Goal: Task Accomplishment & Management: Complete application form

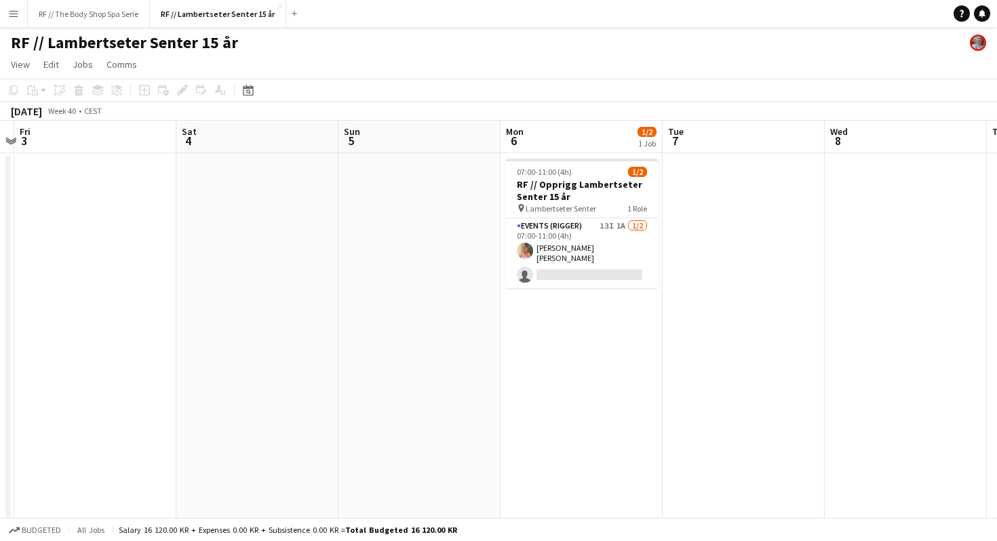
scroll to position [0, 473]
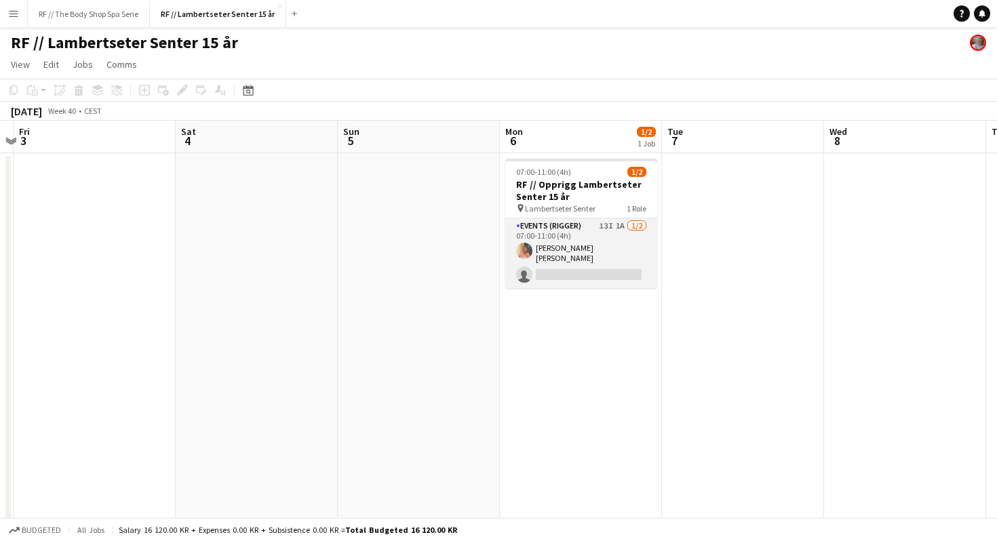
click at [614, 229] on app-card-role "Events (Rigger) 13I 1A [DATE] 07:00-11:00 (4h) [PERSON_NAME] [PERSON_NAME] sing…" at bounding box center [581, 253] width 152 height 70
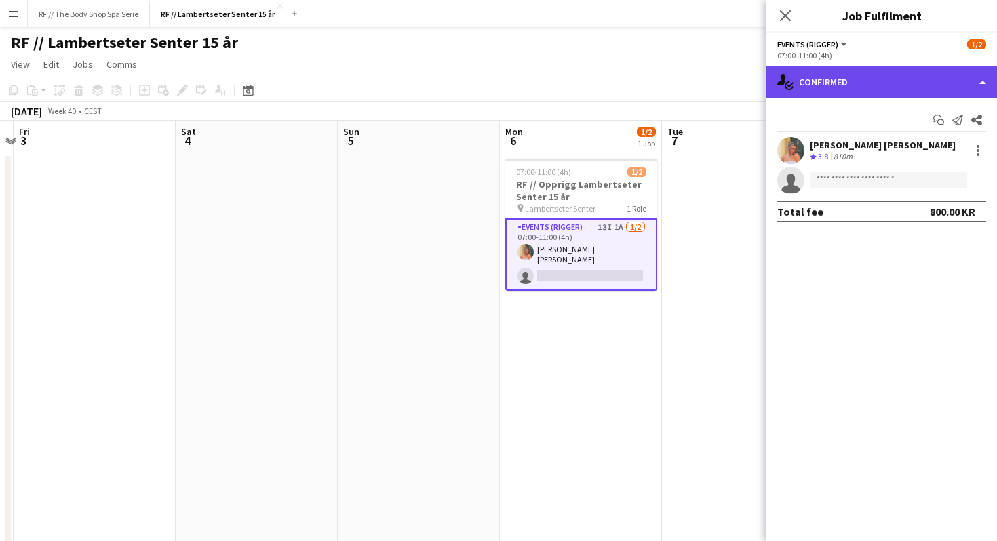
click at [825, 90] on div "single-neutral-actions-check-2 Confirmed" at bounding box center [882, 82] width 231 height 33
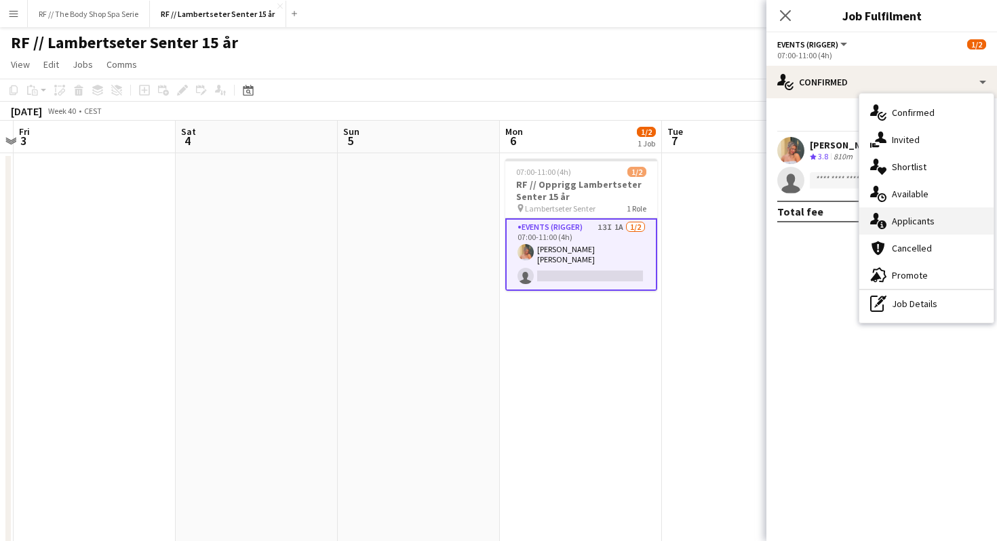
click at [892, 227] on div "single-neutral-actions-information Applicants" at bounding box center [927, 221] width 134 height 27
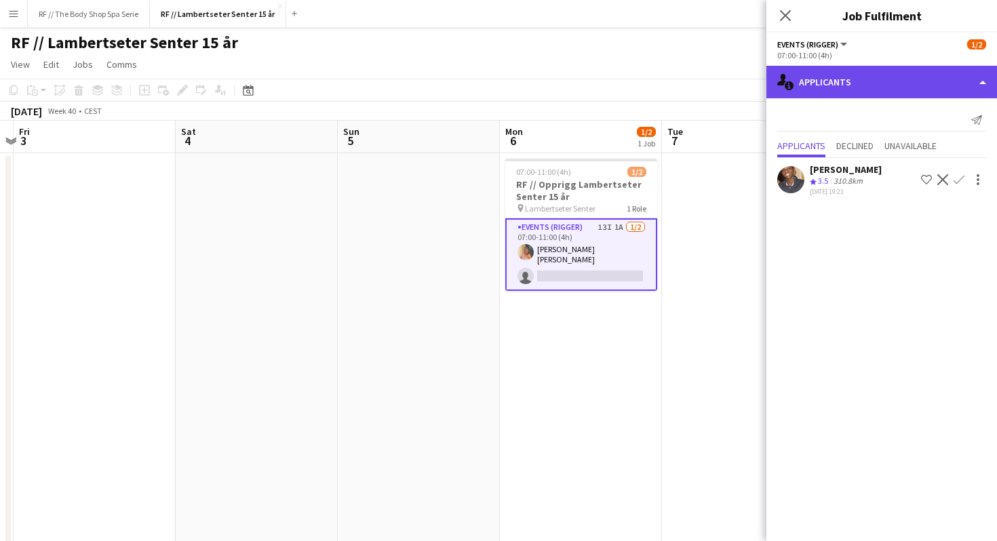
click at [828, 83] on div "single-neutral-actions-information Applicants" at bounding box center [882, 82] width 231 height 33
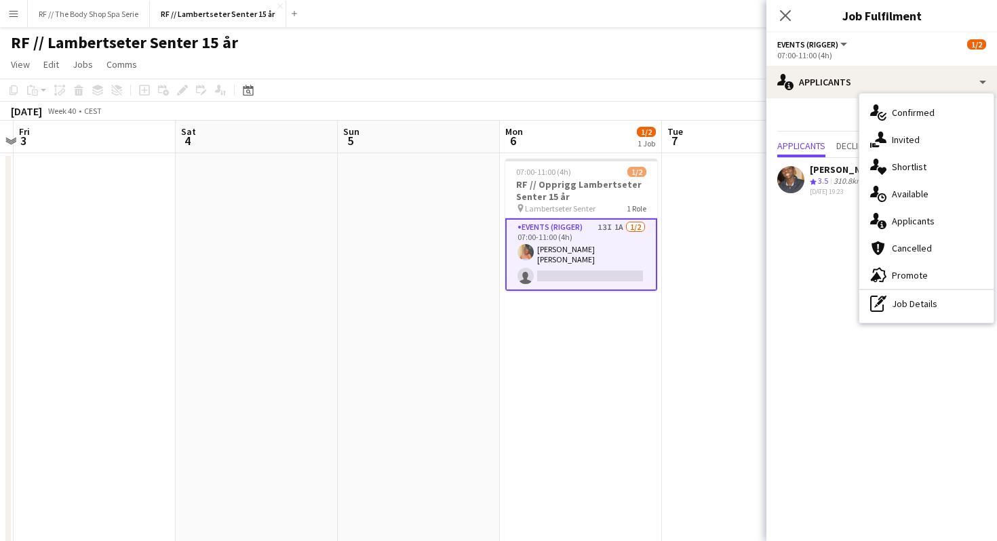
click at [593, 260] on app-card-role "Events (Rigger) 13I 1A [DATE] 07:00-11:00 (4h) [PERSON_NAME] [PERSON_NAME] sing…" at bounding box center [581, 254] width 152 height 73
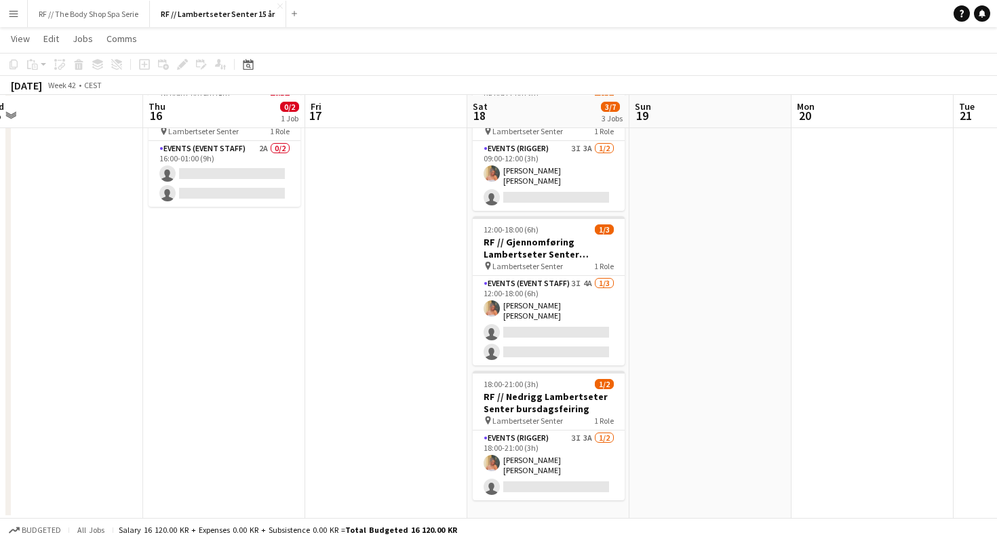
scroll to position [0, 0]
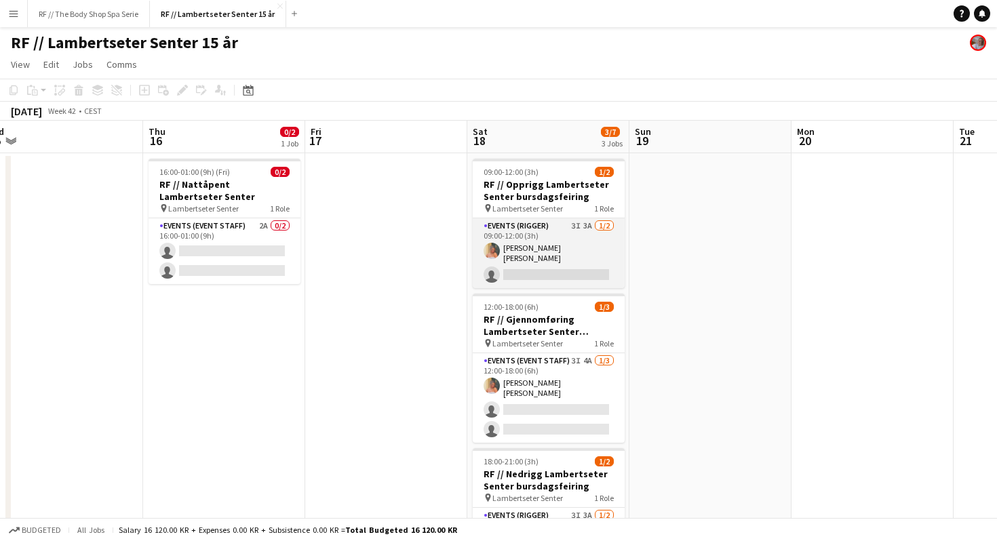
click at [564, 227] on app-card-role "Events (Rigger) 3I 3A [DATE] 09:00-12:00 (3h) [PERSON_NAME] [PERSON_NAME] singl…" at bounding box center [549, 253] width 152 height 70
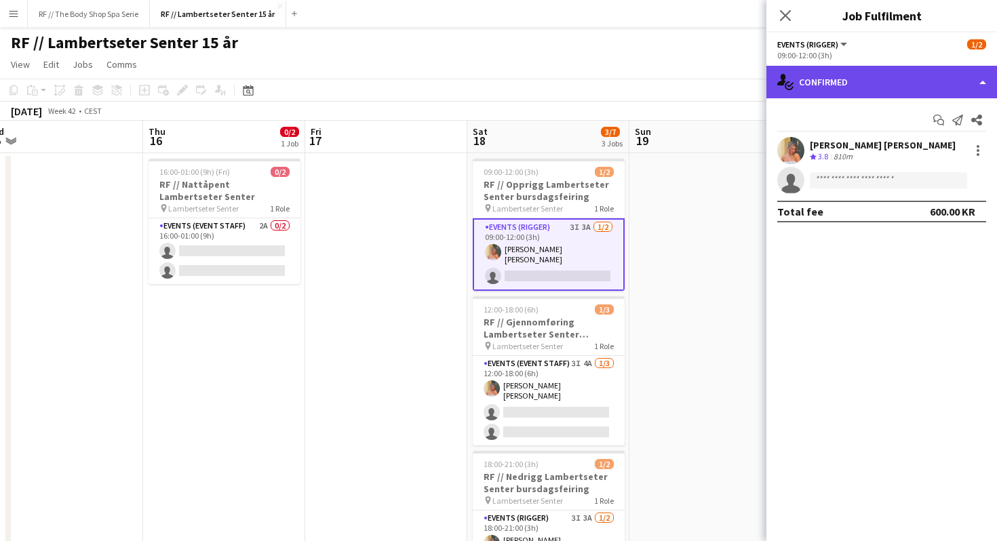
click at [834, 94] on div "single-neutral-actions-check-2 Confirmed" at bounding box center [882, 82] width 231 height 33
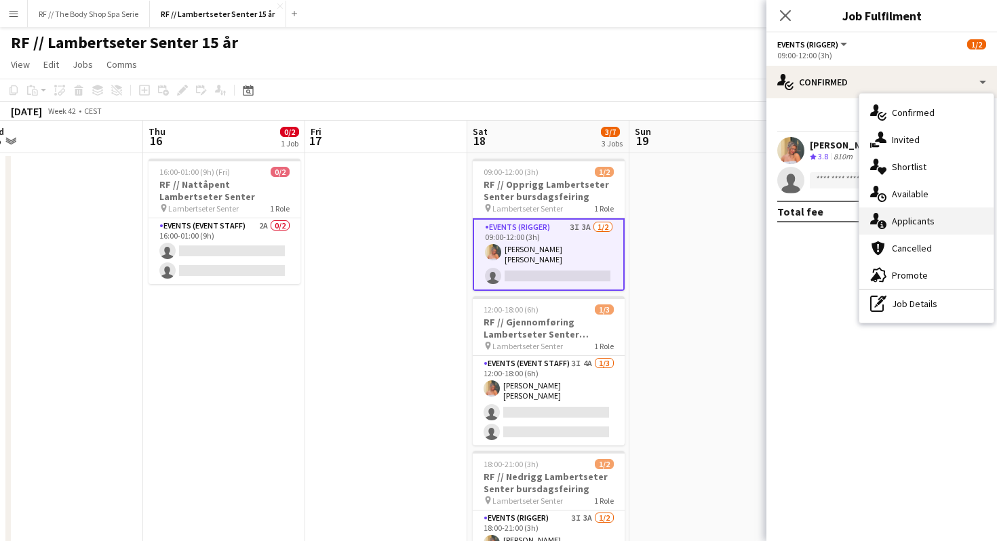
click at [908, 226] on div "single-neutral-actions-information Applicants" at bounding box center [927, 221] width 134 height 27
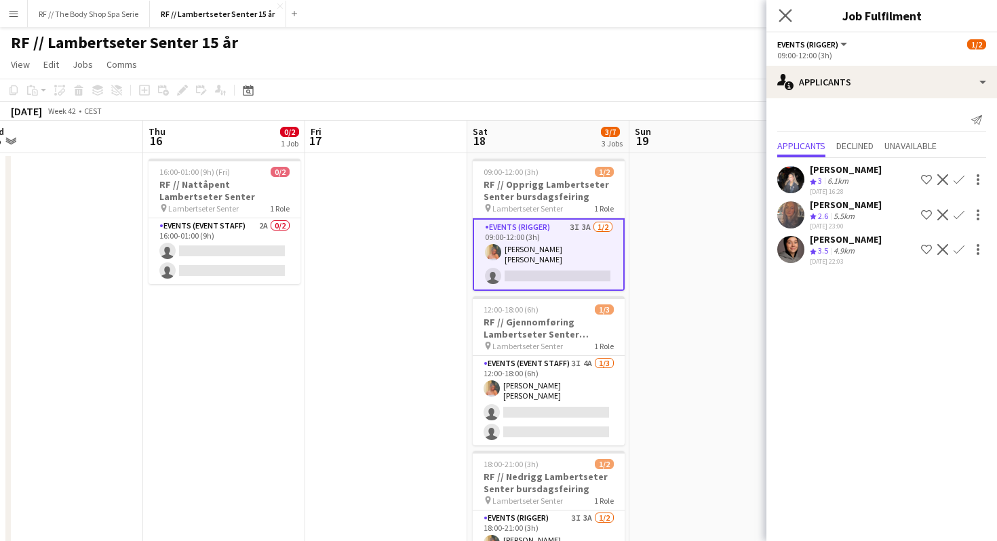
click at [792, 19] on app-icon "Close pop-in" at bounding box center [786, 16] width 20 height 20
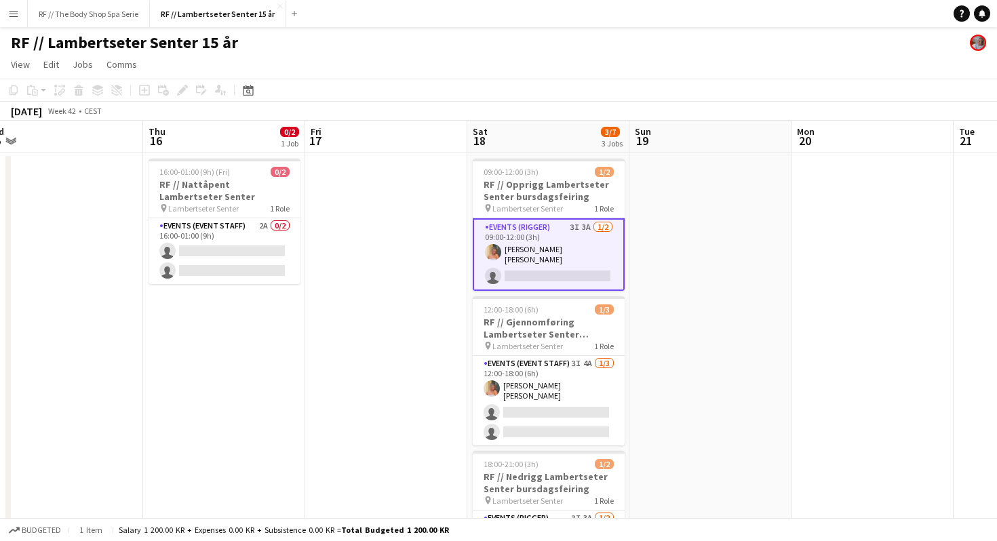
click at [333, 43] on div "RF // Lambertseter Senter 15 år" at bounding box center [498, 40] width 997 height 26
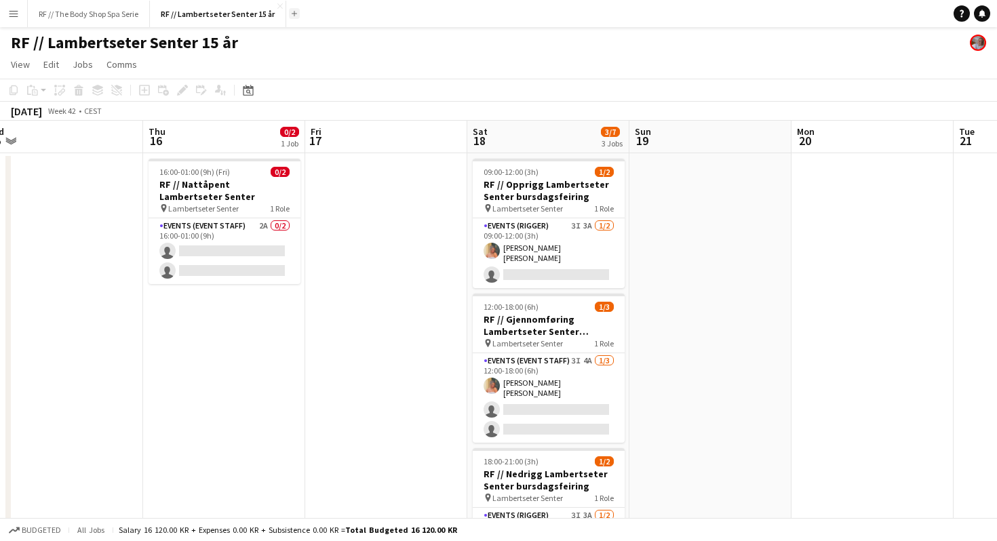
click at [296, 9] on button "Add" at bounding box center [294, 13] width 11 height 11
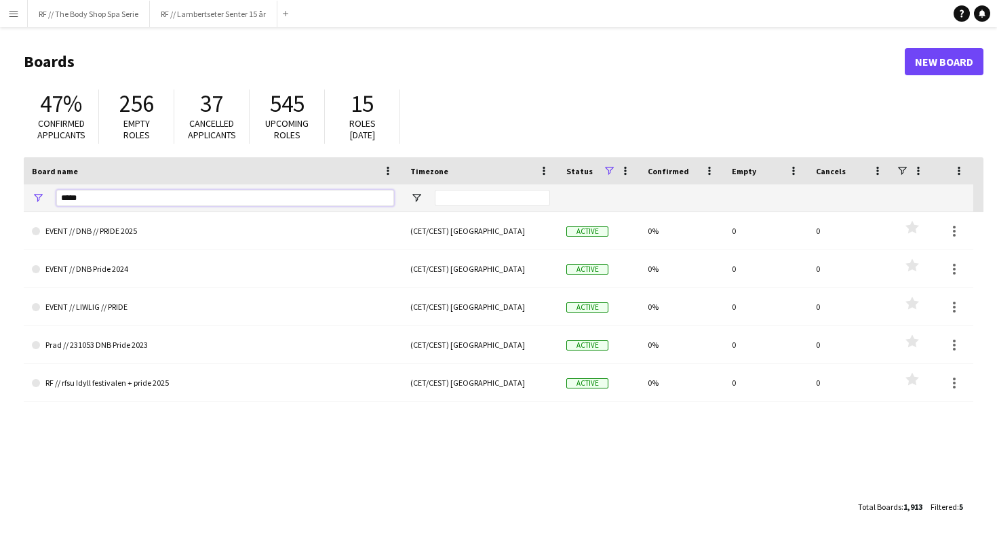
click at [130, 192] on input "*****" at bounding box center [225, 198] width 338 height 16
click at [130, 193] on input "*****" at bounding box center [225, 198] width 338 height 16
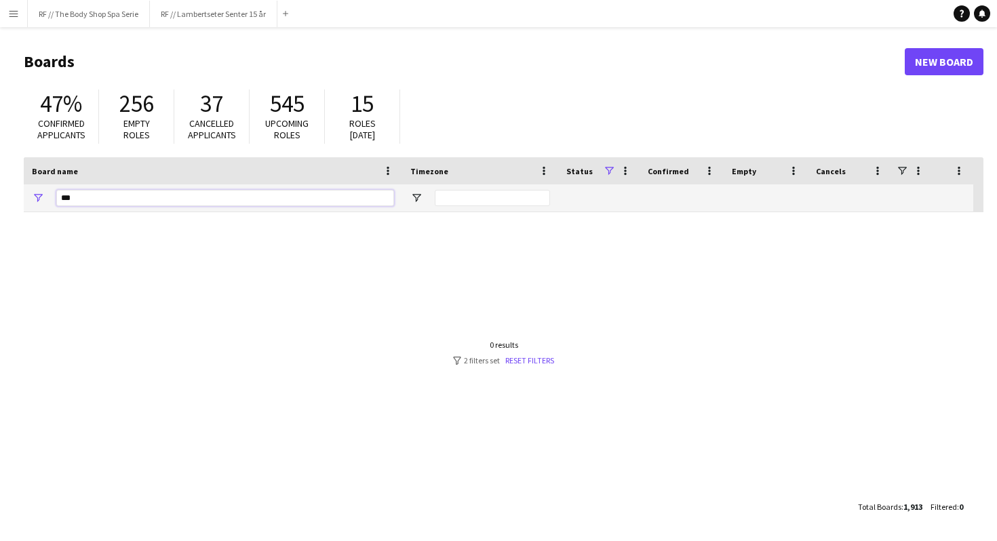
click at [182, 199] on input "***" at bounding box center [225, 198] width 338 height 16
click at [182, 201] on input "***" at bounding box center [225, 198] width 338 height 16
click at [158, 201] on input "*********" at bounding box center [225, 198] width 338 height 16
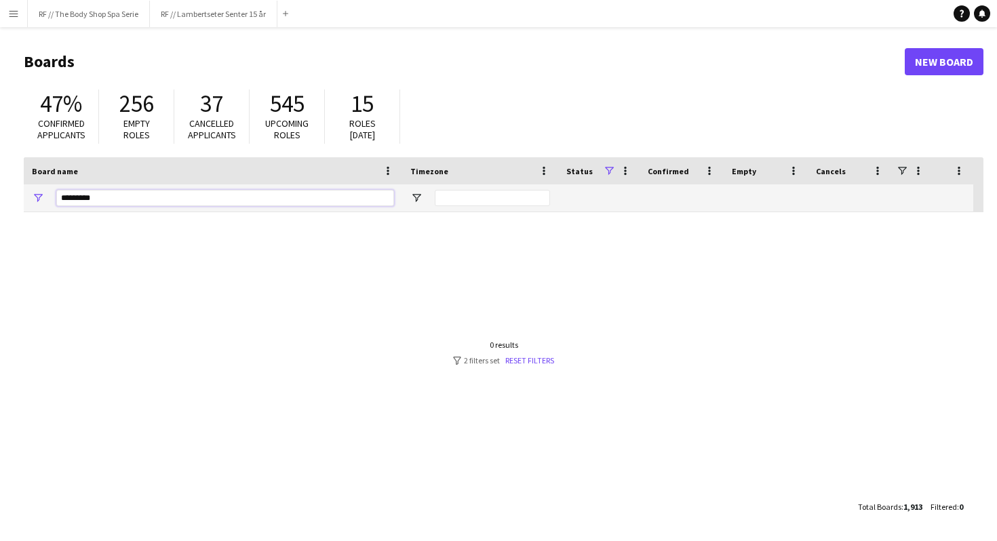
click at [158, 201] on input "*********" at bounding box center [225, 198] width 338 height 16
click at [156, 195] on input "*********" at bounding box center [225, 198] width 338 height 16
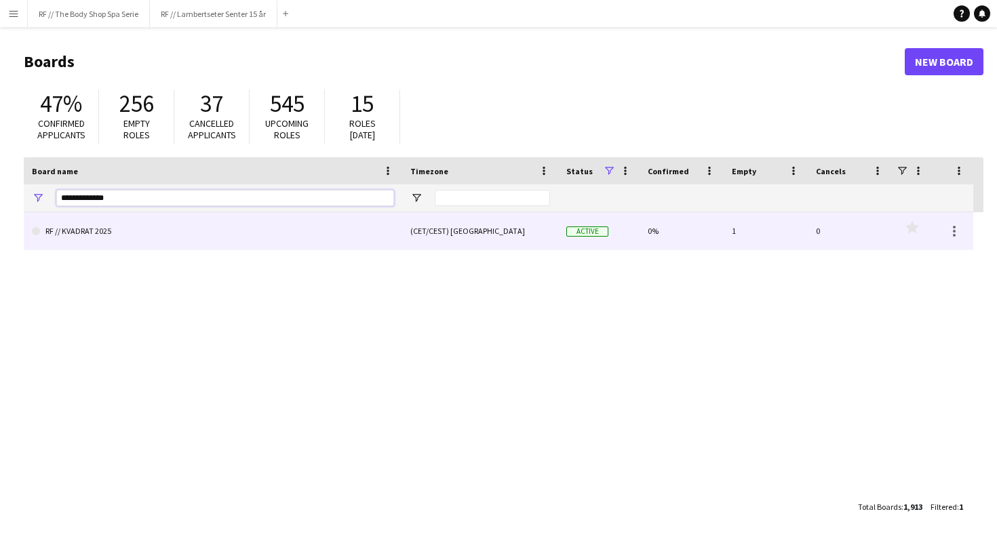
type input "**********"
click at [137, 224] on link "RF // KVADRAT 2025" at bounding box center [213, 231] width 362 height 38
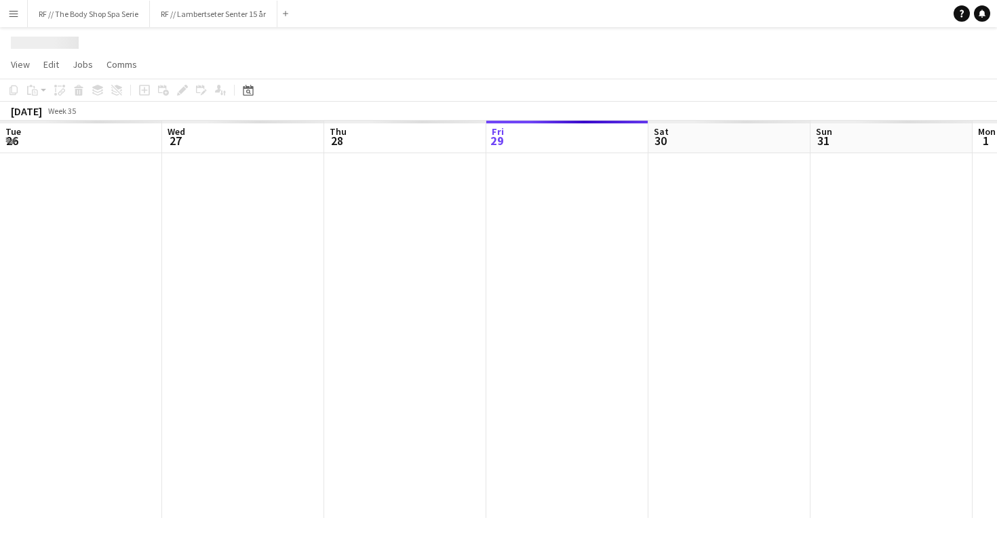
scroll to position [0, 324]
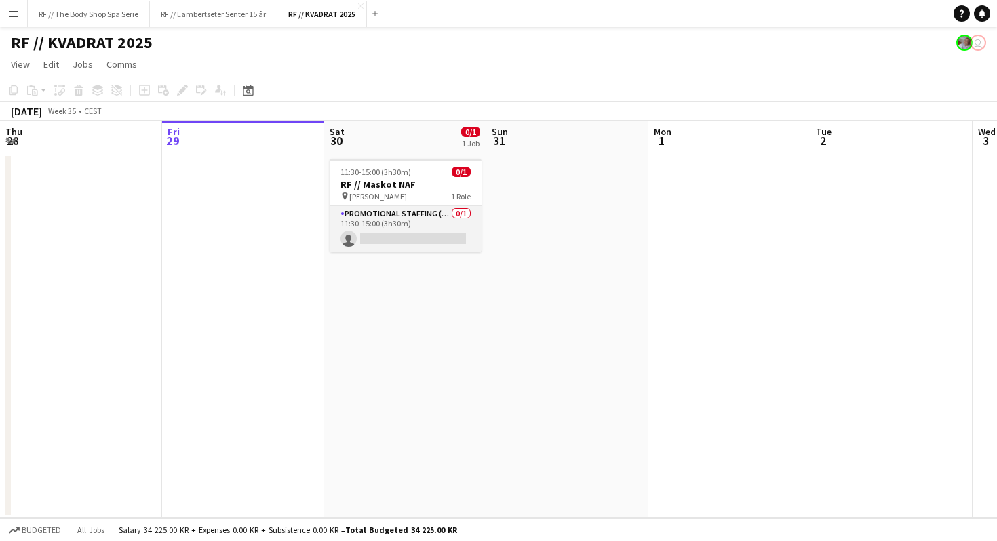
click at [434, 220] on app-card-role "Promotional Staffing (Mascot) 0/1 11:30-15:00 (3h30m) single-neutral-actions" at bounding box center [406, 229] width 152 height 46
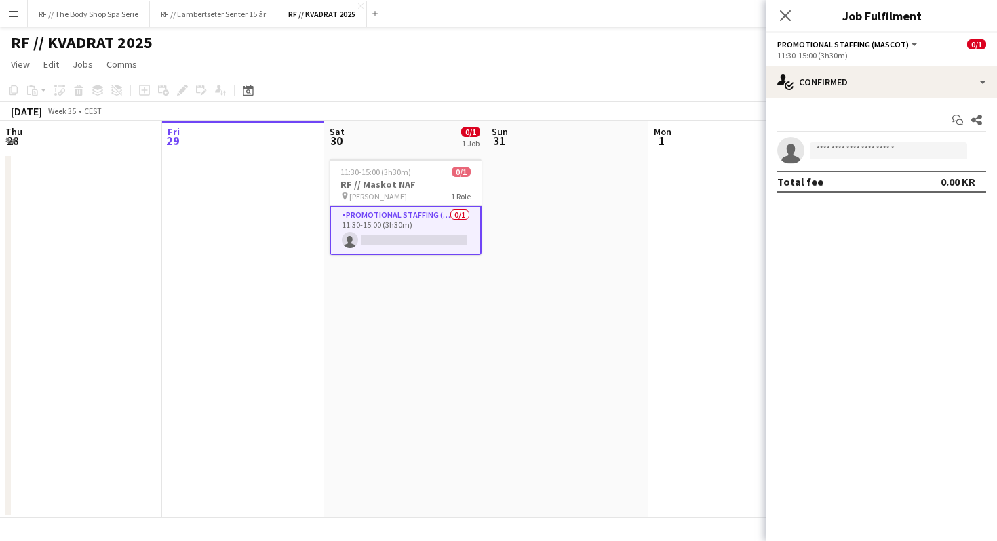
click at [837, 236] on mat-expansion-panel "check Confirmed Start chat Share single-neutral-actions Total fee 0.00 KR" at bounding box center [882, 319] width 231 height 443
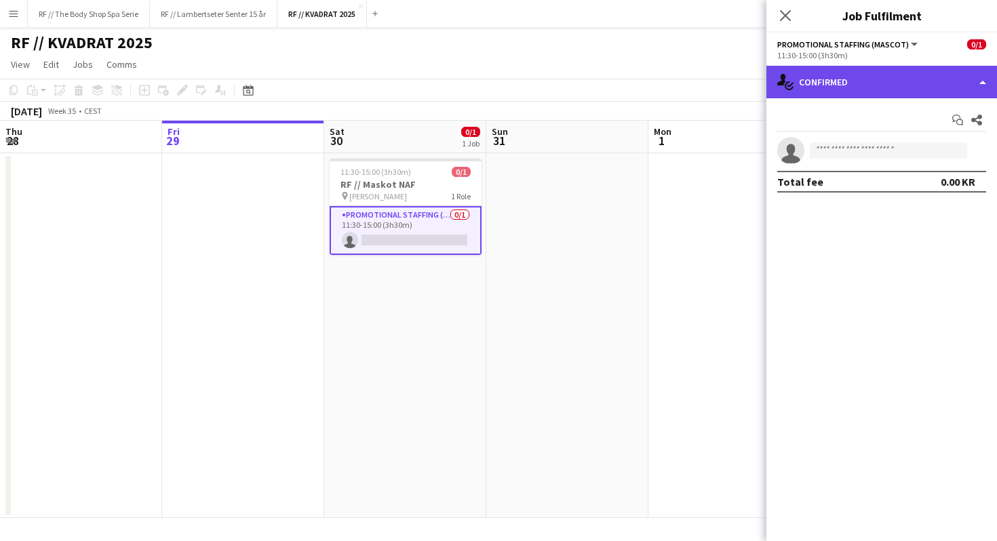
click at [839, 92] on div "single-neutral-actions-check-2 Confirmed" at bounding box center [882, 82] width 231 height 33
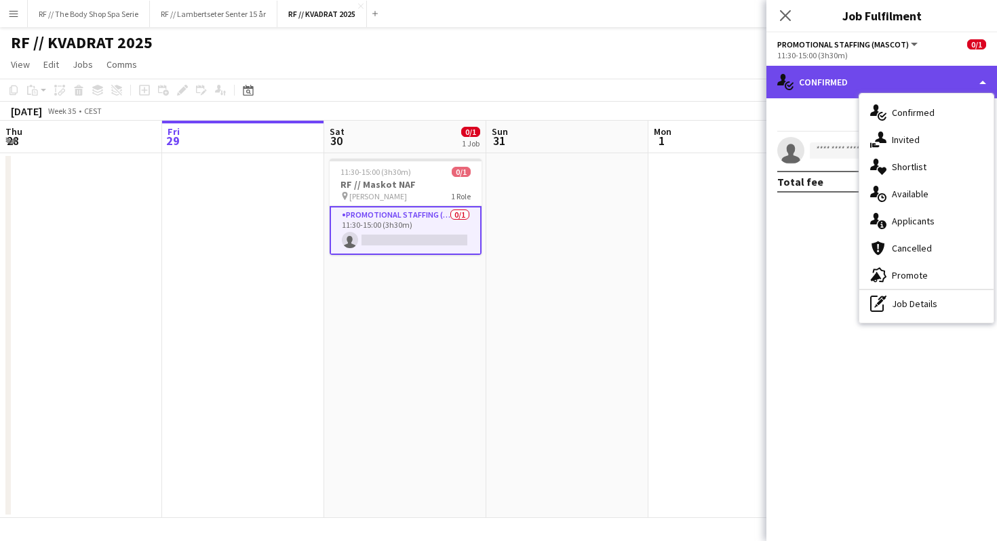
click at [826, 85] on div "single-neutral-actions-check-2 Confirmed" at bounding box center [882, 82] width 231 height 33
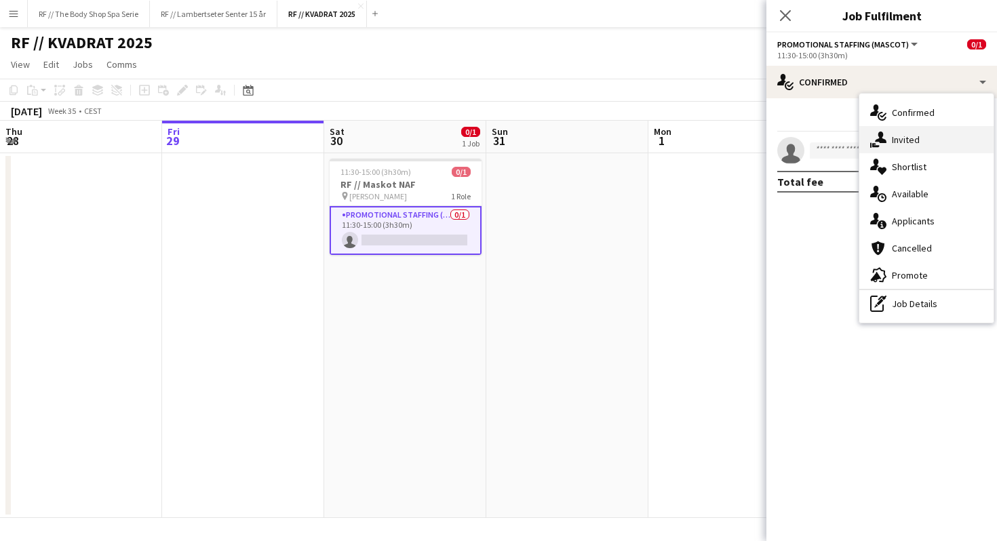
click at [894, 138] on div "single-neutral-actions-share-1 Invited" at bounding box center [927, 139] width 134 height 27
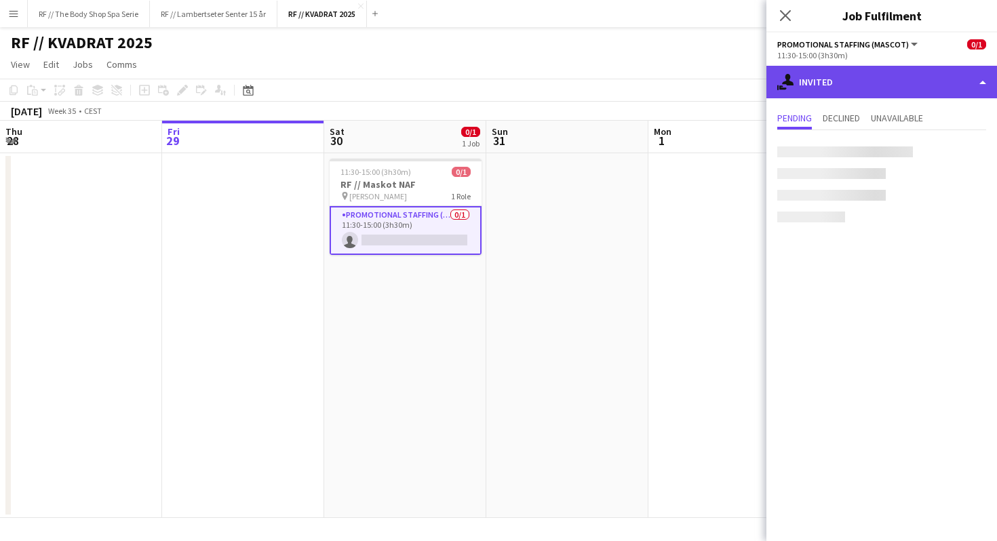
click at [834, 85] on div "single-neutral-actions-share-1 Invited" at bounding box center [882, 82] width 231 height 33
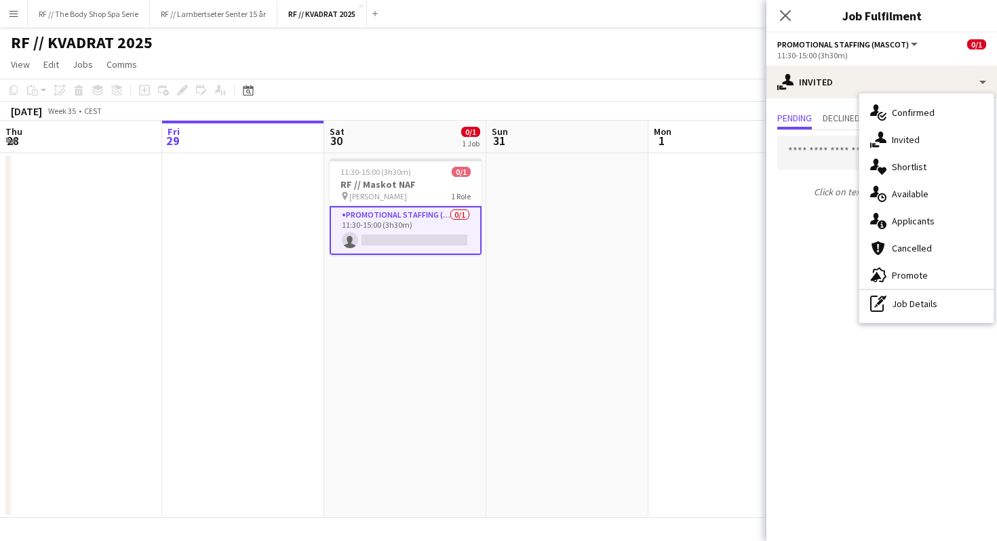
click at [793, 195] on p "Click on text input to invite a crew" at bounding box center [882, 191] width 231 height 23
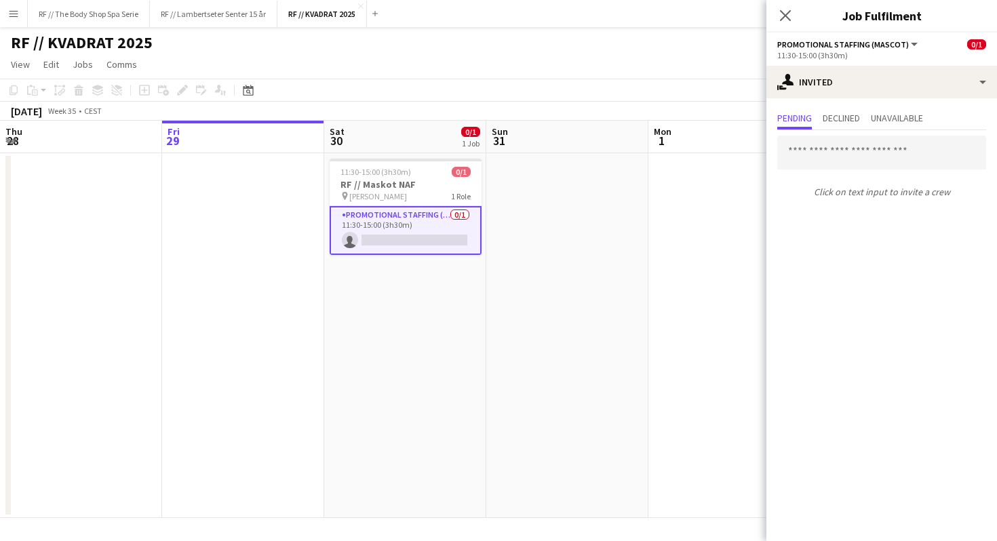
click at [401, 218] on app-card-role "Promotional Staffing (Mascot) 0/1 11:30-15:00 (3h30m) single-neutral-actions" at bounding box center [406, 230] width 152 height 49
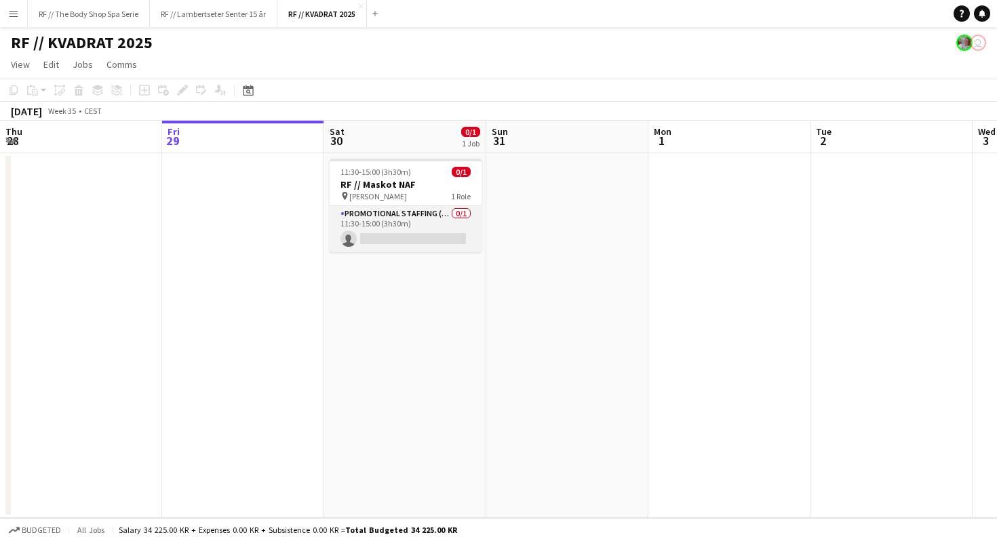
click at [404, 220] on app-card-role "Promotional Staffing (Mascot) 0/1 11:30-15:00 (3h30m) single-neutral-actions" at bounding box center [406, 229] width 152 height 46
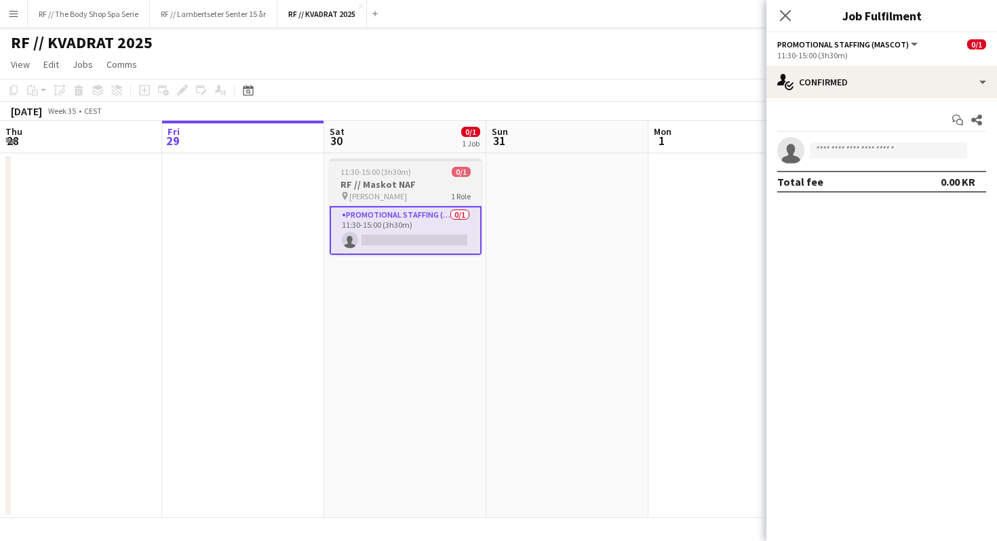
click at [402, 188] on h3 "RF // Maskot NAF" at bounding box center [406, 184] width 152 height 12
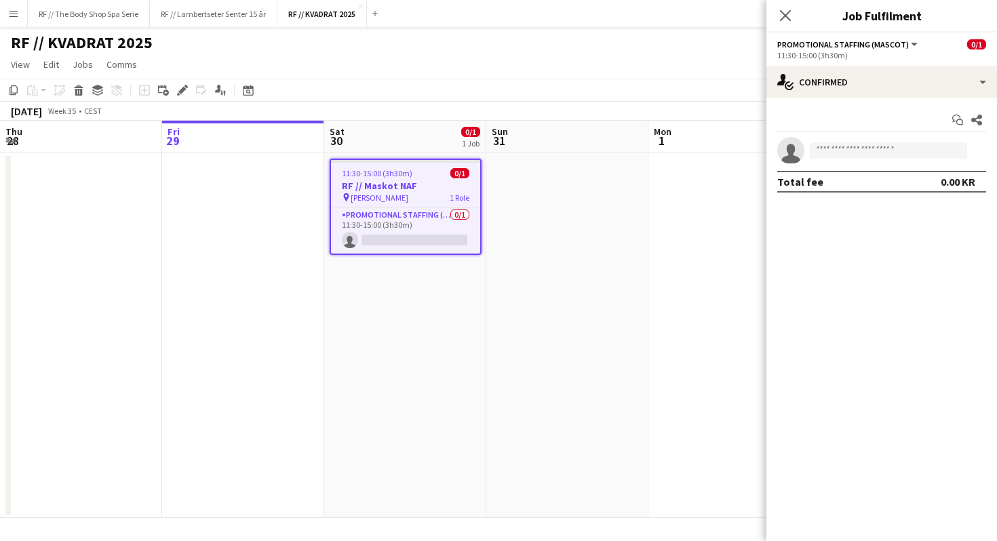
click at [416, 178] on div "11:30-15:00 (3h30m) 0/1" at bounding box center [405, 173] width 149 height 10
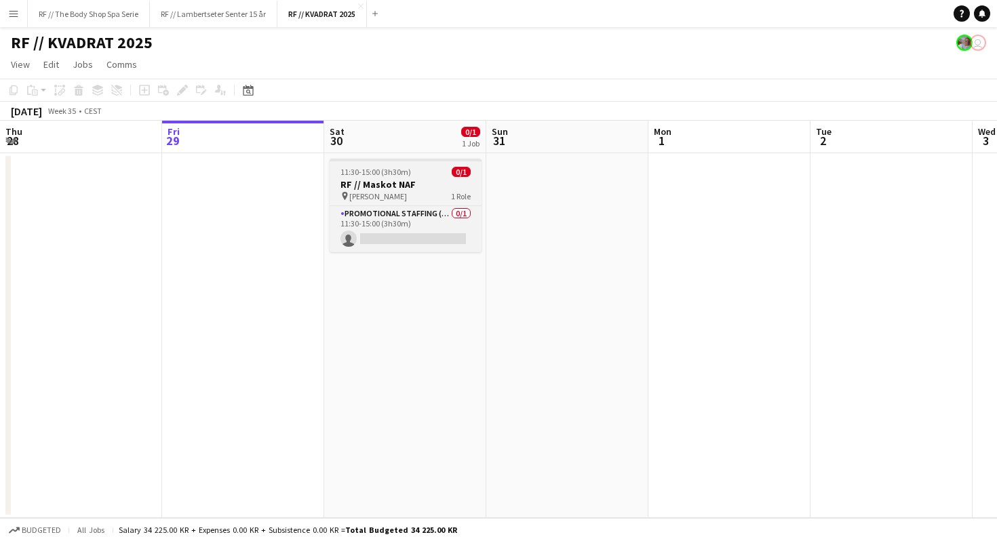
click at [416, 178] on h3 "RF // Maskot NAF" at bounding box center [406, 184] width 152 height 12
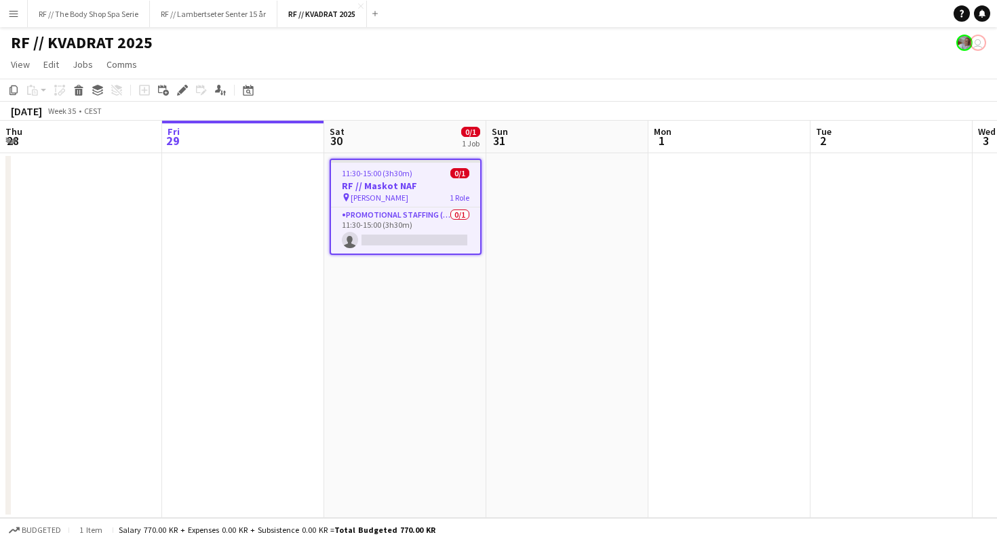
click at [412, 181] on h3 "RF // Maskot NAF" at bounding box center [405, 186] width 149 height 12
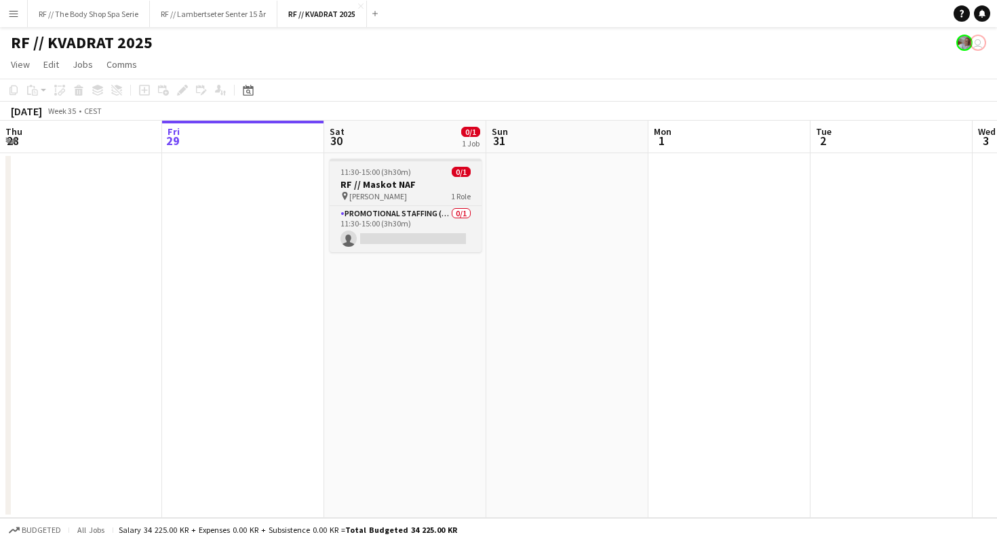
click at [412, 181] on h3 "RF // Maskot NAF" at bounding box center [406, 184] width 152 height 12
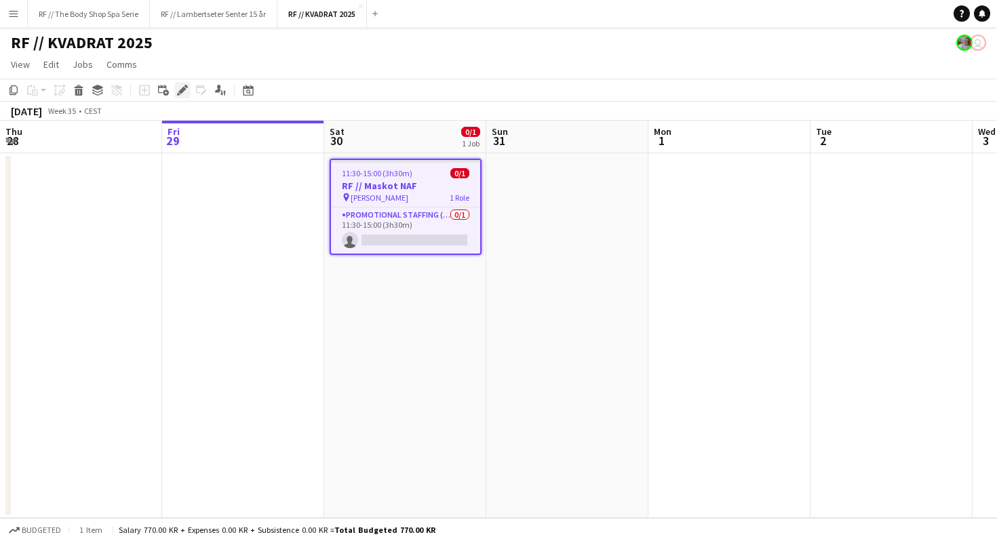
click at [183, 88] on icon at bounding box center [181, 90] width 7 height 7
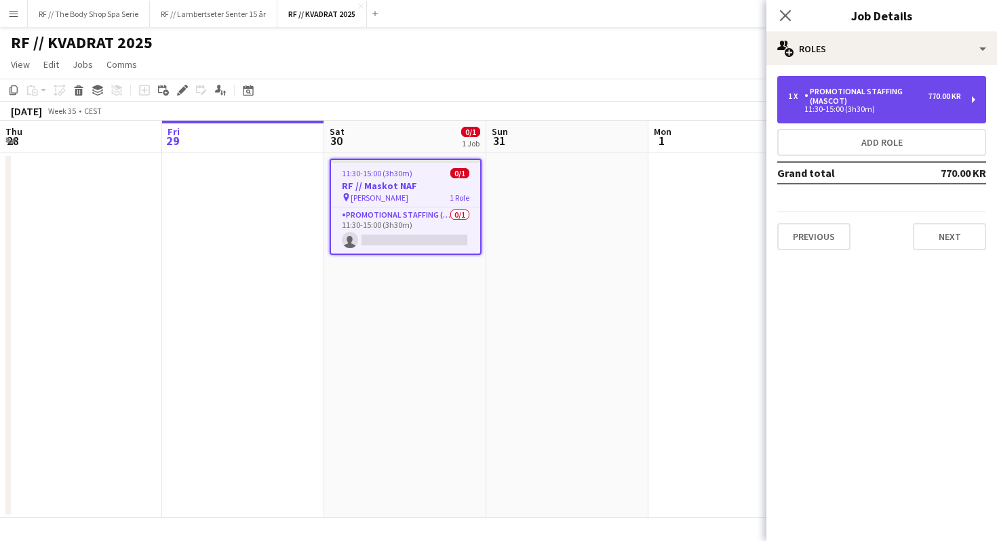
click at [986, 100] on div "1 x Promotional Staffing (Mascot) 770.00 KR 11:30-15:00 (3h30m)" at bounding box center [881, 99] width 209 height 47
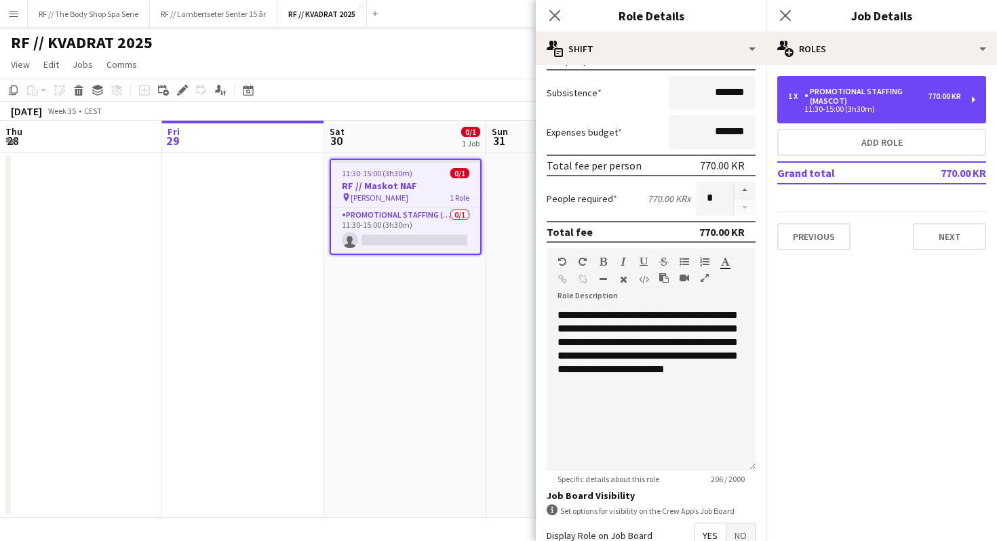
scroll to position [227, 0]
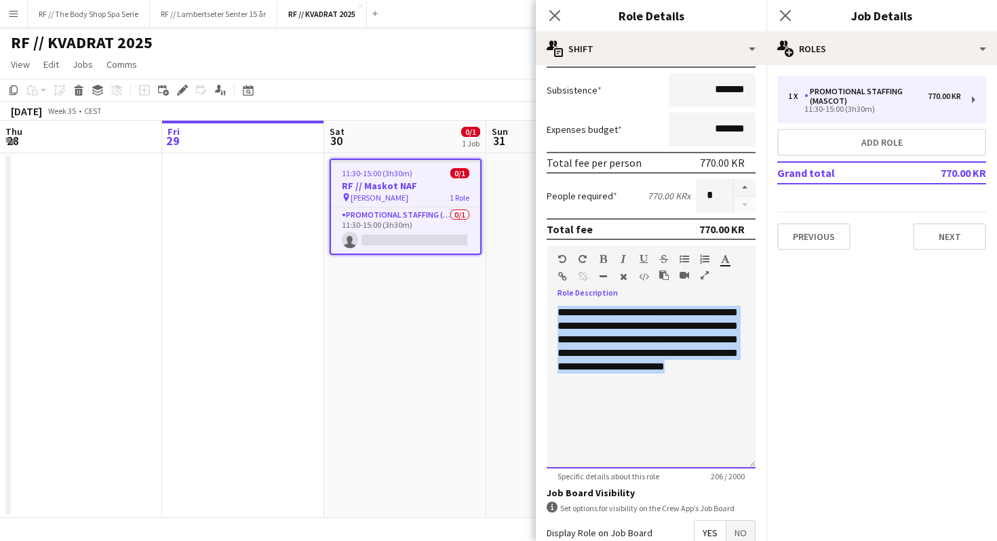
drag, startPoint x: 673, startPoint y: 386, endPoint x: 552, endPoint y: 313, distance: 141.2
click at [552, 313] on div "**********" at bounding box center [651, 387] width 209 height 163
copy div "**********"
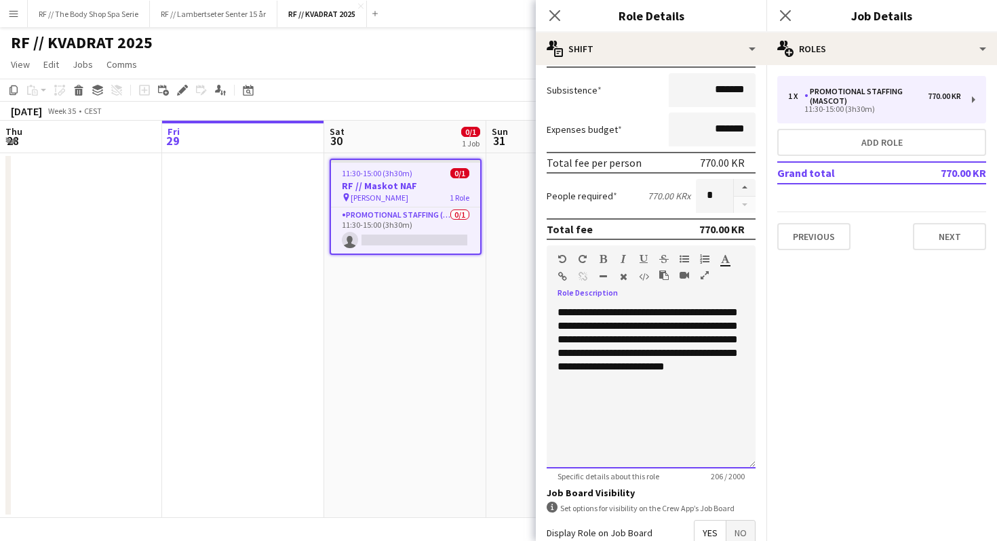
click at [638, 364] on div "**********" at bounding box center [651, 387] width 209 height 163
click at [552, 21] on icon "Close pop-in" at bounding box center [554, 15] width 13 height 13
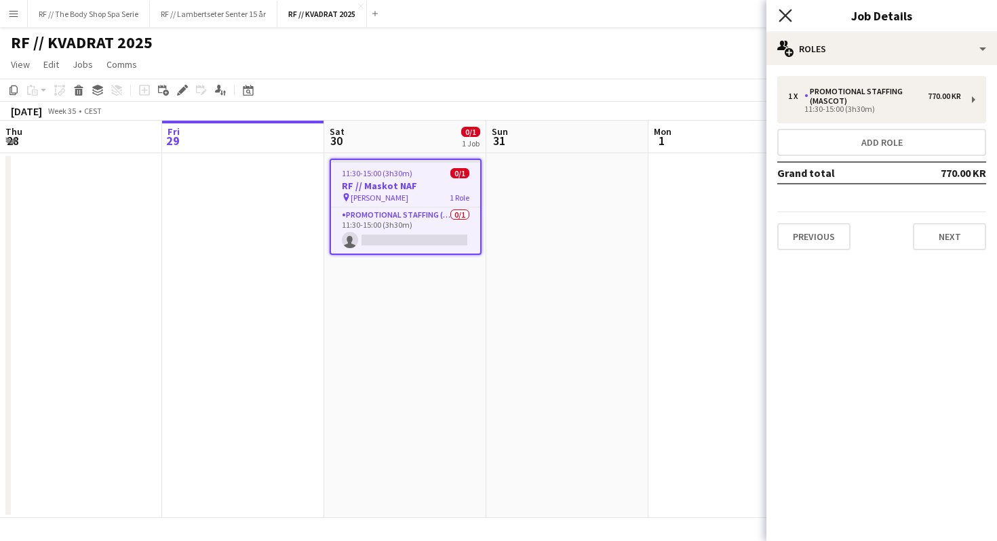
click at [786, 14] on icon at bounding box center [785, 15] width 13 height 13
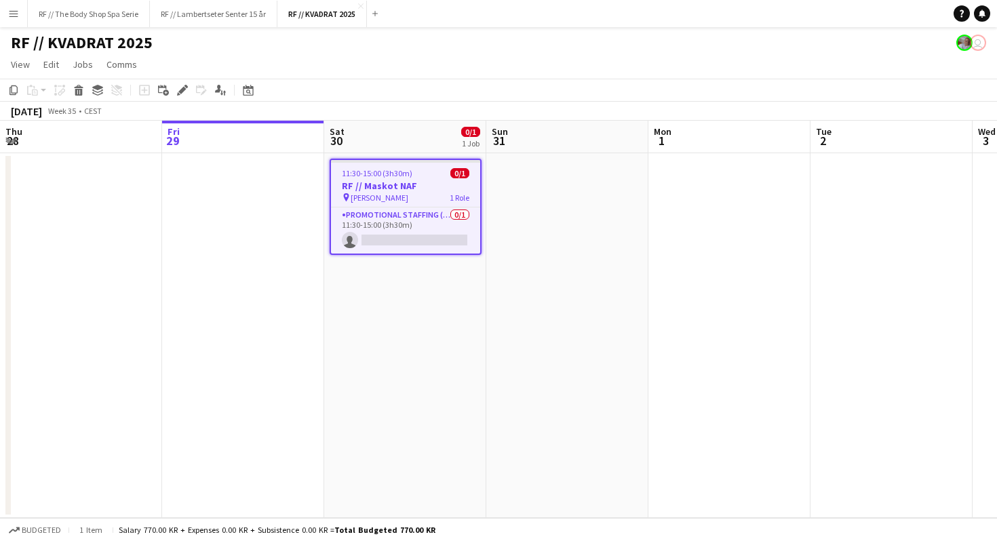
click at [346, 41] on div "RF // KVADRAT 2025 user" at bounding box center [498, 40] width 997 height 26
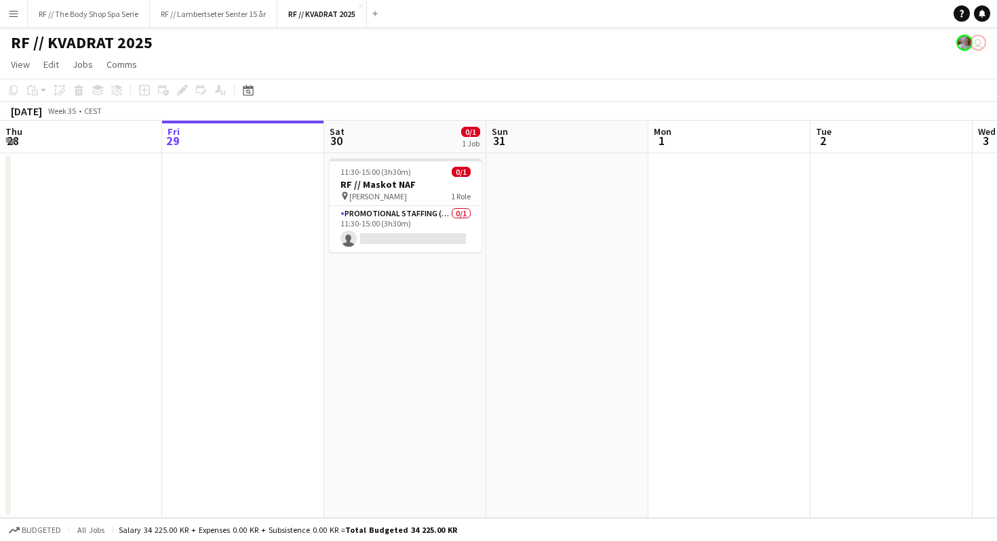
click at [3, 20] on button "Menu" at bounding box center [13, 13] width 27 height 27
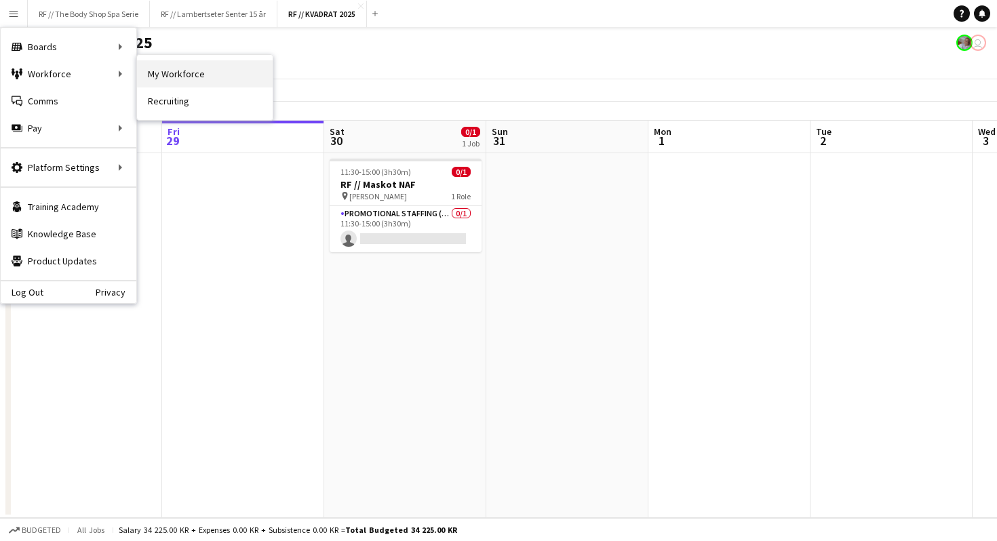
click at [151, 77] on link "My Workforce" at bounding box center [205, 73] width 136 height 27
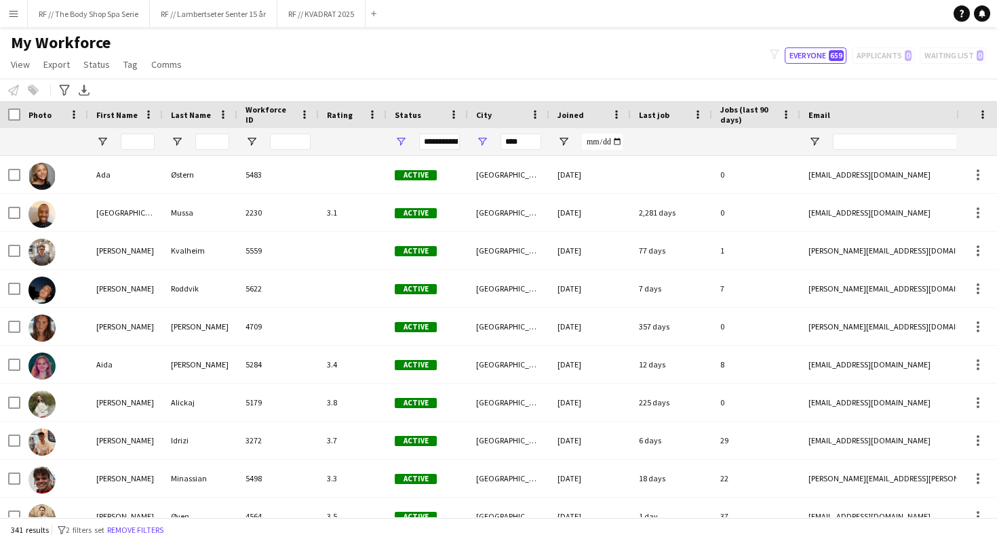
click at [292, 118] on div "Workforce ID" at bounding box center [270, 114] width 49 height 20
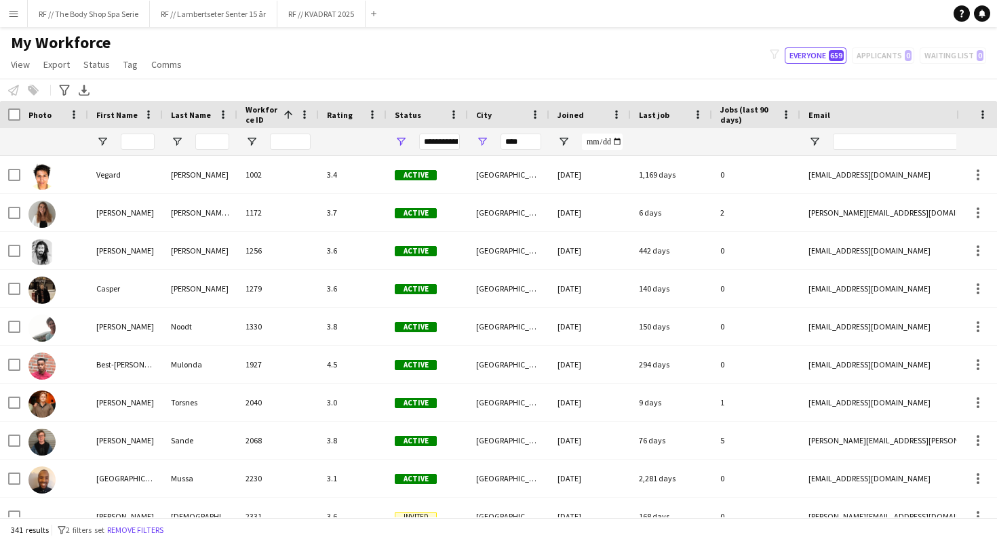
click at [291, 117] on span at bounding box center [288, 115] width 12 height 12
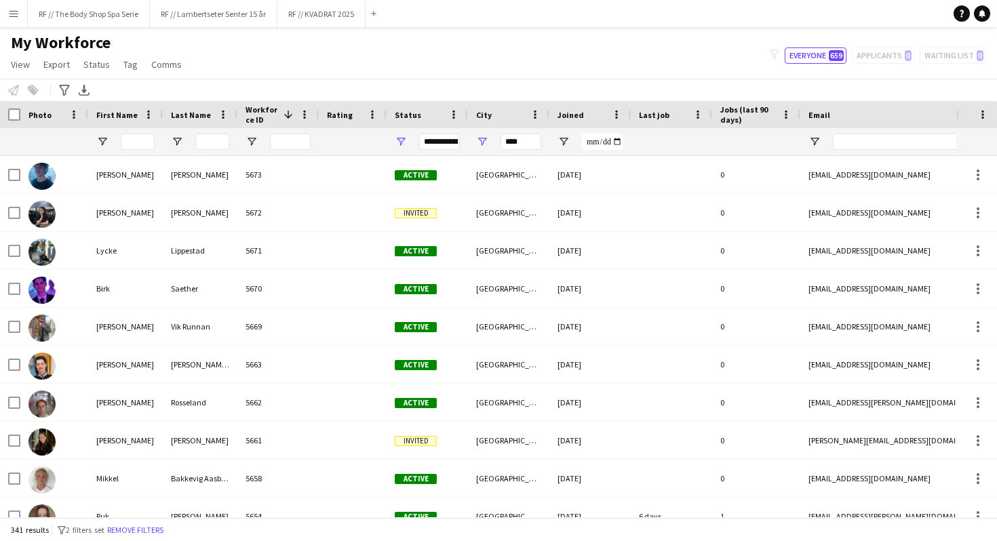
click at [417, 119] on div "Status" at bounding box center [419, 114] width 49 height 20
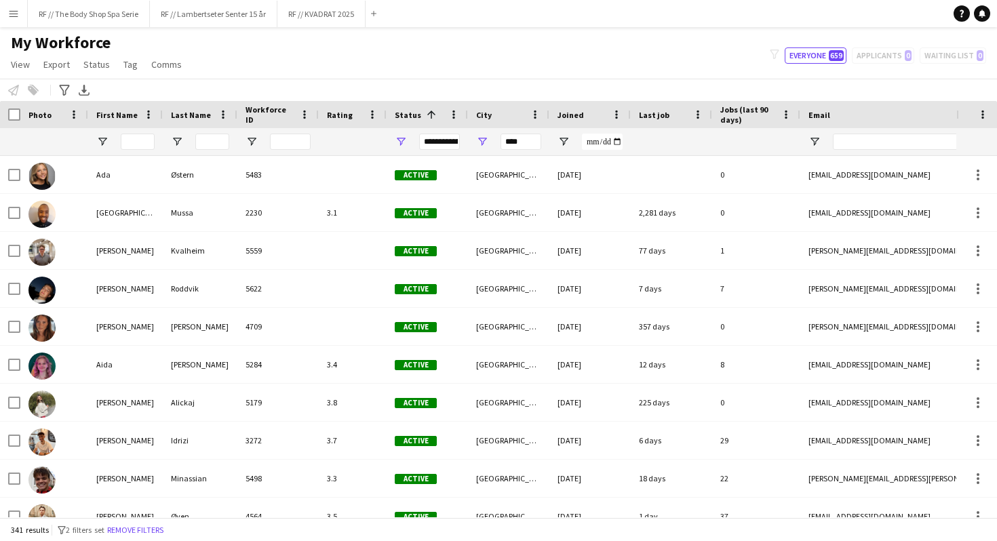
click at [421, 117] on span at bounding box center [429, 115] width 16 height 12
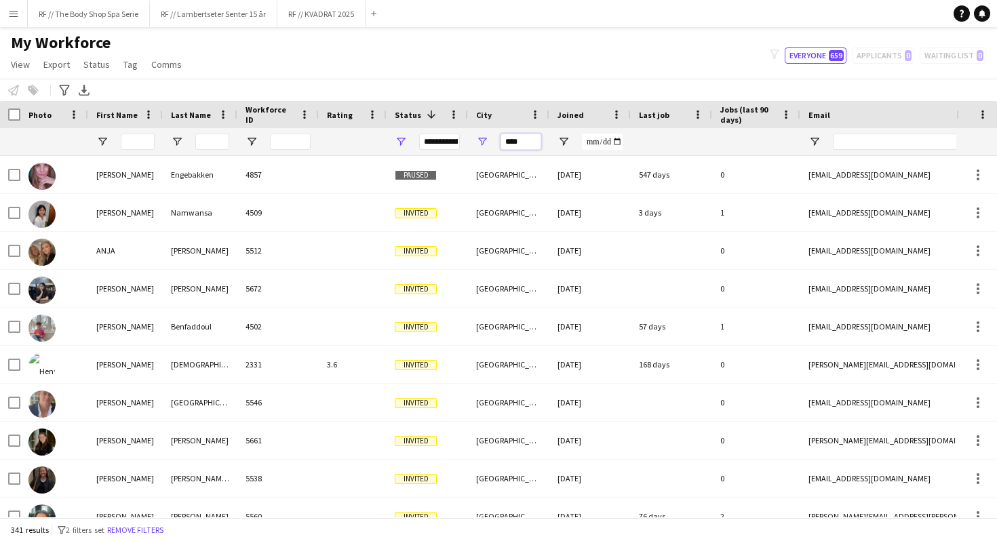
click at [521, 146] on input "****" at bounding box center [521, 142] width 41 height 16
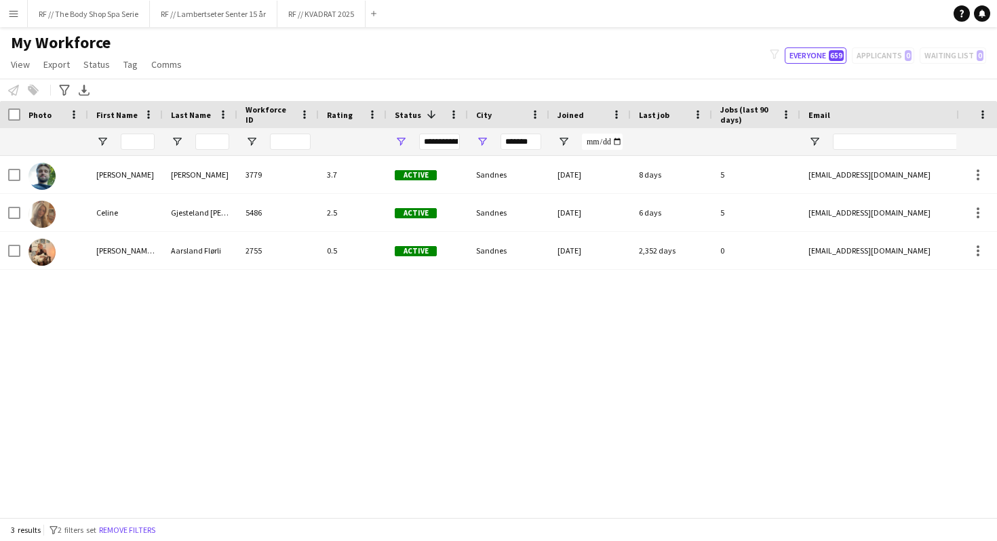
click at [372, 368] on div "[PERSON_NAME] [PERSON_NAME] 3779 3.7 Active Sandnes [DATE] 8 days 5 [EMAIL_ADDR…" at bounding box center [478, 337] width 957 height 362
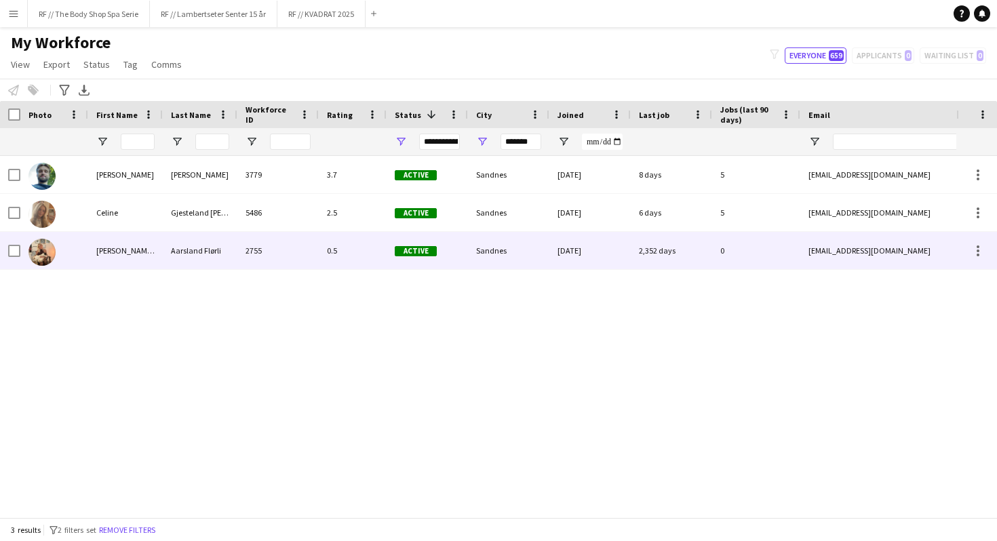
click at [595, 252] on div "[DATE]" at bounding box center [589, 250] width 81 height 37
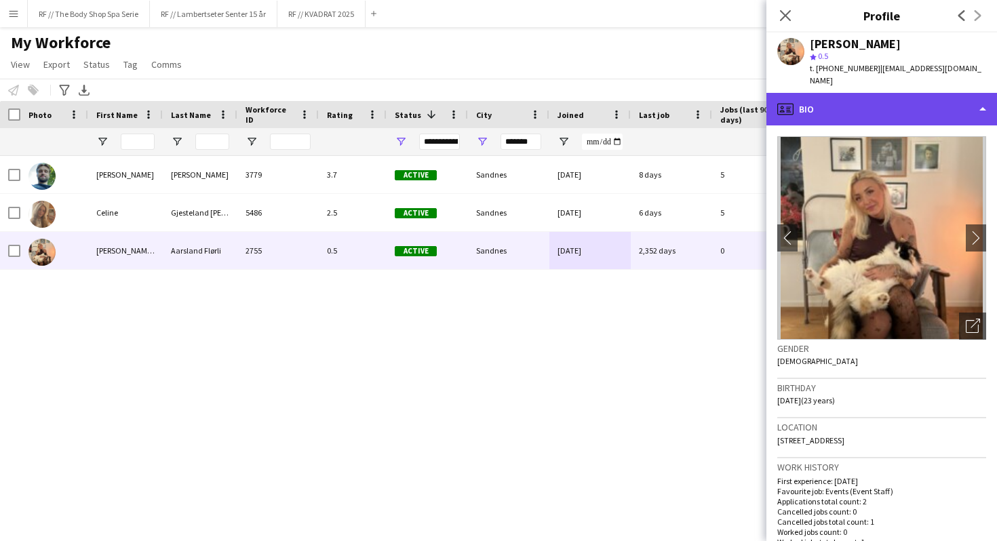
click at [827, 107] on div "profile Bio" at bounding box center [882, 109] width 231 height 33
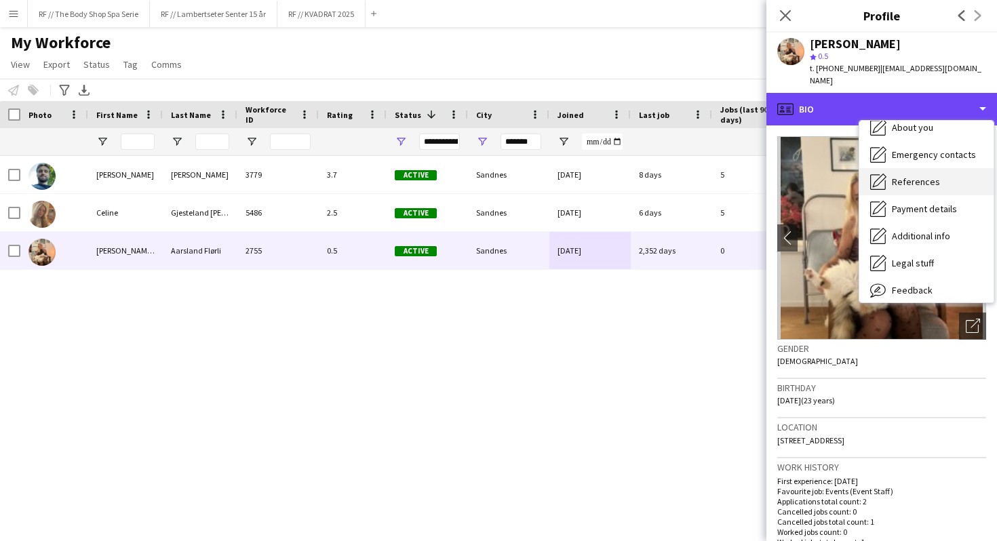
scroll to position [95, 0]
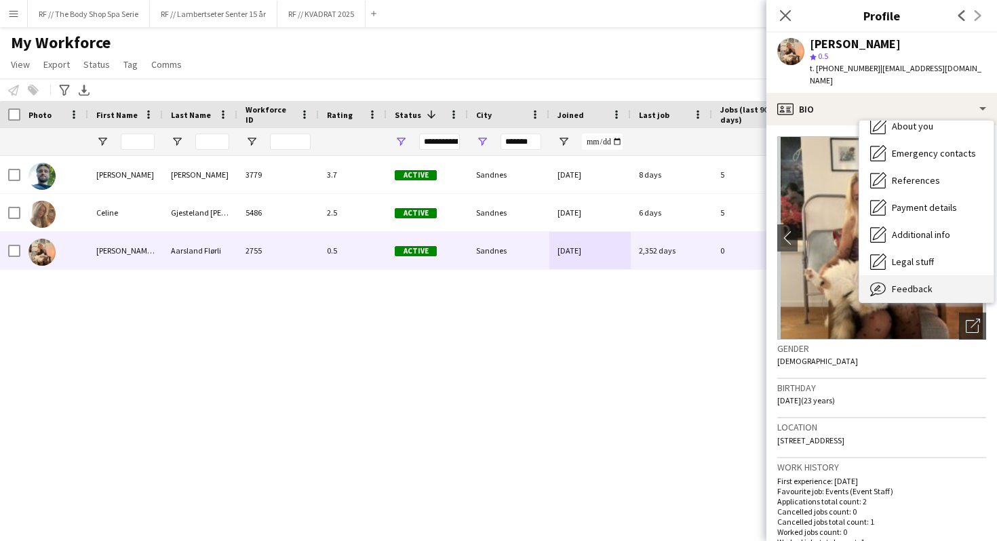
click at [905, 275] on div "Feedback Feedback" at bounding box center [927, 288] width 134 height 27
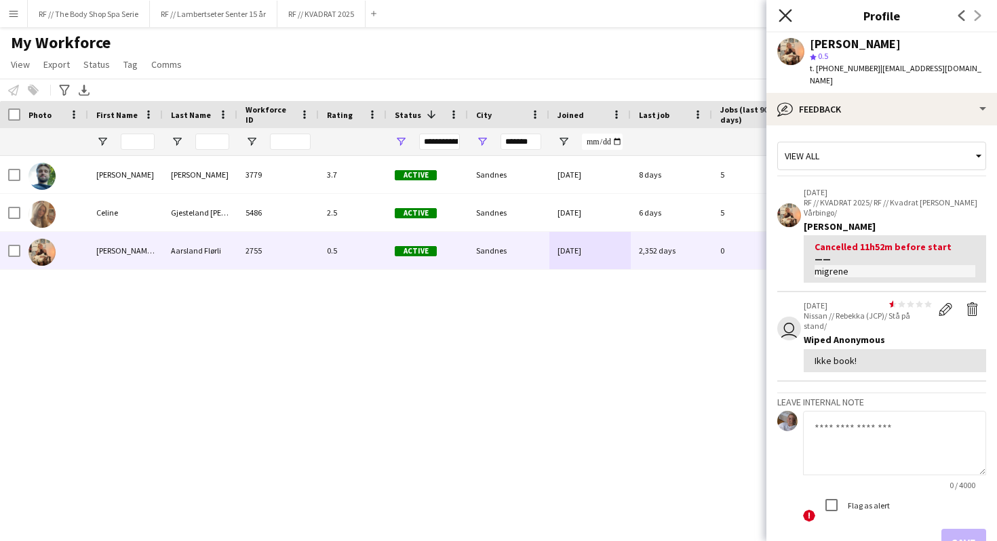
click at [781, 15] on icon "Close pop-in" at bounding box center [785, 15] width 13 height 13
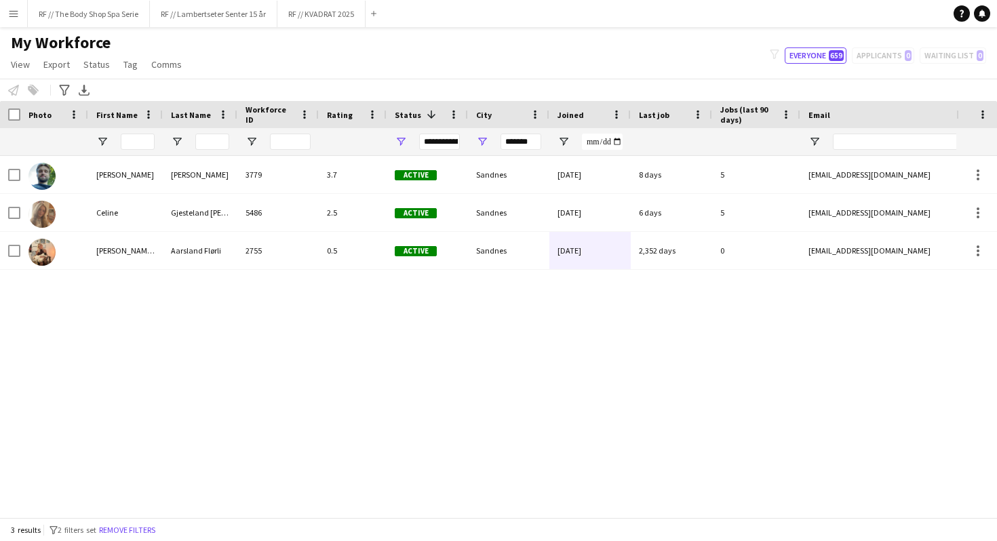
click at [518, 356] on div "[PERSON_NAME] [PERSON_NAME] 3779 3.7 Active Sandnes [DATE] 8 days 5 [EMAIL_ADDR…" at bounding box center [478, 337] width 957 height 362
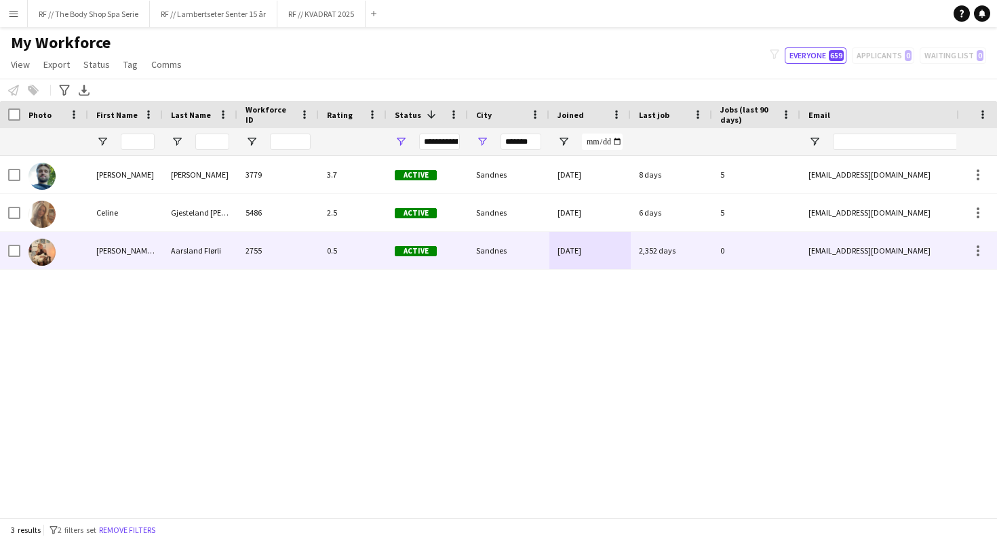
click at [349, 250] on div "0.5" at bounding box center [353, 250] width 68 height 37
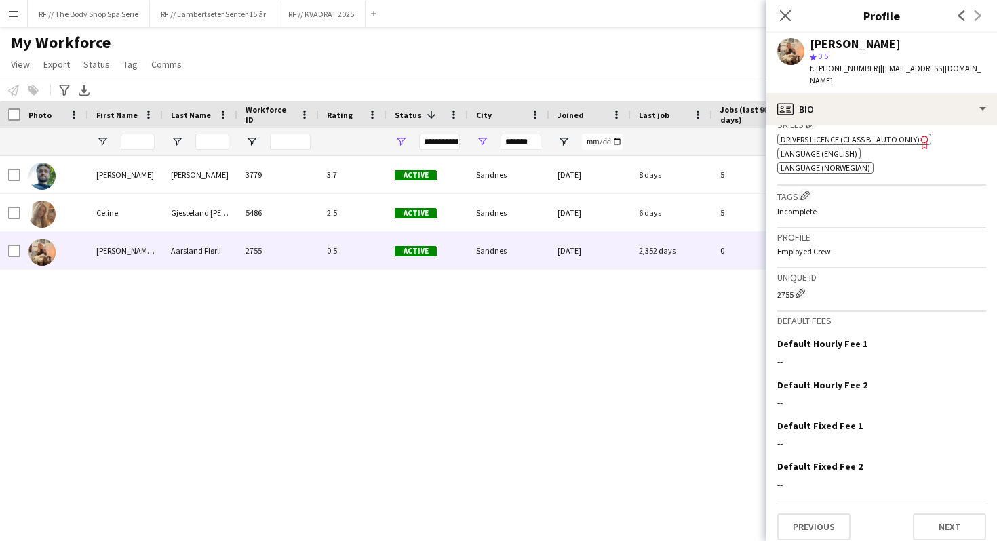
scroll to position [0, 0]
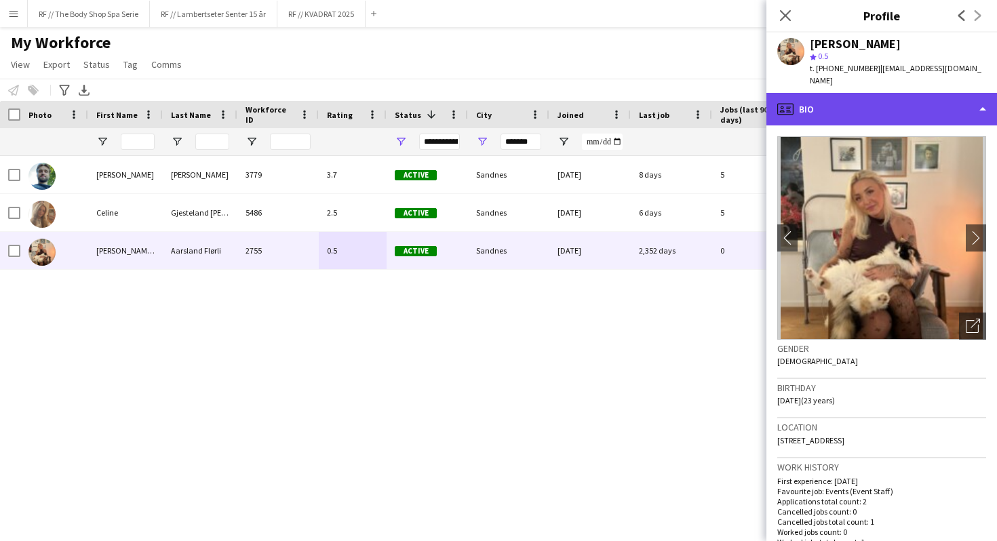
click at [834, 98] on div "profile Bio" at bounding box center [882, 109] width 231 height 33
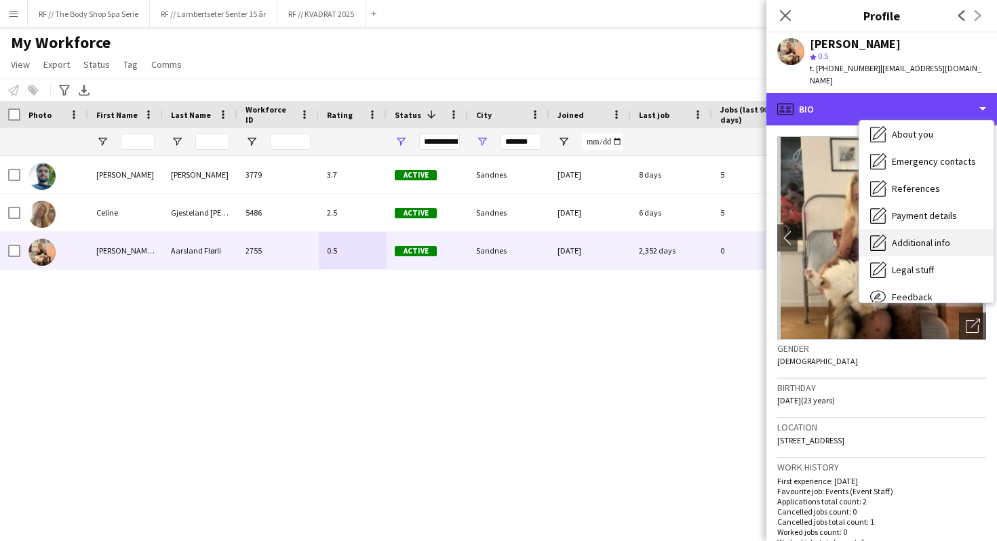
scroll to position [31, 0]
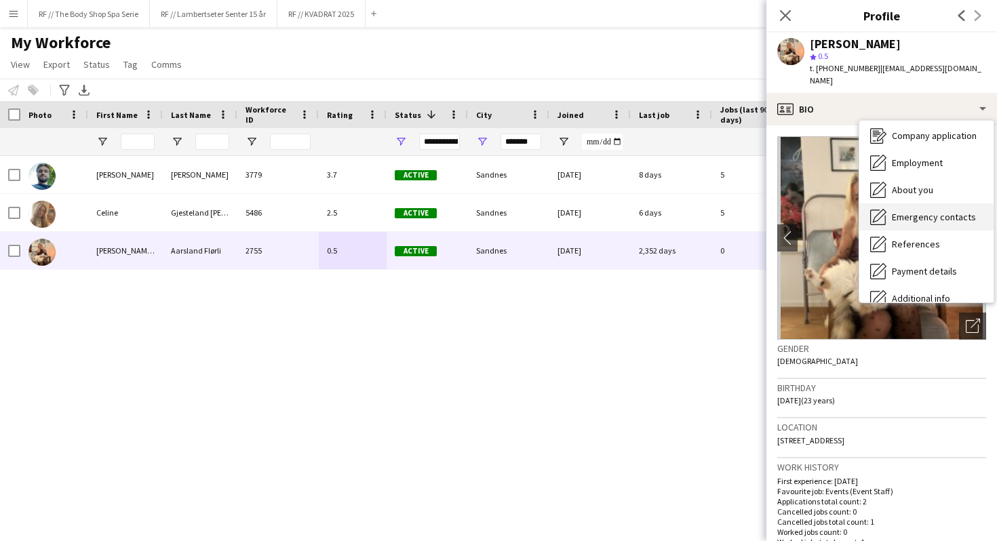
click at [921, 211] on span "Emergency contacts" at bounding box center [934, 217] width 84 height 12
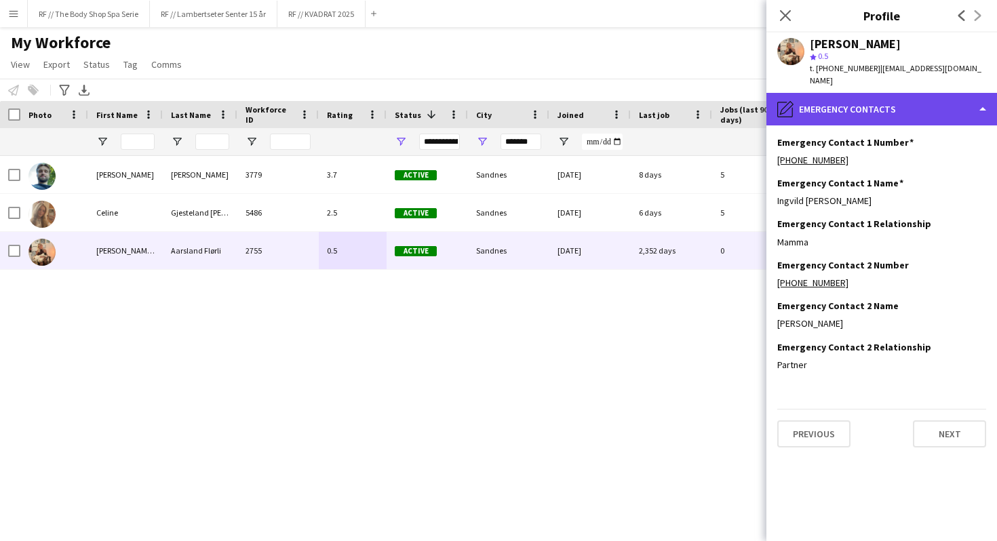
click at [874, 102] on div "pencil4 Emergency contacts" at bounding box center [882, 109] width 231 height 33
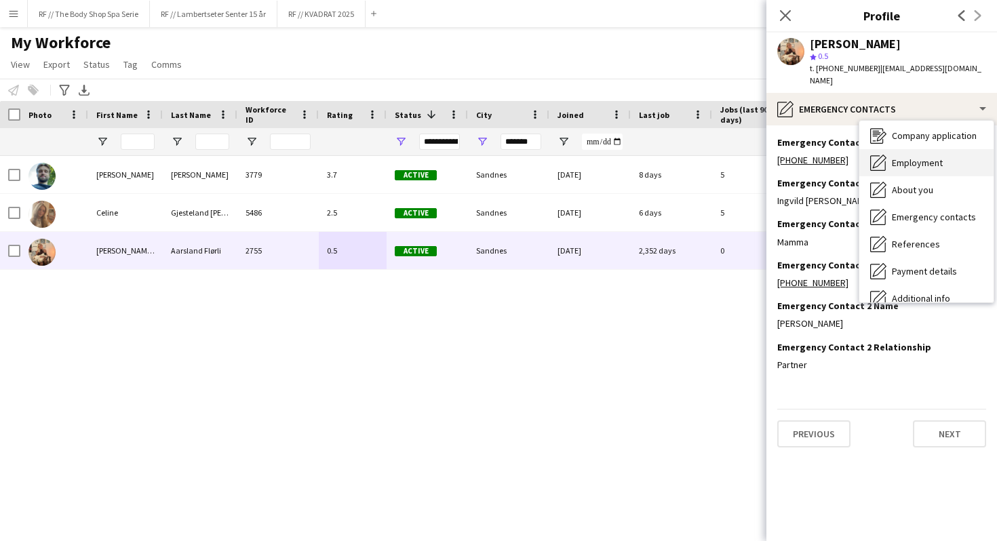
click at [893, 157] on span "Employment" at bounding box center [917, 163] width 51 height 12
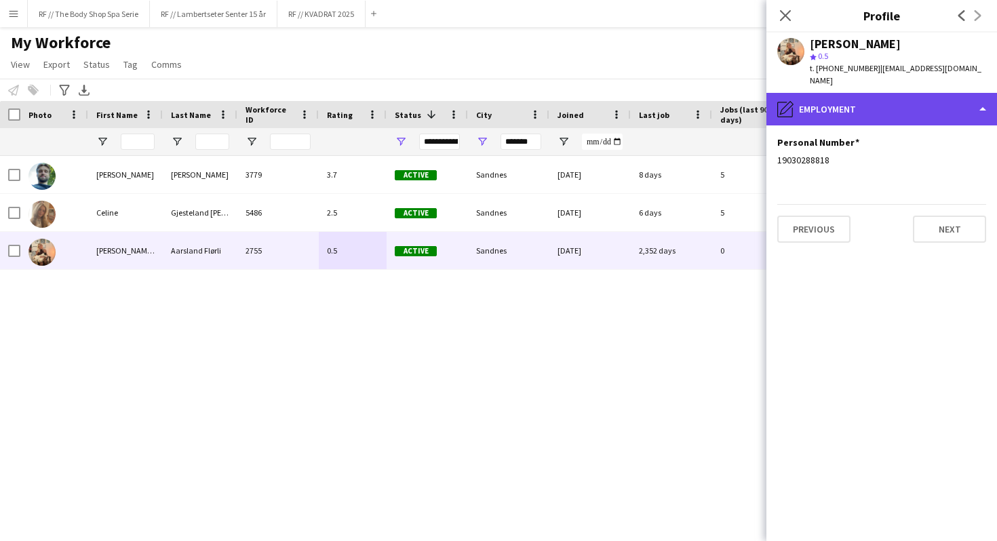
click at [872, 102] on div "pencil4 Employment" at bounding box center [882, 109] width 231 height 33
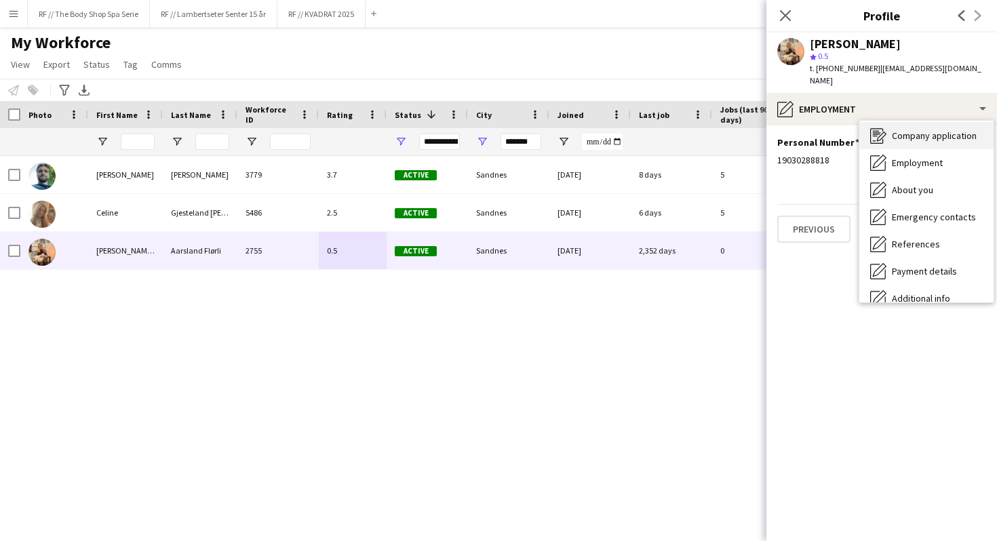
click at [895, 130] on span "Company application" at bounding box center [934, 136] width 85 height 12
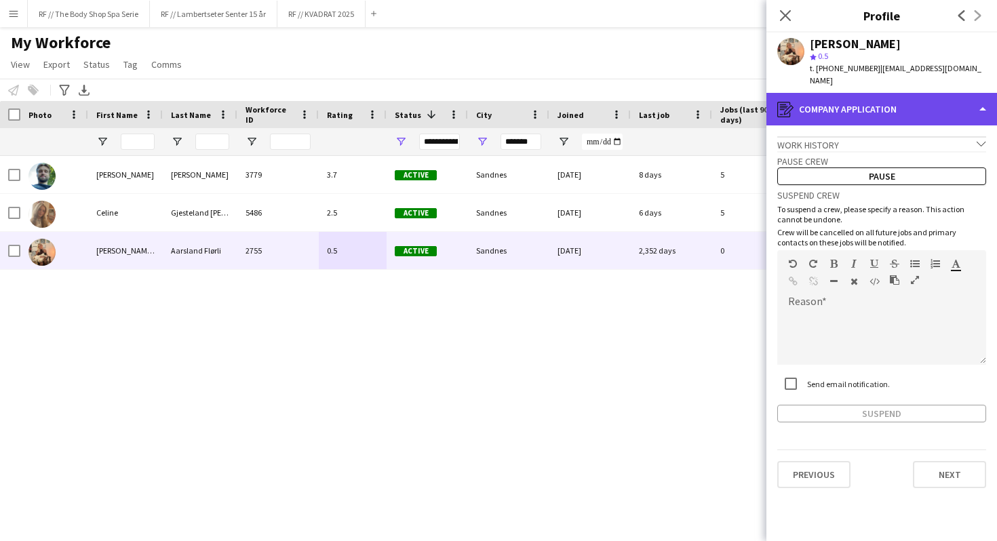
click at [885, 102] on div "register Company application" at bounding box center [882, 109] width 231 height 33
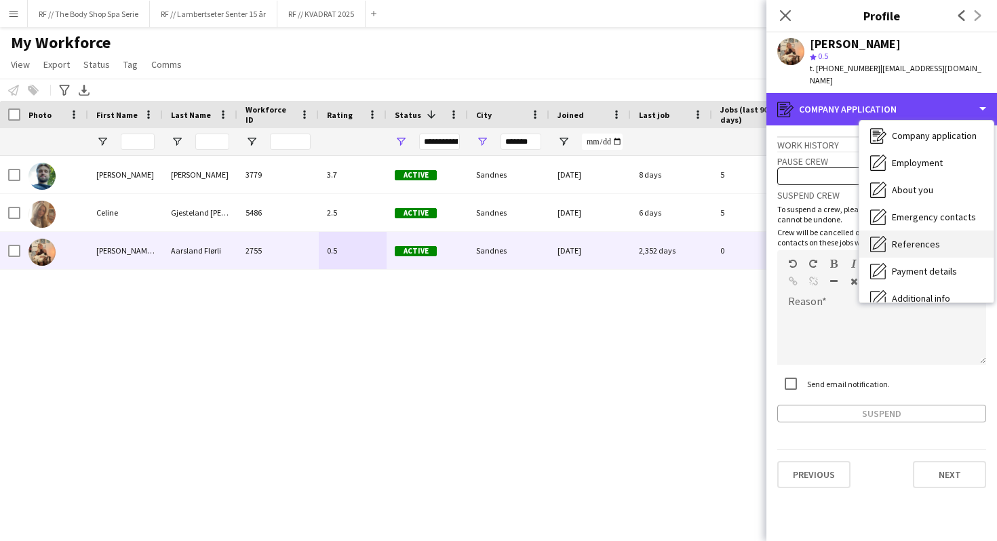
scroll to position [0, 0]
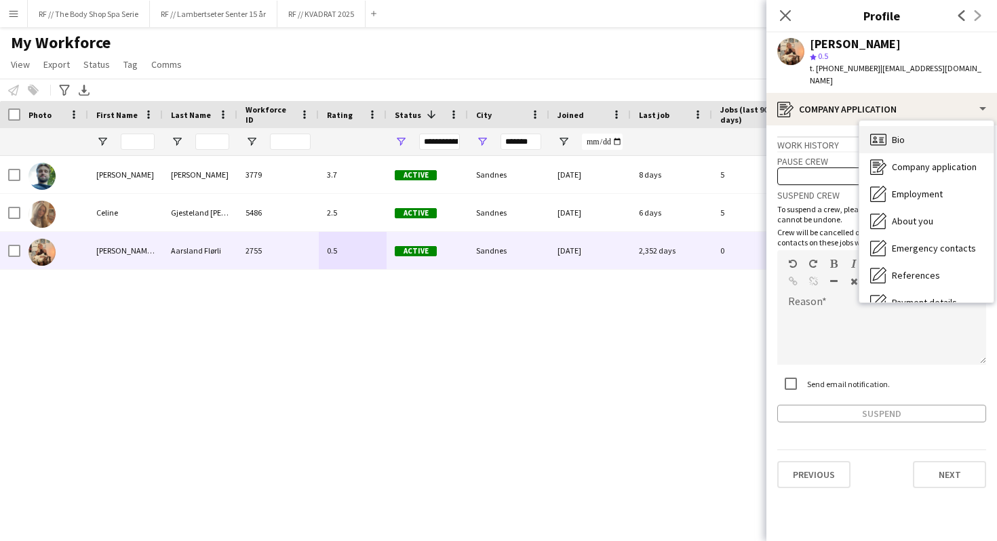
click at [902, 133] on div "Bio Bio" at bounding box center [927, 139] width 134 height 27
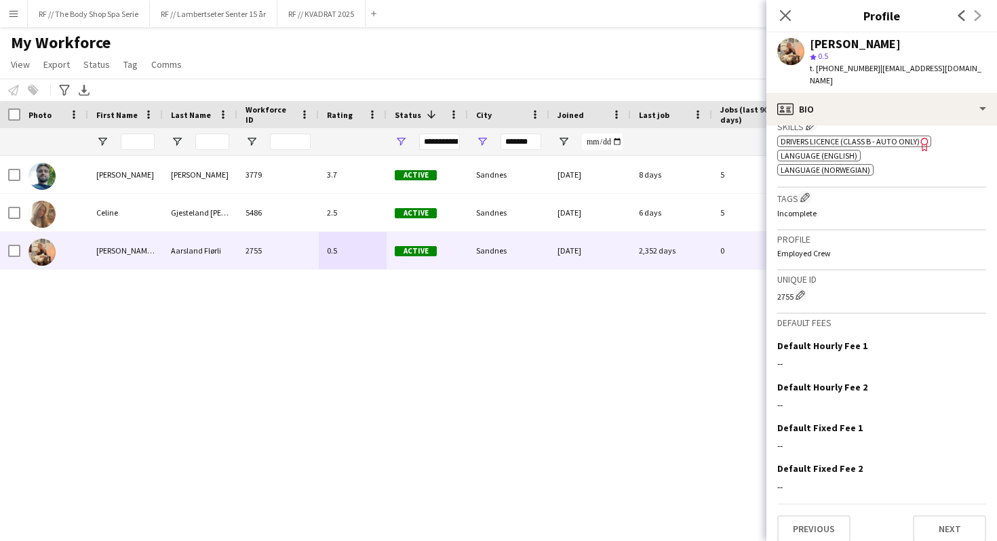
scroll to position [498, 0]
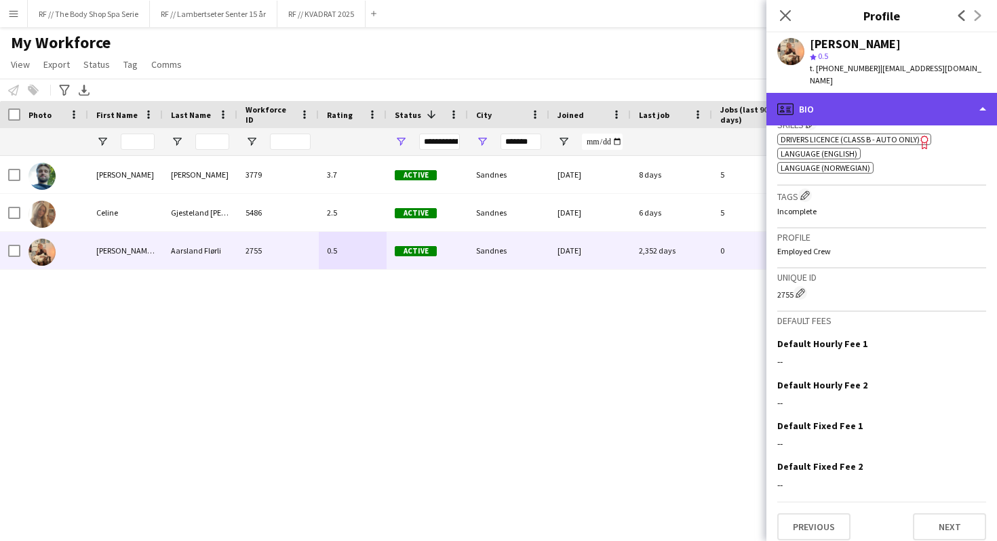
click at [847, 102] on div "profile Bio" at bounding box center [882, 109] width 231 height 33
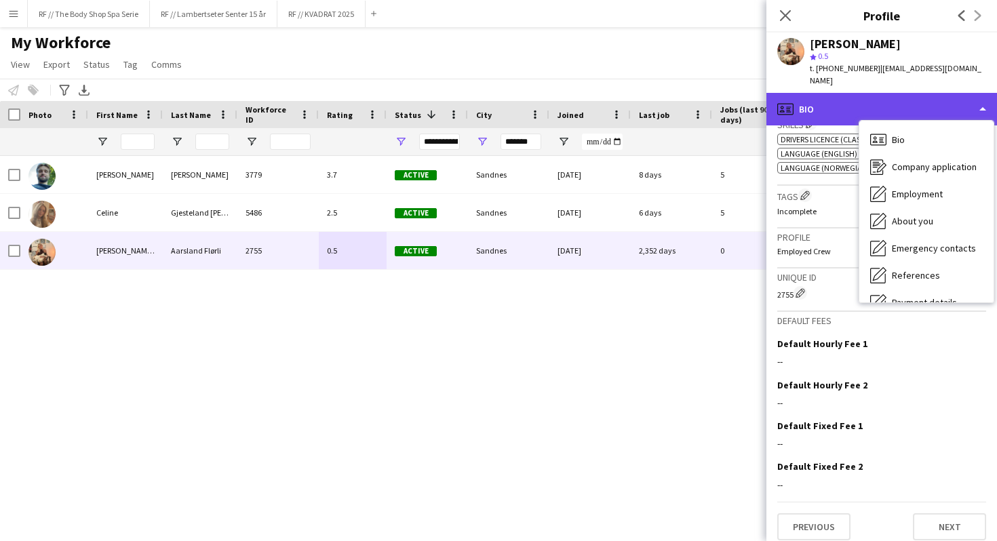
click at [838, 97] on div "profile Bio" at bounding box center [882, 109] width 231 height 33
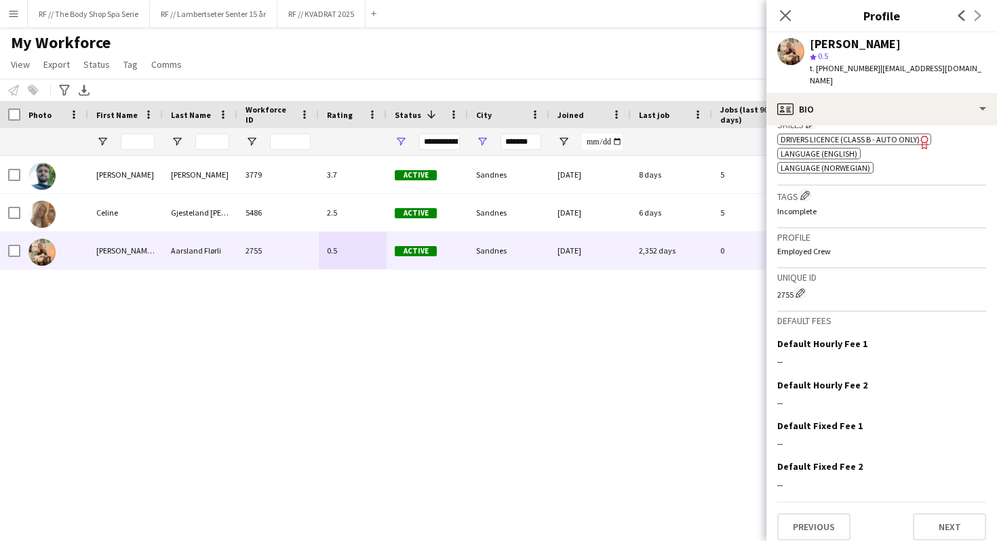
click at [841, 69] on span "t. [PHONE_NUMBER]" at bounding box center [845, 68] width 71 height 10
drag, startPoint x: 821, startPoint y: 68, endPoint x: 860, endPoint y: 71, distance: 38.8
click at [860, 71] on span "t. [PHONE_NUMBER]" at bounding box center [845, 68] width 71 height 10
copy span "4746789164"
click at [860, 71] on span "t. [PHONE_NUMBER]" at bounding box center [845, 68] width 71 height 10
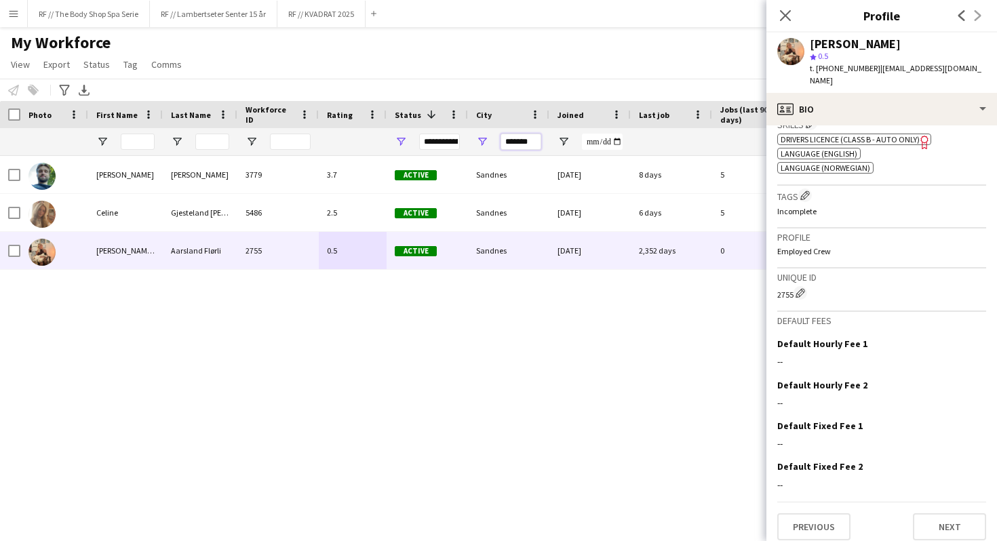
click at [531, 142] on input "*******" at bounding box center [521, 142] width 41 height 16
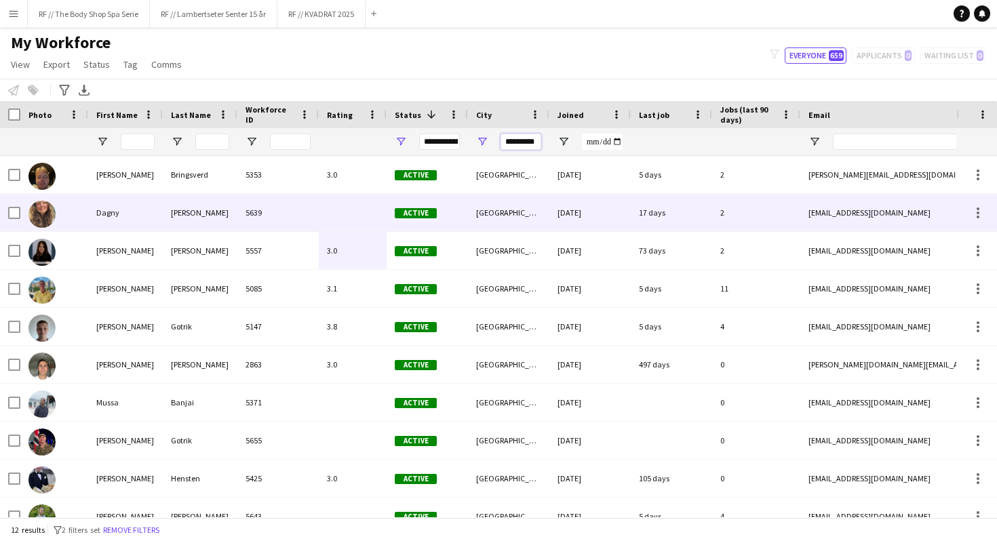
scroll to position [1, 0]
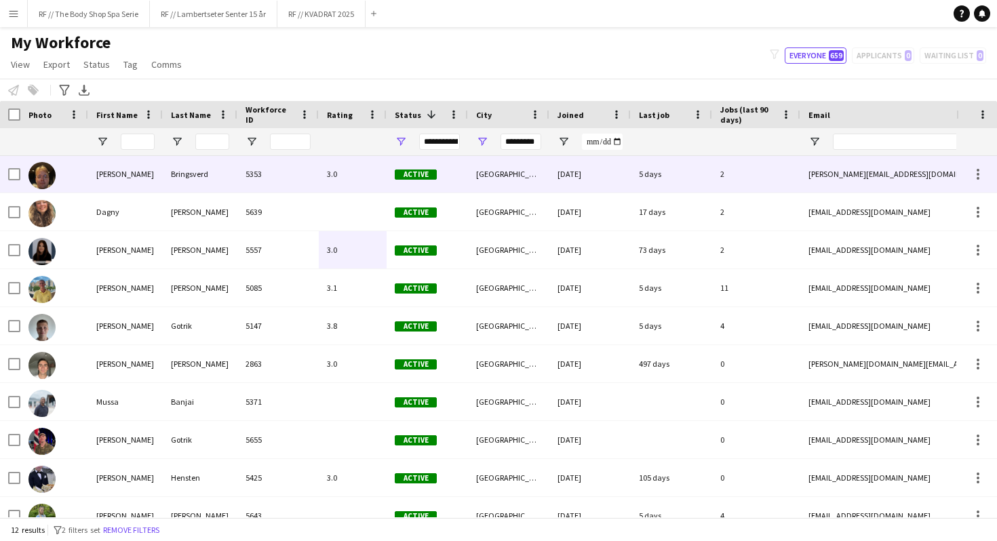
click at [383, 181] on div "3.0" at bounding box center [353, 173] width 68 height 37
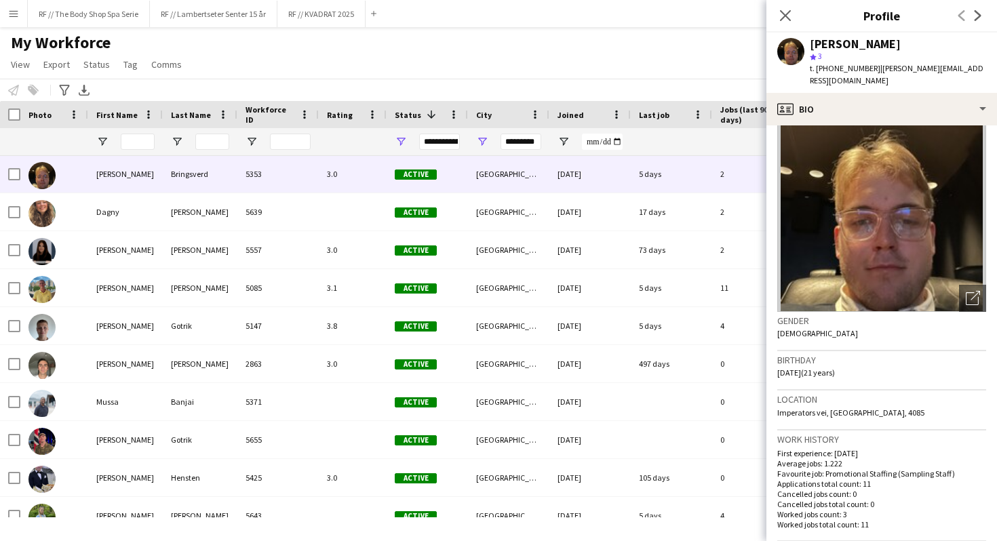
scroll to position [0, 0]
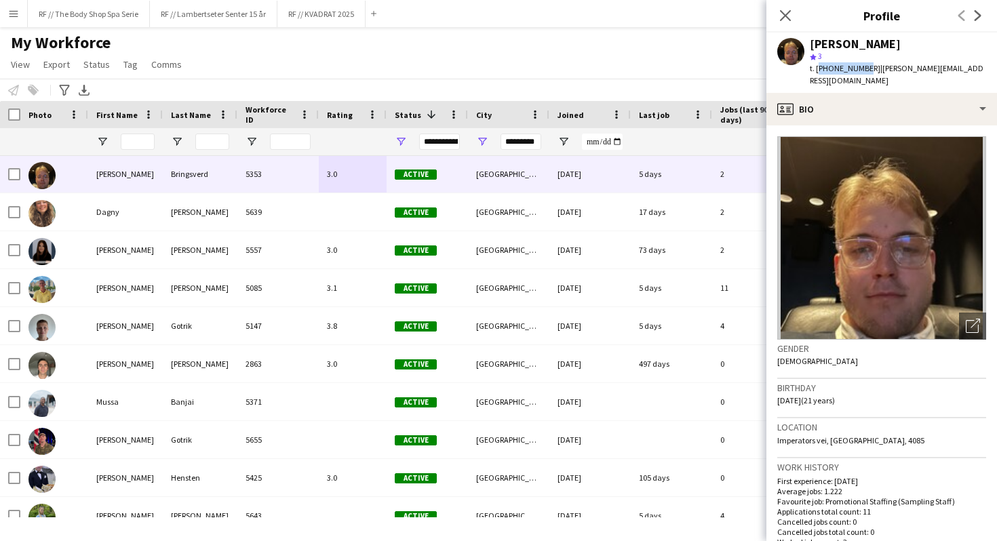
drag, startPoint x: 860, startPoint y: 69, endPoint x: 817, endPoint y: 71, distance: 42.8
click at [817, 71] on span "t. [PHONE_NUMBER]" at bounding box center [845, 68] width 71 height 10
copy span "[PHONE_NUMBER]"
click at [817, 71] on span "t. [PHONE_NUMBER]" at bounding box center [845, 68] width 71 height 10
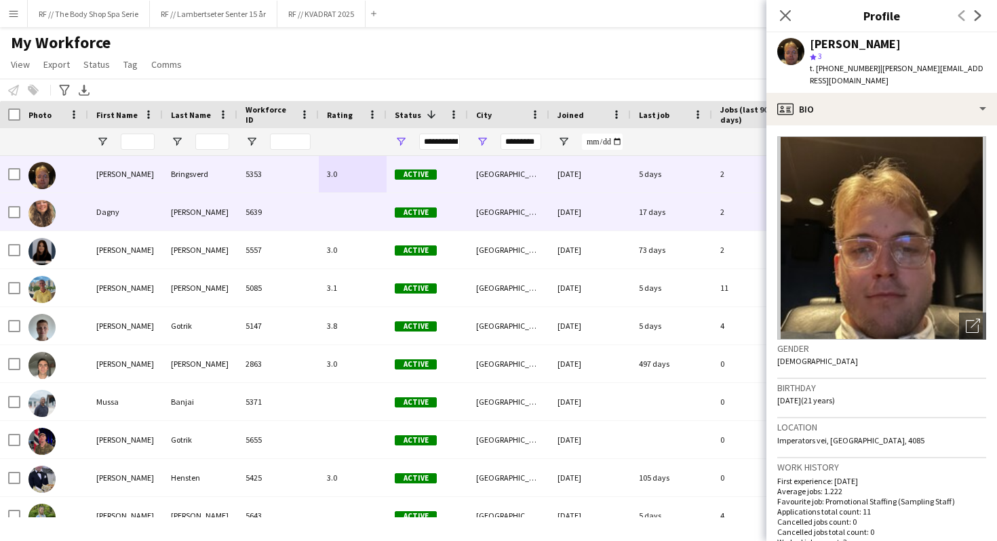
click at [451, 210] on div "Active" at bounding box center [427, 211] width 81 height 37
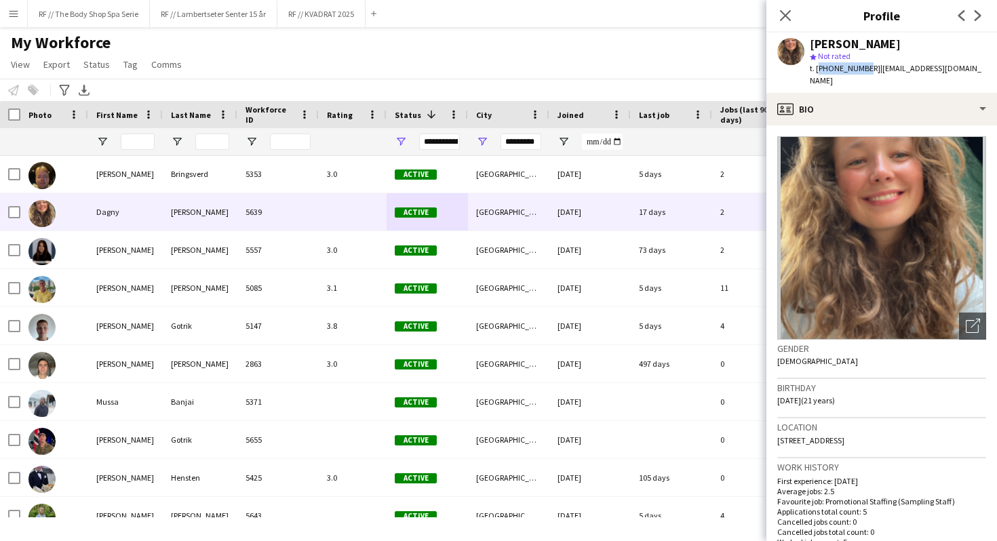
drag, startPoint x: 817, startPoint y: 69, endPoint x: 861, endPoint y: 70, distance: 44.1
click at [861, 70] on span "t. [PHONE_NUMBER]" at bounding box center [845, 68] width 71 height 10
copy span "[PHONE_NUMBER]"
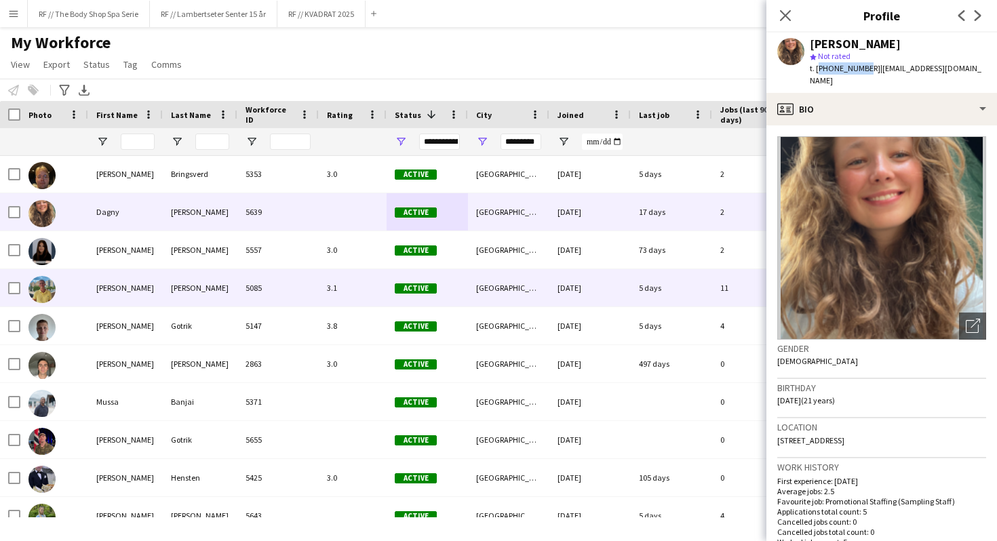
click at [317, 284] on div "5085" at bounding box center [277, 287] width 81 height 37
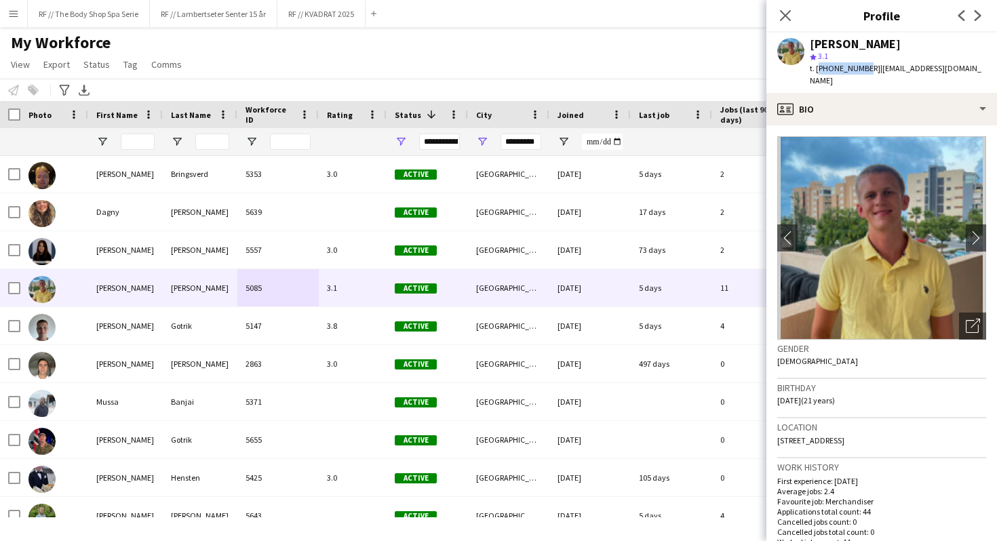
drag, startPoint x: 860, startPoint y: 69, endPoint x: 817, endPoint y: 69, distance: 42.7
click at [817, 69] on span "t. [PHONE_NUMBER]" at bounding box center [845, 68] width 71 height 10
copy span "[PHONE_NUMBER]"
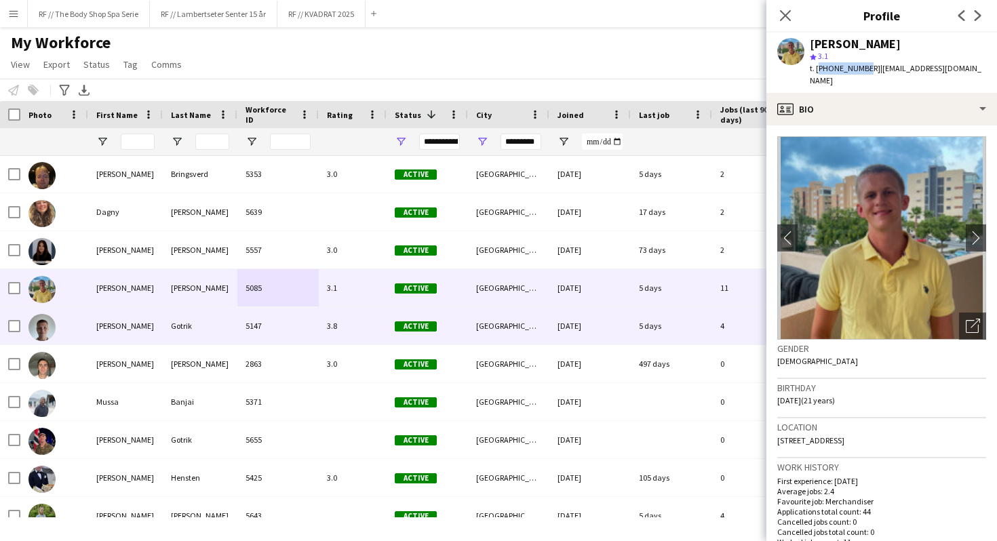
click at [512, 324] on div "[GEOGRAPHIC_DATA]" at bounding box center [508, 325] width 81 height 37
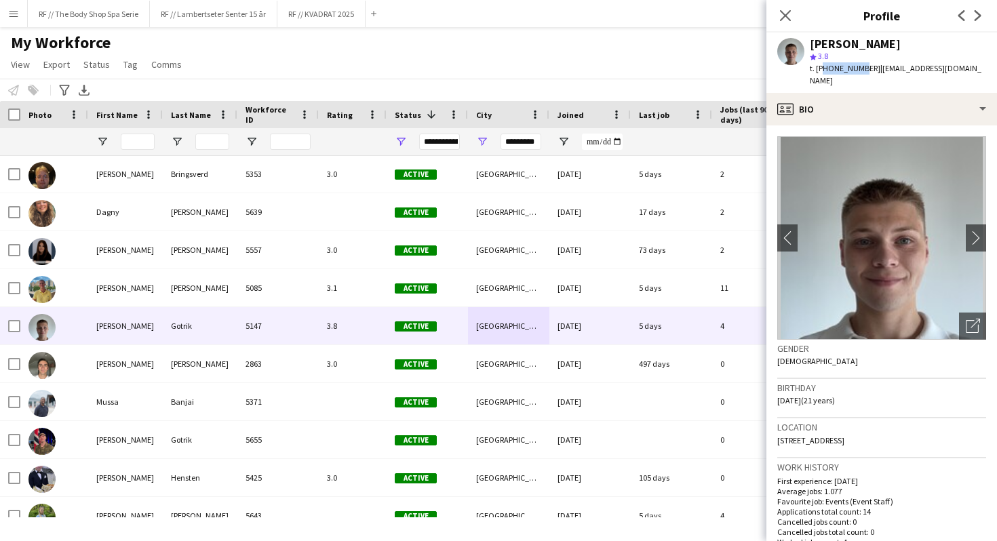
drag, startPoint x: 858, startPoint y: 66, endPoint x: 821, endPoint y: 66, distance: 37.3
click at [821, 66] on span "t. [PHONE_NUMBER]" at bounding box center [845, 68] width 71 height 10
drag, startPoint x: 864, startPoint y: 66, endPoint x: 817, endPoint y: 69, distance: 46.2
click at [817, 69] on div "t. [PHONE_NUMBER] | [EMAIL_ADDRESS][DOMAIN_NAME]" at bounding box center [898, 74] width 176 height 24
copy div "[PHONE_NUMBER] |"
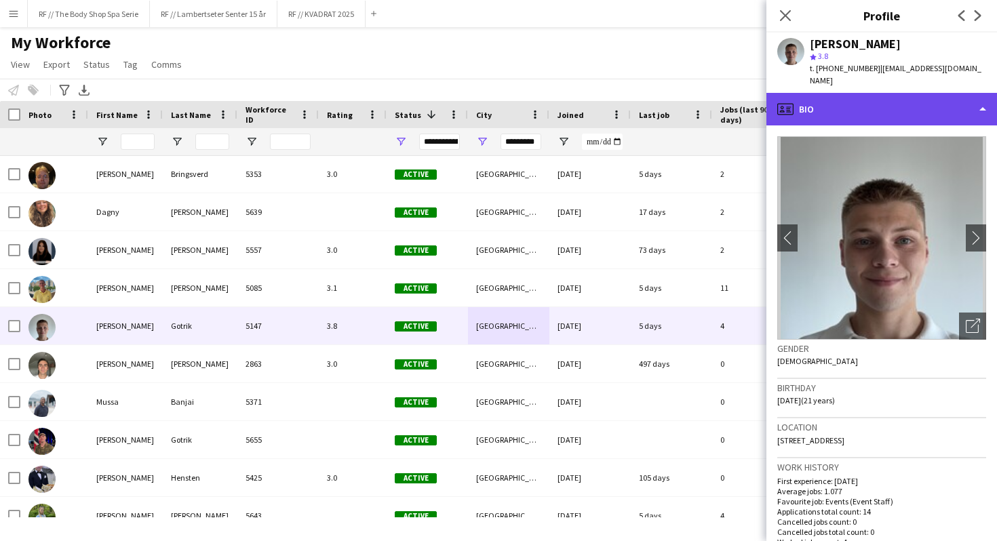
click at [812, 102] on div "profile Bio" at bounding box center [882, 109] width 231 height 33
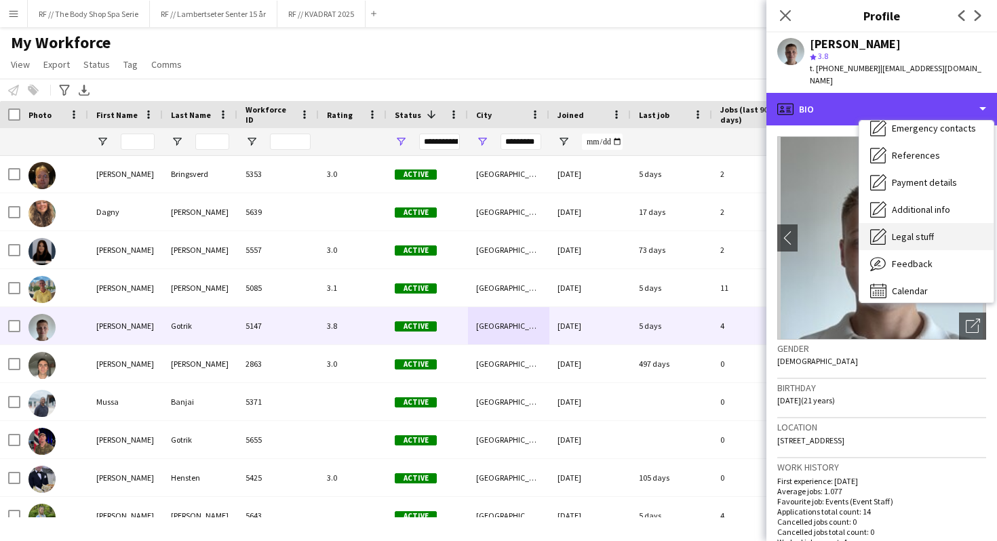
scroll to position [124, 0]
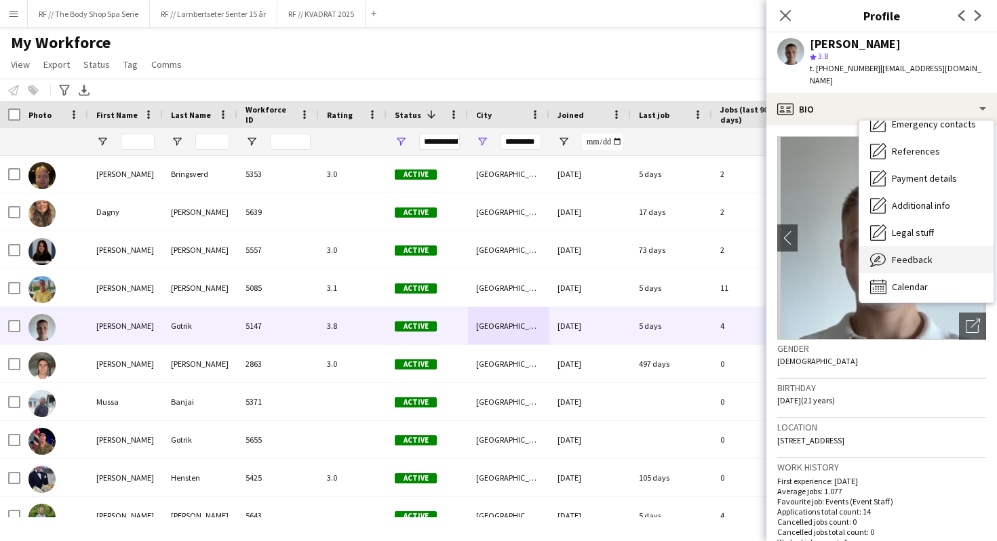
click at [898, 254] on span "Feedback" at bounding box center [912, 260] width 41 height 12
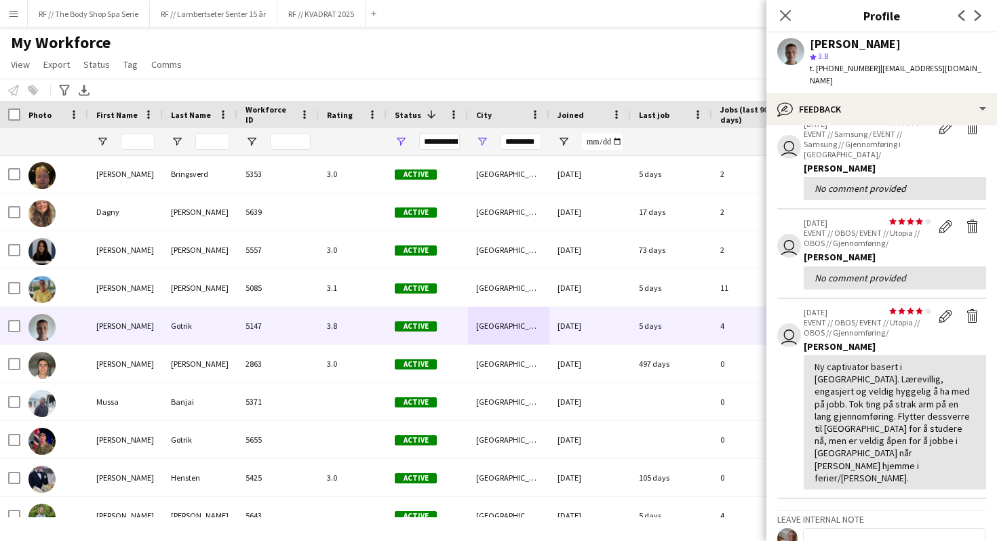
scroll to position [157, 0]
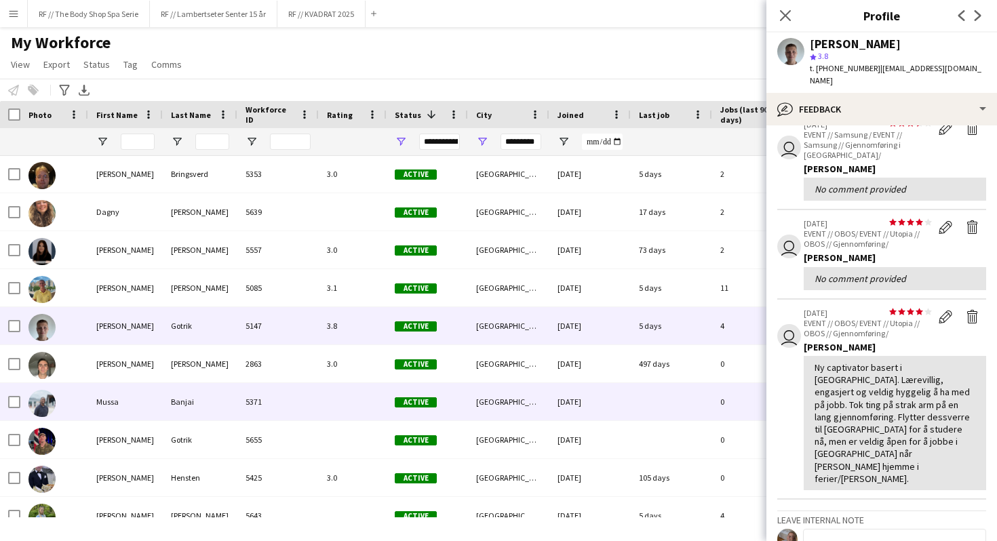
click at [484, 407] on div "[GEOGRAPHIC_DATA]" at bounding box center [508, 401] width 81 height 37
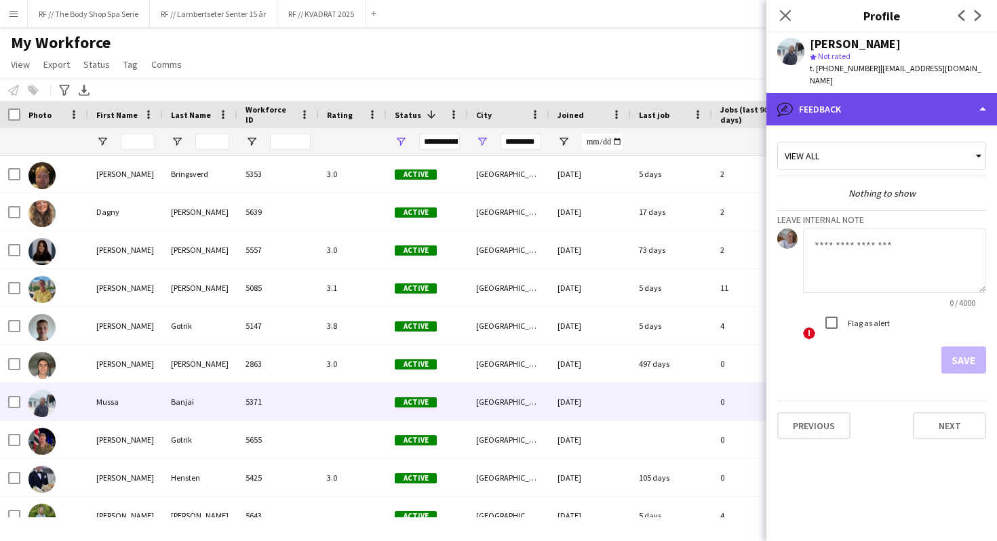
click at [811, 109] on div "bubble-pencil Feedback" at bounding box center [882, 109] width 231 height 33
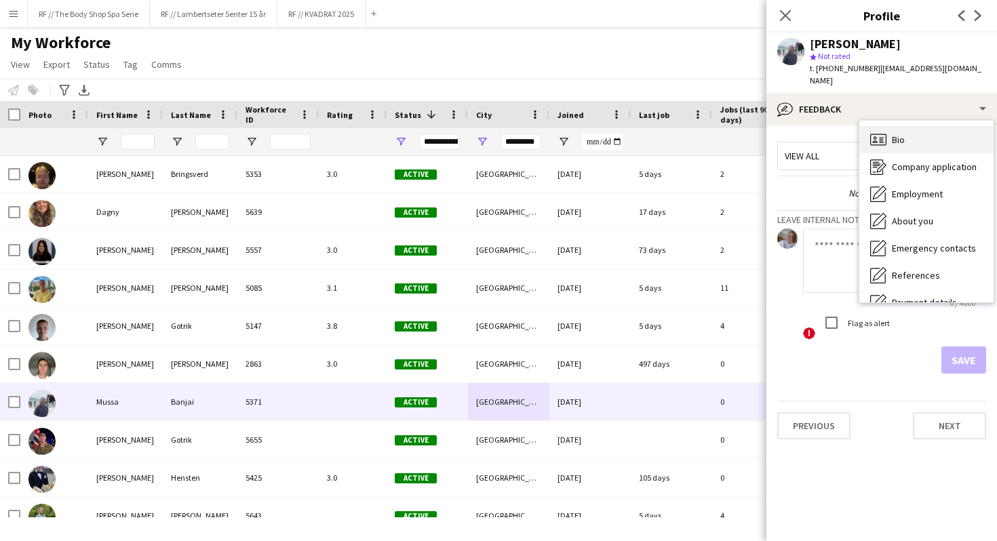
click at [887, 129] on div "Bio Bio" at bounding box center [927, 139] width 134 height 27
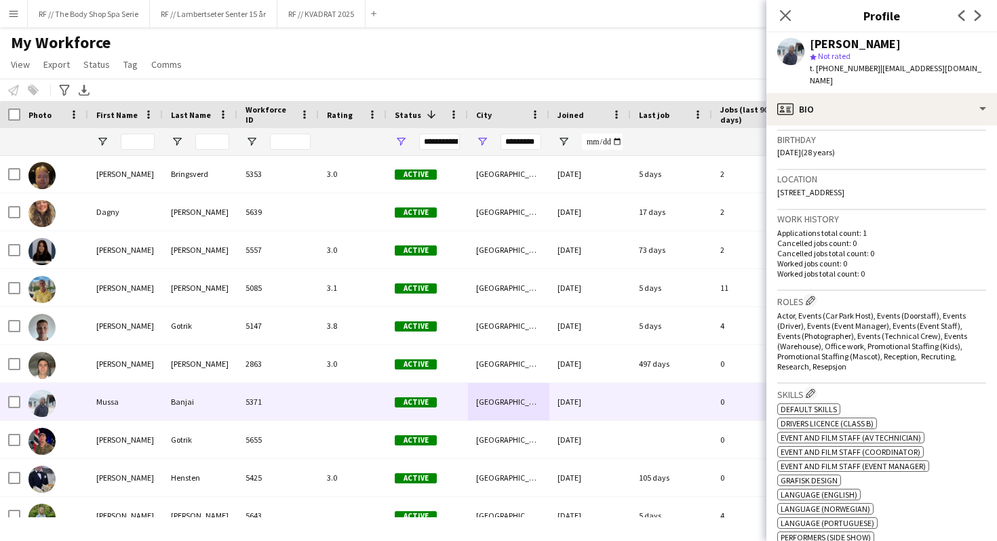
scroll to position [0, 0]
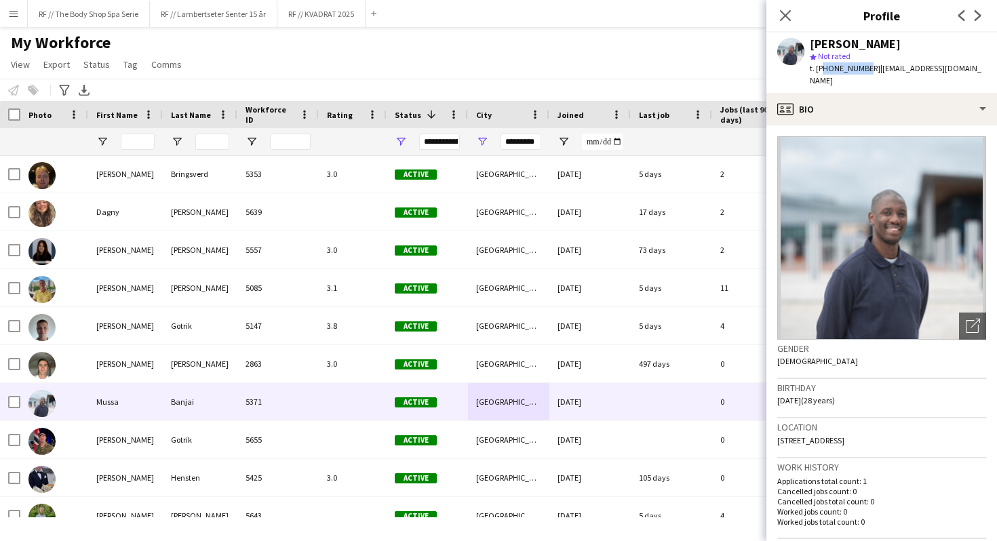
drag, startPoint x: 860, startPoint y: 69, endPoint x: 819, endPoint y: 71, distance: 40.7
click at [819, 71] on span "t. [PHONE_NUMBER]" at bounding box center [845, 68] width 71 height 10
copy span "4796714262"
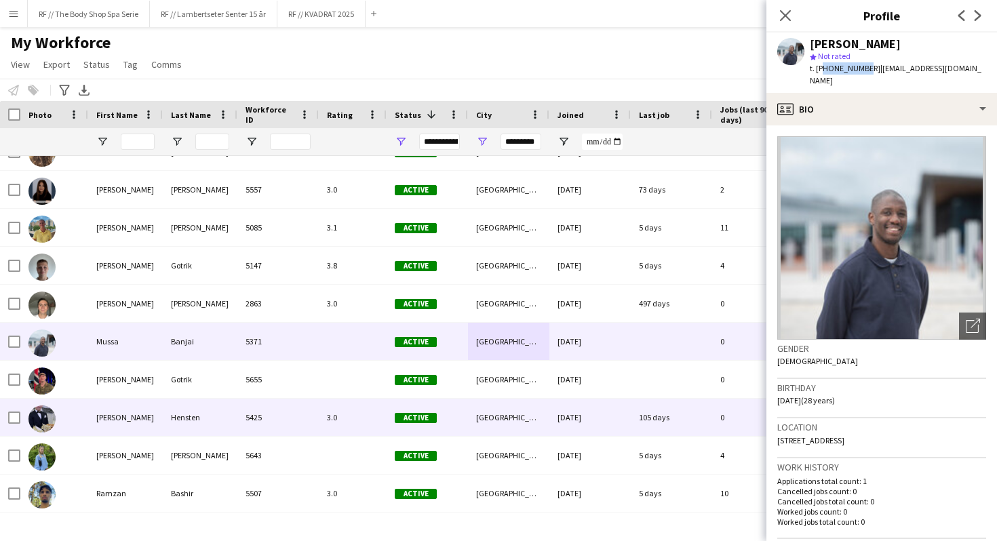
scroll to position [94, 0]
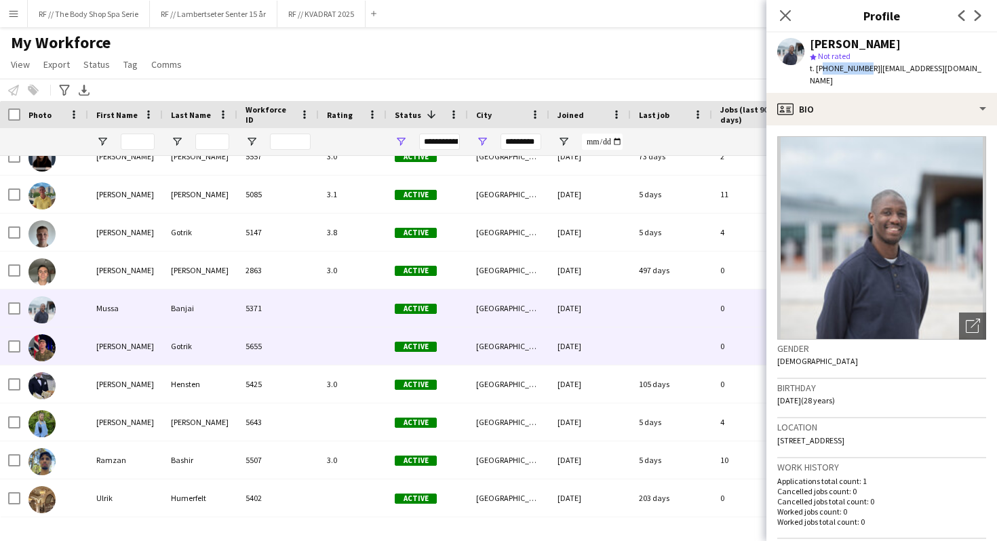
click at [320, 350] on div at bounding box center [353, 346] width 68 height 37
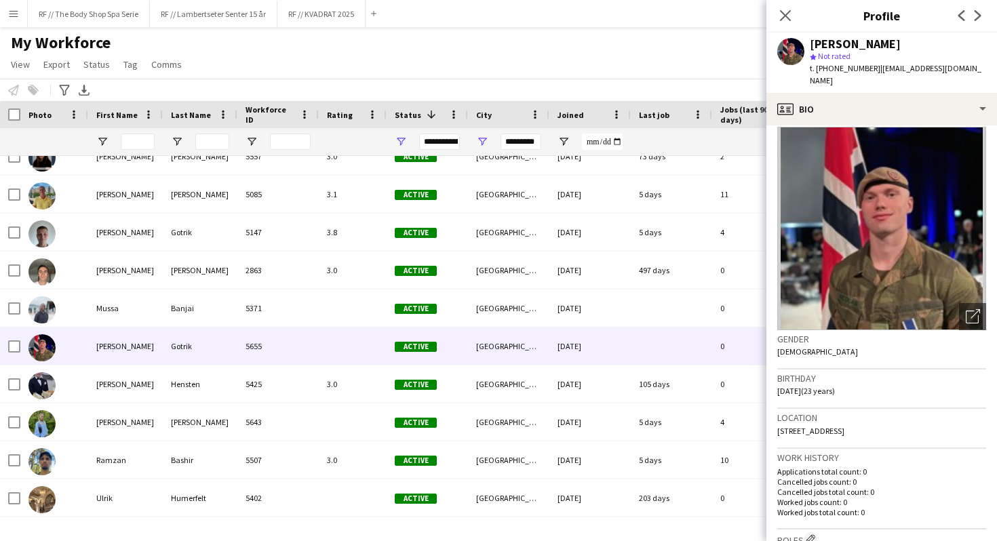
scroll to position [0, 0]
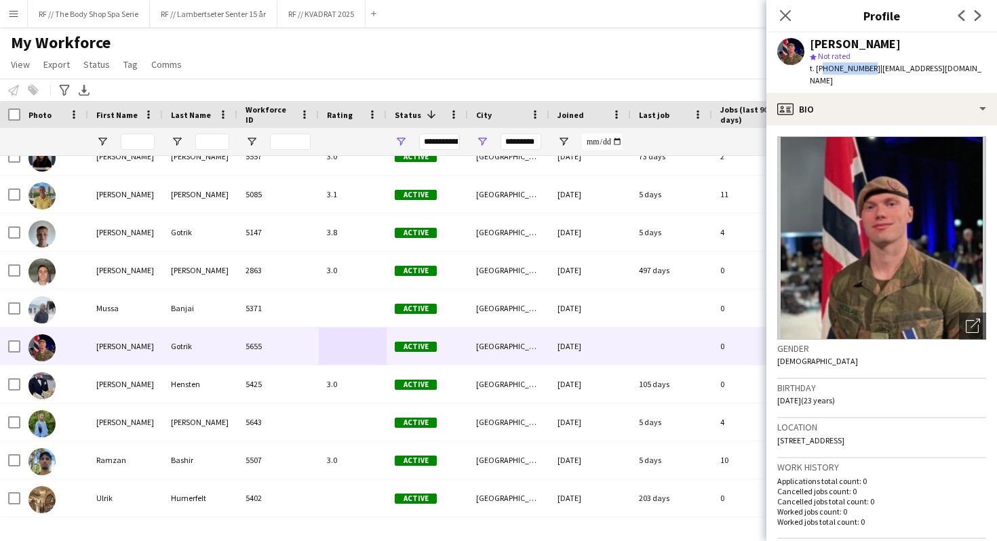
drag, startPoint x: 862, startPoint y: 70, endPoint x: 821, endPoint y: 69, distance: 40.7
click at [821, 69] on span "t. [PHONE_NUMBER]" at bounding box center [845, 68] width 71 height 10
copy span "4794050622"
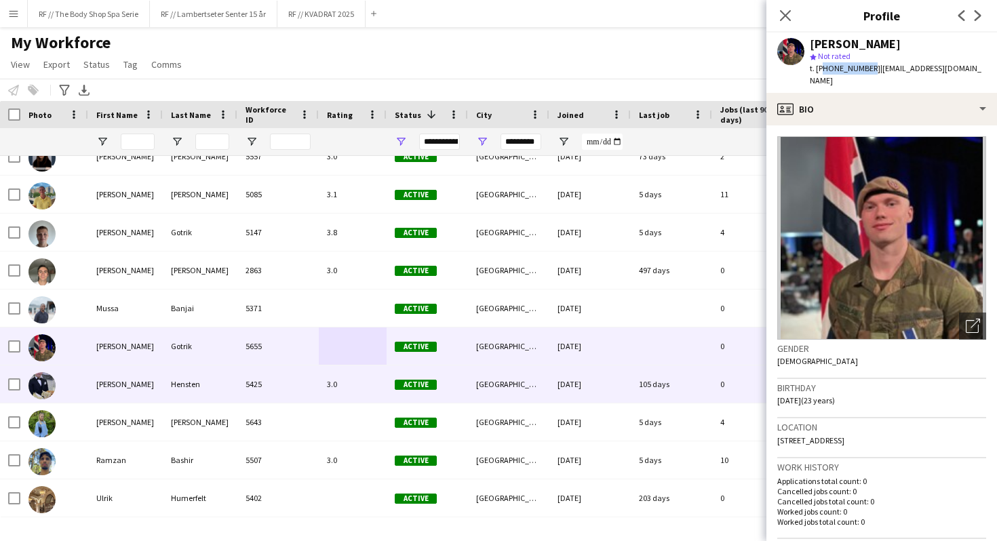
click at [534, 394] on div "[GEOGRAPHIC_DATA]" at bounding box center [508, 384] width 81 height 37
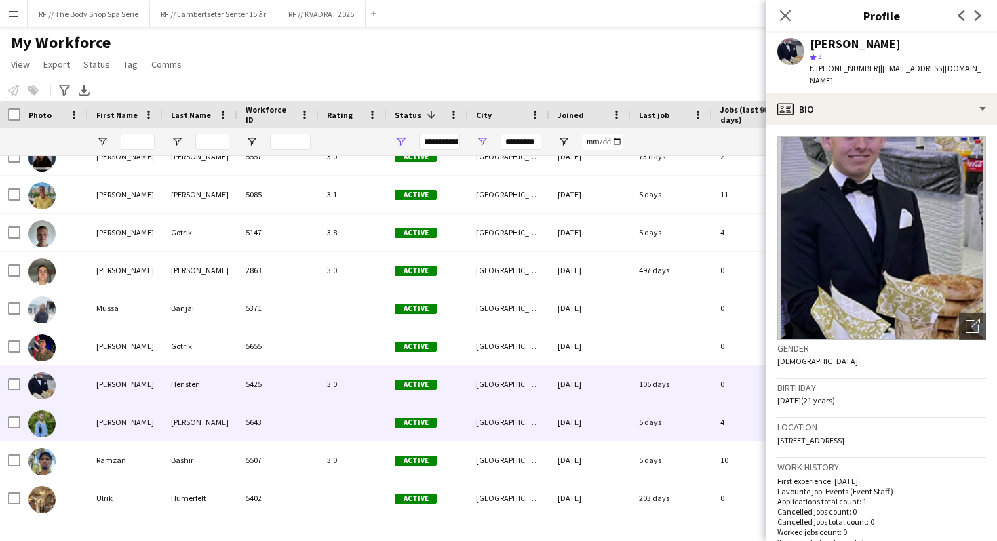
click at [528, 424] on div "[GEOGRAPHIC_DATA]" at bounding box center [508, 422] width 81 height 37
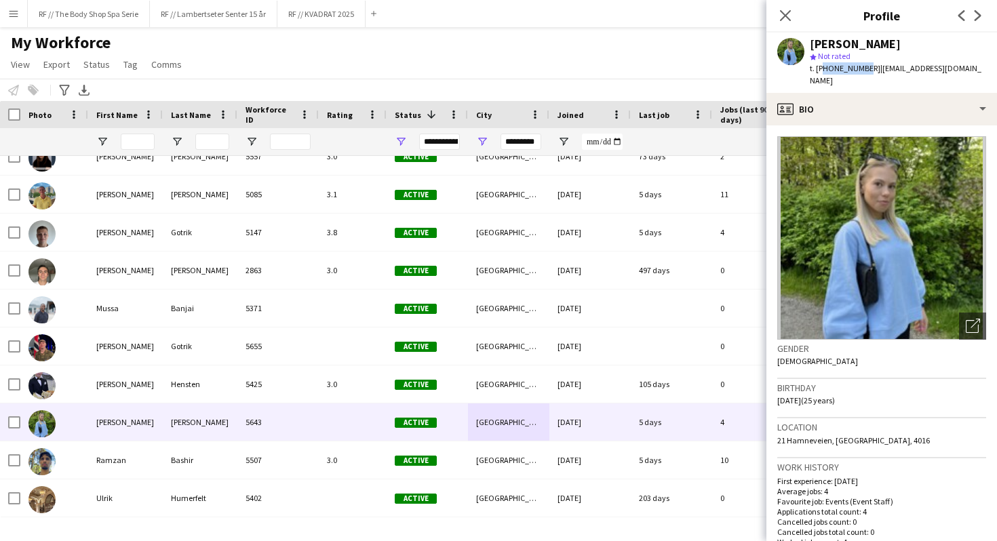
drag, startPoint x: 819, startPoint y: 68, endPoint x: 860, endPoint y: 70, distance: 41.4
click at [860, 70] on span "t. [PHONE_NUMBER]" at bounding box center [845, 68] width 71 height 10
copy span "4792444548"
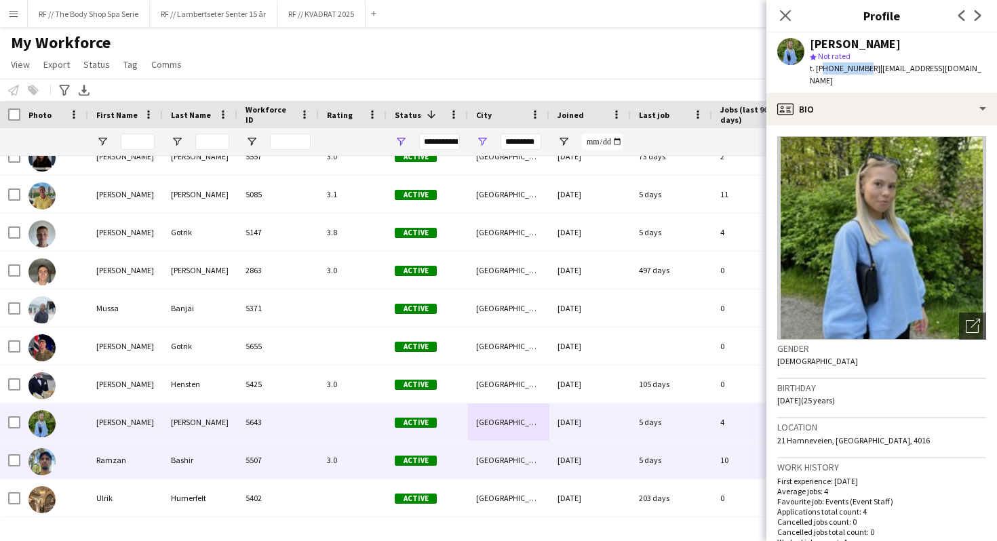
click at [466, 457] on div "Active" at bounding box center [427, 460] width 81 height 37
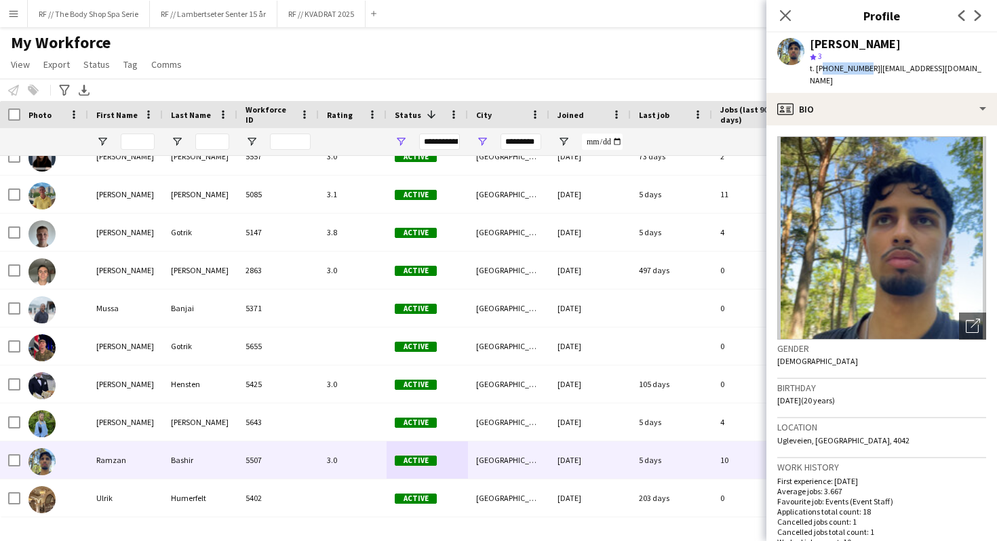
drag, startPoint x: 861, startPoint y: 68, endPoint x: 820, endPoint y: 68, distance: 40.7
click at [820, 68] on span "t. [PHONE_NUMBER]" at bounding box center [845, 68] width 71 height 10
copy span "4740180834"
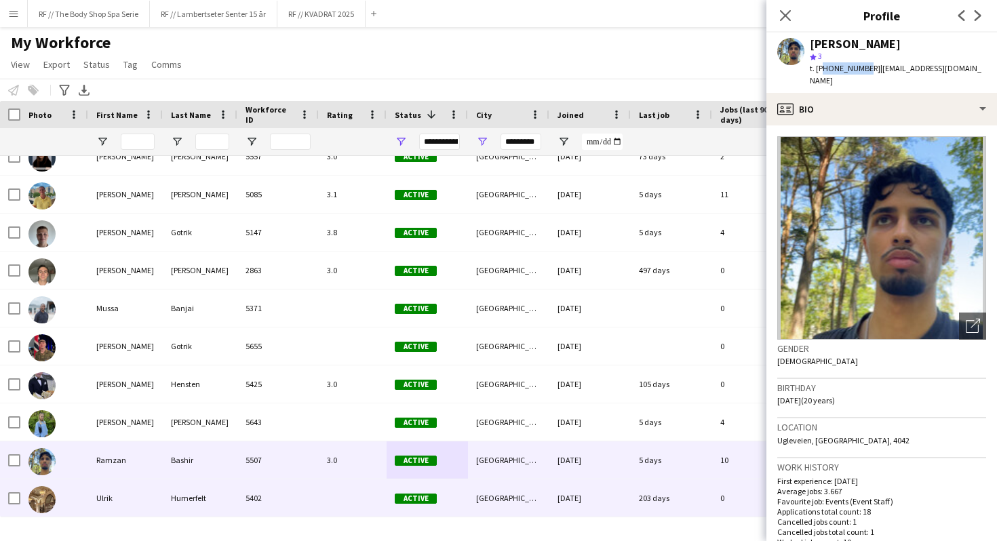
click at [535, 503] on div "[GEOGRAPHIC_DATA]" at bounding box center [508, 498] width 81 height 37
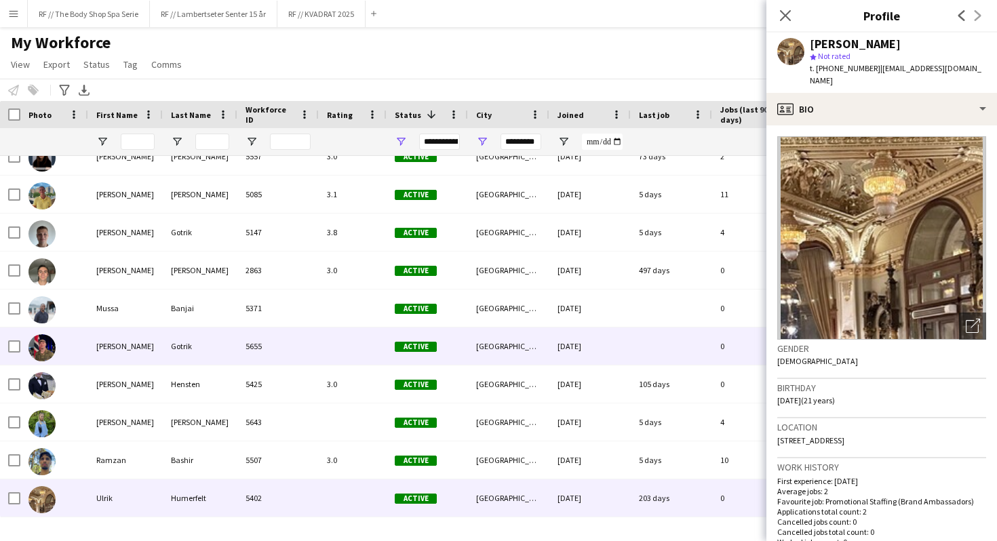
click at [547, 355] on div "[GEOGRAPHIC_DATA]" at bounding box center [508, 346] width 81 height 37
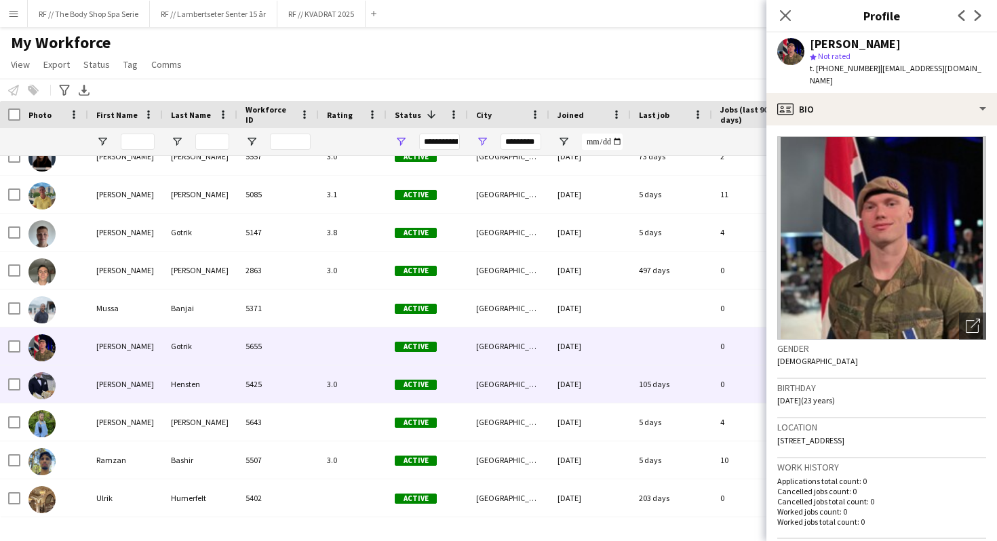
click at [538, 372] on div "[GEOGRAPHIC_DATA]" at bounding box center [508, 384] width 81 height 37
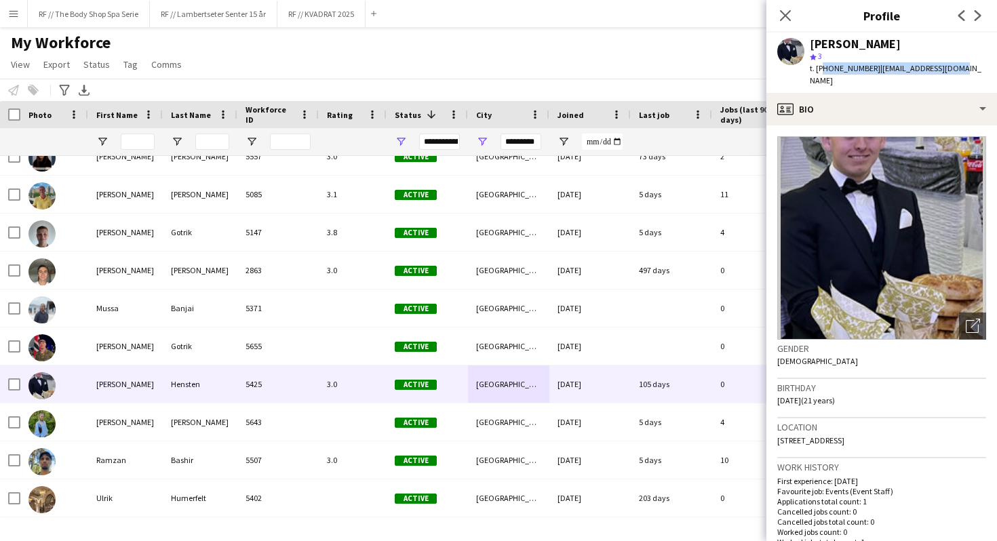
drag, startPoint x: 821, startPoint y: 69, endPoint x: 847, endPoint y: 76, distance: 27.3
click at [847, 76] on div "[PERSON_NAME] star 3 t. [PHONE_NUMBER] | [EMAIL_ADDRESS][DOMAIN_NAME]" at bounding box center [882, 63] width 231 height 60
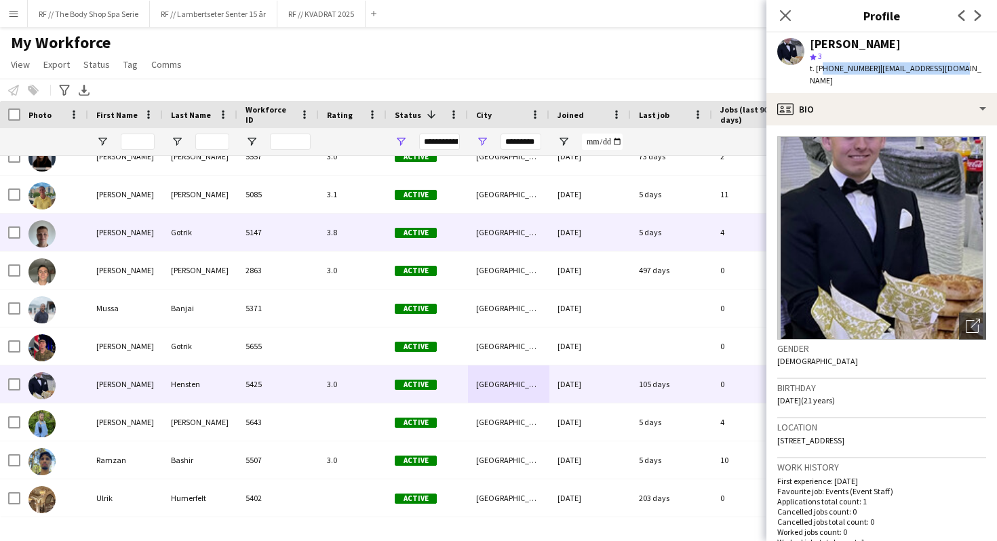
click at [648, 235] on div "5 days" at bounding box center [671, 232] width 81 height 37
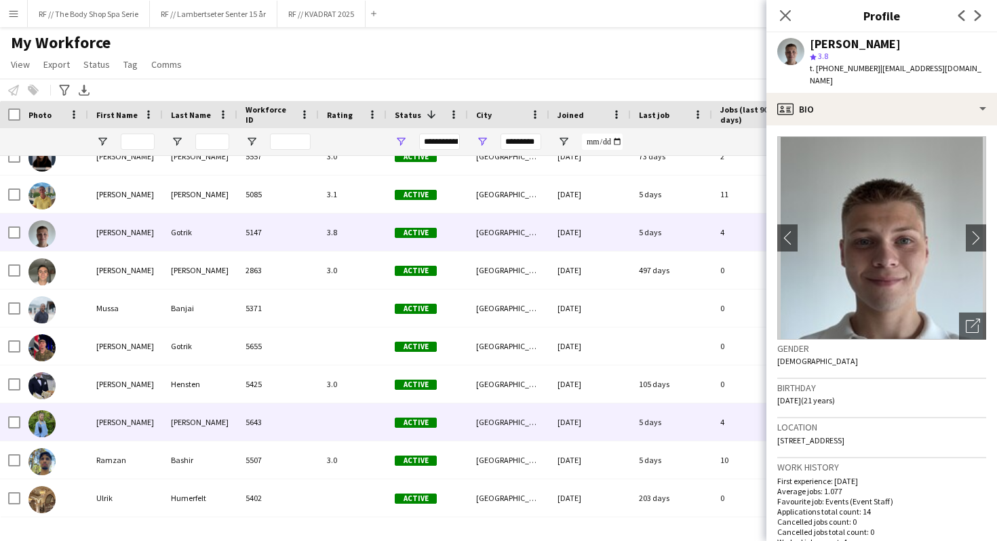
click at [651, 416] on div "5 days" at bounding box center [671, 422] width 81 height 37
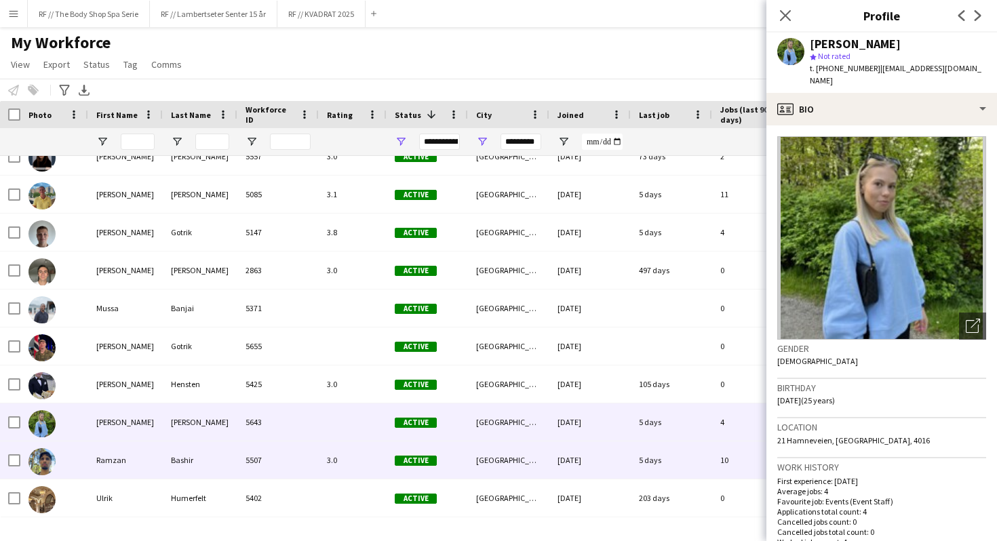
click at [671, 462] on div "5 days" at bounding box center [671, 460] width 81 height 37
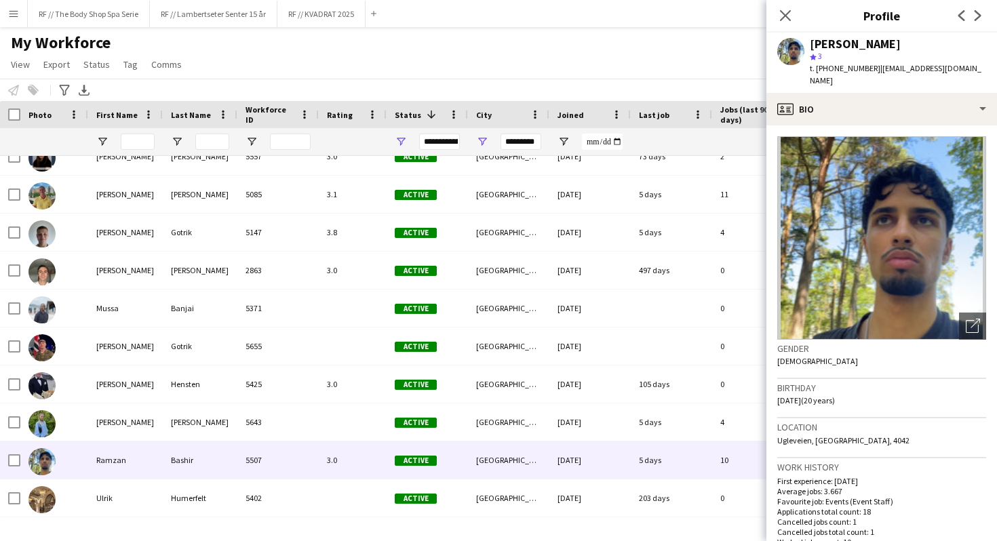
click at [829, 75] on div "[PERSON_NAME] star 3 t. [PHONE_NUMBER] | [EMAIL_ADDRESS][DOMAIN_NAME]" at bounding box center [882, 63] width 231 height 60
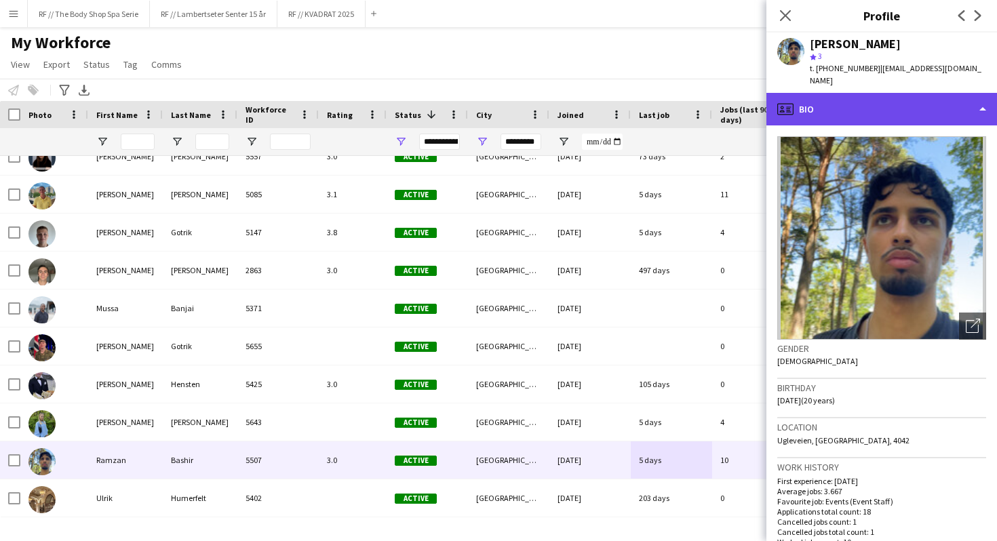
click at [823, 94] on div "profile Bio" at bounding box center [882, 109] width 231 height 33
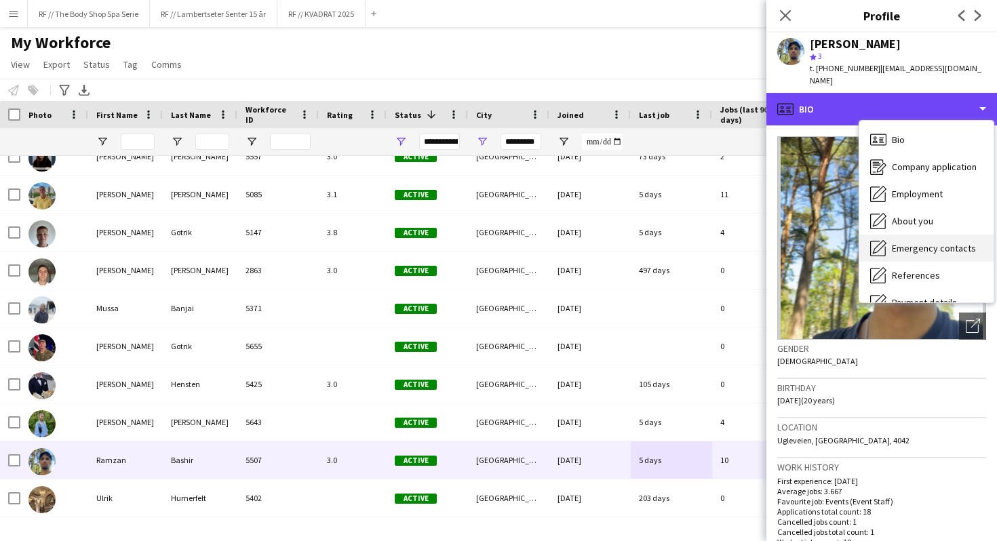
scroll to position [128, 0]
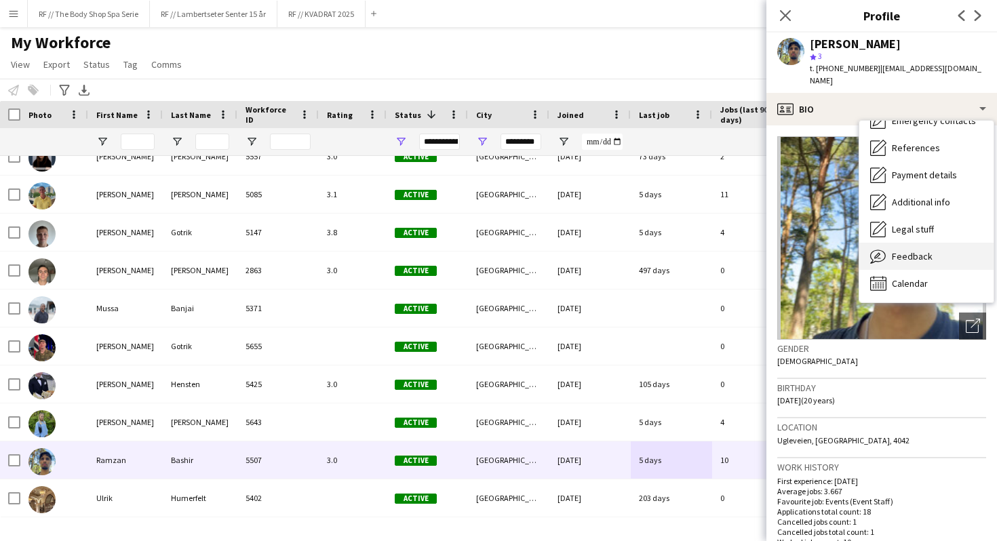
click at [910, 250] on span "Feedback" at bounding box center [912, 256] width 41 height 12
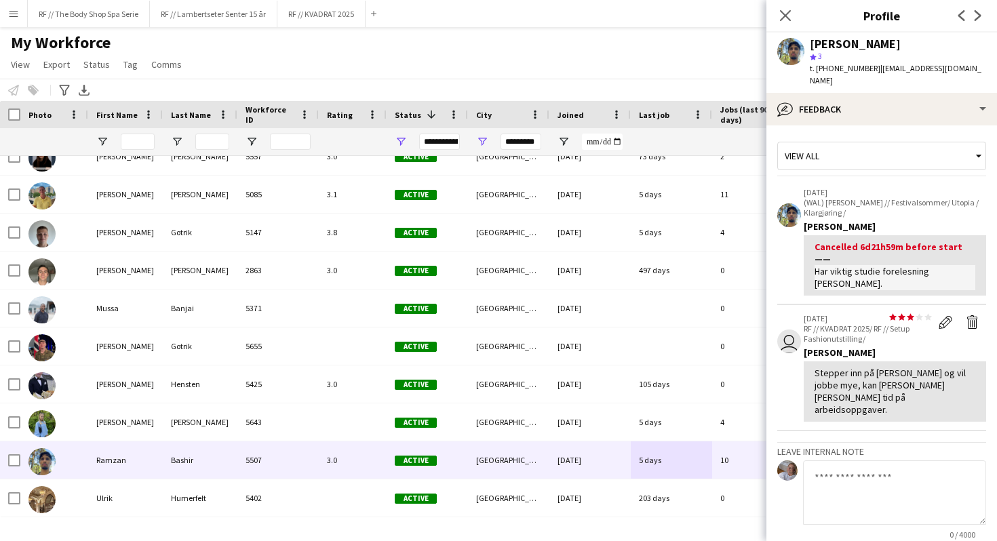
click at [788, 244] on app-crew-profile-feedback-item "[DATE] (WAL) [PERSON_NAME] // Festivalsommer/ Utopia / Klargjøring / [PERSON_NA…" at bounding box center [881, 242] width 209 height 126
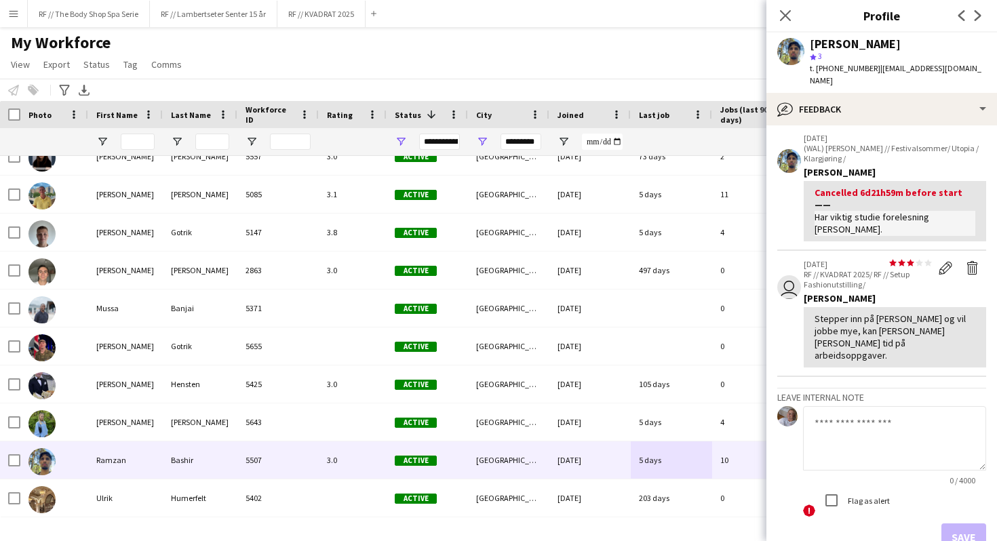
scroll to position [56, 0]
click at [781, 13] on icon "Close pop-in" at bounding box center [785, 15] width 13 height 13
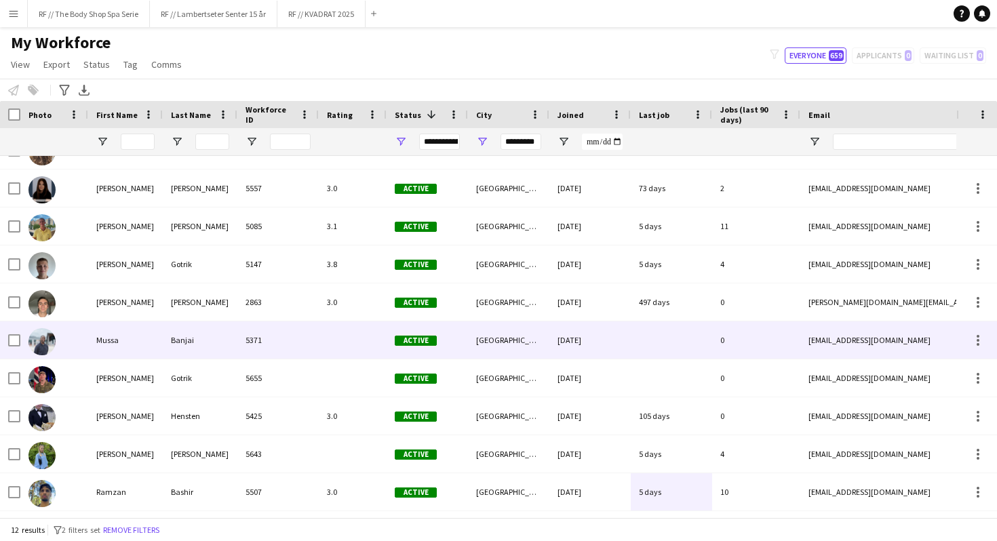
scroll to position [0, 0]
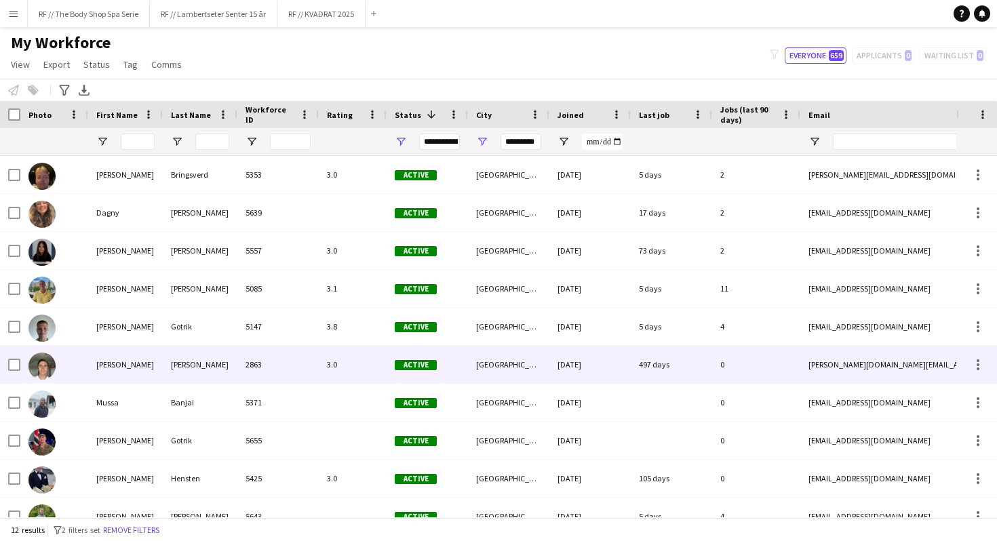
click at [336, 369] on div "3.0" at bounding box center [353, 364] width 68 height 37
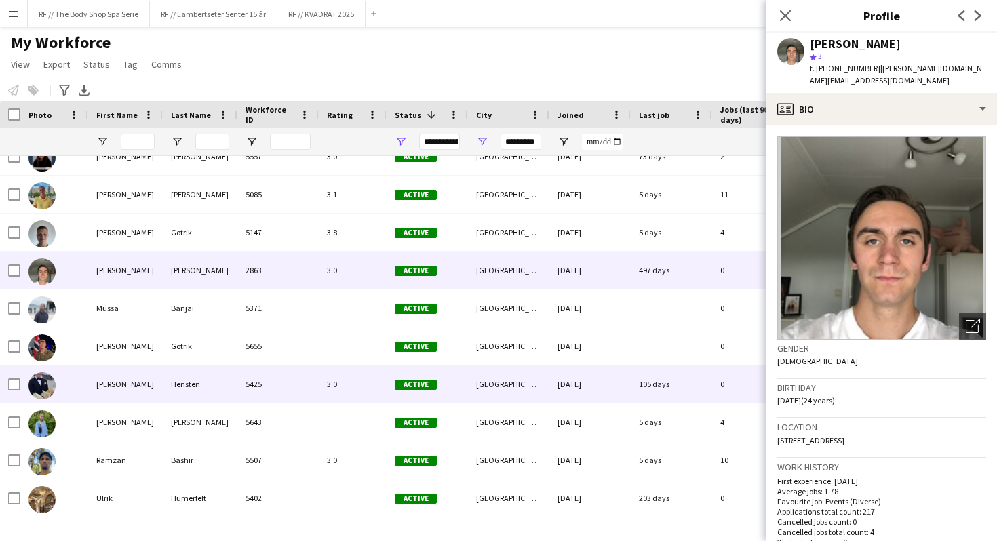
scroll to position [94, 0]
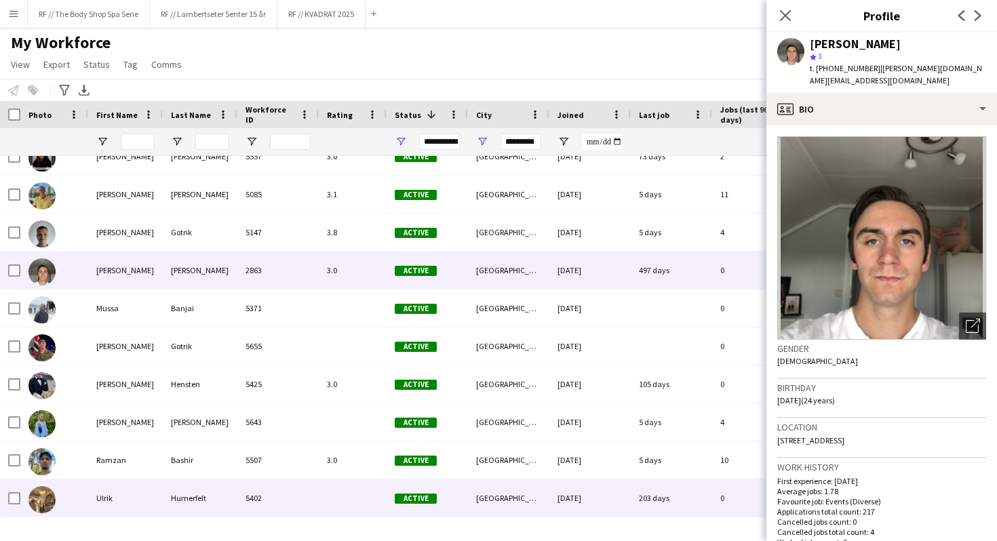
click at [457, 505] on div "Active" at bounding box center [427, 498] width 81 height 37
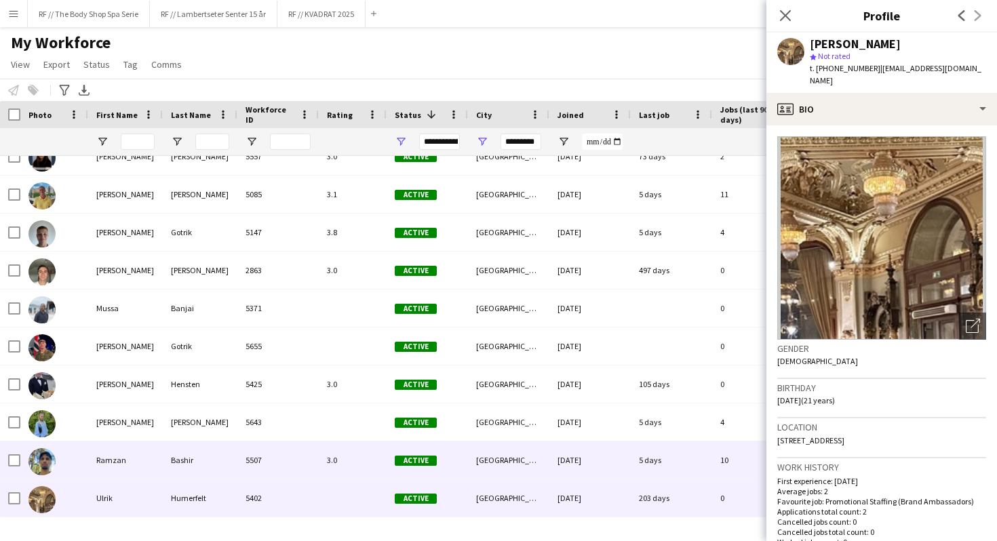
click at [452, 475] on div "Active" at bounding box center [427, 460] width 81 height 37
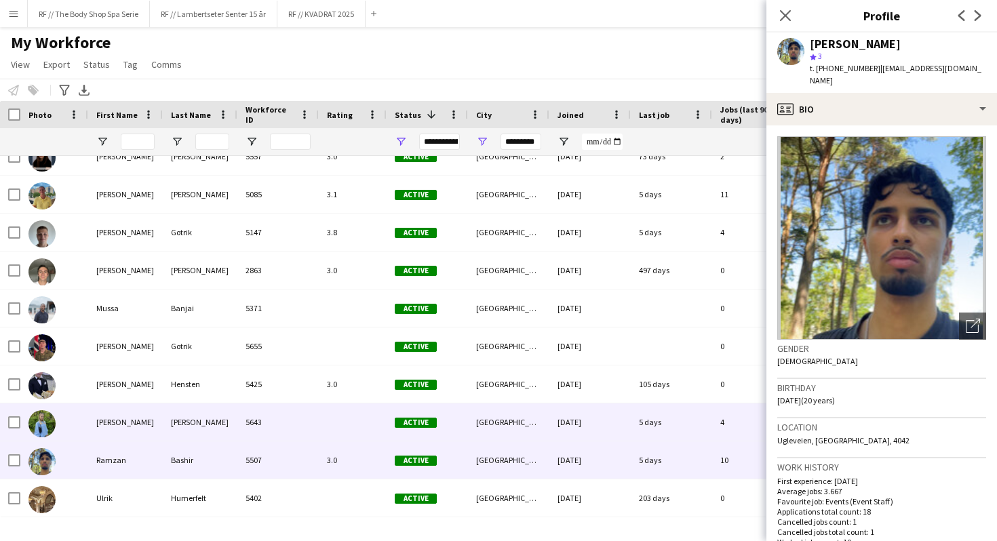
click at [455, 419] on div "Active" at bounding box center [427, 422] width 81 height 37
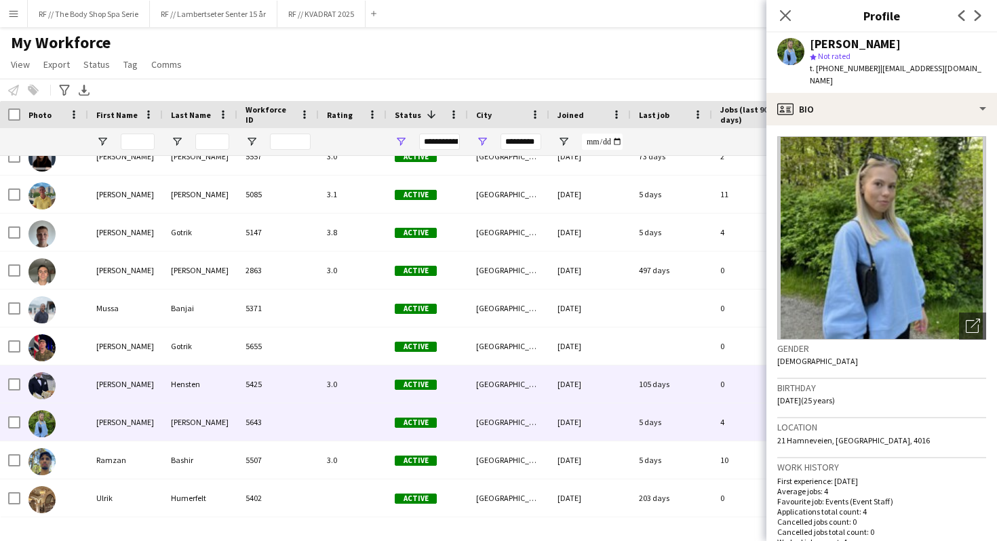
click at [458, 385] on div "Active" at bounding box center [427, 384] width 81 height 37
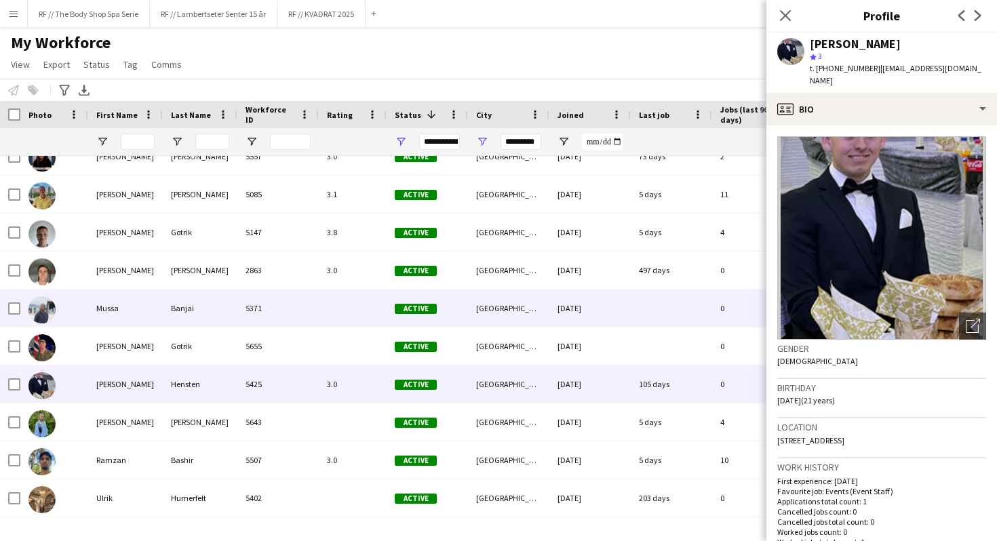
click at [457, 305] on div "Active" at bounding box center [427, 308] width 81 height 37
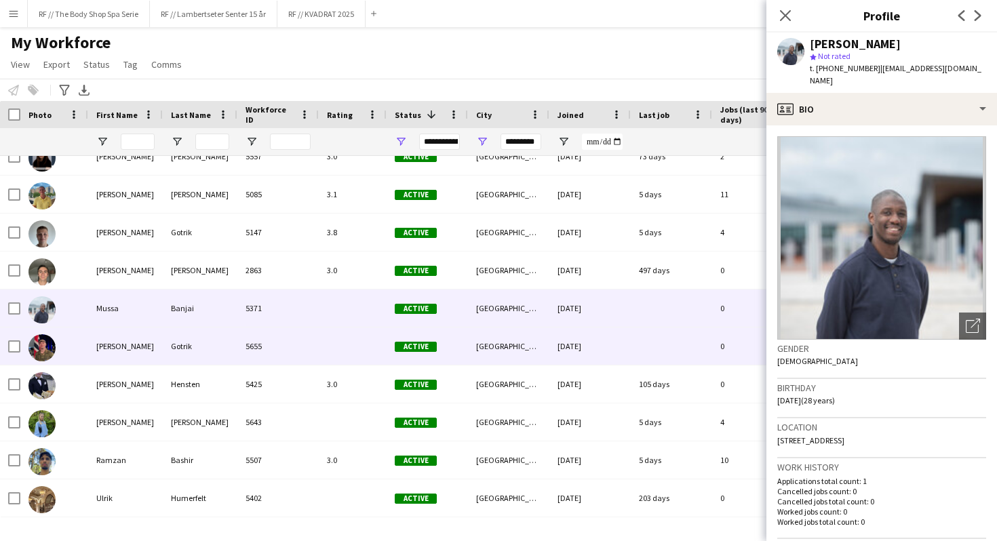
click at [461, 334] on div "Active" at bounding box center [427, 346] width 81 height 37
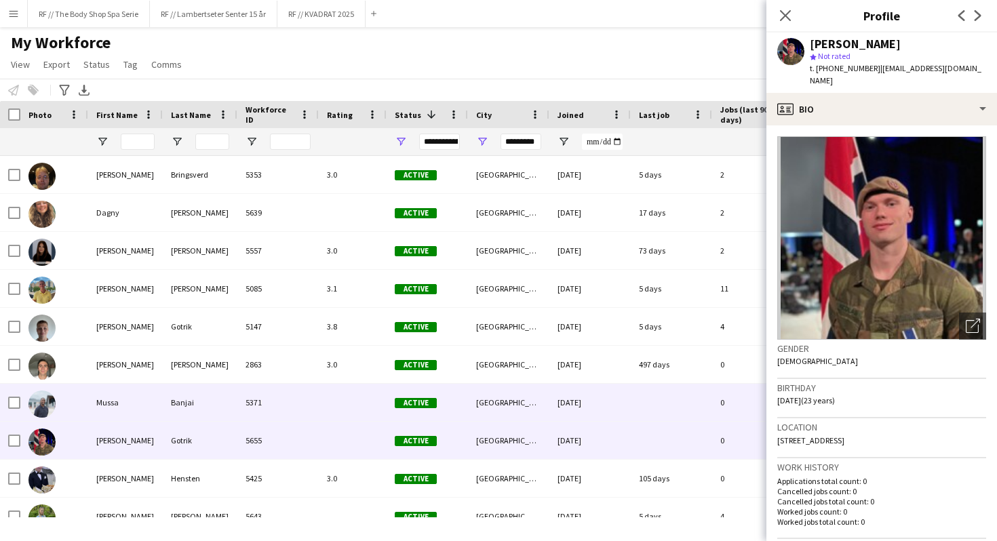
scroll to position [1, 0]
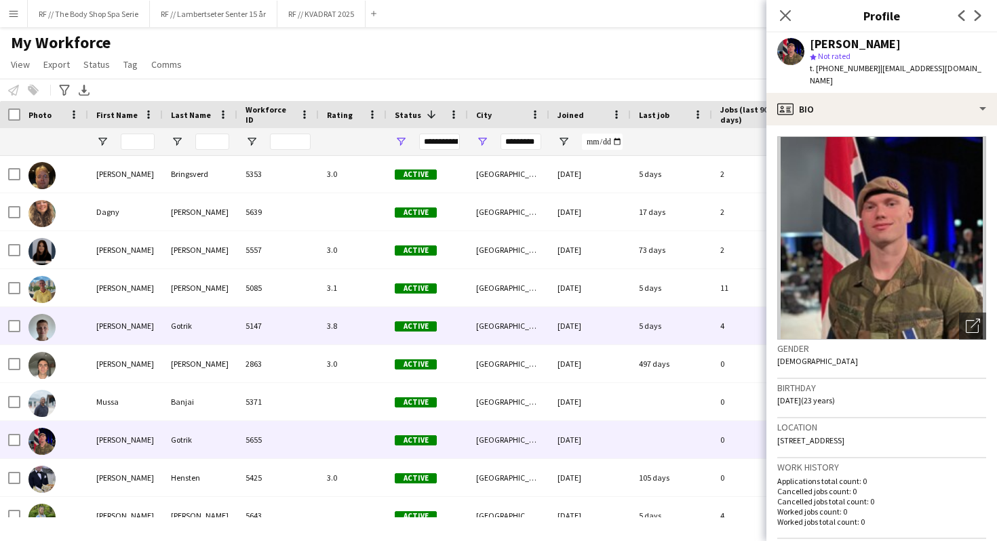
click at [461, 323] on div "Active" at bounding box center [427, 325] width 81 height 37
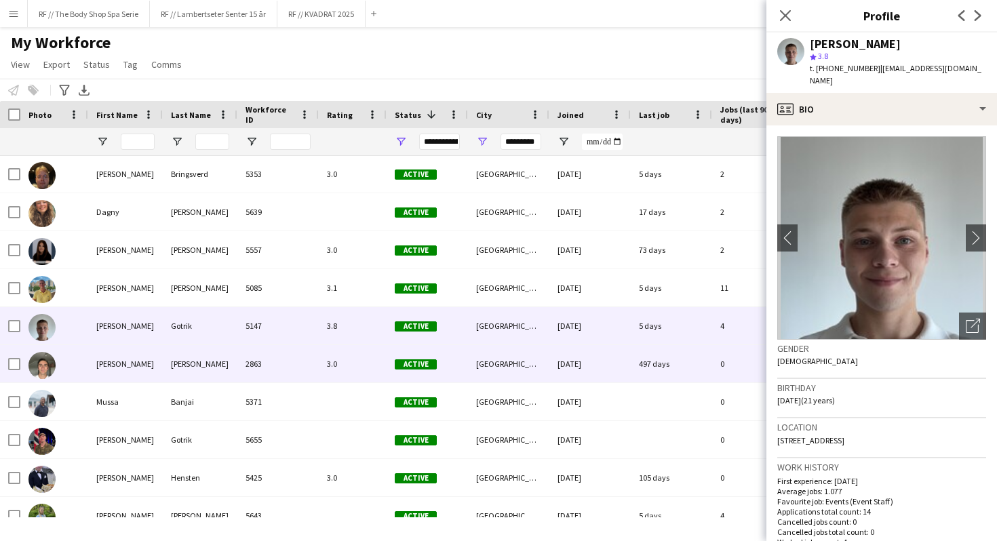
click at [460, 352] on div "Active" at bounding box center [427, 363] width 81 height 37
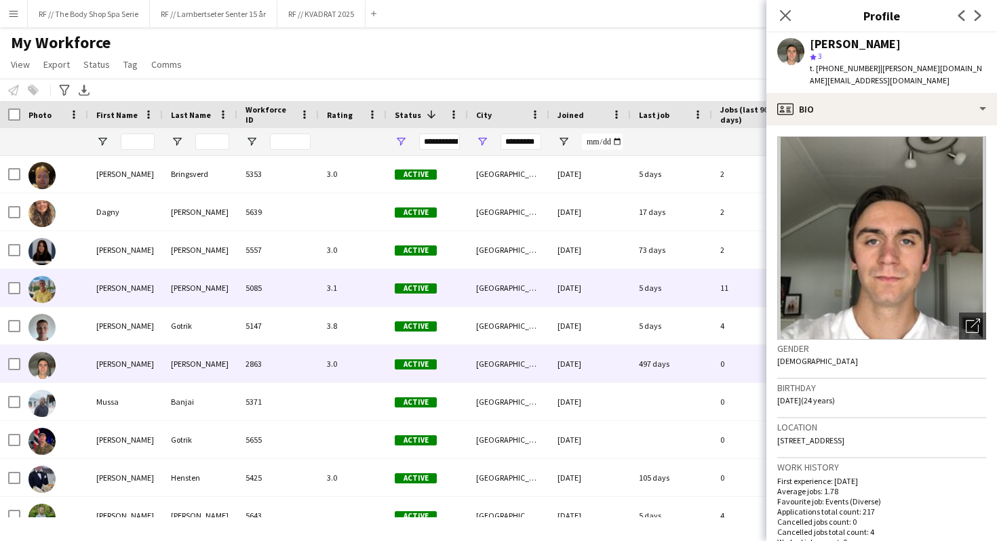
click at [461, 296] on div "Active" at bounding box center [427, 287] width 81 height 37
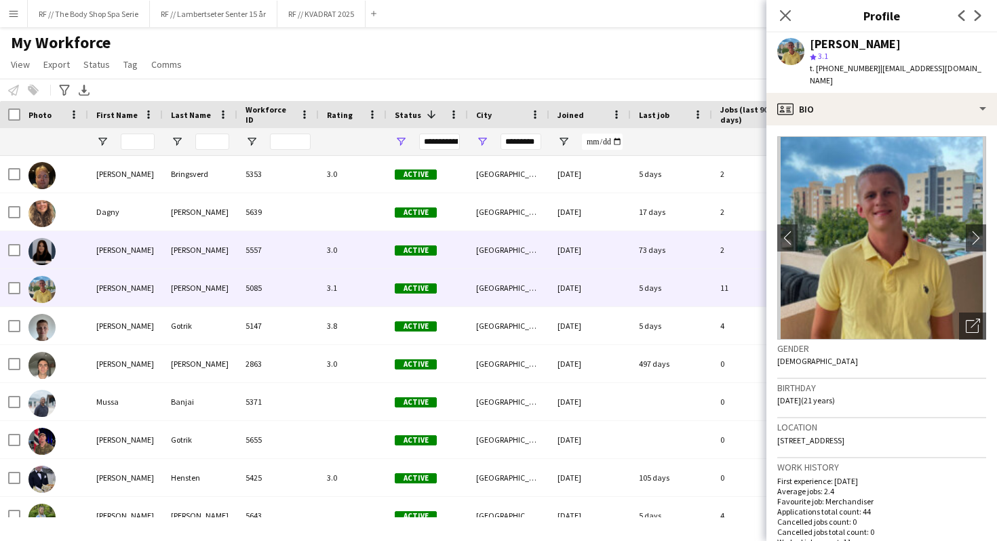
click at [463, 263] on div "Active" at bounding box center [427, 249] width 81 height 37
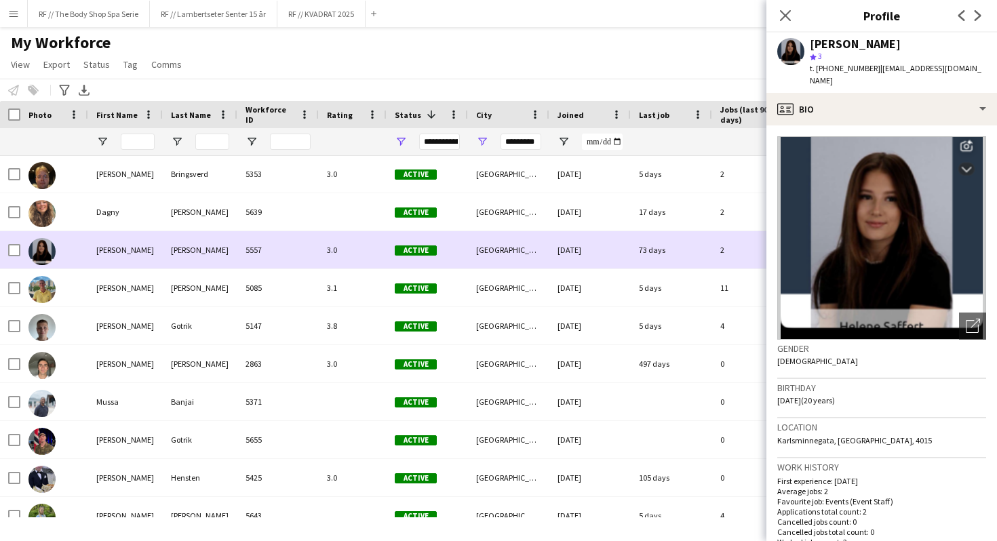
scroll to position [0, 0]
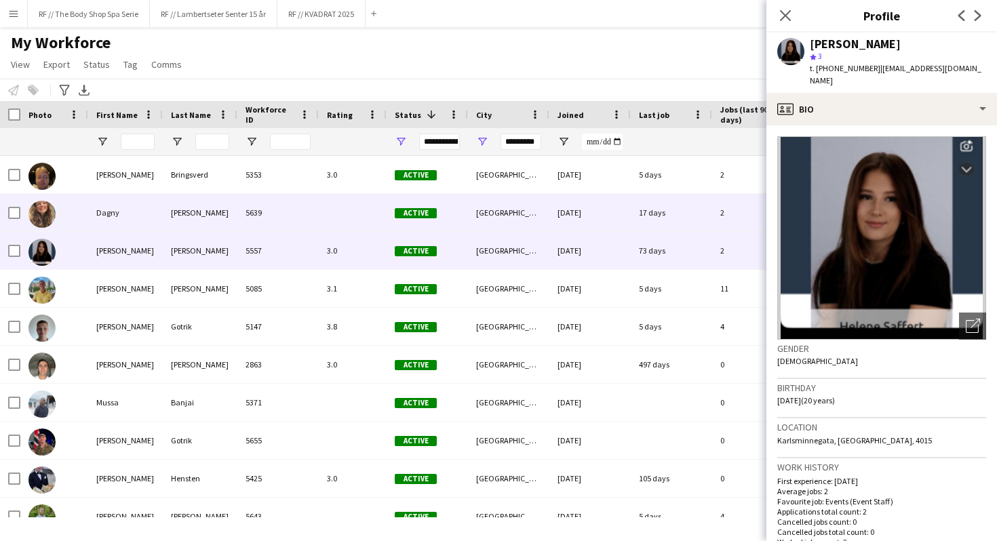
click at [471, 219] on div "[GEOGRAPHIC_DATA]" at bounding box center [508, 212] width 81 height 37
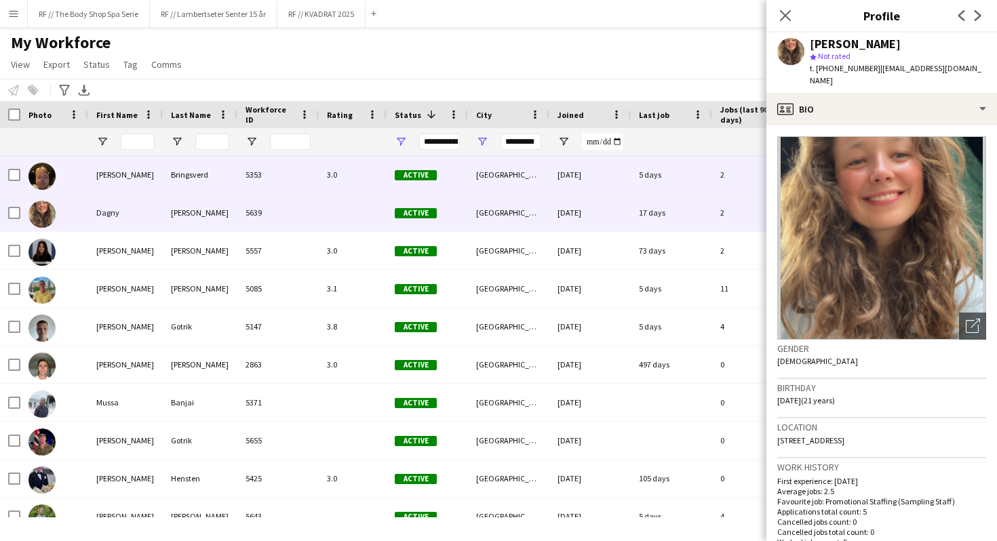
click at [465, 182] on div "Active" at bounding box center [427, 174] width 81 height 37
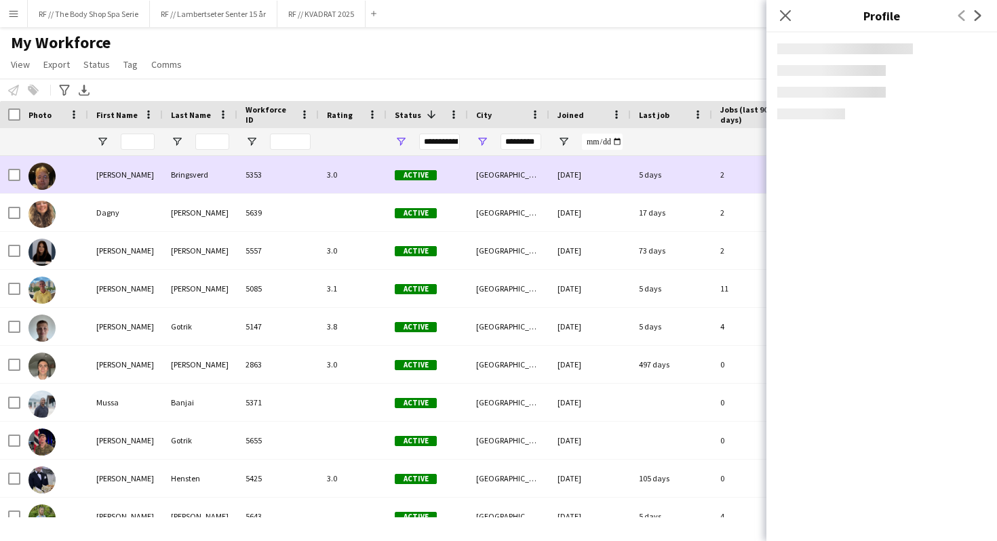
click at [462, 177] on div "Active" at bounding box center [427, 174] width 81 height 37
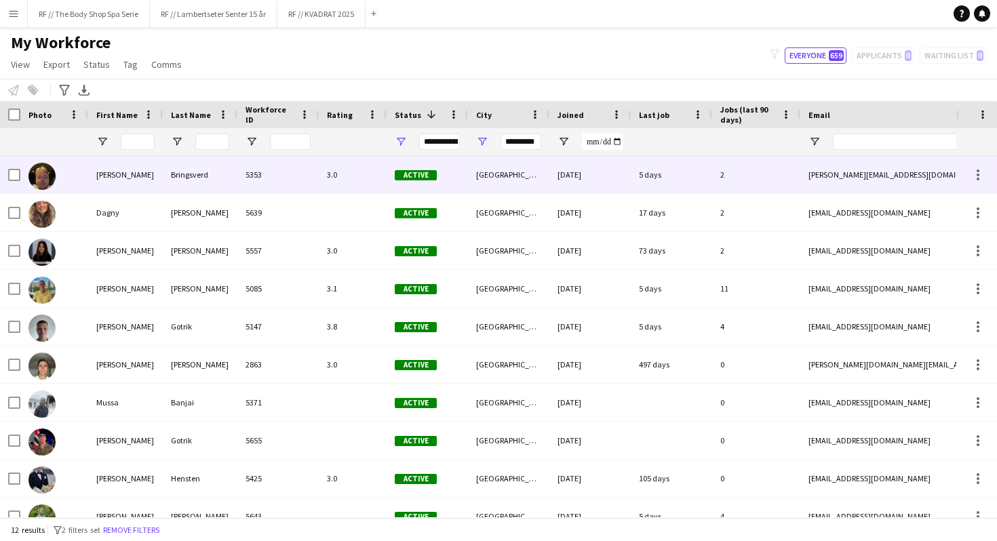
click at [462, 175] on div "Active" at bounding box center [427, 174] width 81 height 37
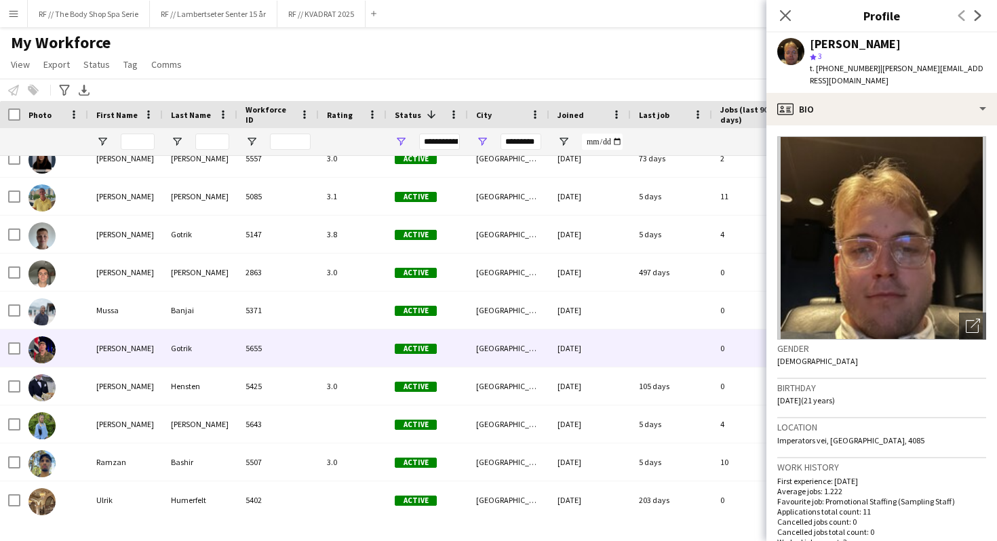
scroll to position [92, 0]
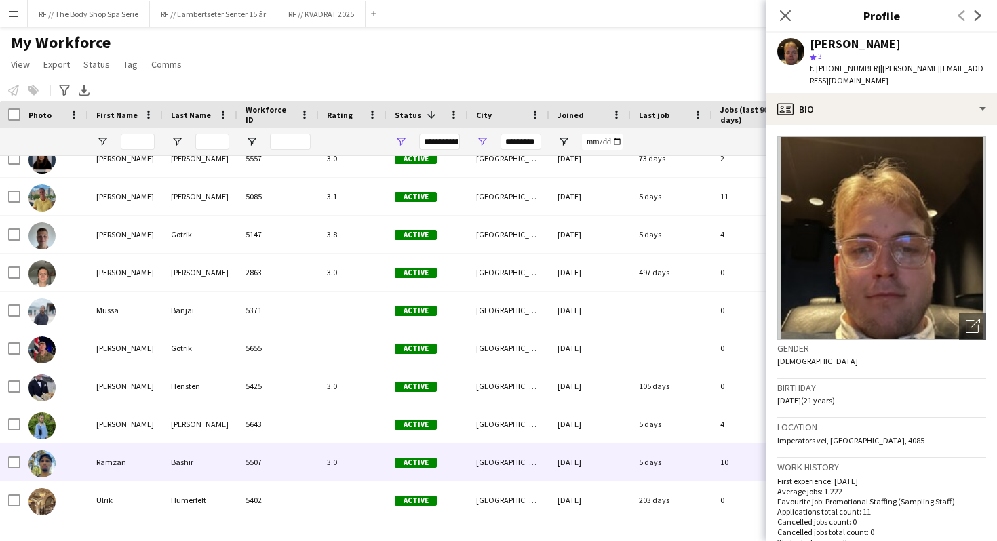
click at [535, 469] on div "[GEOGRAPHIC_DATA]" at bounding box center [508, 462] width 81 height 37
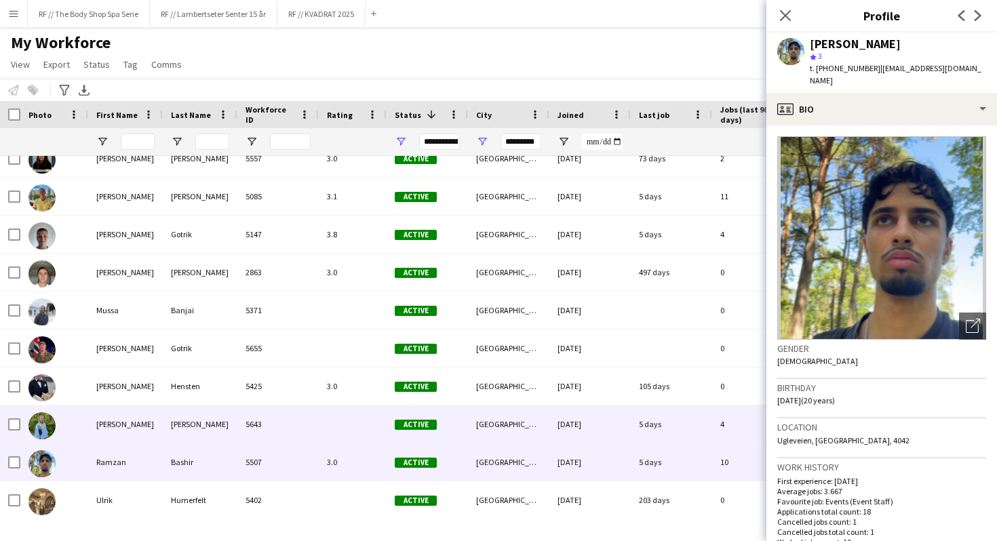
click at [530, 428] on div "[GEOGRAPHIC_DATA]" at bounding box center [508, 424] width 81 height 37
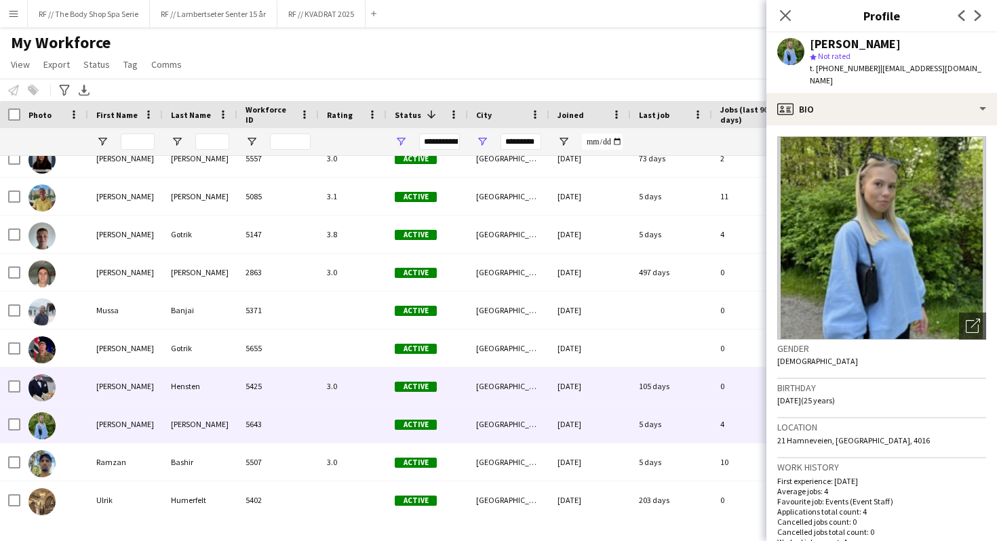
click at [526, 391] on div "[GEOGRAPHIC_DATA]" at bounding box center [508, 386] width 81 height 37
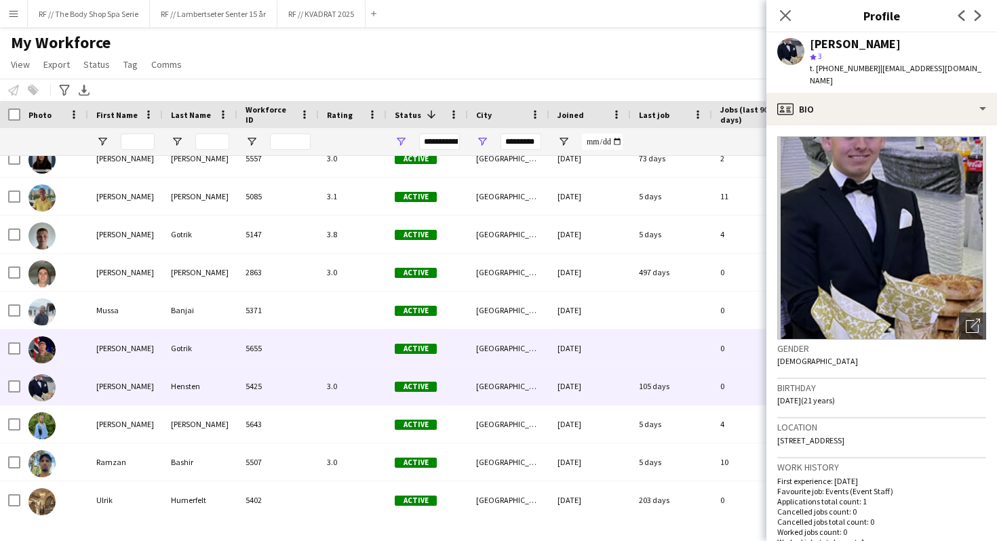
click at [520, 354] on div "[GEOGRAPHIC_DATA]" at bounding box center [508, 348] width 81 height 37
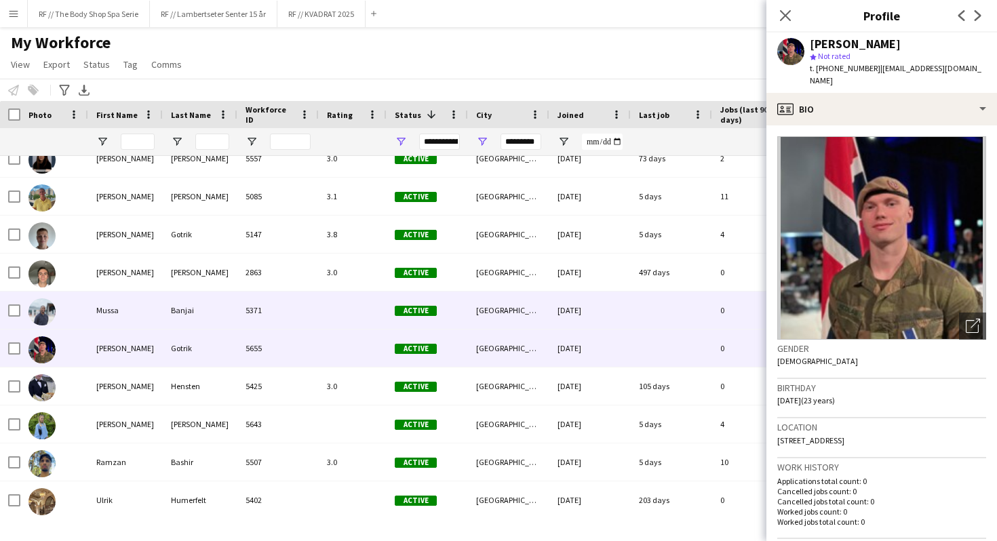
click at [520, 320] on div "[GEOGRAPHIC_DATA]" at bounding box center [508, 310] width 81 height 37
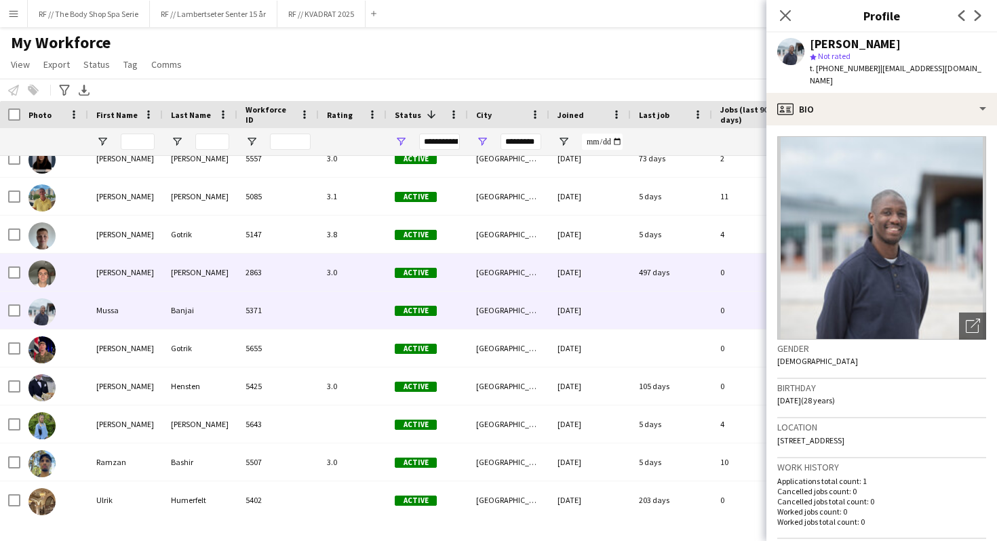
click at [527, 276] on div "[GEOGRAPHIC_DATA]" at bounding box center [508, 272] width 81 height 37
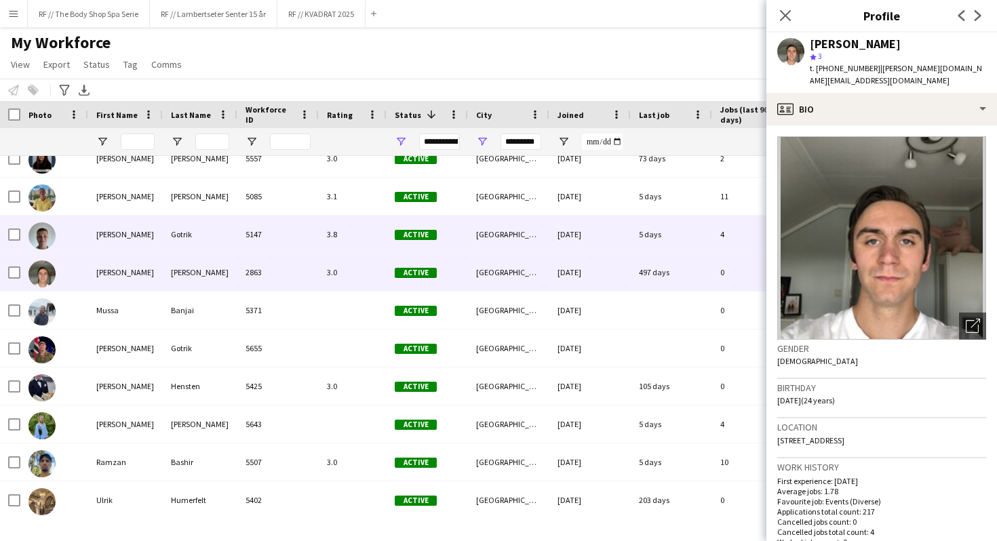
click at [527, 237] on div "[GEOGRAPHIC_DATA]" at bounding box center [508, 234] width 81 height 37
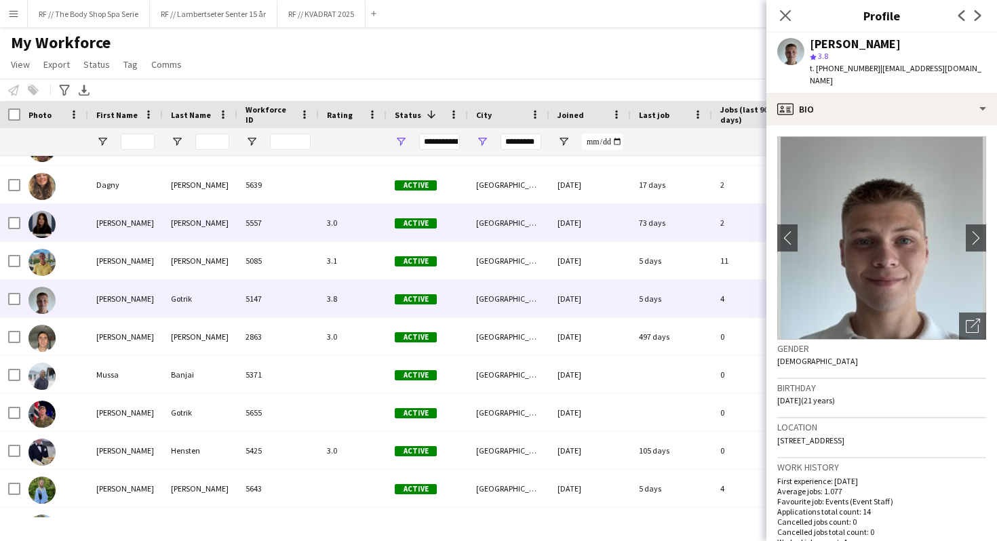
scroll to position [26, 0]
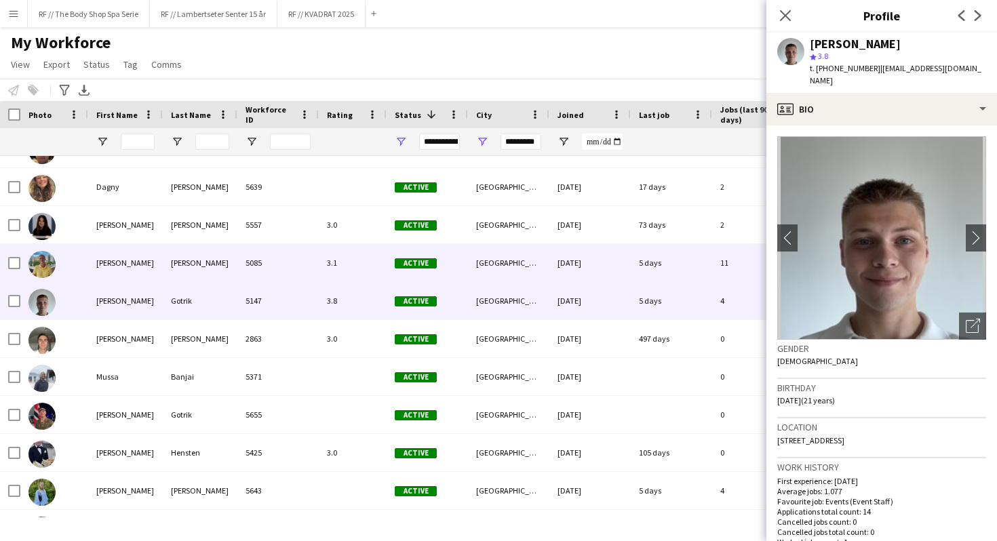
click at [533, 259] on div "[GEOGRAPHIC_DATA]" at bounding box center [508, 262] width 81 height 37
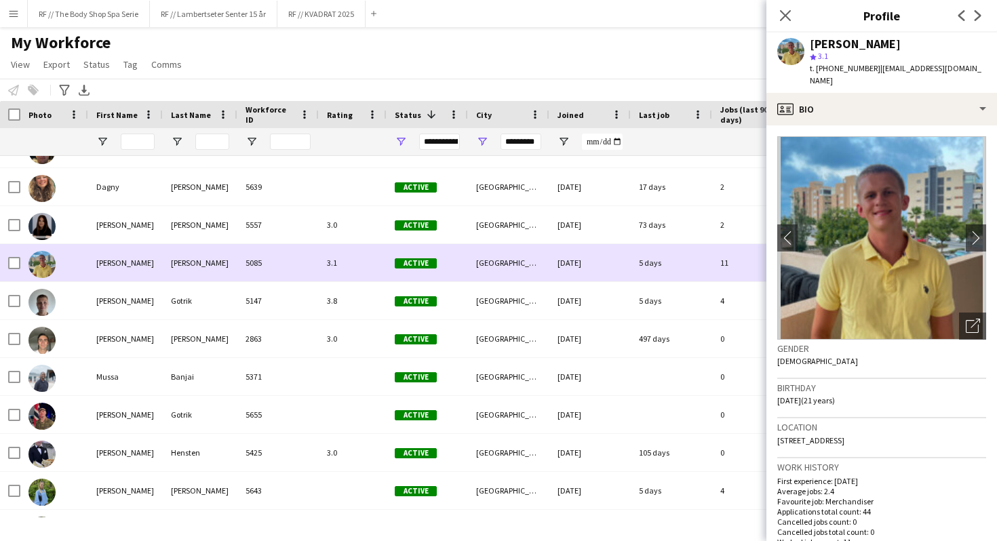
click at [530, 238] on div "[GEOGRAPHIC_DATA]" at bounding box center [508, 224] width 81 height 37
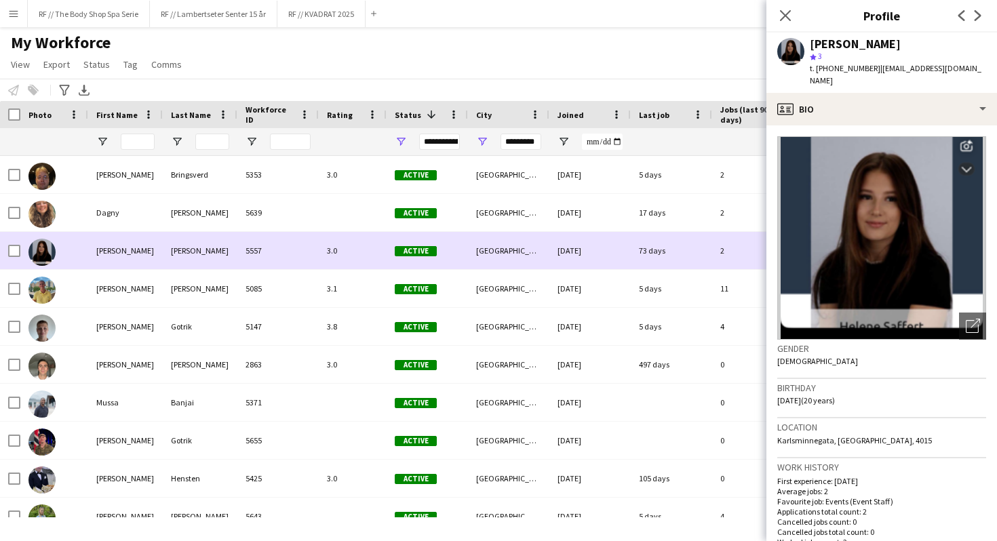
scroll to position [1, 0]
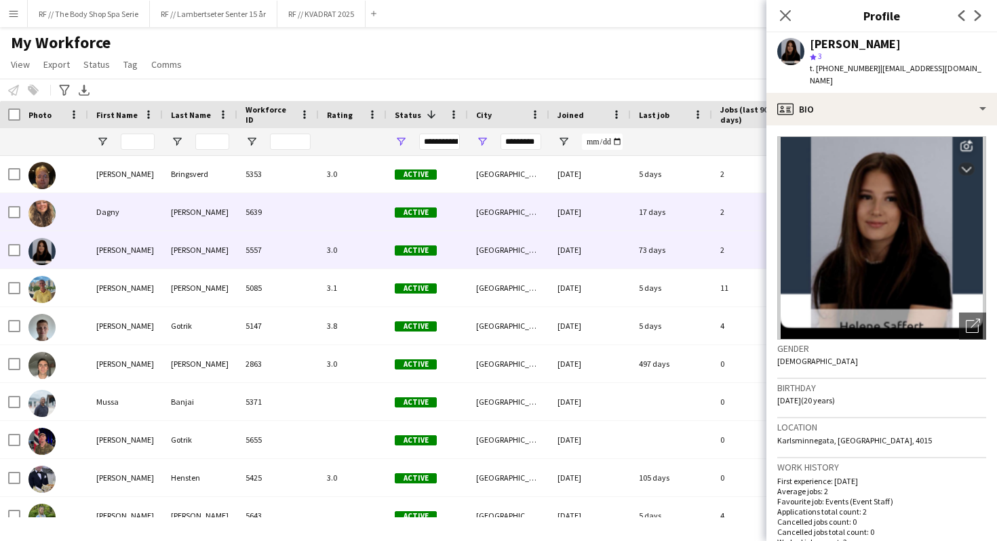
click at [533, 223] on div "[GEOGRAPHIC_DATA]" at bounding box center [508, 211] width 81 height 37
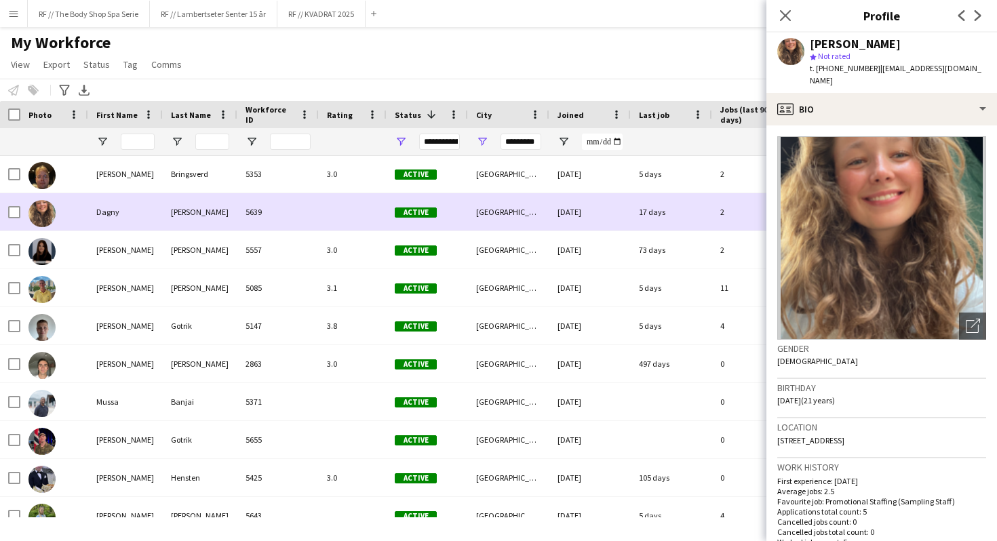
scroll to position [0, 0]
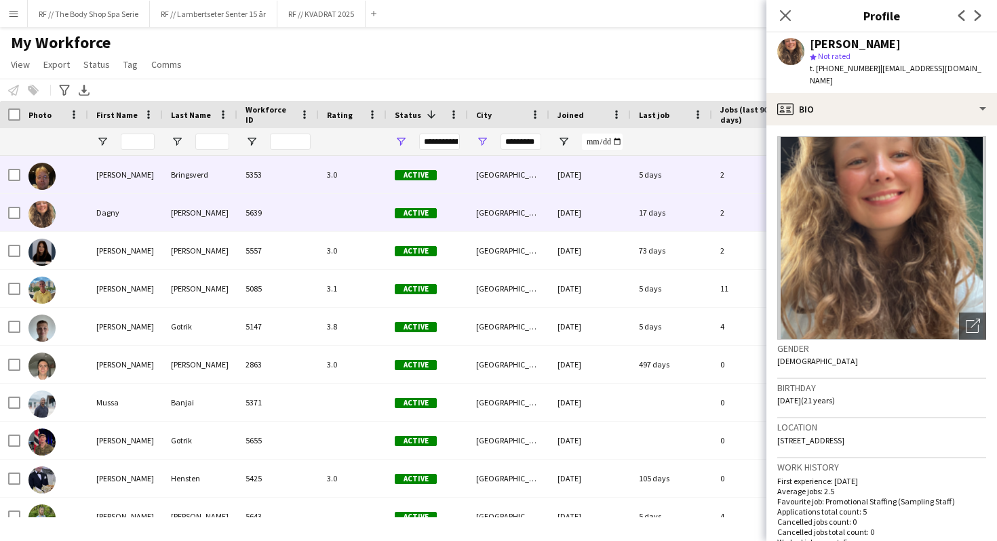
click at [532, 190] on div "[GEOGRAPHIC_DATA]" at bounding box center [508, 174] width 81 height 37
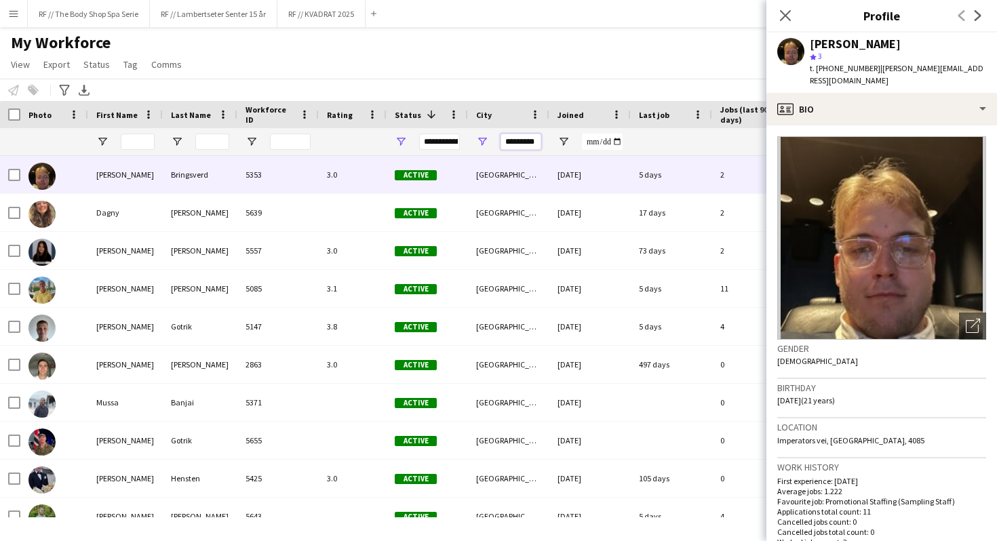
click at [524, 147] on input "*********" at bounding box center [521, 142] width 41 height 16
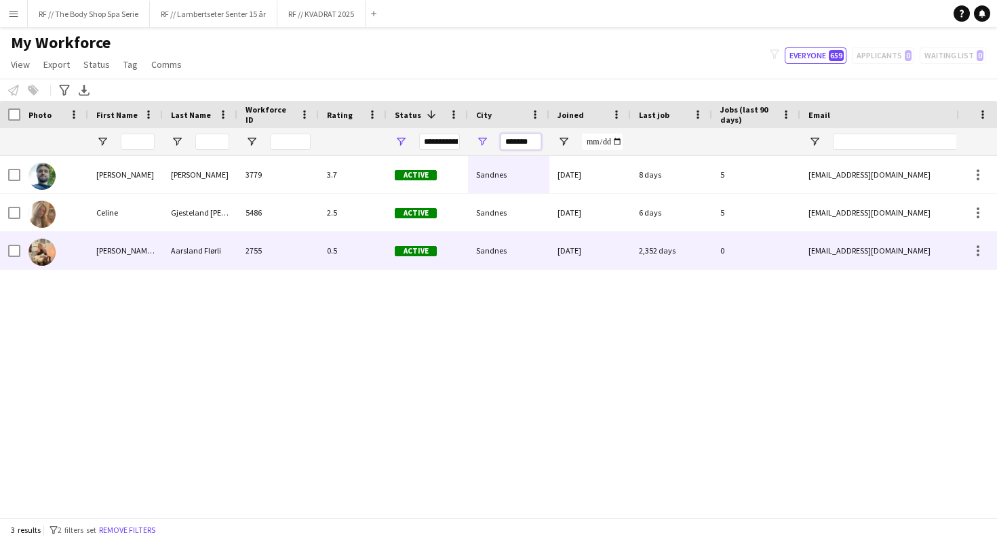
type input "*******"
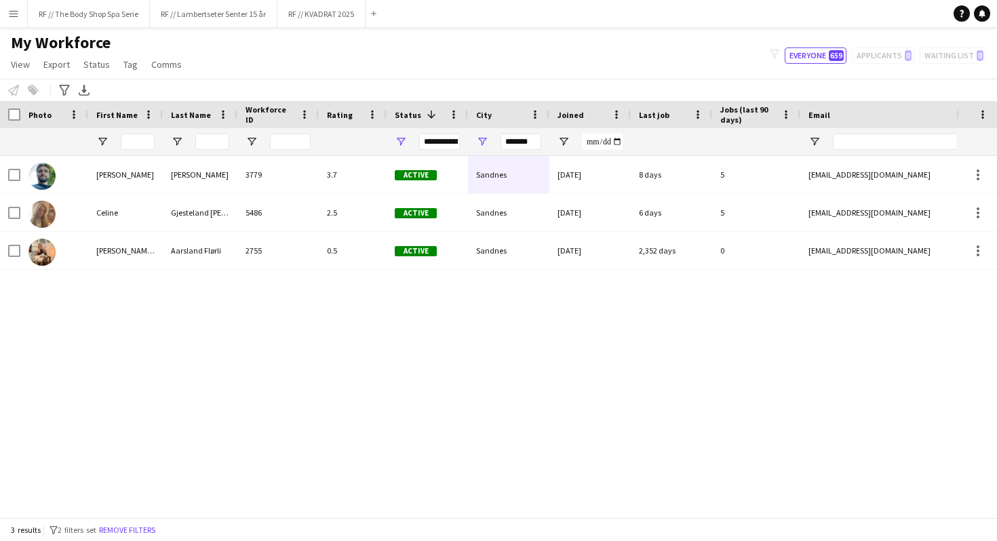
click at [411, 347] on div "[PERSON_NAME] [PERSON_NAME] 3779 3.7 Active Sandnes [DATE] 8 days 5 [EMAIL_ADDR…" at bounding box center [478, 337] width 957 height 362
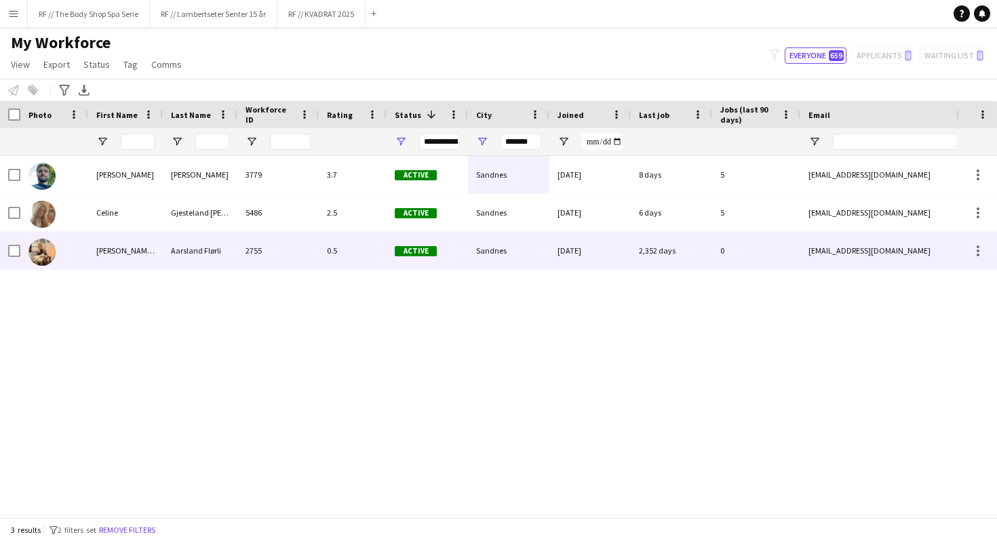
click at [420, 252] on span "Active" at bounding box center [416, 251] width 42 height 10
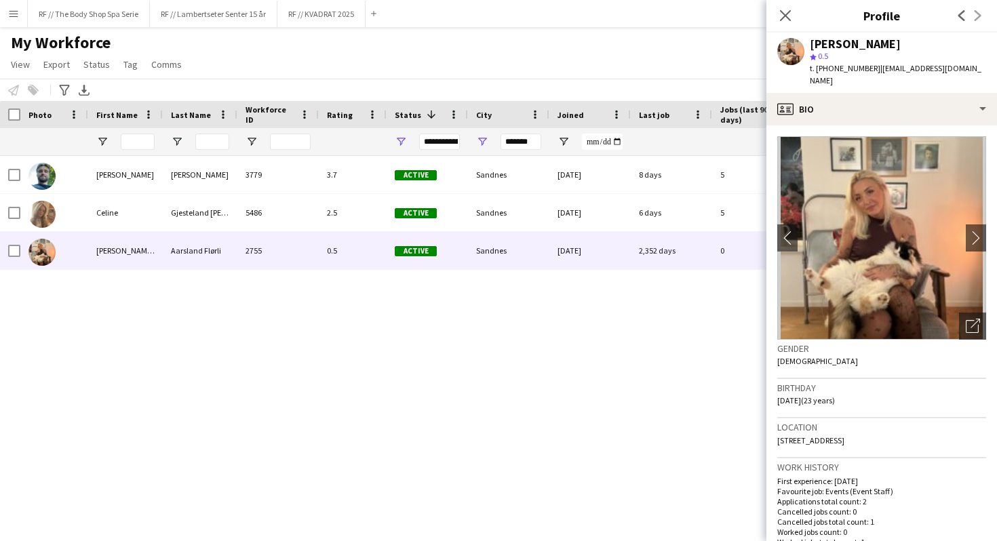
click at [486, 366] on div "[PERSON_NAME] [PERSON_NAME] 3779 3.7 Active Sandnes [DATE] 8 days 5 [EMAIL_ADDR…" at bounding box center [478, 337] width 957 height 362
click at [256, 50] on div "My Workforce View Views Default view New view Update view Delete view Edit name…" at bounding box center [498, 56] width 997 height 46
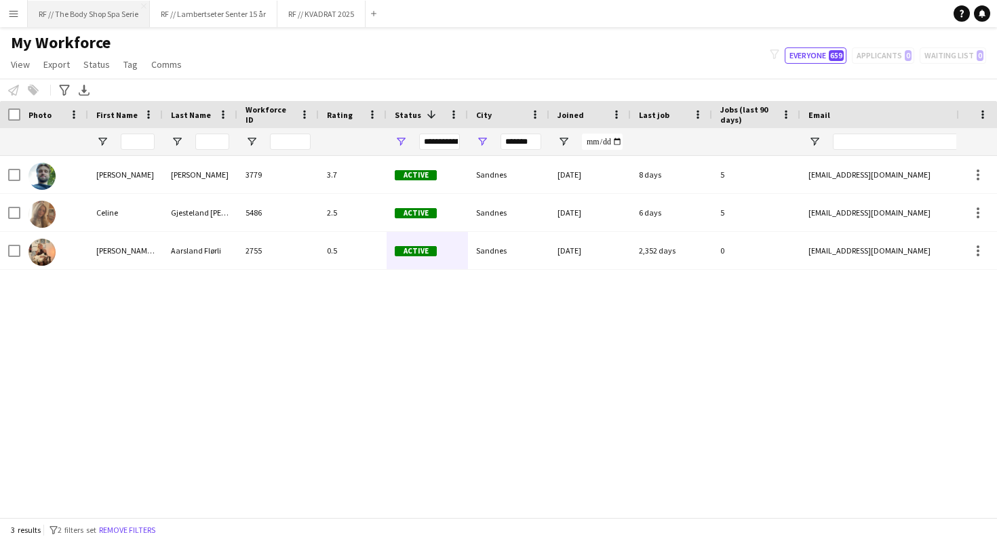
click at [88, 16] on button "RF // The Body Shop Spa Serie Close" at bounding box center [89, 14] width 122 height 26
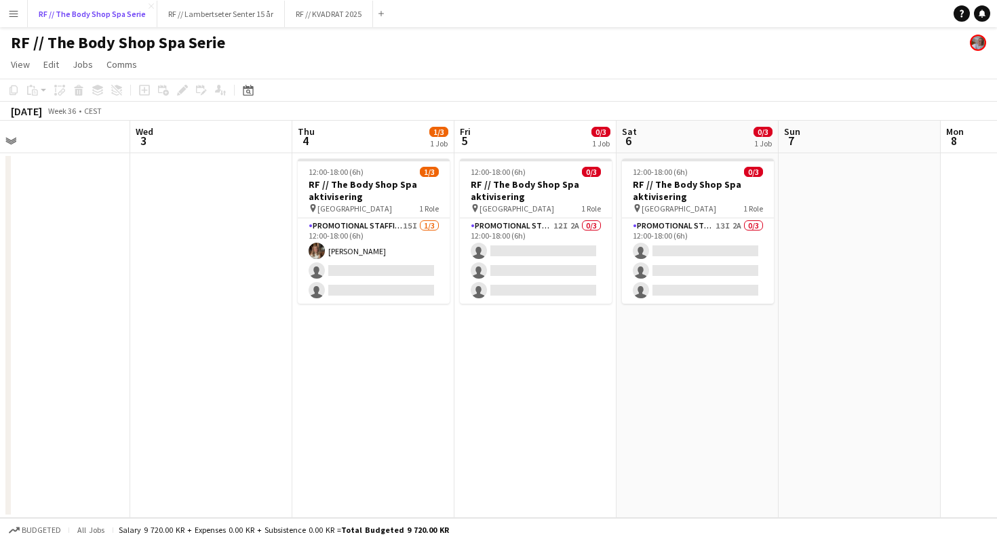
scroll to position [0, 519]
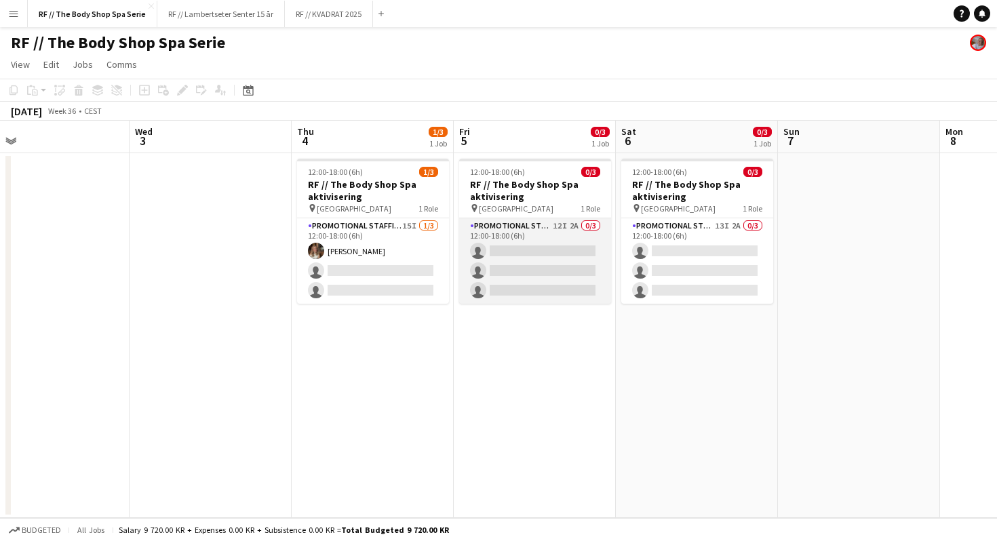
click at [552, 221] on app-card-role "Promotional Staffing (Promotional Staff) 12I 2A 0/3 12:00-18:00 (6h) single-neu…" at bounding box center [535, 260] width 152 height 85
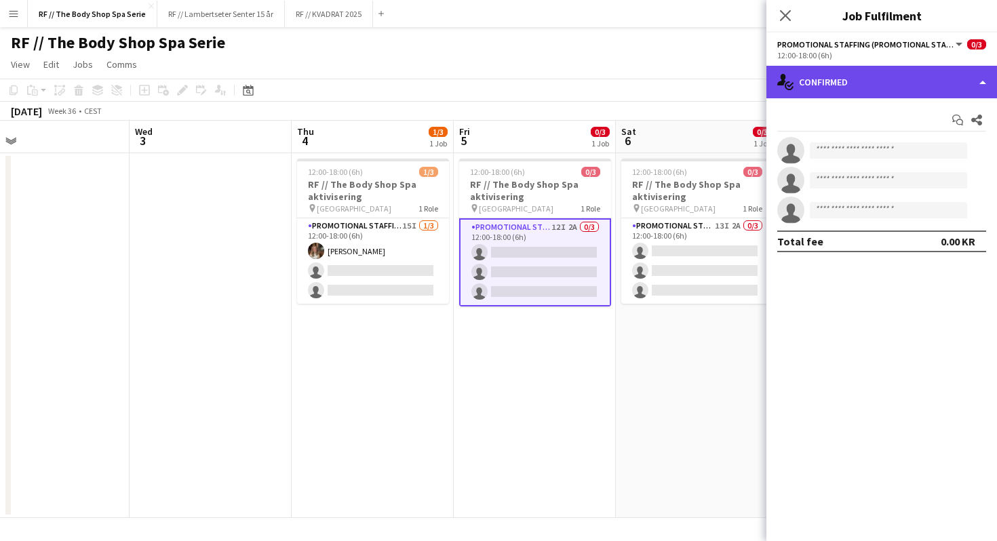
click at [819, 73] on div "single-neutral-actions-check-2 Confirmed" at bounding box center [882, 82] width 231 height 33
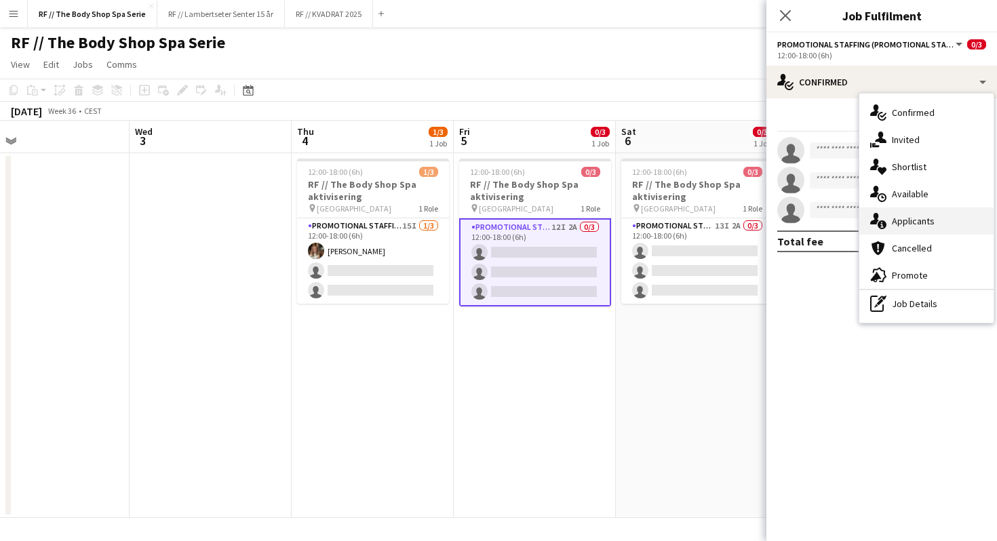
click at [895, 222] on div "single-neutral-actions-information Applicants" at bounding box center [927, 221] width 134 height 27
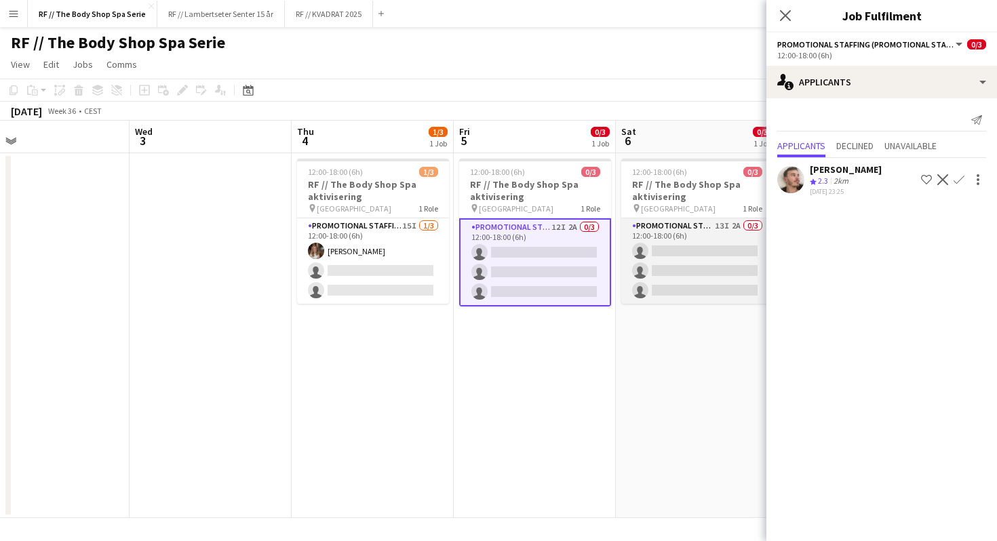
click at [715, 227] on app-card-role "Promotional Staffing (Promotional Staff) 13I 2A 0/3 12:00-18:00 (6h) single-neu…" at bounding box center [697, 260] width 152 height 85
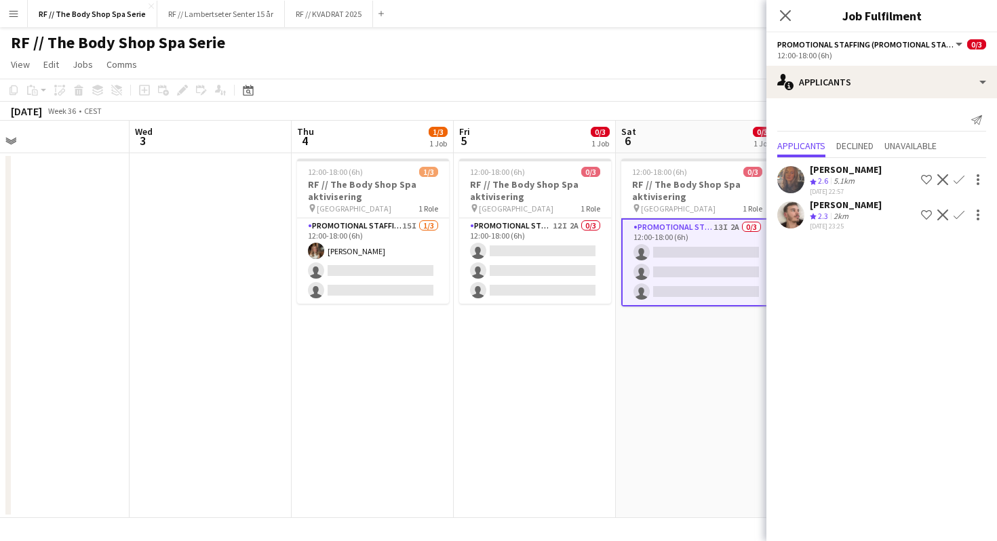
click at [961, 178] on app-icon "Confirm" at bounding box center [959, 179] width 11 height 11
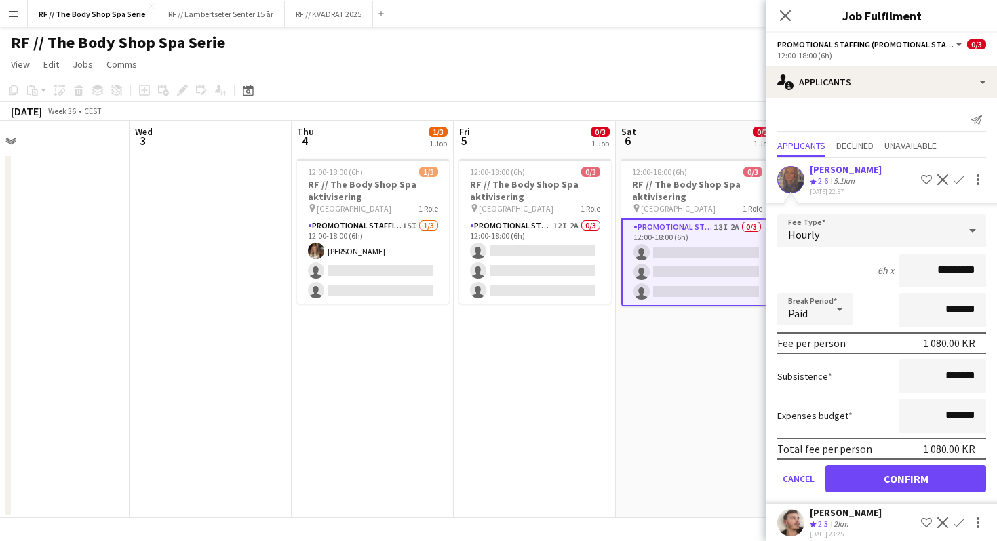
scroll to position [10, 0]
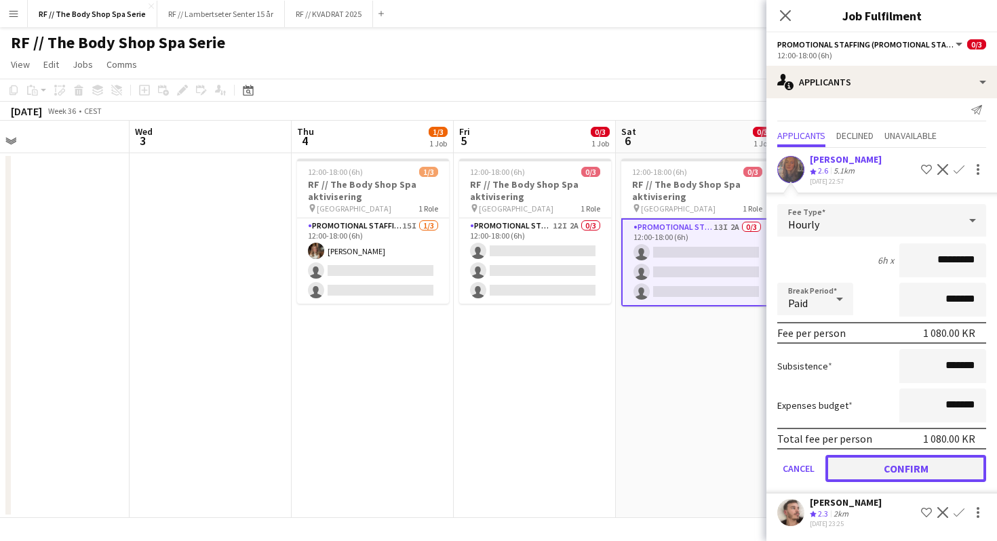
click at [906, 460] on button "Confirm" at bounding box center [906, 468] width 161 height 27
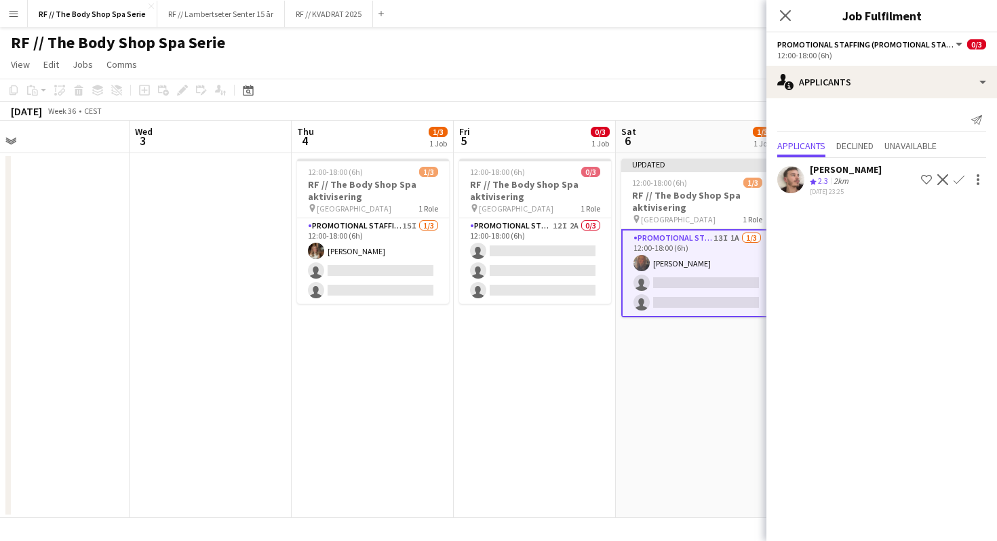
scroll to position [0, 0]
click at [906, 141] on span "Unavailable" at bounding box center [911, 145] width 52 height 9
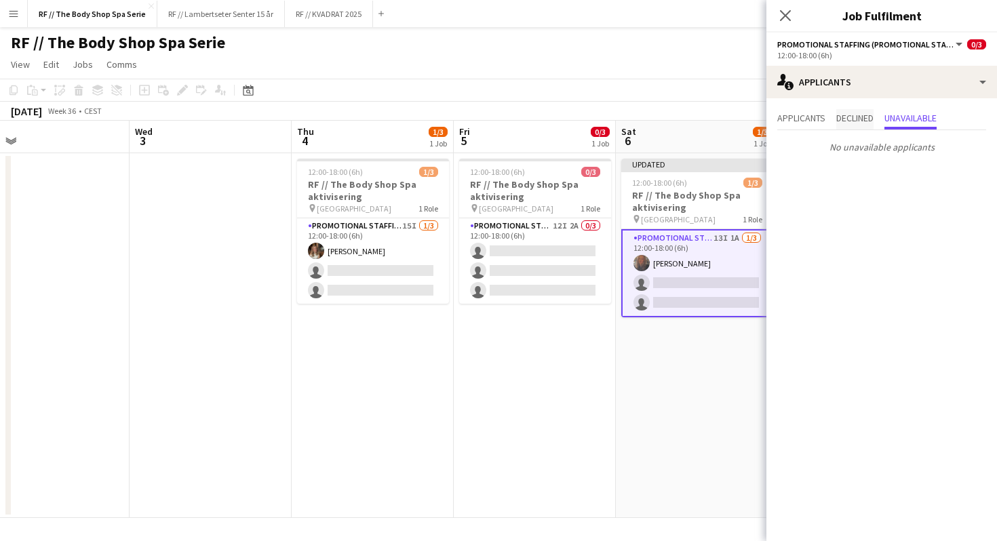
click at [849, 120] on span "Declined" at bounding box center [854, 117] width 37 height 9
click at [808, 120] on span "Applicants" at bounding box center [801, 117] width 48 height 9
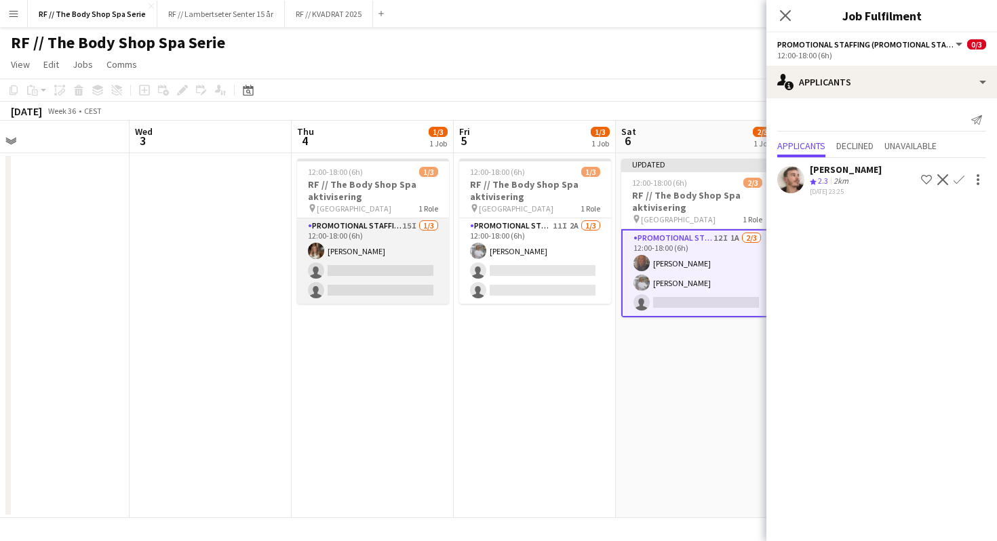
click at [370, 234] on app-card-role "Promotional Staffing (Promotional Staff) 15I [DATE] 12:00-18:00 (6h) [PERSON_NA…" at bounding box center [373, 260] width 152 height 85
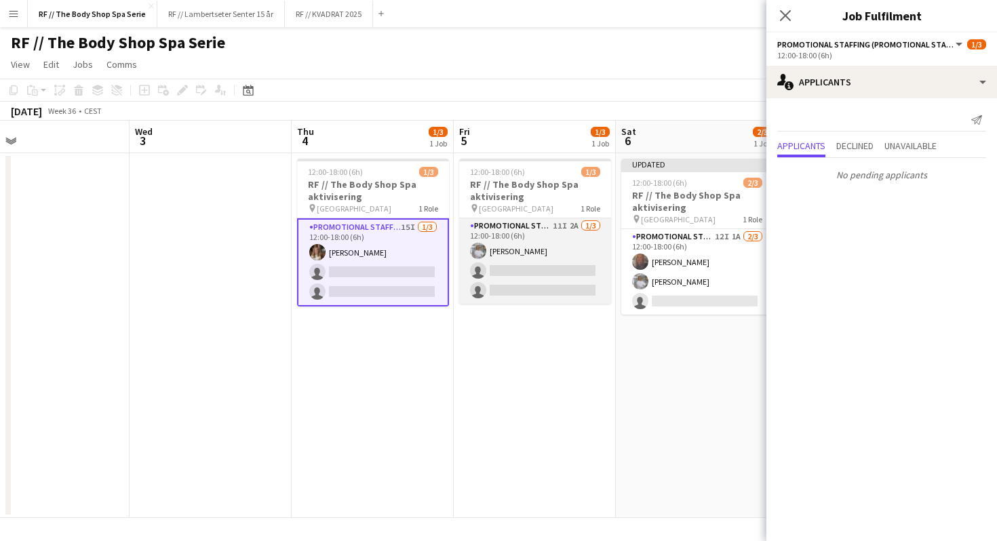
click at [557, 220] on app-card-role "Promotional Staffing (Promotional Staff) 11I 2A [DATE] 12:00-18:00 (6h) [PERSON…" at bounding box center [535, 260] width 152 height 85
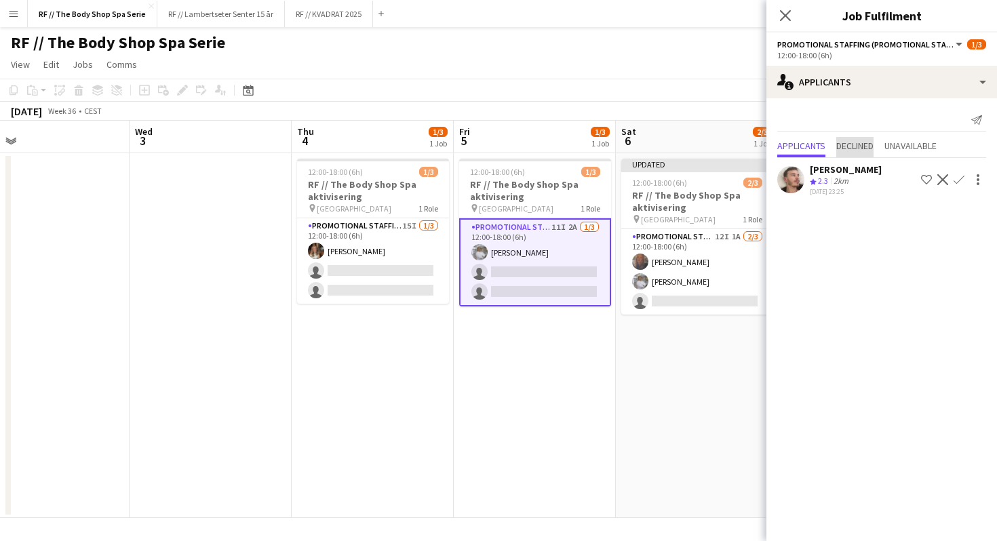
click at [866, 147] on span "Declined" at bounding box center [854, 145] width 37 height 9
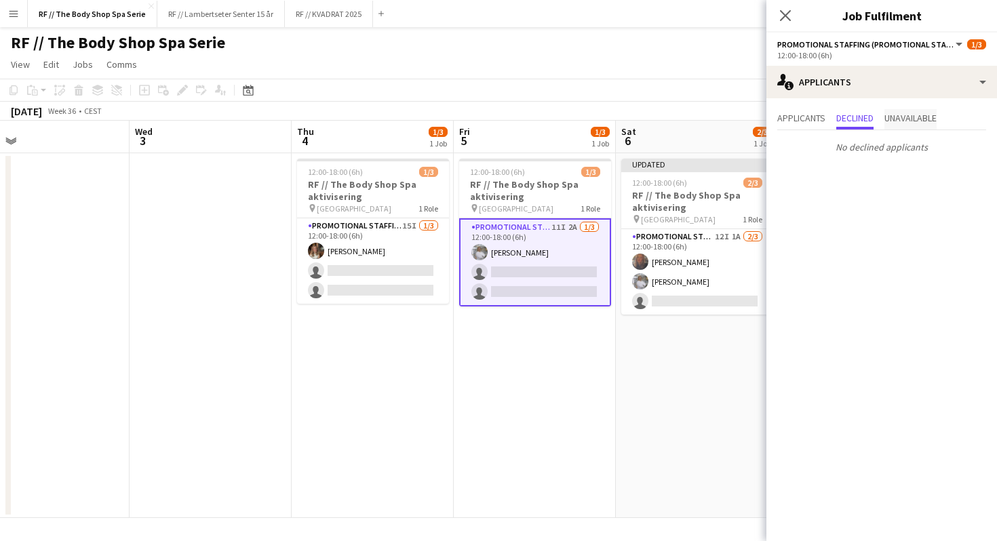
click at [915, 121] on span "Unavailable" at bounding box center [911, 117] width 52 height 9
click at [864, 212] on mat-expansion-panel "users2 Applicants Applicants Declined Unavailable [PERSON_NAME] Not rated 2.1km…" at bounding box center [882, 319] width 231 height 443
click at [851, 155] on div "2.1km" at bounding box center [858, 153] width 26 height 10
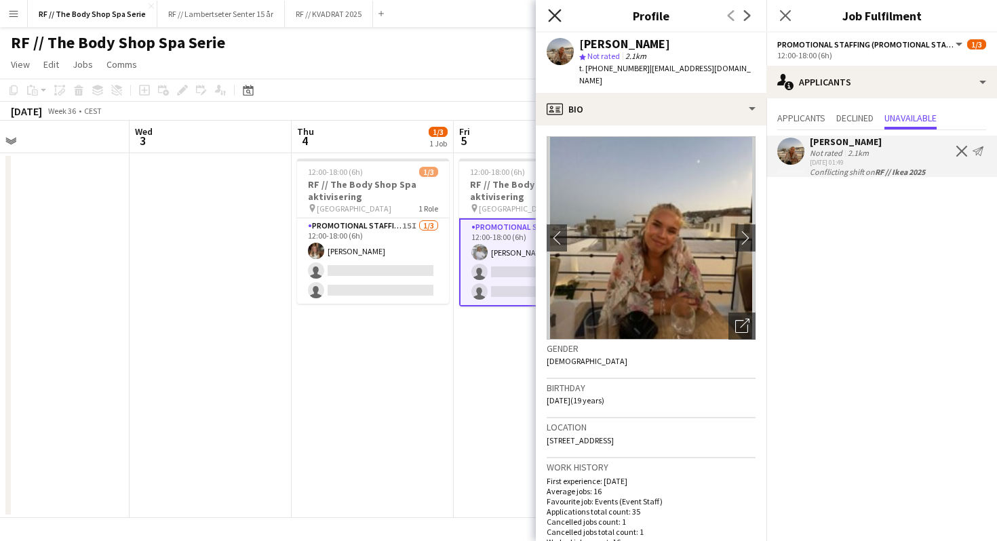
click at [551, 14] on icon "Close pop-in" at bounding box center [554, 15] width 13 height 13
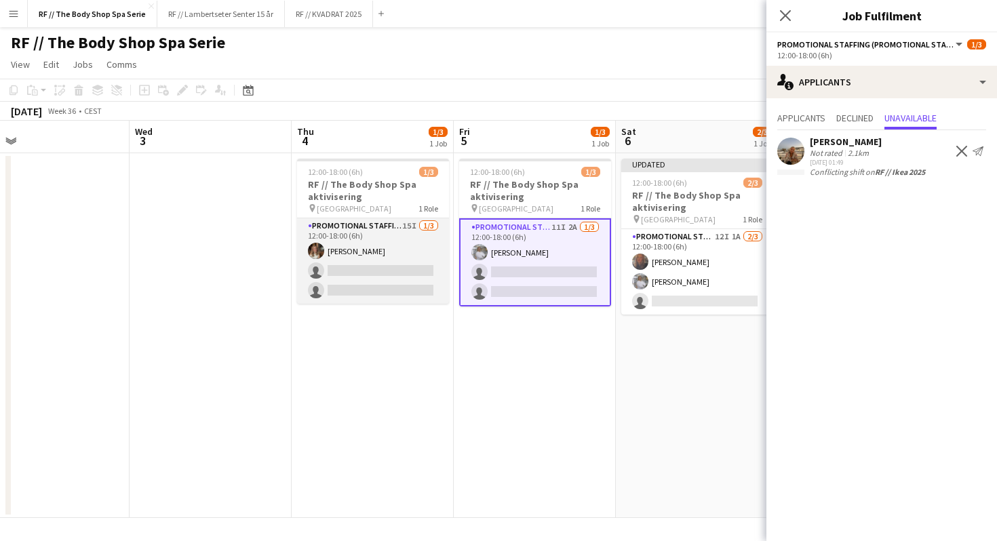
click at [390, 224] on app-card-role "Promotional Staffing (Promotional Staff) 15I [DATE] 12:00-18:00 (6h) [PERSON_NA…" at bounding box center [373, 260] width 152 height 85
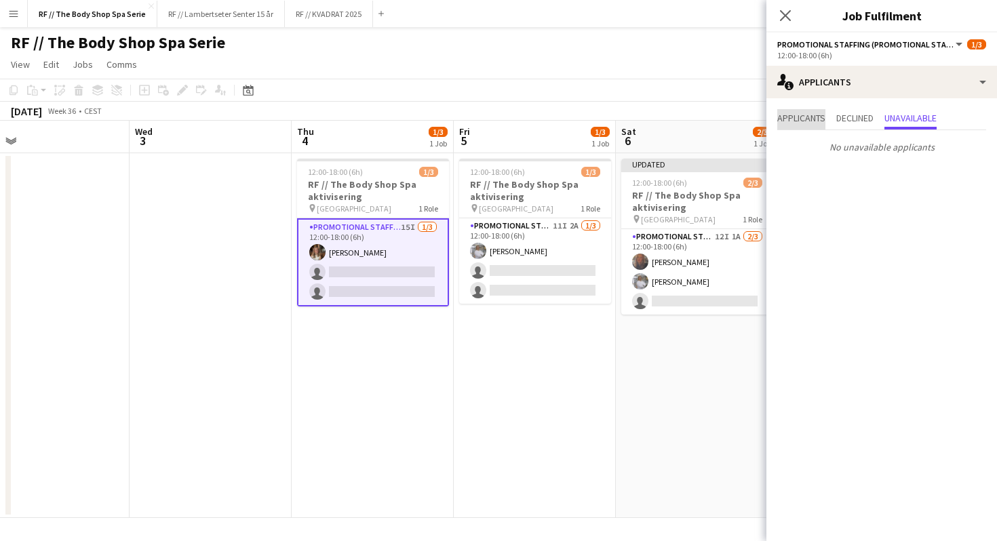
click at [800, 121] on span "Applicants" at bounding box center [801, 117] width 48 height 9
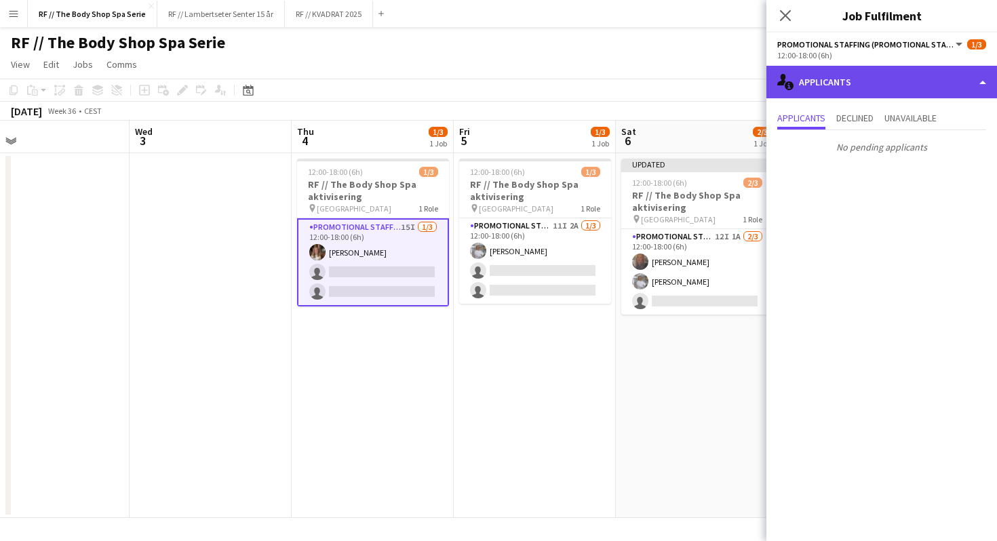
click at [827, 86] on div "single-neutral-actions-information Applicants" at bounding box center [882, 82] width 231 height 33
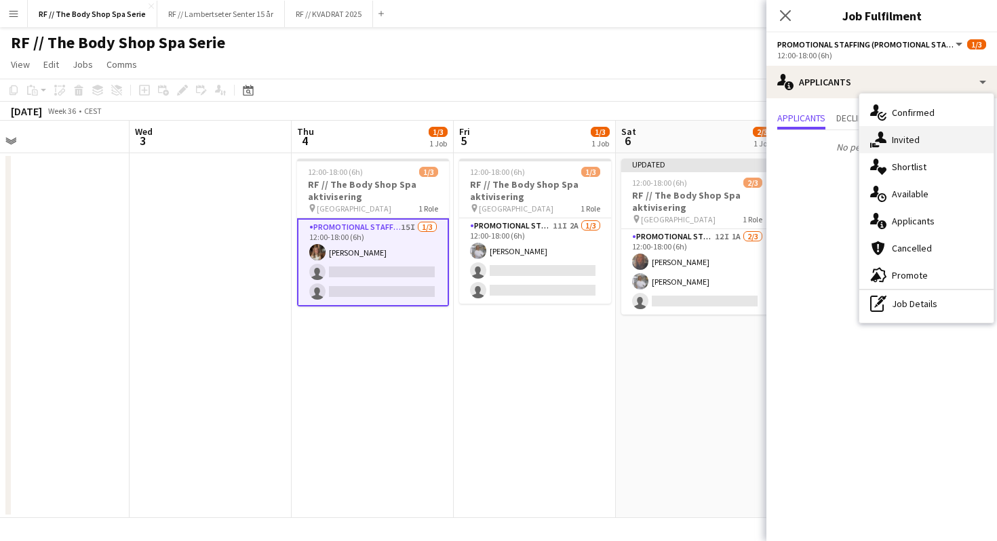
click at [881, 138] on icon at bounding box center [881, 138] width 12 height 12
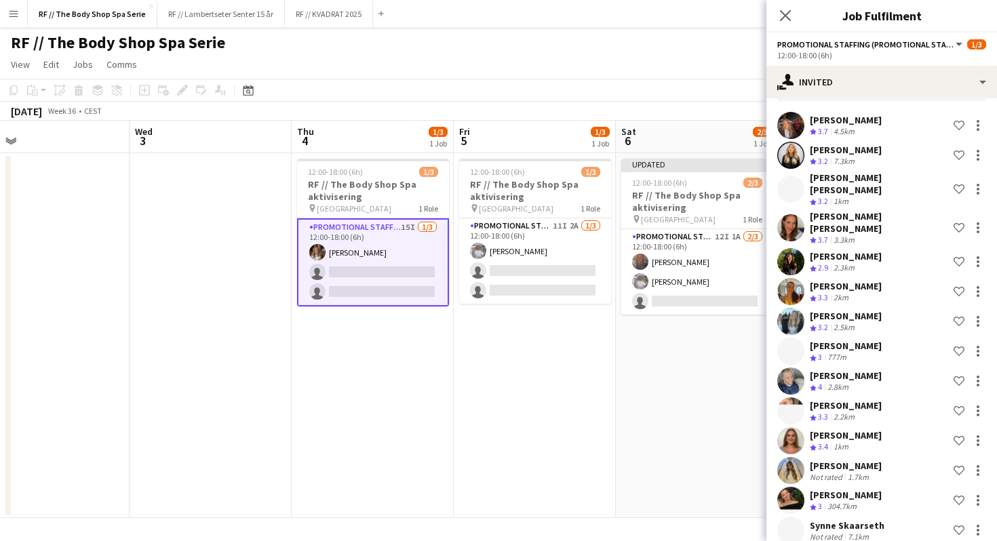
scroll to position [126, 0]
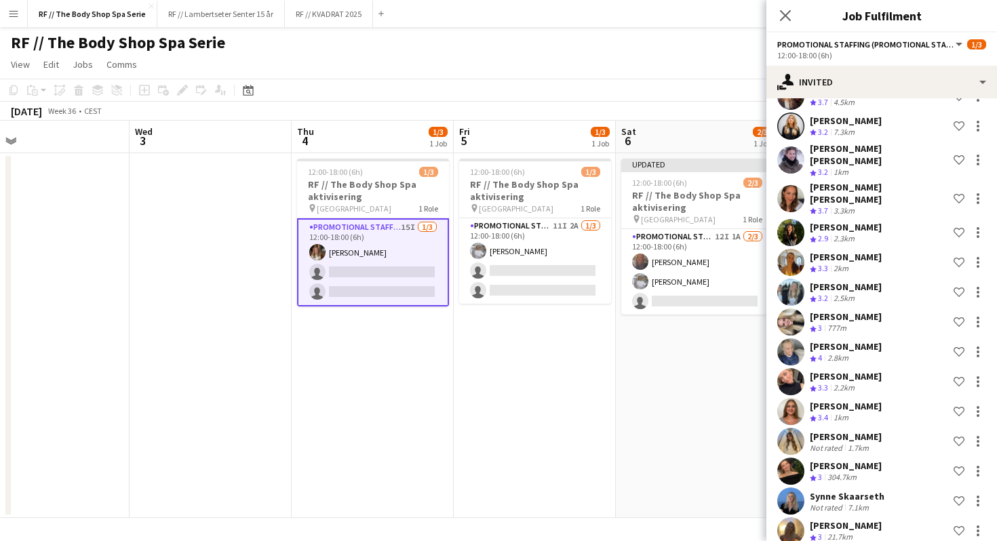
click at [857, 520] on div "[PERSON_NAME]" at bounding box center [846, 526] width 72 height 12
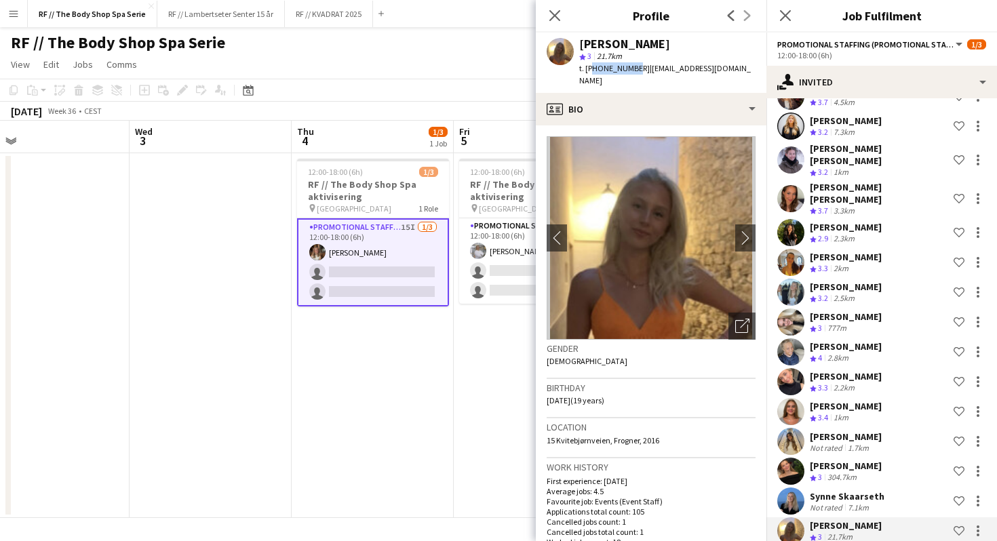
drag, startPoint x: 630, startPoint y: 68, endPoint x: 591, endPoint y: 68, distance: 38.7
click at [591, 68] on span "t. [PHONE_NUMBER]" at bounding box center [614, 68] width 71 height 10
click at [645, 486] on p "Average jobs: 4.5" at bounding box center [651, 491] width 209 height 10
click at [488, 231] on app-card-role "Promotional Staffing (Promotional Staff) 11I 2A [DATE] 12:00-18:00 (6h) [PERSON…" at bounding box center [535, 260] width 152 height 85
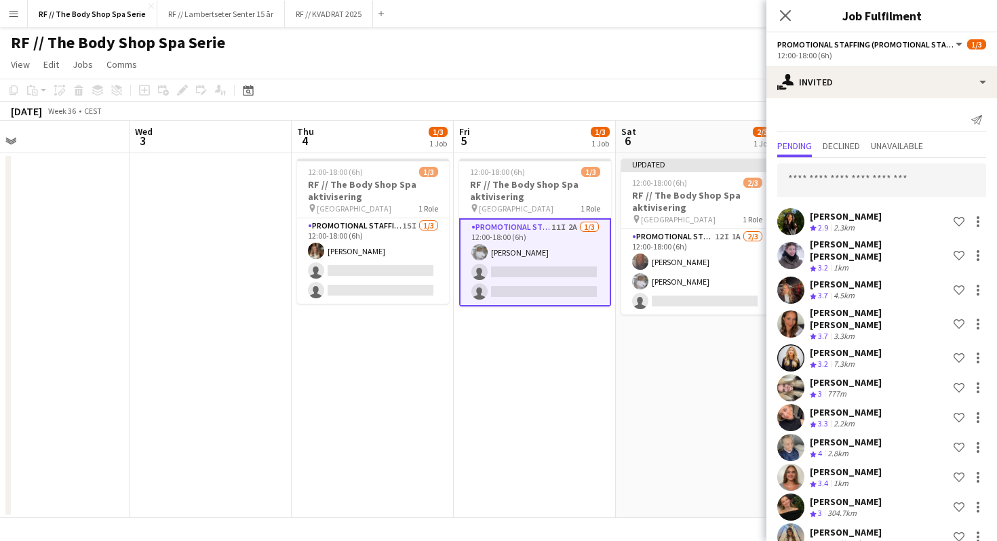
scroll to position [6, 0]
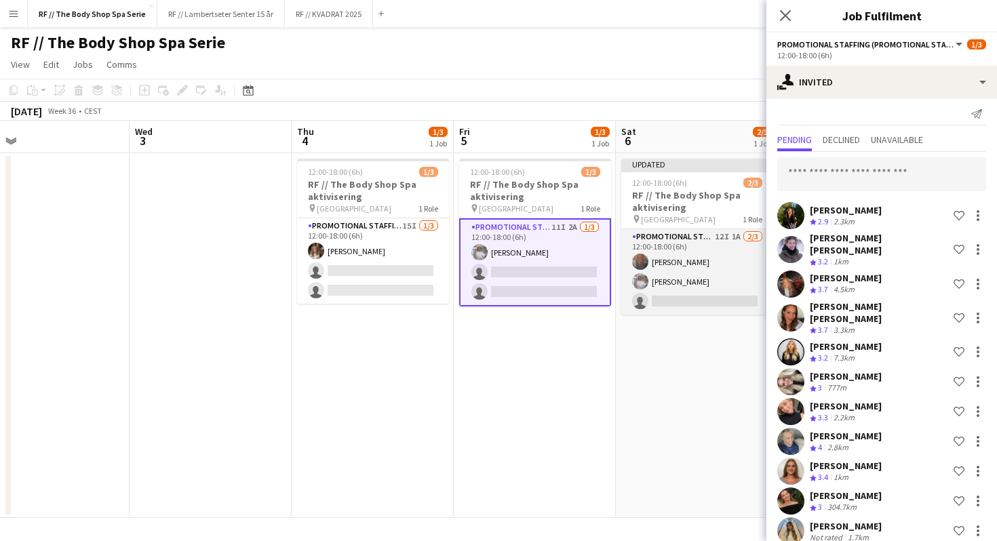
click at [717, 235] on app-card-role "Promotional Staffing (Promotional Staff) 12I 1A [DATE] 12:00-18:00 (6h) [PERSON…" at bounding box center [697, 271] width 152 height 85
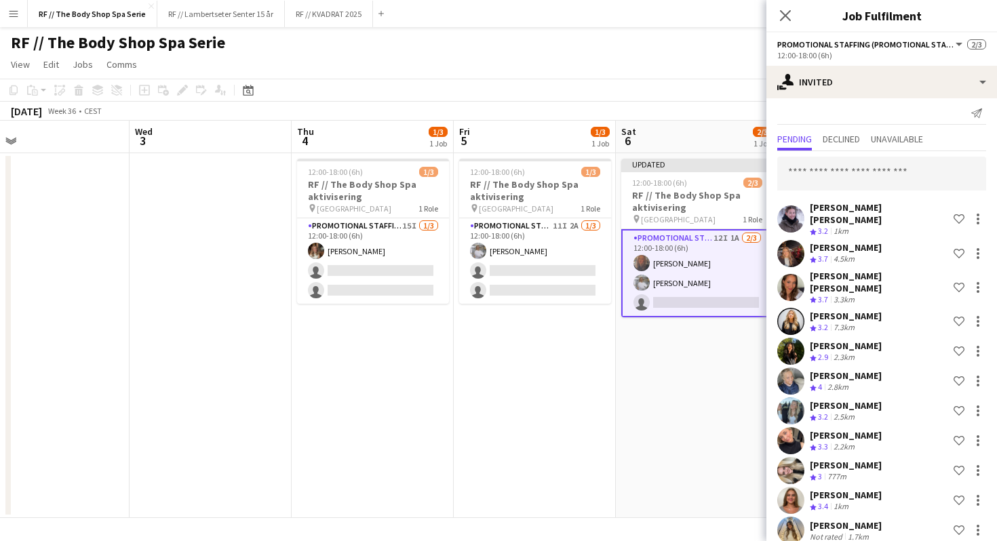
scroll to position [0, 0]
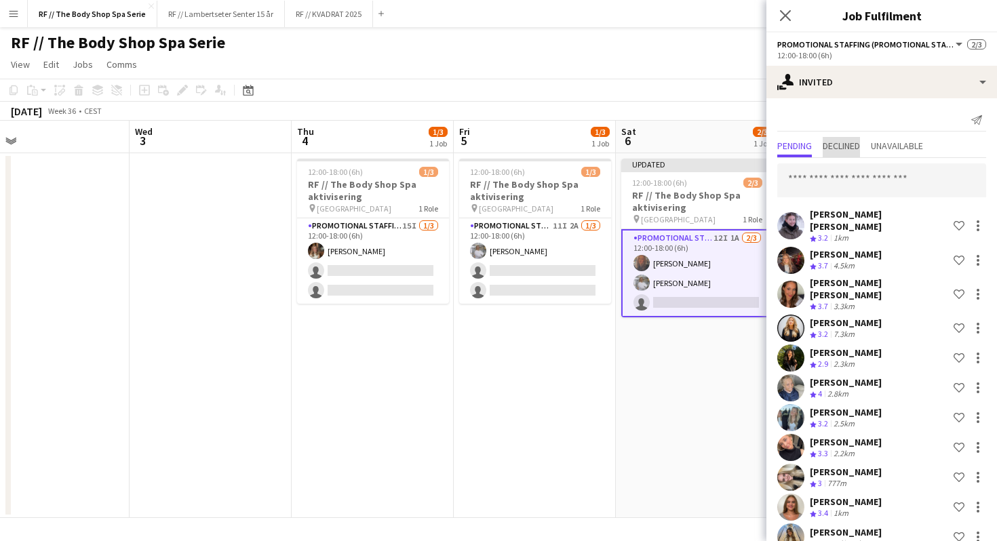
click at [843, 156] on span "Declined" at bounding box center [841, 147] width 37 height 20
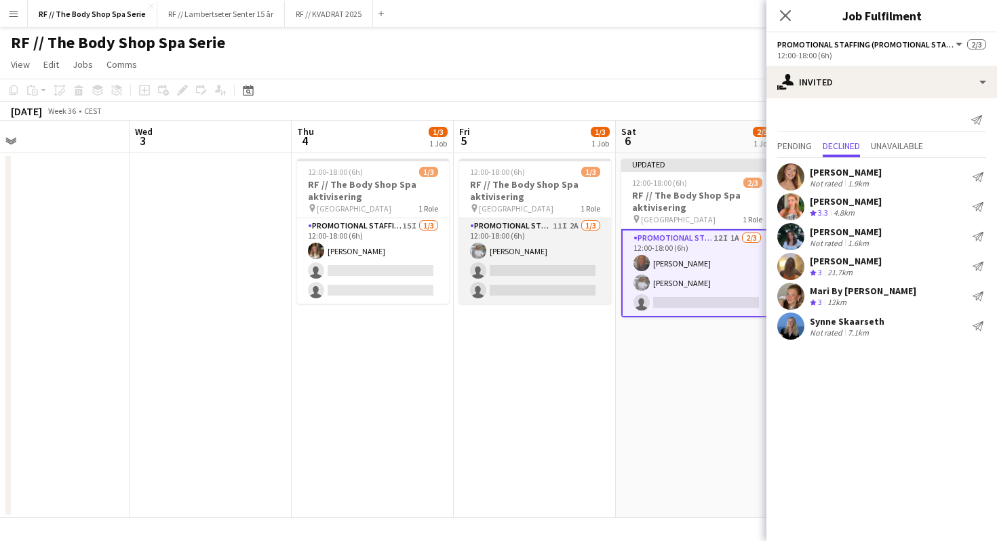
click at [569, 236] on app-card-role "Promotional Staffing (Promotional Staff) 11I 2A [DATE] 12:00-18:00 (6h) [PERSON…" at bounding box center [535, 260] width 152 height 85
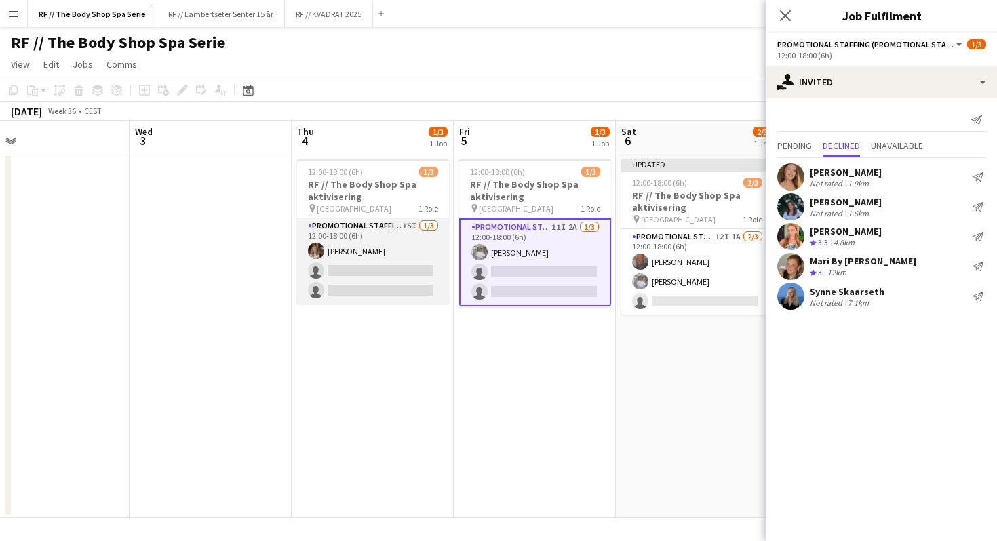
click at [388, 232] on app-card-role "Promotional Staffing (Promotional Staff) 15I [DATE] 12:00-18:00 (6h) [PERSON_NA…" at bounding box center [373, 260] width 152 height 85
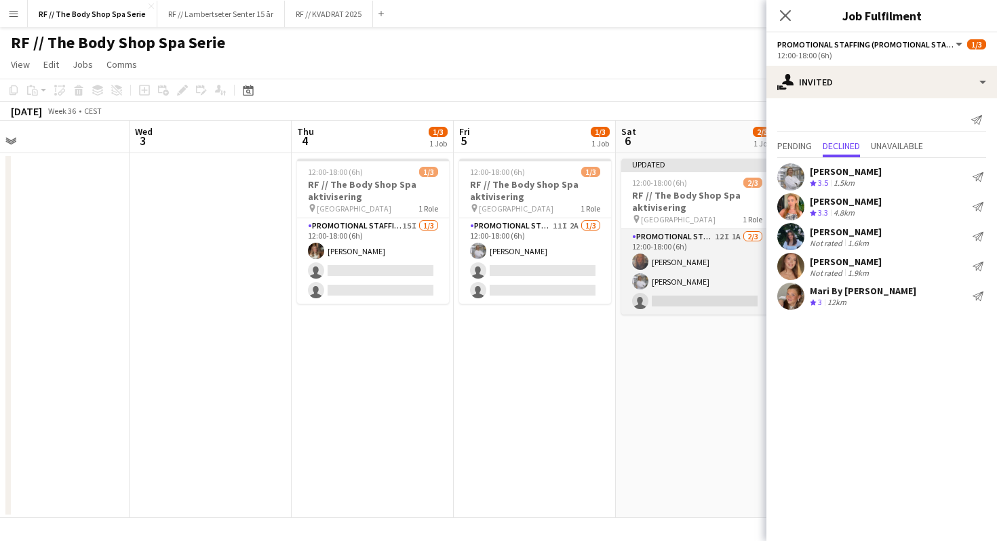
click at [697, 263] on app-card-role "Promotional Staffing (Promotional Staff) 12I 1A [DATE] 12:00-18:00 (6h) [PERSON…" at bounding box center [697, 271] width 152 height 85
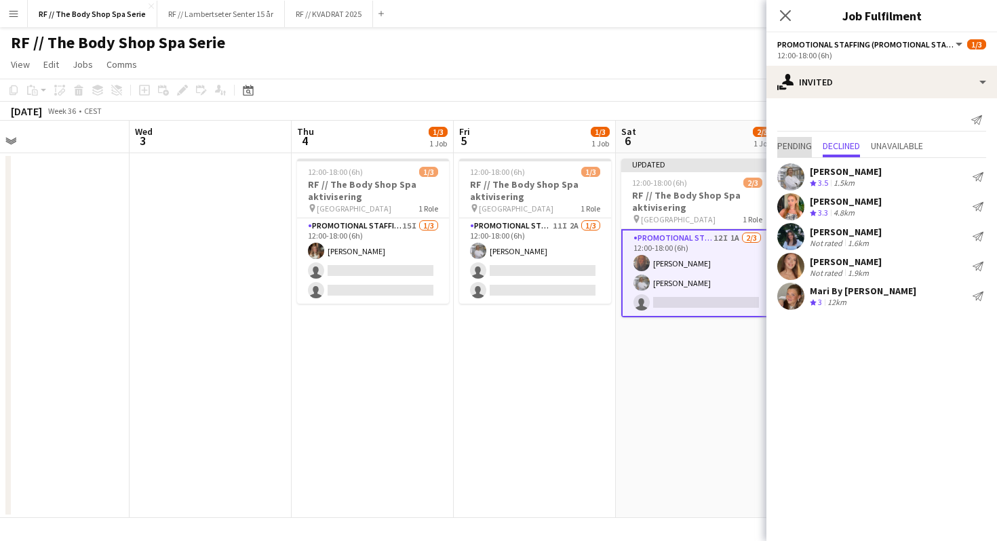
click at [787, 147] on span "Pending" at bounding box center [794, 145] width 35 height 9
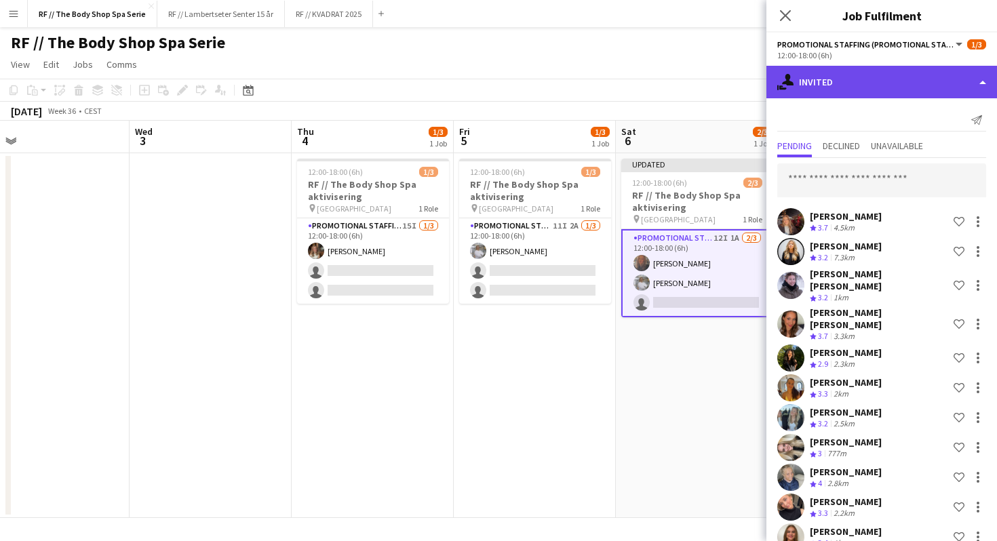
click at [844, 92] on div "single-neutral-actions-share-1 Invited" at bounding box center [882, 82] width 231 height 33
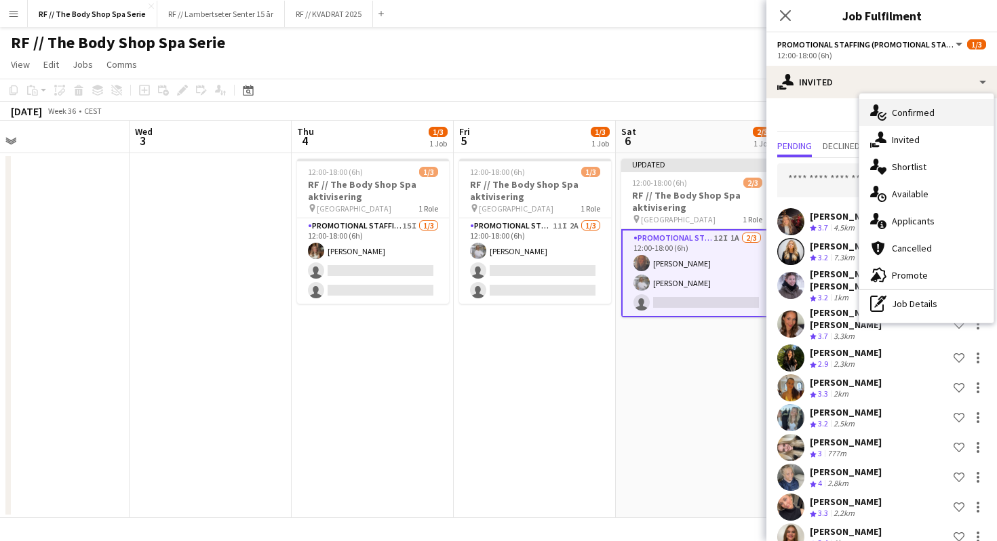
click at [890, 108] on div "single-neutral-actions-check-2 Confirmed" at bounding box center [927, 112] width 134 height 27
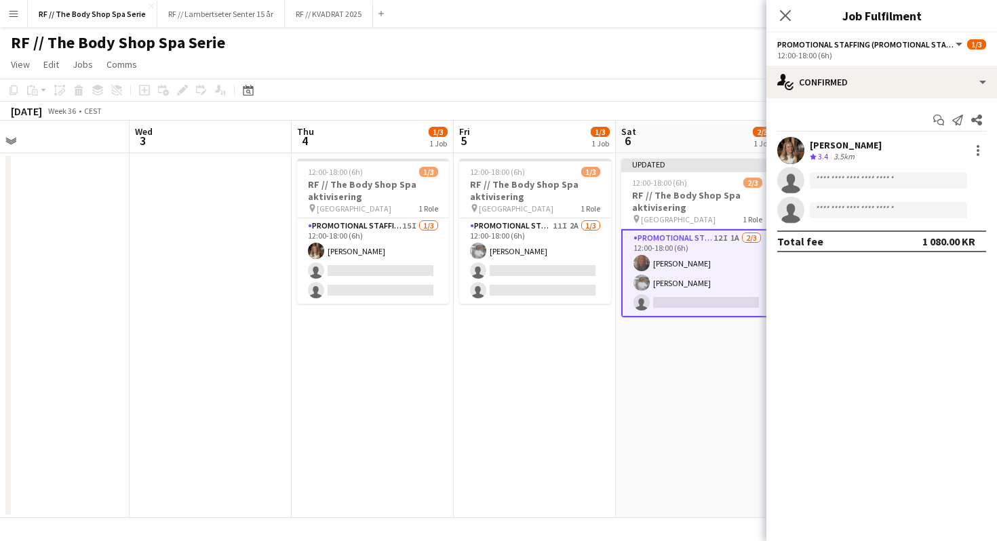
click at [666, 260] on app-card-role "Promotional Staffing (Promotional Staff) 12I 1A [DATE] 12:00-18:00 (6h) [PERSON…" at bounding box center [697, 273] width 152 height 88
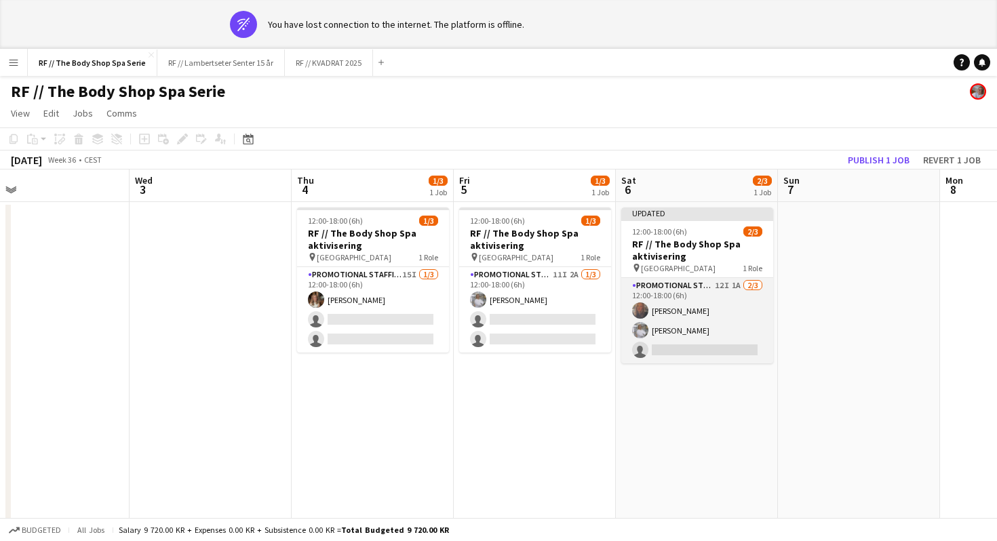
click at [692, 302] on app-card-role "Promotional Staffing (Promotional Staff) 12I 1A [DATE] 12:00-18:00 (6h) [PERSON…" at bounding box center [697, 320] width 152 height 85
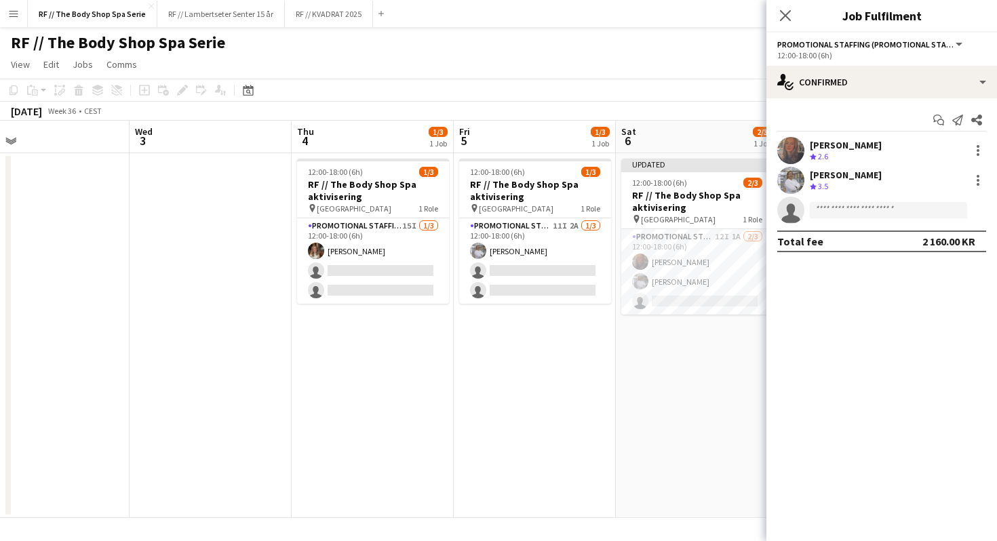
click at [846, 156] on div "Crew rating 2.6" at bounding box center [846, 157] width 72 height 12
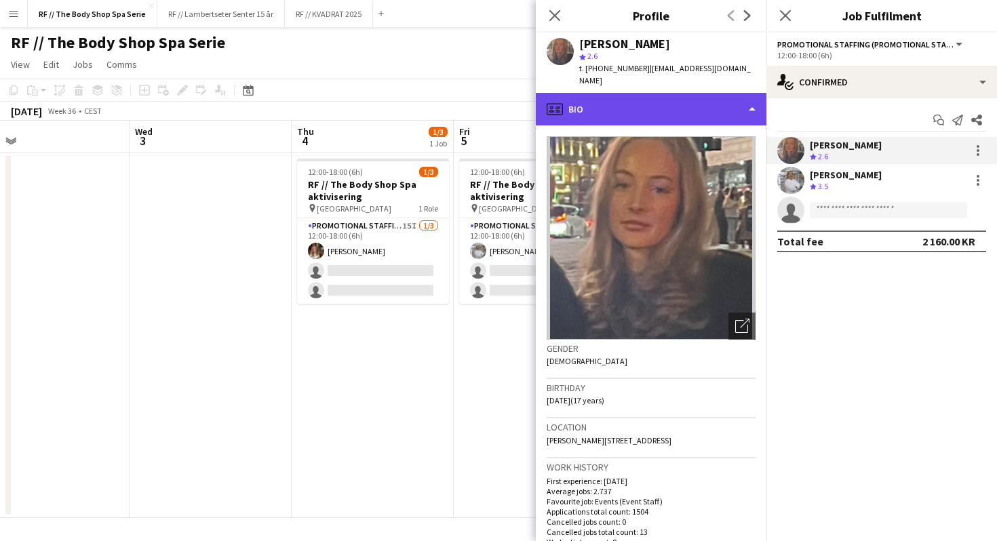
click at [628, 97] on div "profile Bio" at bounding box center [651, 109] width 231 height 33
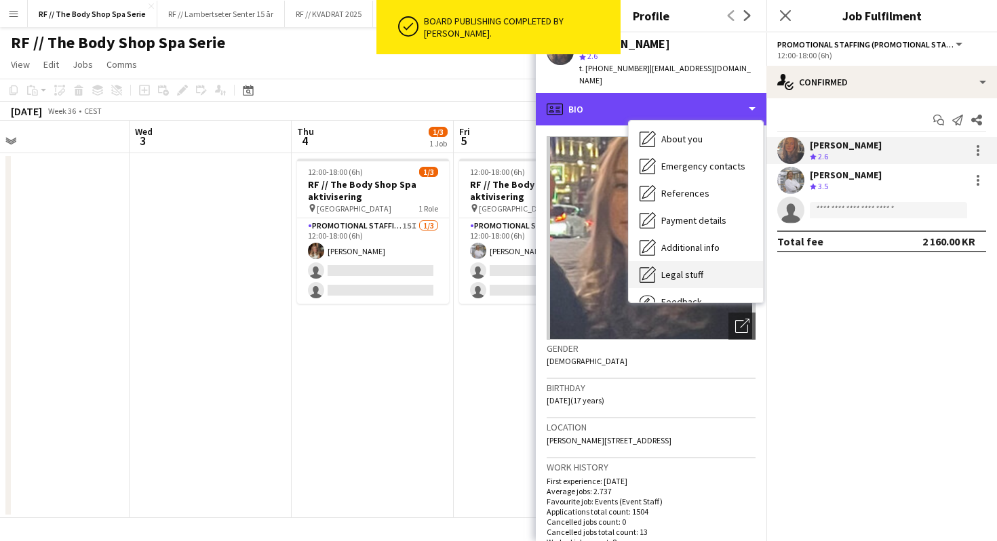
scroll to position [128, 0]
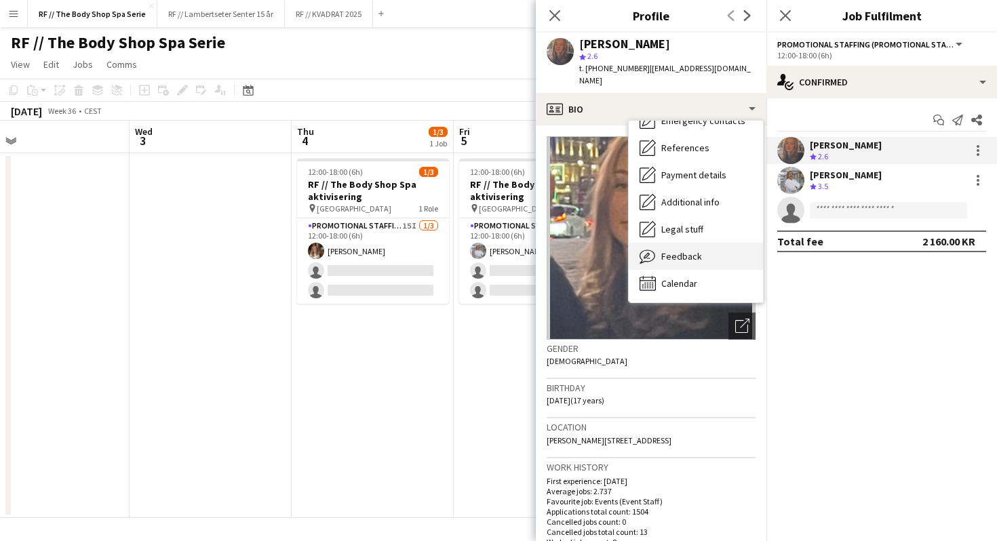
click at [679, 250] on span "Feedback" at bounding box center [681, 256] width 41 height 12
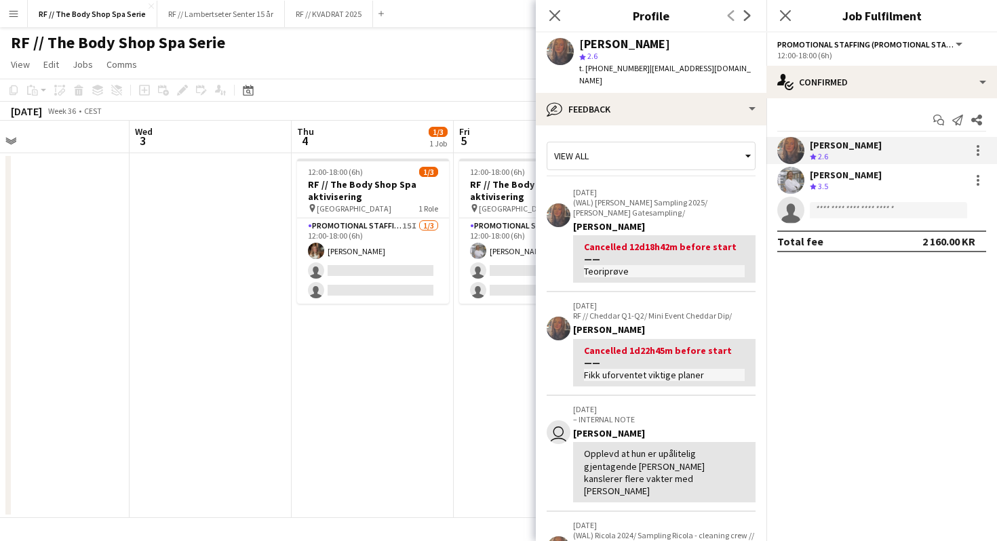
click at [805, 107] on div "Start chat Send notification Share [PERSON_NAME] Crew rating 2.6 [PERSON_NAME] …" at bounding box center [882, 180] width 231 height 165
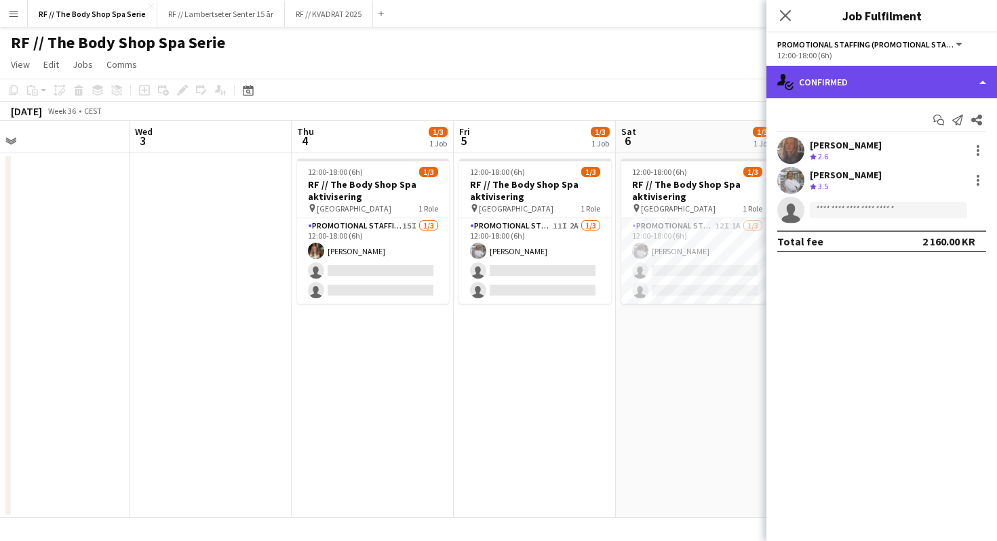
click at [857, 75] on div "single-neutral-actions-check-2 Confirmed" at bounding box center [882, 82] width 231 height 33
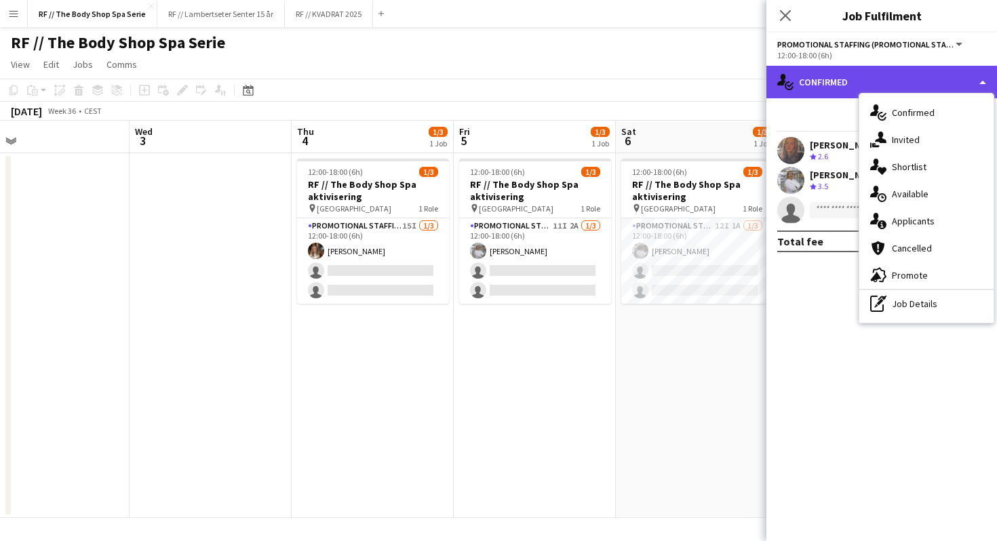
click at [886, 81] on div "single-neutral-actions-check-2 Confirmed" at bounding box center [882, 82] width 231 height 33
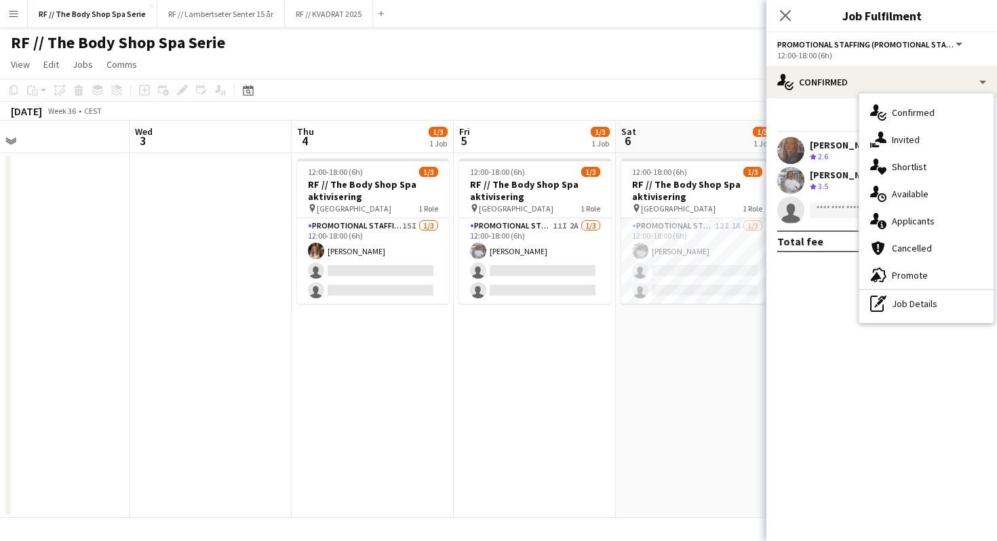
click at [814, 128] on div "Start chat Send notification Share" at bounding box center [881, 120] width 209 height 22
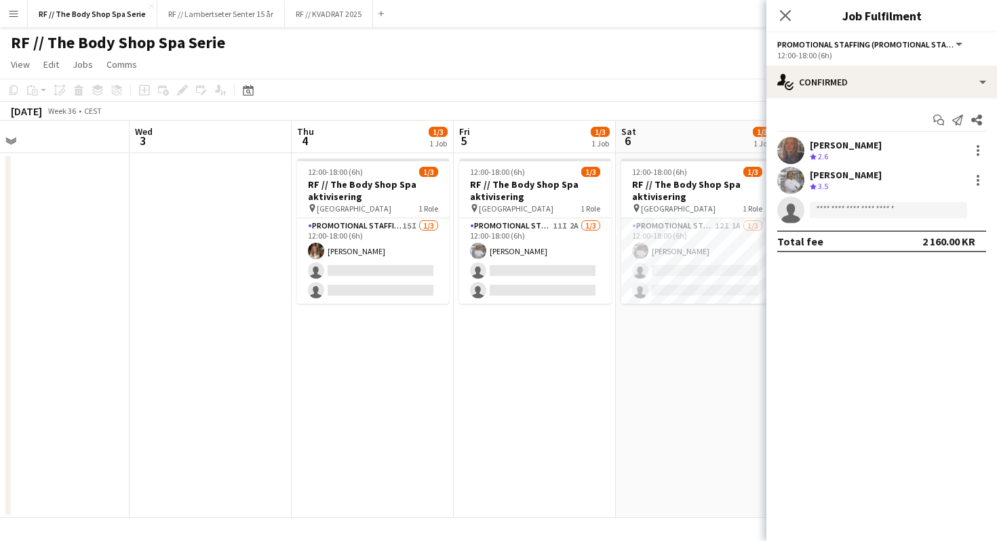
click at [855, 148] on div "[PERSON_NAME]" at bounding box center [846, 145] width 72 height 12
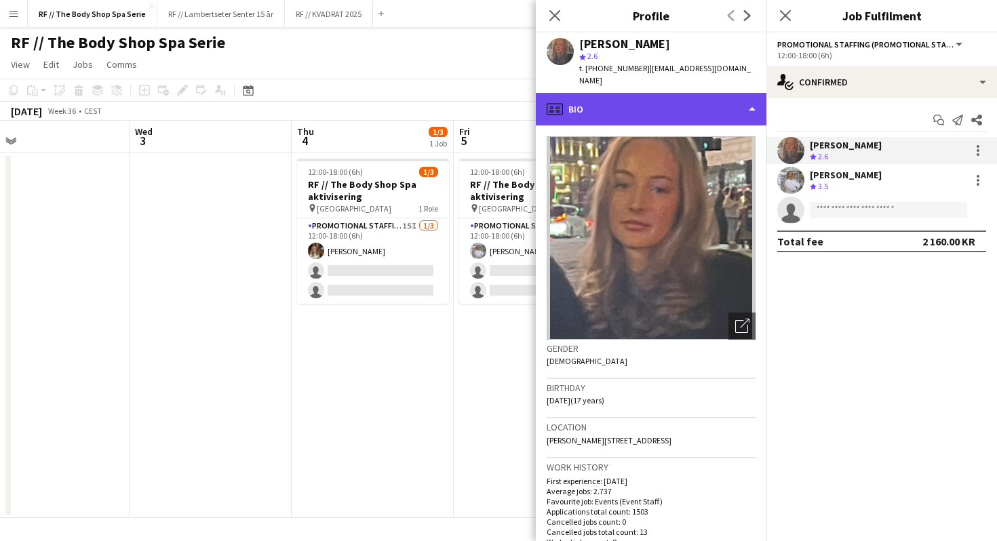
click at [628, 96] on div "profile Bio" at bounding box center [651, 109] width 231 height 33
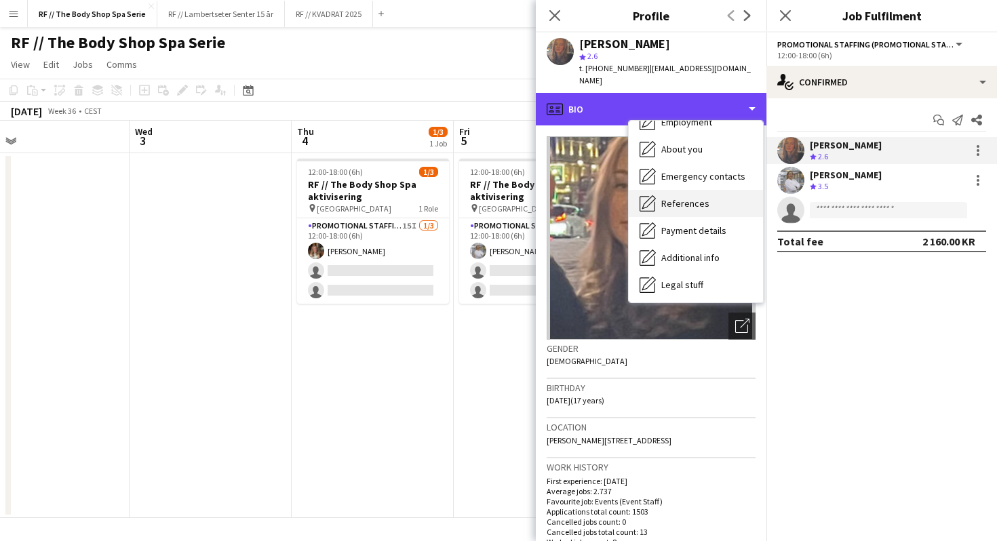
scroll to position [85, 0]
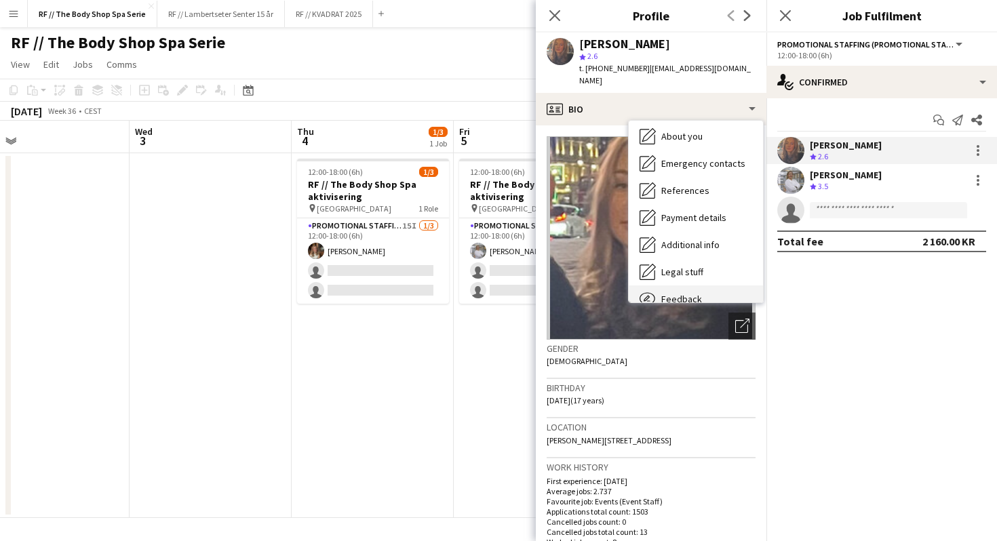
click at [688, 293] on span "Feedback" at bounding box center [681, 299] width 41 height 12
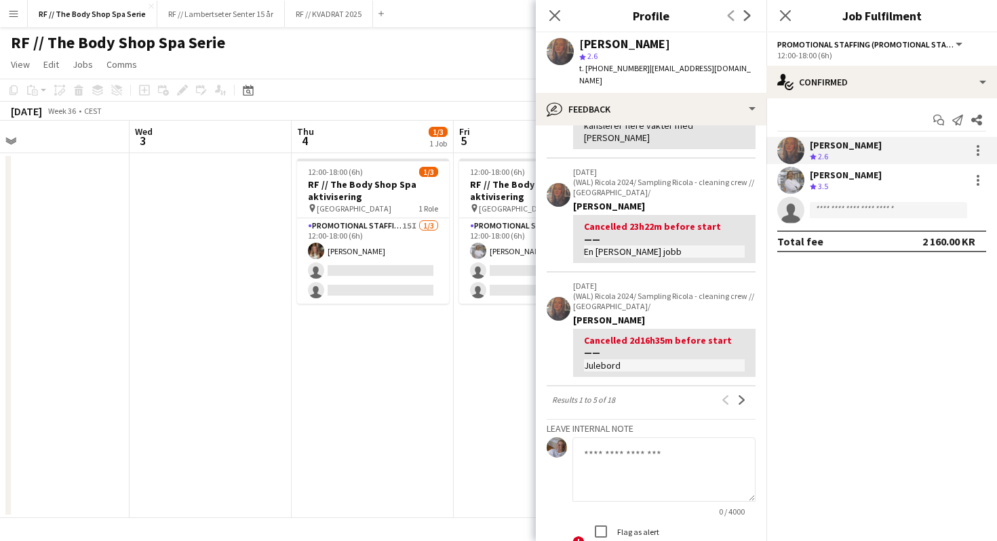
scroll to position [357, 0]
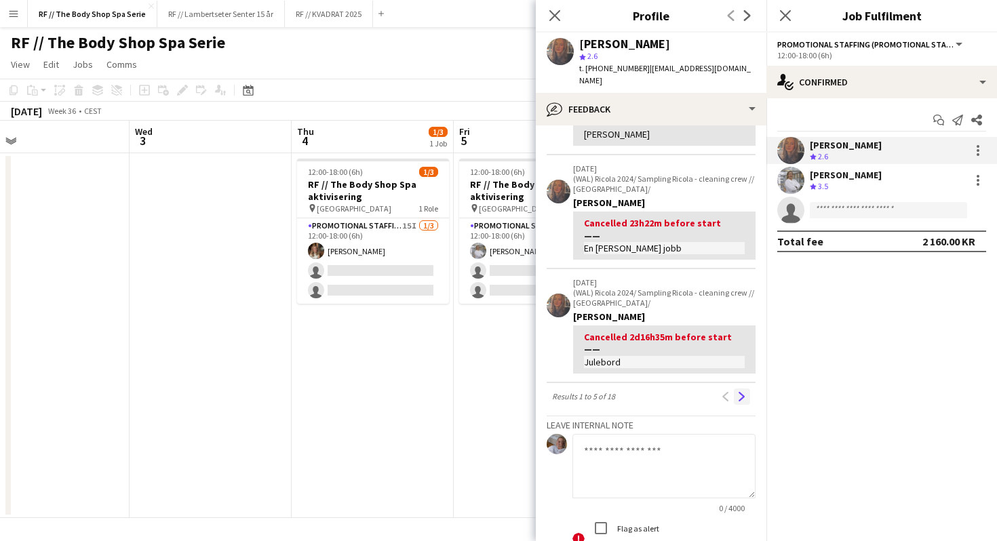
click at [744, 389] on button "Next" at bounding box center [742, 397] width 16 height 16
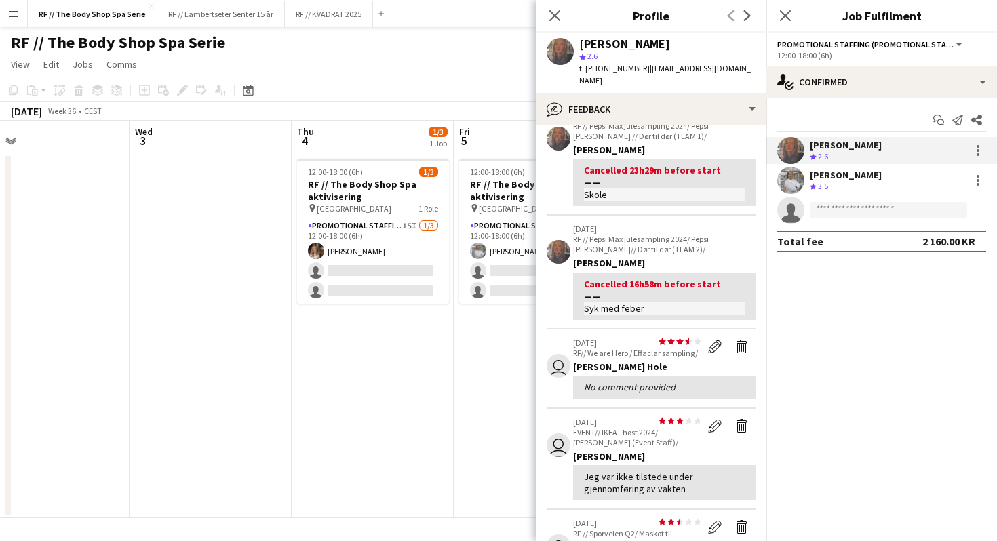
scroll to position [70, 0]
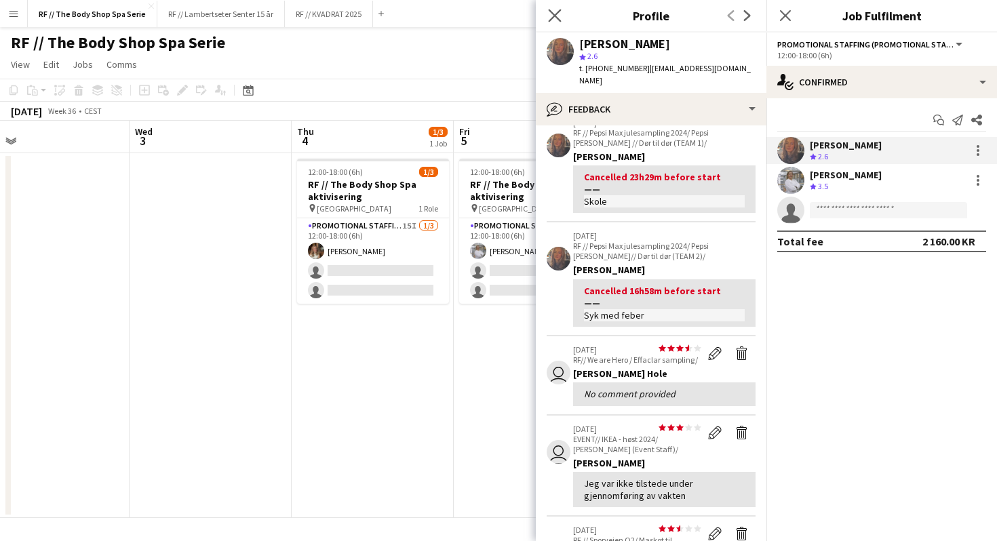
click at [557, 22] on app-icon "Close pop-in" at bounding box center [555, 16] width 20 height 20
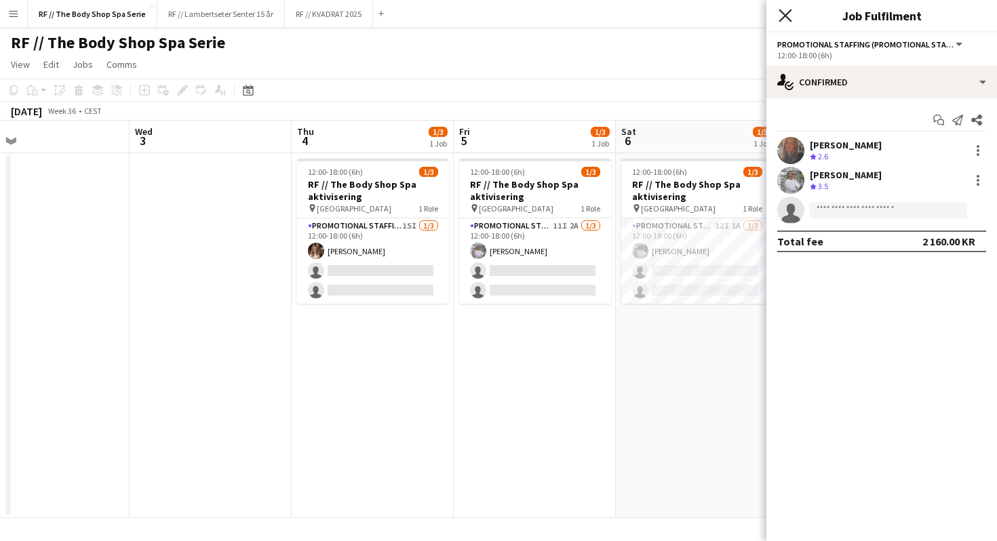
click at [787, 12] on icon "Close pop-in" at bounding box center [785, 15] width 13 height 13
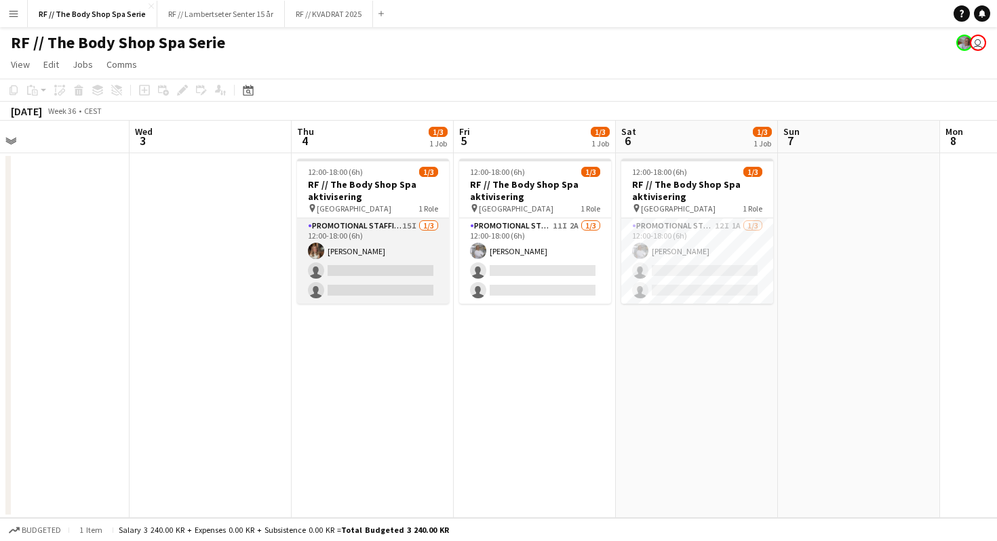
click at [382, 237] on app-card-role "Promotional Staffing (Promotional Staff) 15I [DATE] 12:00-18:00 (6h) [PERSON_NA…" at bounding box center [373, 260] width 152 height 85
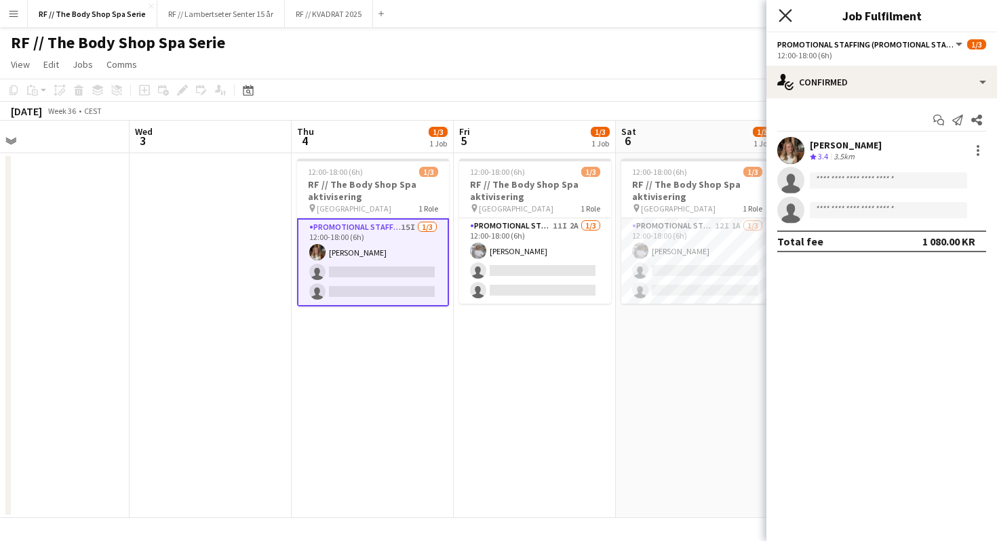
click at [787, 19] on icon "Close pop-in" at bounding box center [785, 15] width 13 height 13
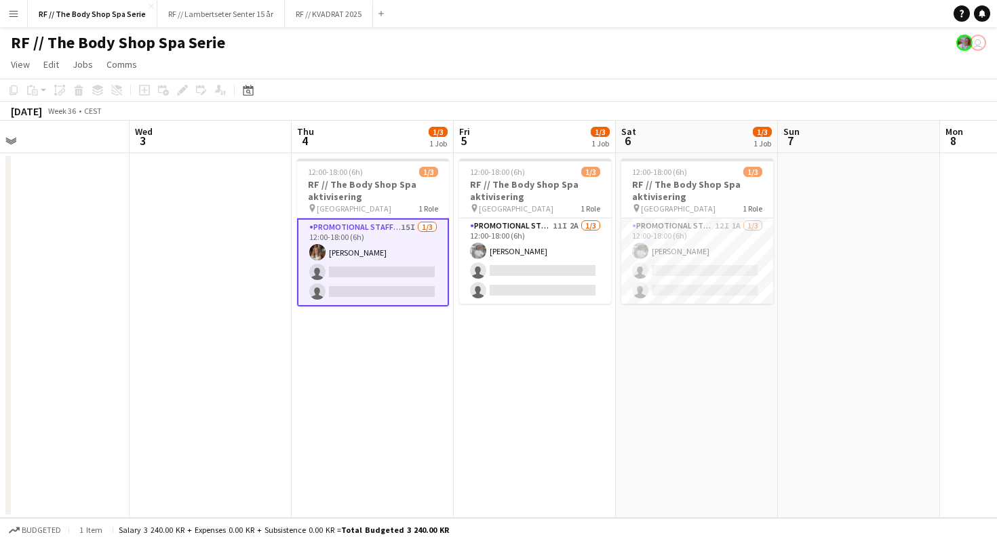
click at [521, 58] on app-page-menu "View Day view expanded Day view collapsed Month view Date picker Jump to [DATE]…" at bounding box center [498, 66] width 997 height 26
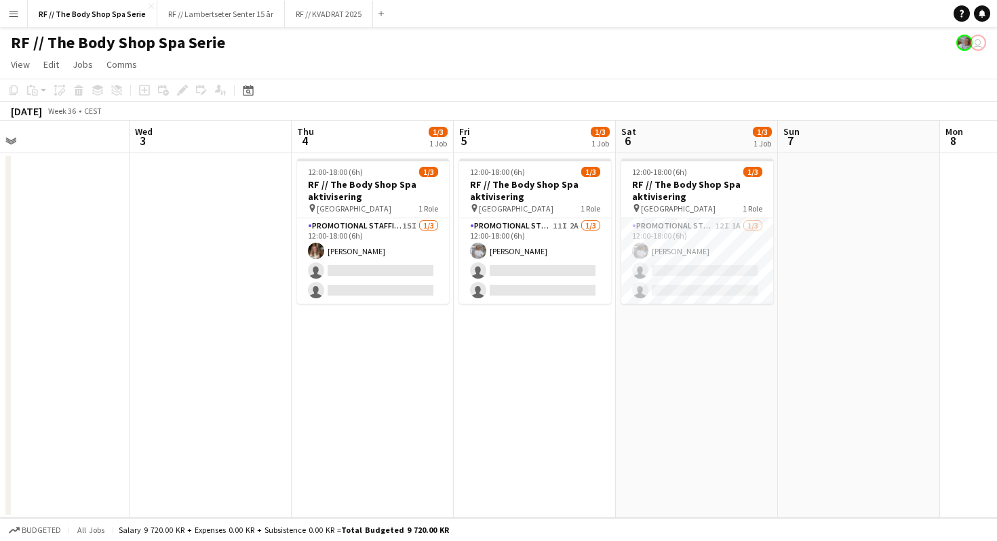
click at [672, 363] on app-date-cell "12:00-18:00 (6h) 1/3 RF // The Body Shop Spa aktivisering pin Oslo 1 Role Promo…" at bounding box center [697, 335] width 162 height 365
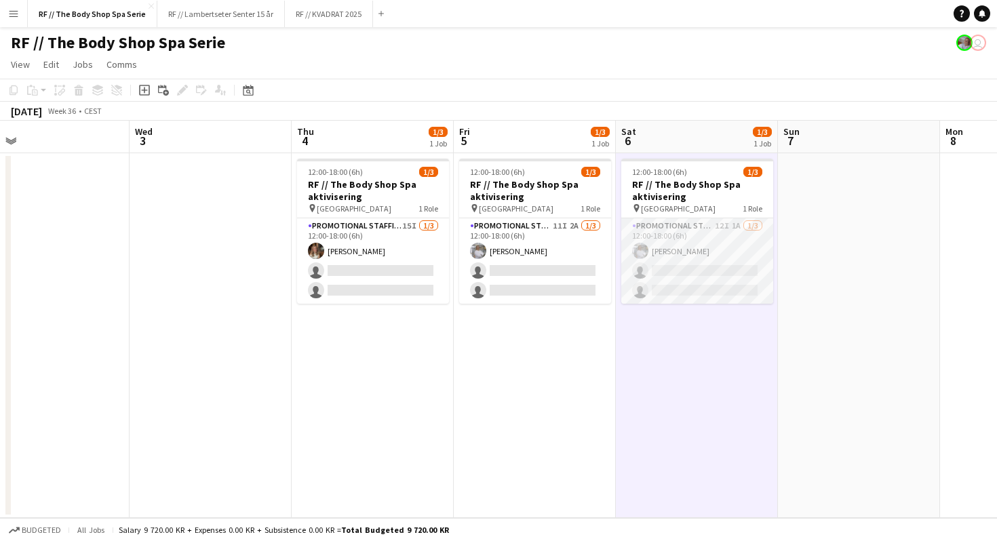
click at [661, 282] on app-card-role "Promotional Staffing (Promotional Staff) 12I 1A [DATE] 12:00-18:00 (6h) [PERSON…" at bounding box center [697, 260] width 152 height 85
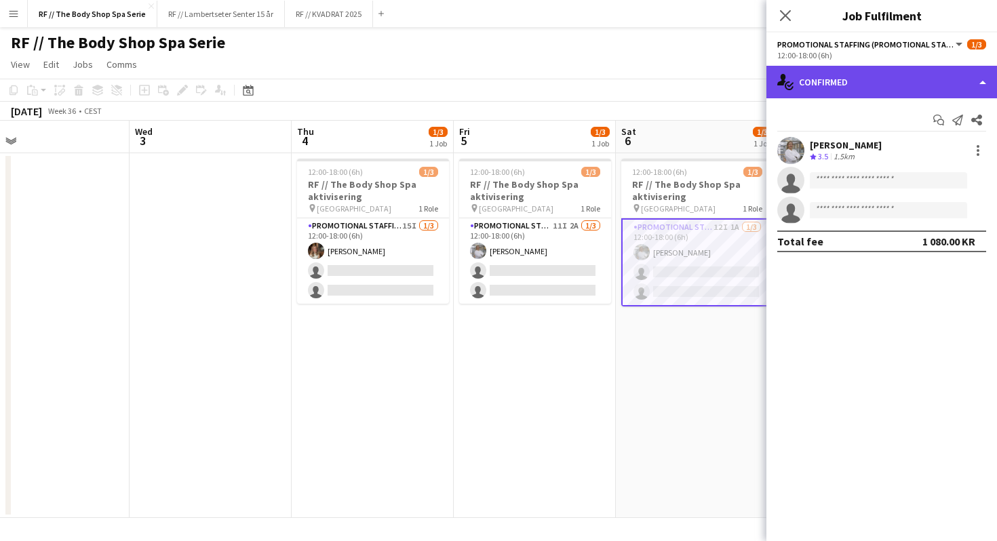
click at [815, 81] on div "single-neutral-actions-check-2 Confirmed" at bounding box center [882, 82] width 231 height 33
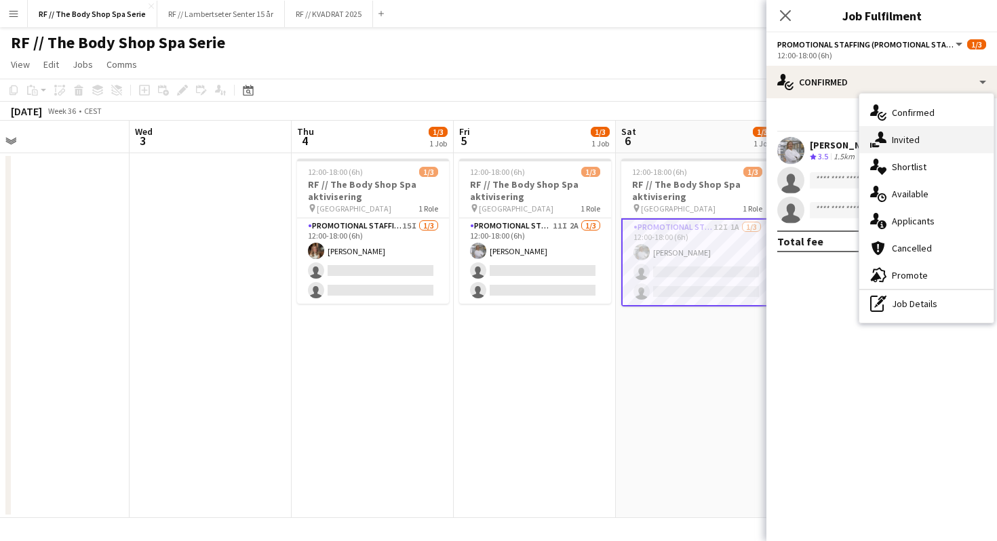
click at [898, 147] on div "single-neutral-actions-share-1 Invited" at bounding box center [927, 139] width 134 height 27
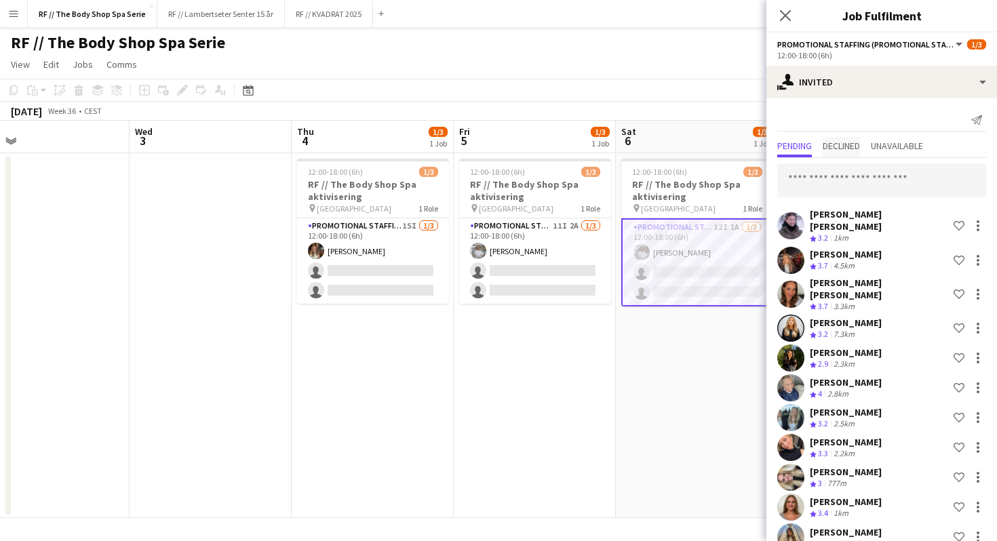
click at [834, 149] on span "Declined" at bounding box center [841, 145] width 37 height 9
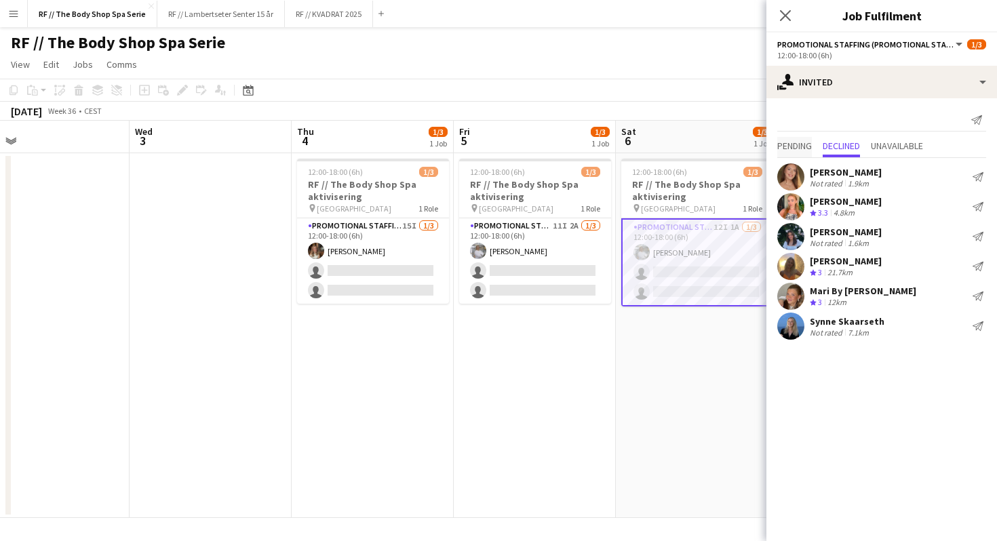
click at [791, 142] on span "Pending" at bounding box center [794, 145] width 35 height 9
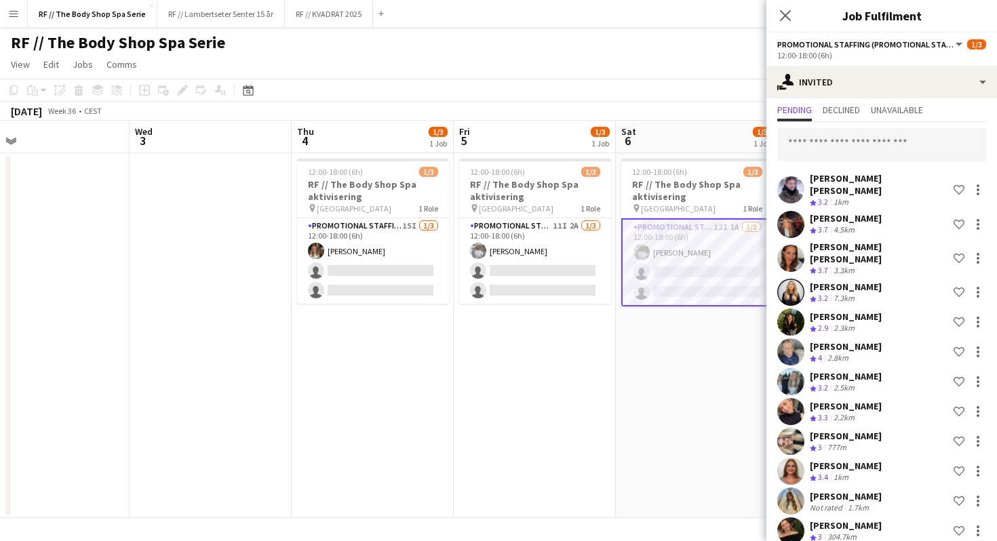
scroll to position [0, 0]
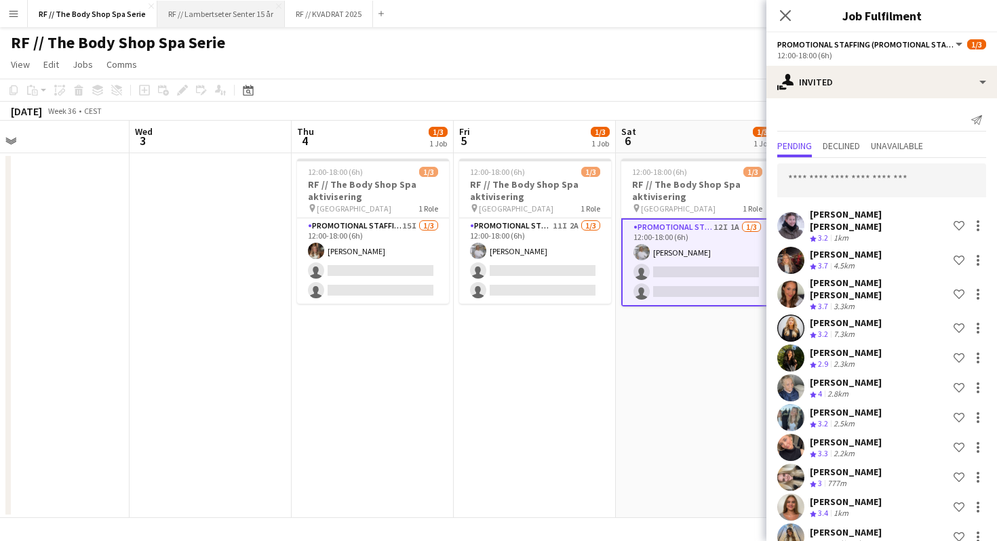
click at [209, 16] on button "RF // Lambertseter Senter 15 år Close" at bounding box center [221, 14] width 128 height 26
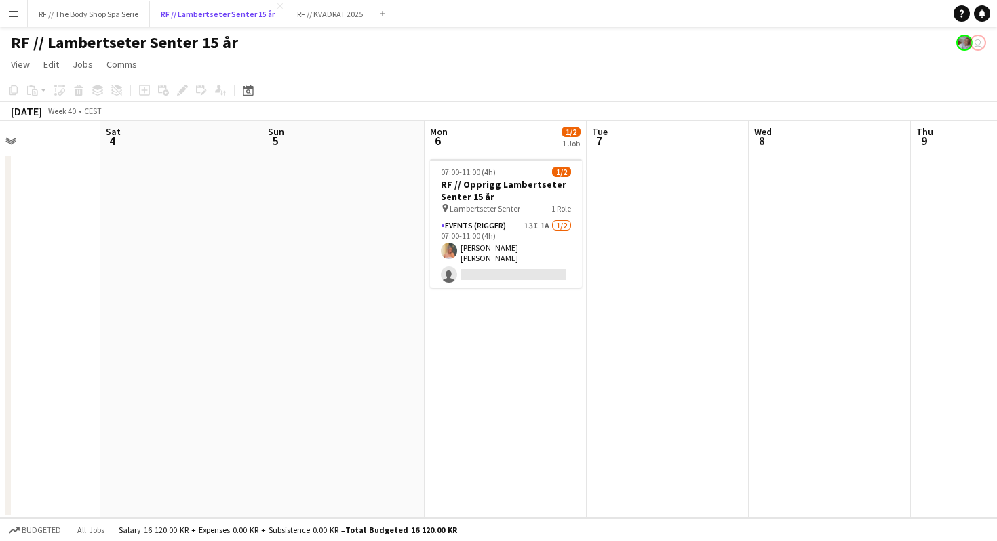
scroll to position [0, 388]
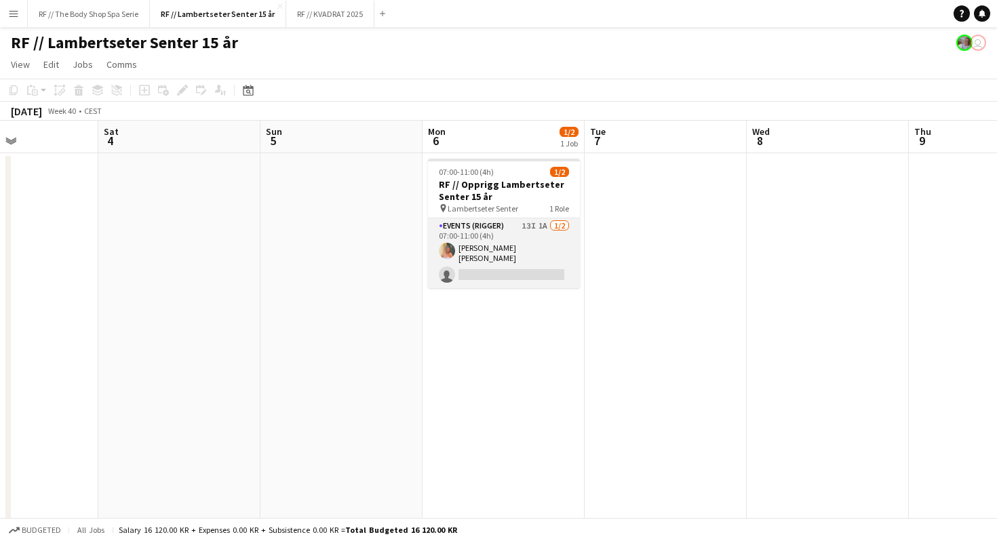
click at [514, 227] on app-card-role "Events (Rigger) 13I 1A [DATE] 07:00-11:00 (4h) [PERSON_NAME] [PERSON_NAME] sing…" at bounding box center [504, 253] width 152 height 70
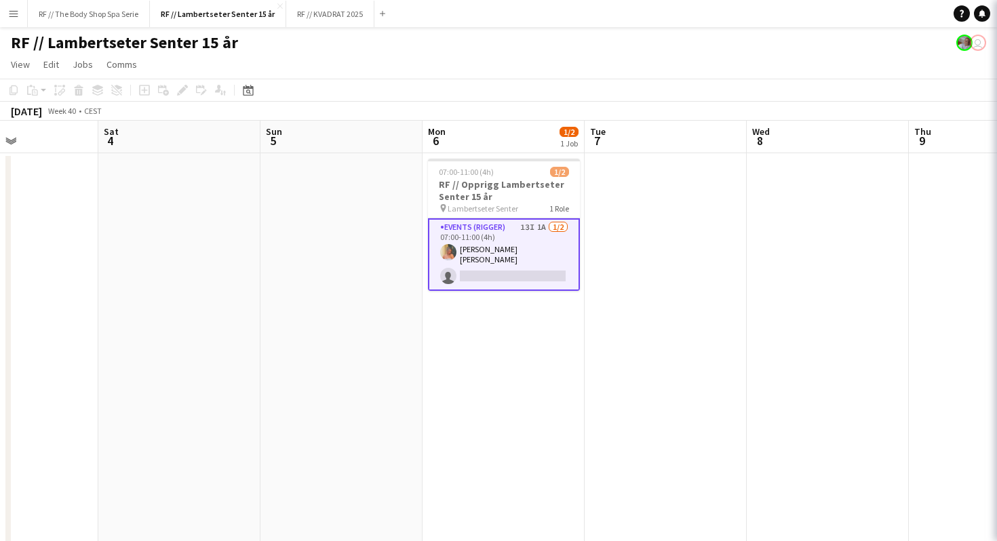
scroll to position [0, 387]
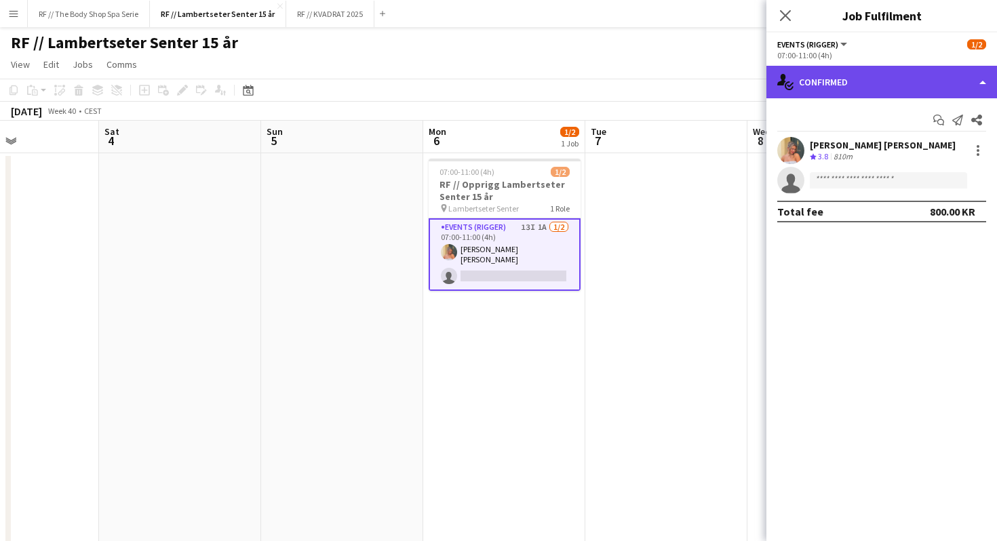
click at [815, 82] on div "single-neutral-actions-check-2 Confirmed" at bounding box center [882, 82] width 231 height 33
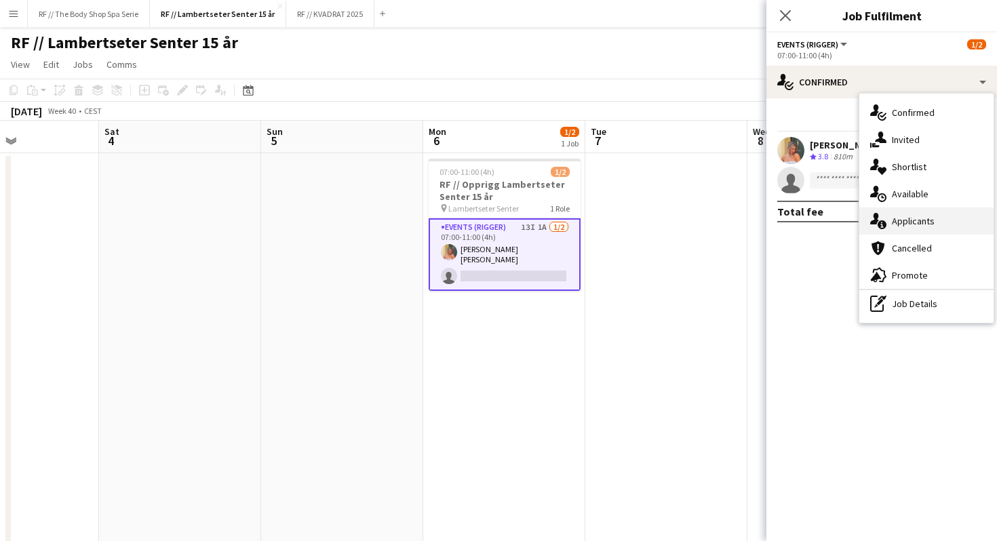
click at [902, 214] on div "single-neutral-actions-information Applicants" at bounding box center [927, 221] width 134 height 27
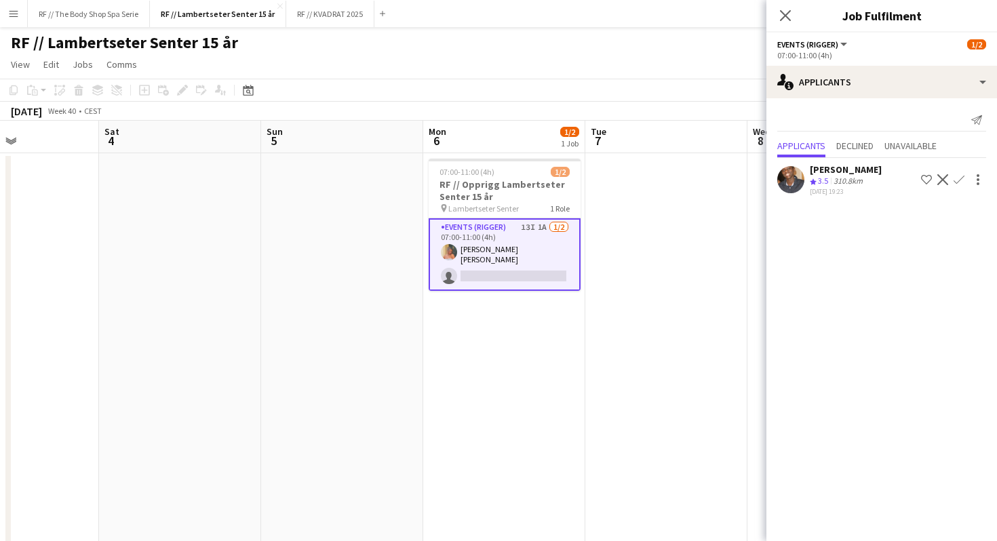
click at [836, 174] on div "[PERSON_NAME]" at bounding box center [846, 169] width 72 height 12
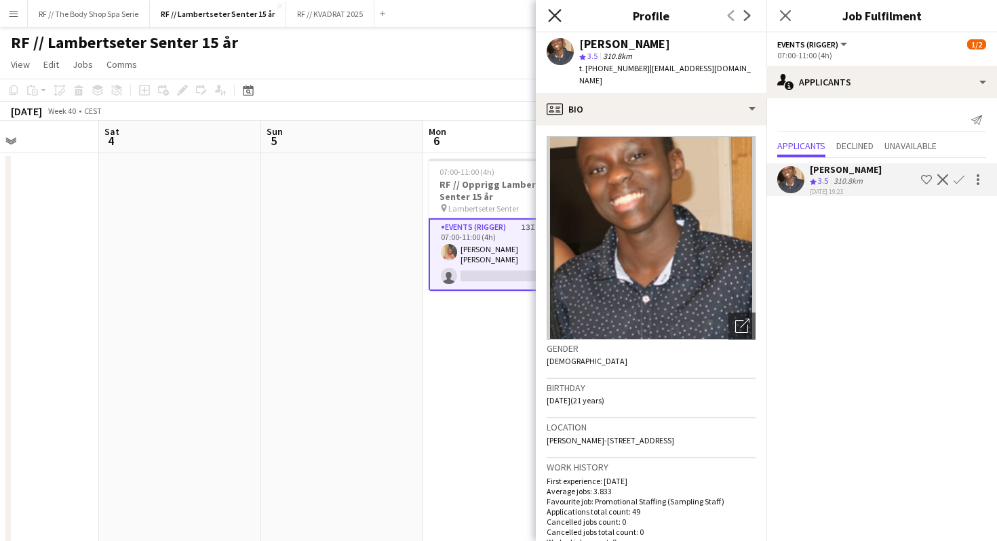
click at [561, 12] on icon "Close pop-in" at bounding box center [554, 15] width 13 height 13
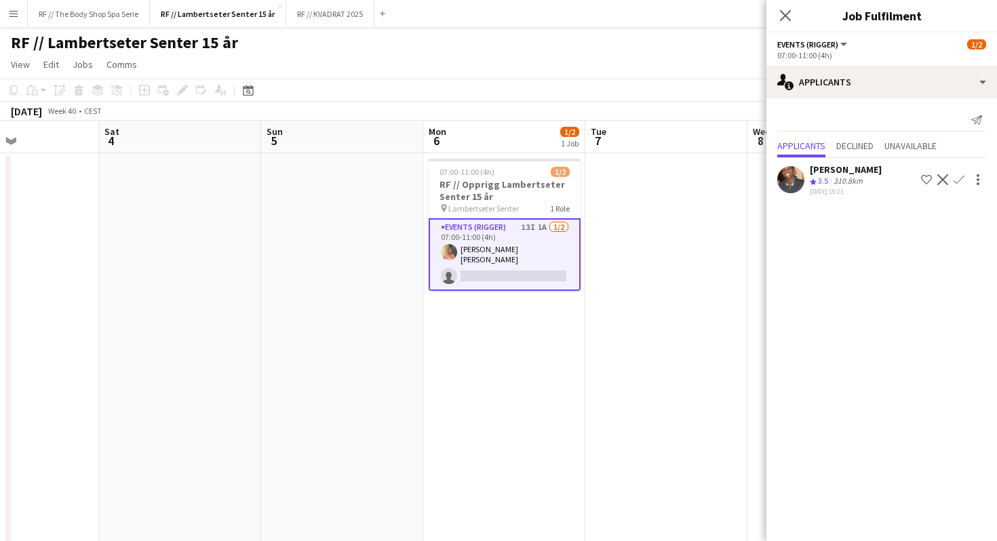
click at [523, 244] on app-card-role "Events (Rigger) 13I 1A [DATE] 07:00-11:00 (4h) [PERSON_NAME] [PERSON_NAME] sing…" at bounding box center [505, 254] width 152 height 73
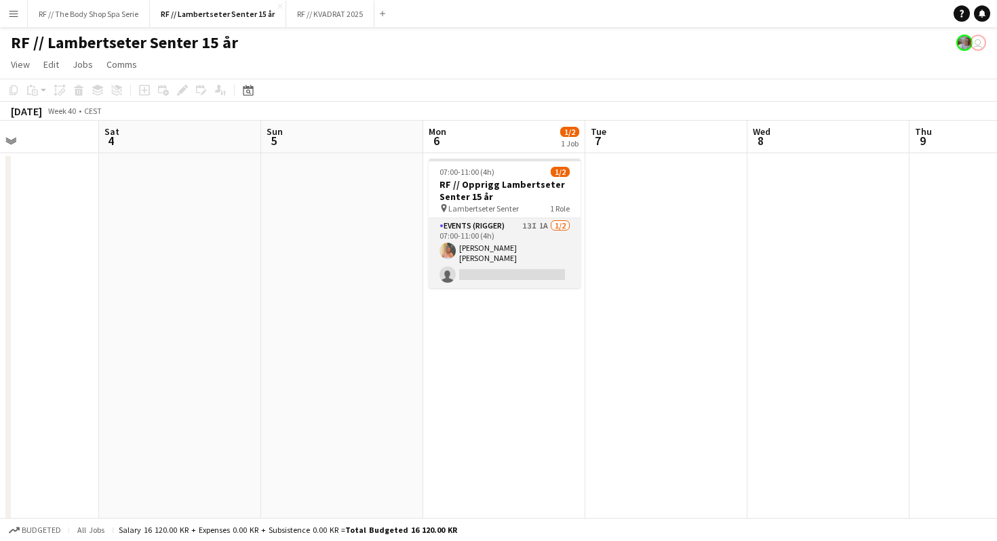
click at [523, 244] on app-card-role "Events (Rigger) 13I 1A [DATE] 07:00-11:00 (4h) [PERSON_NAME] [PERSON_NAME] sing…" at bounding box center [505, 253] width 152 height 70
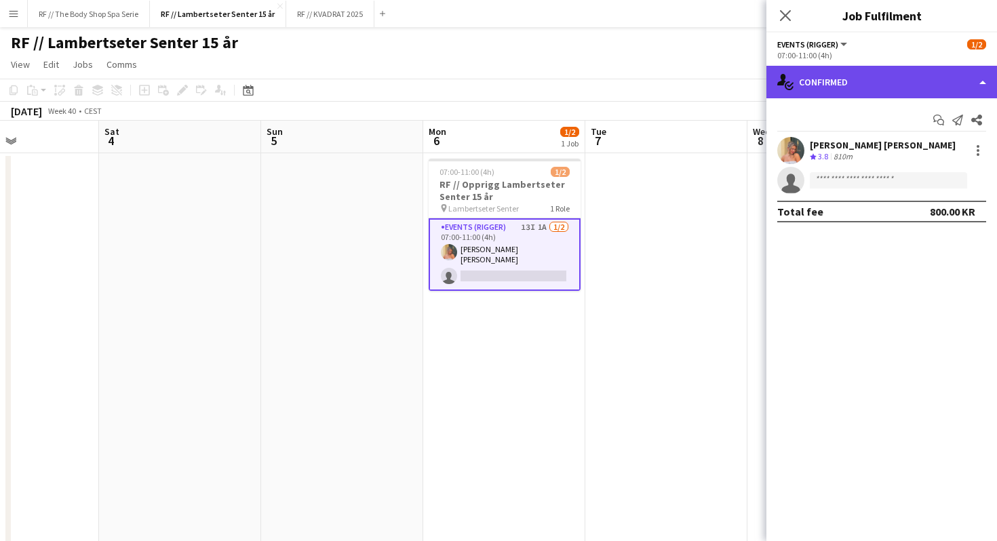
click at [824, 84] on div "single-neutral-actions-check-2 Confirmed" at bounding box center [882, 82] width 231 height 33
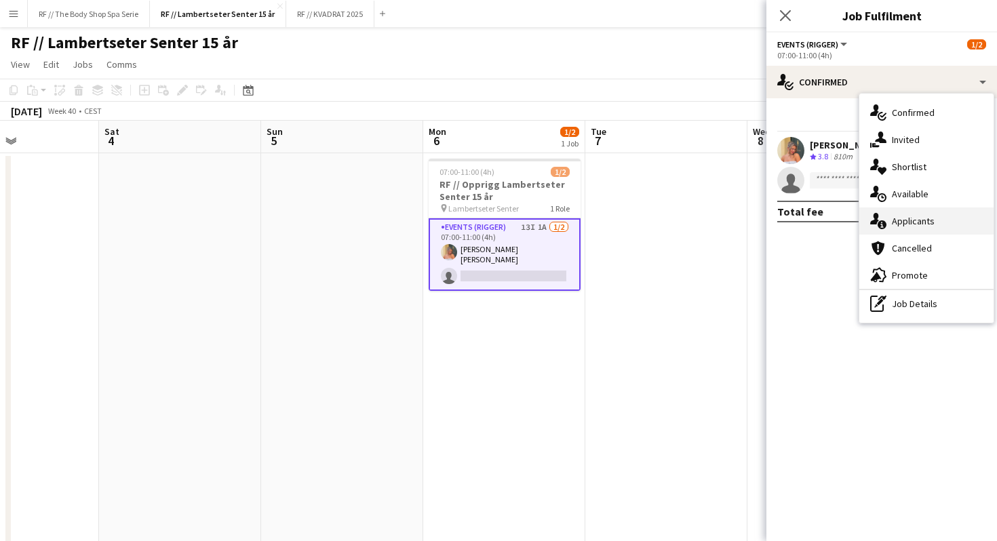
click at [907, 223] on div "single-neutral-actions-information Applicants" at bounding box center [927, 221] width 134 height 27
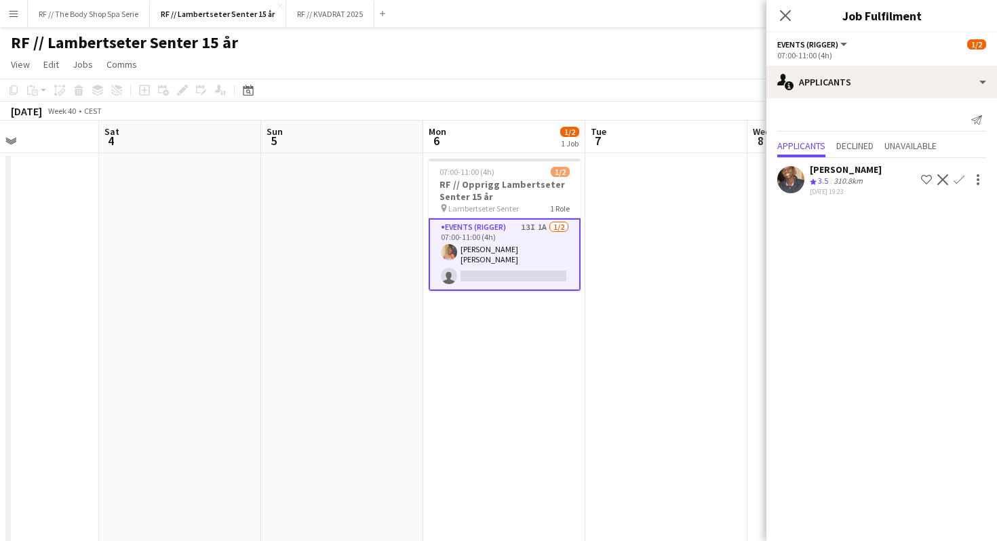
click at [803, 294] on mat-expansion-panel "users2 Applicants Send notification Applicants Declined Unavailable [PERSON_NAM…" at bounding box center [882, 319] width 231 height 443
click at [788, 179] on app-user-avatar at bounding box center [790, 179] width 27 height 27
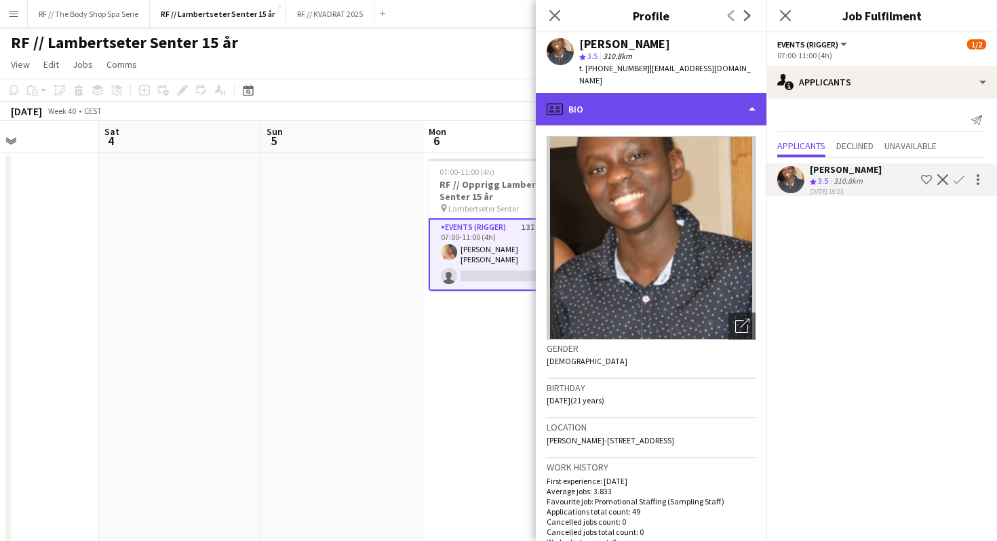
click at [573, 93] on div "profile Bio" at bounding box center [651, 109] width 231 height 33
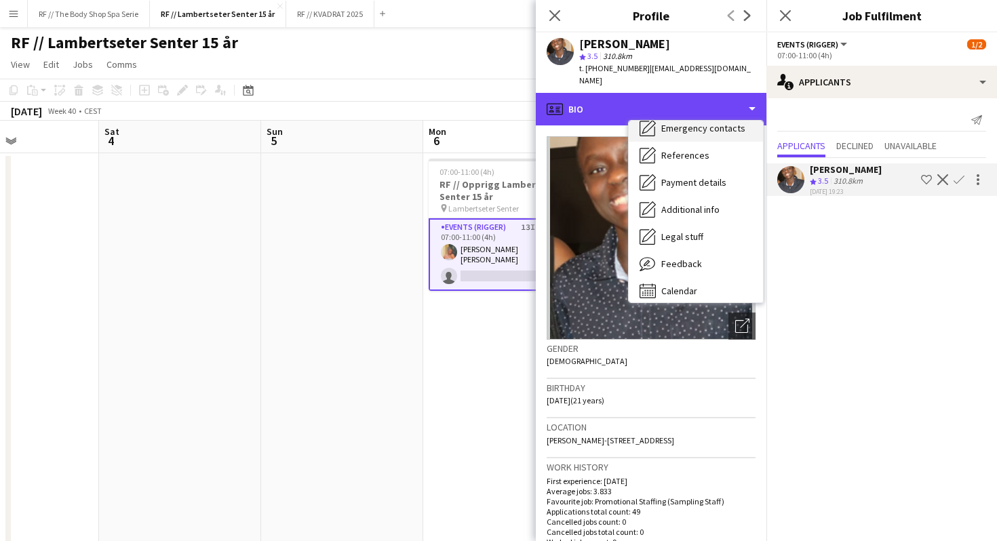
scroll to position [121, 0]
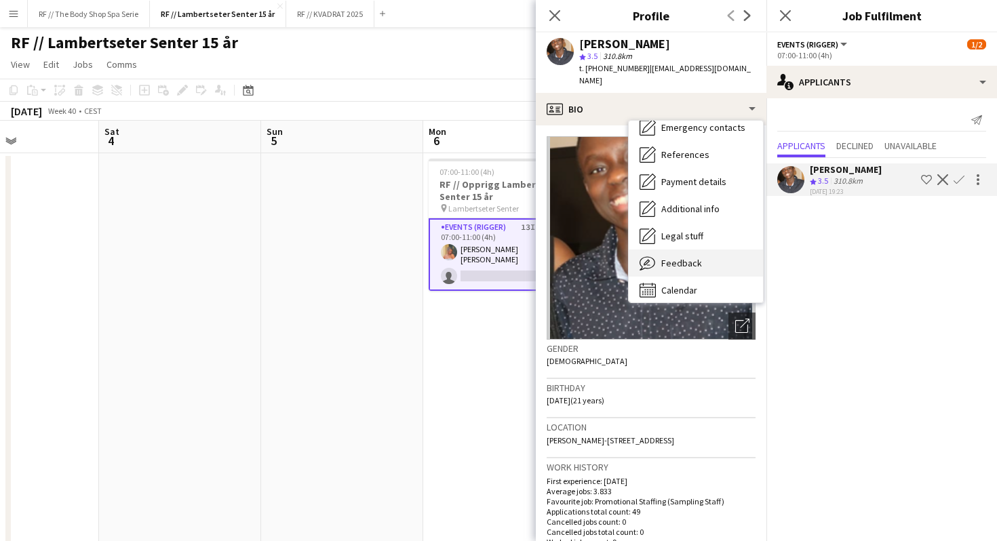
click at [679, 257] on span "Feedback" at bounding box center [681, 263] width 41 height 12
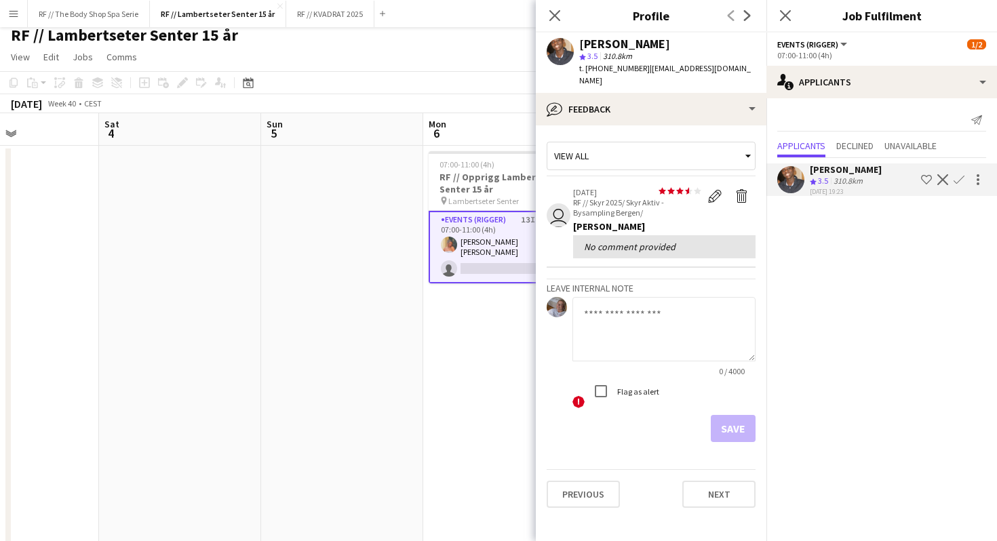
scroll to position [0, 0]
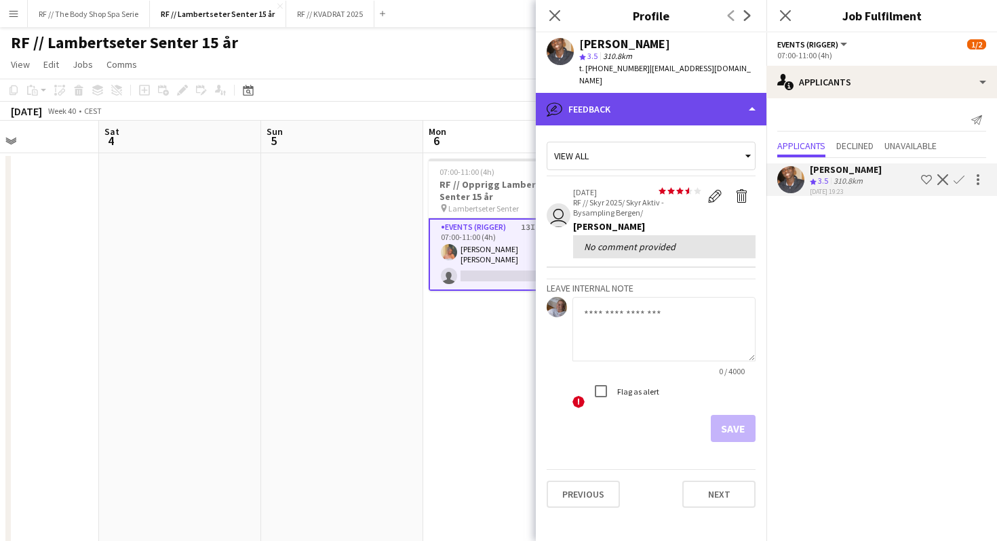
click at [626, 105] on div "bubble-pencil Feedback" at bounding box center [651, 109] width 231 height 33
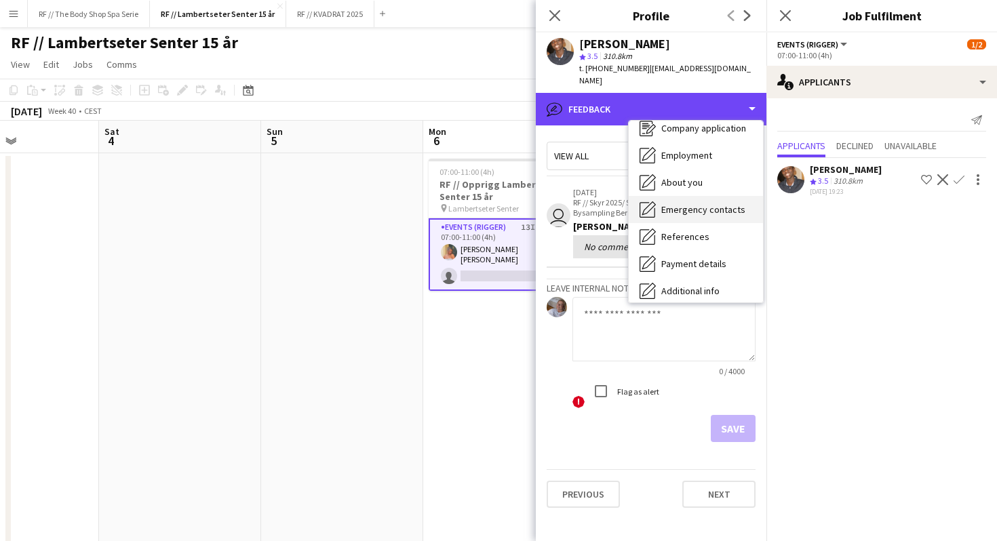
scroll to position [29, 0]
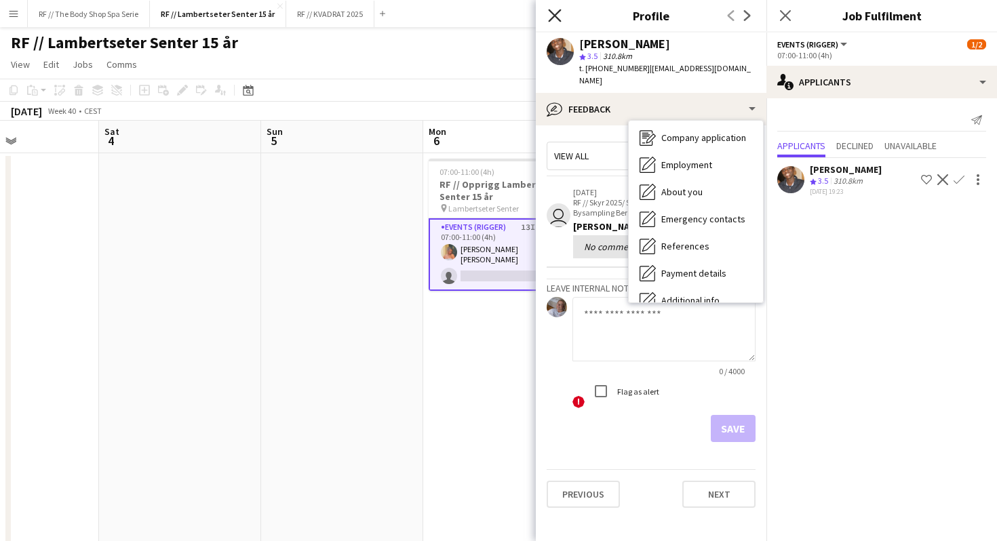
click at [556, 16] on icon at bounding box center [554, 15] width 13 height 13
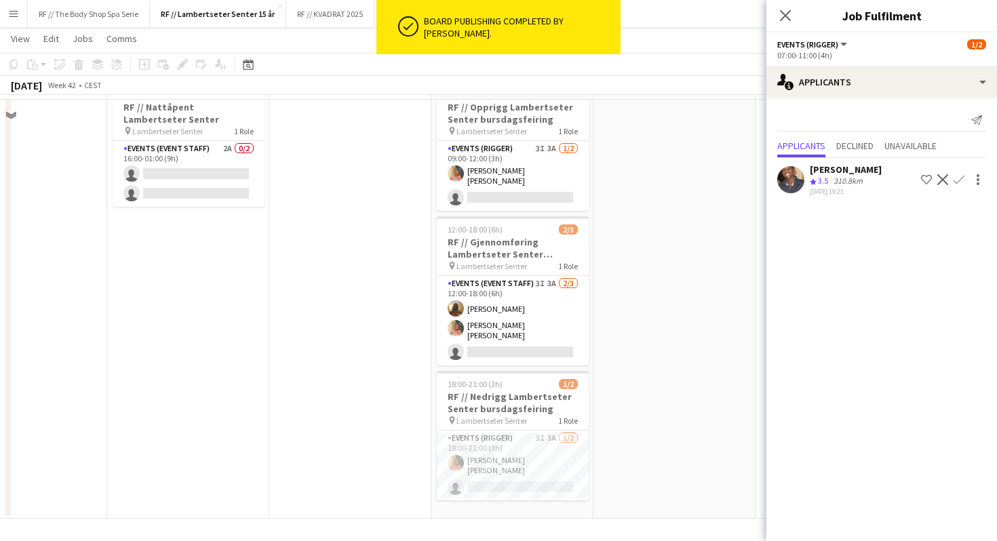
scroll to position [14, 0]
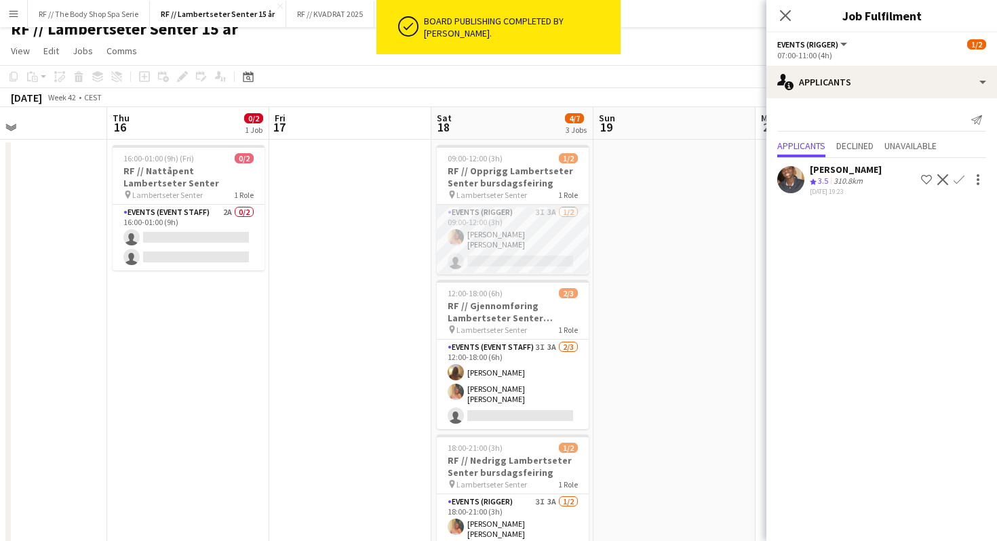
click at [532, 212] on app-card-role "Events (Rigger) 3I 3A [DATE] 09:00-12:00 (3h) [PERSON_NAME] [PERSON_NAME] singl…" at bounding box center [513, 240] width 152 height 70
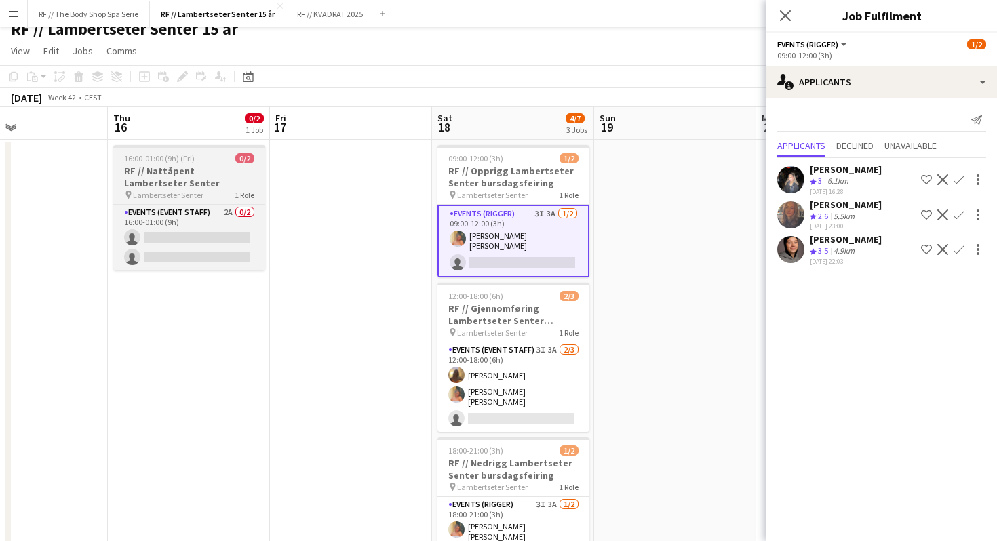
scroll to position [0, 0]
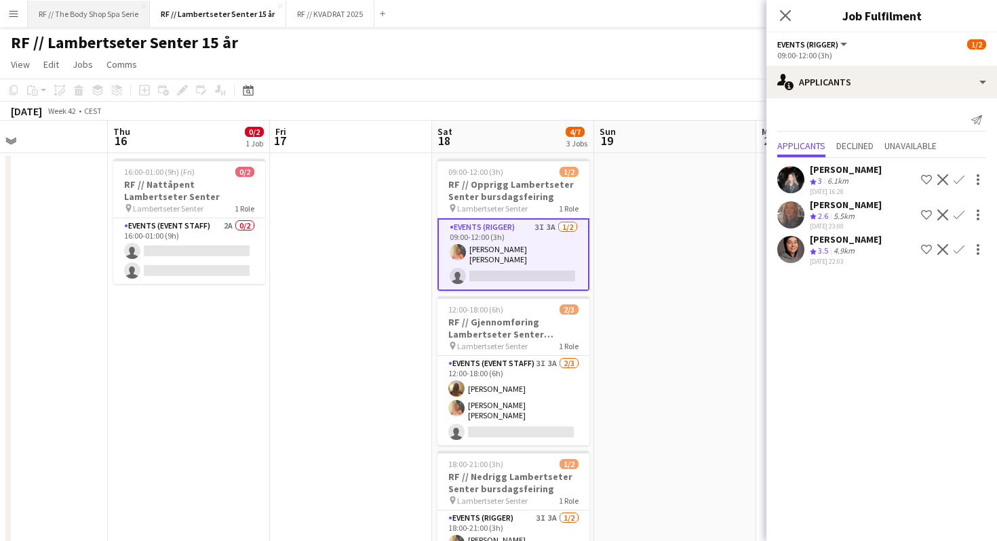
click at [89, 14] on button "RF // The Body Shop Spa Serie Close" at bounding box center [89, 14] width 122 height 26
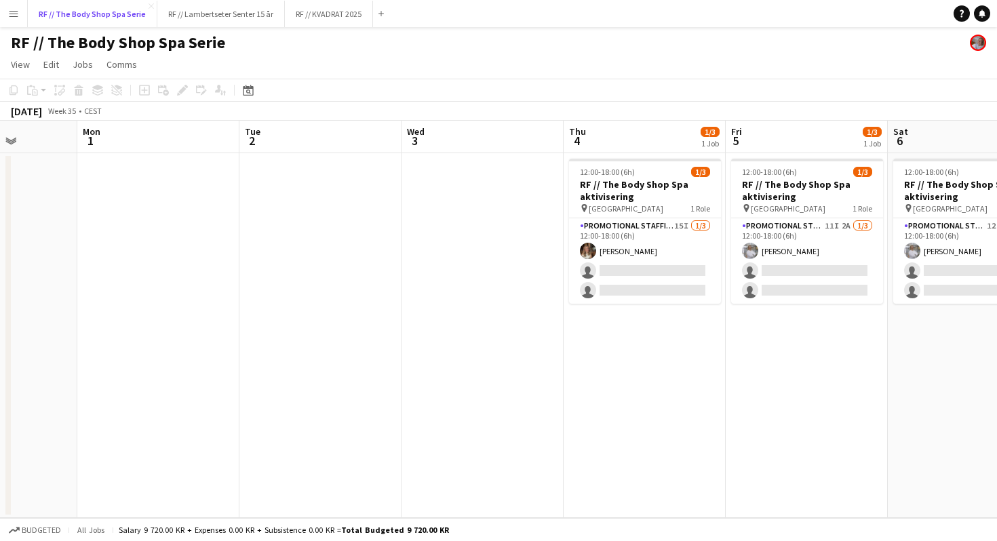
scroll to position [0, 585]
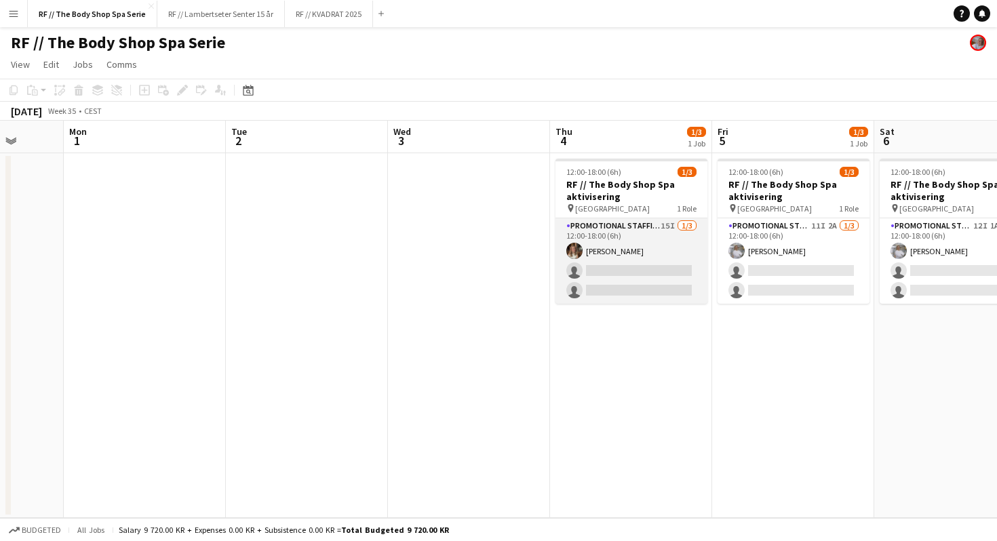
click at [655, 233] on app-card-role "Promotional Staffing (Promotional Staff) 15I [DATE] 12:00-18:00 (6h) [PERSON_NA…" at bounding box center [632, 260] width 152 height 85
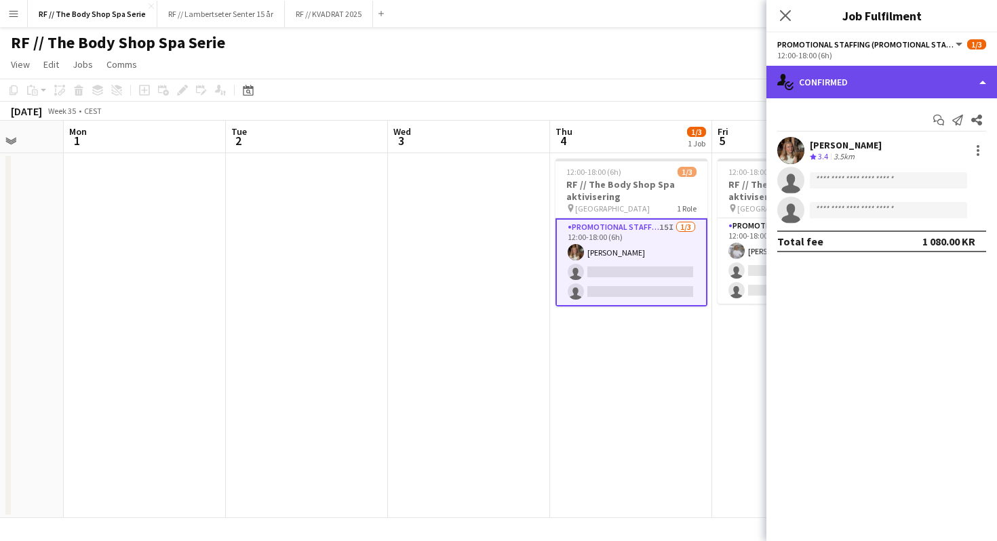
click at [819, 87] on div "single-neutral-actions-check-2 Confirmed" at bounding box center [882, 82] width 231 height 33
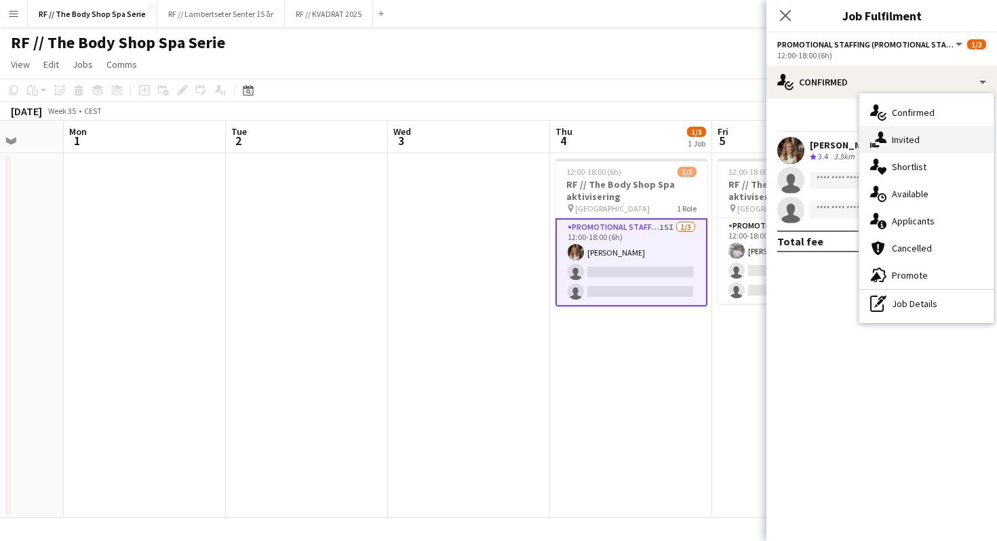
click at [909, 136] on div "single-neutral-actions-share-1 Invited" at bounding box center [927, 139] width 134 height 27
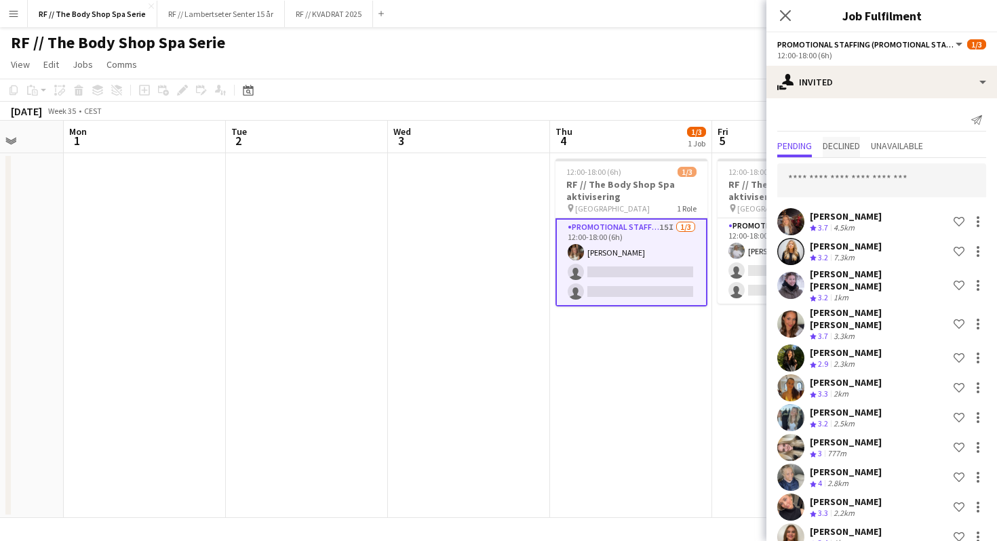
click at [847, 139] on span "Declined" at bounding box center [841, 147] width 37 height 20
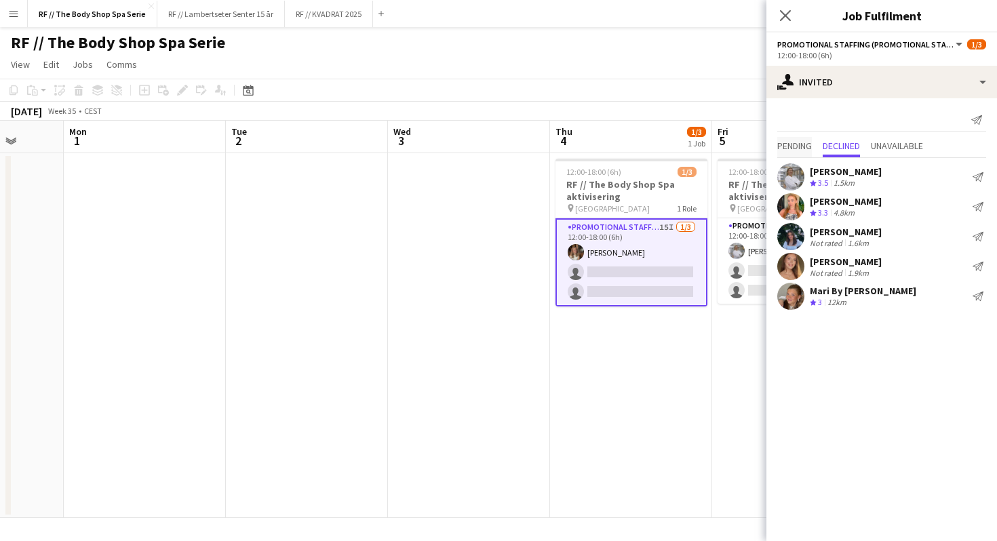
click at [795, 141] on span "Pending" at bounding box center [794, 145] width 35 height 9
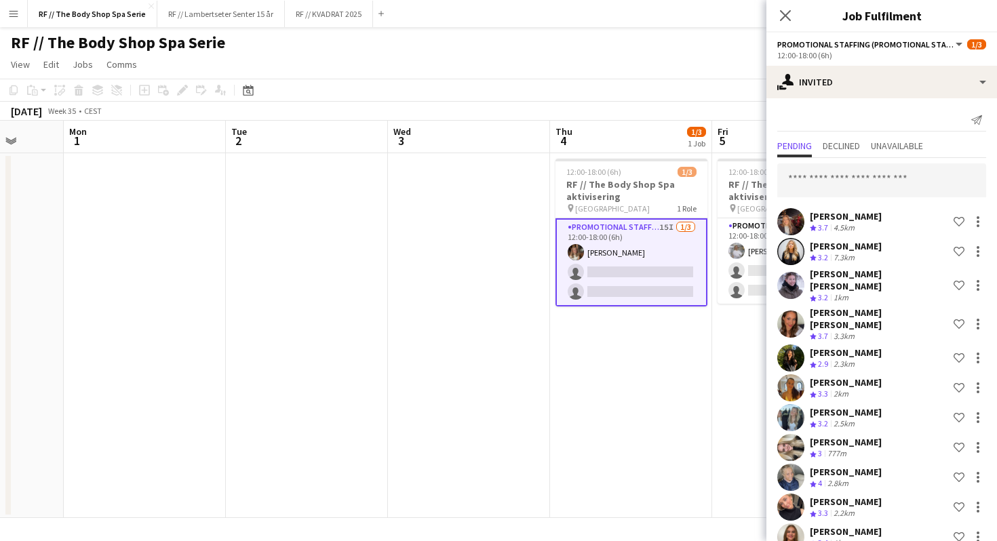
scroll to position [1, 0]
click at [886, 223] on div "[PERSON_NAME] Crew rating 3.7 4.5km Shortlist crew" at bounding box center [882, 221] width 231 height 27
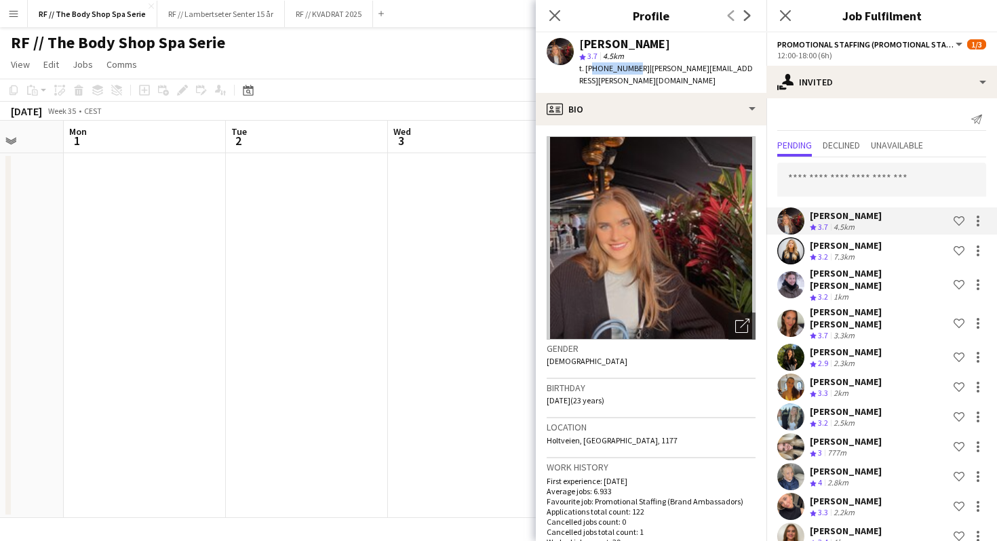
drag, startPoint x: 630, startPoint y: 69, endPoint x: 590, endPoint y: 66, distance: 39.4
click at [590, 66] on span "t. [PHONE_NUMBER]" at bounding box center [614, 68] width 71 height 10
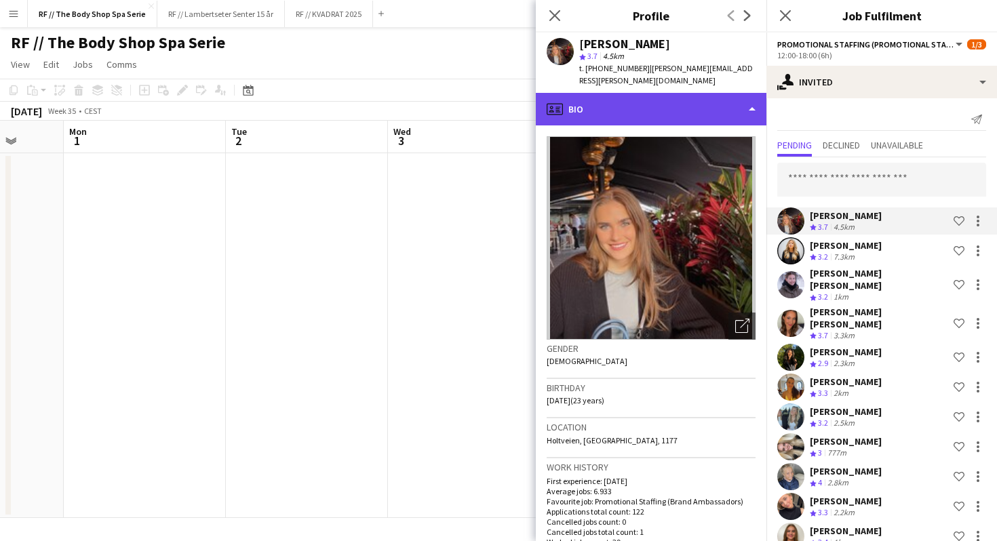
click at [625, 93] on div "profile Bio" at bounding box center [651, 109] width 231 height 33
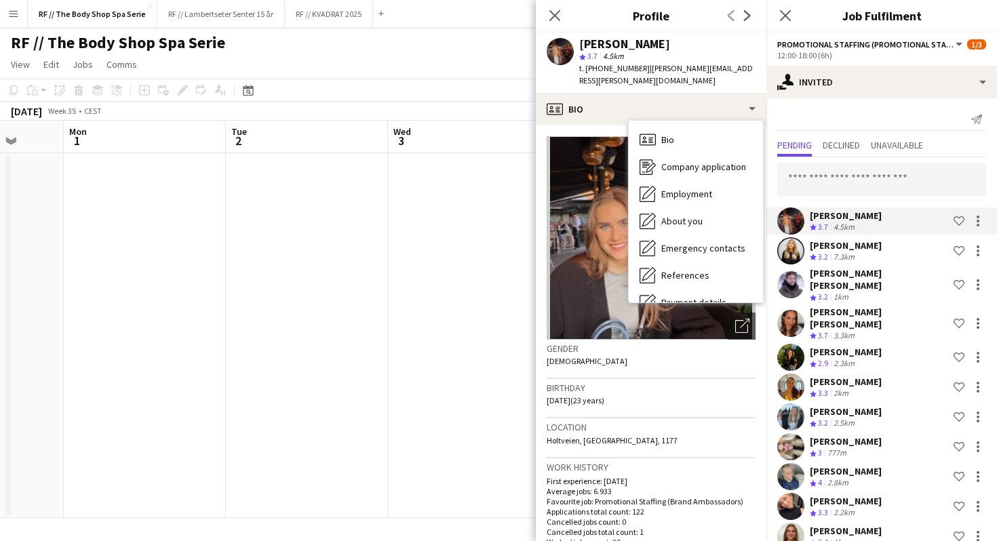
click at [616, 73] on span "t. [PHONE_NUMBER]" at bounding box center [614, 68] width 71 height 10
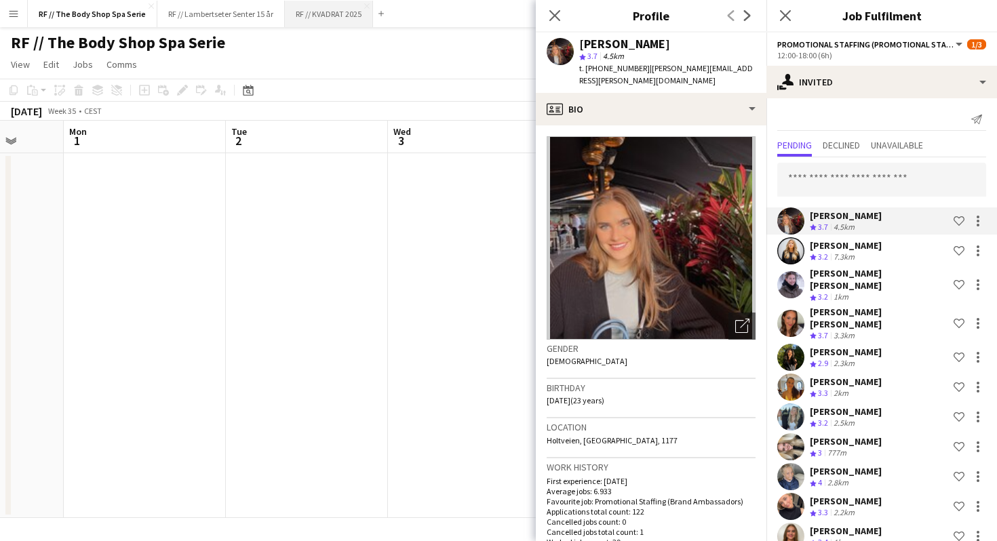
click at [308, 11] on button "RF // KVADRAT 2025 Close" at bounding box center [329, 14] width 88 height 26
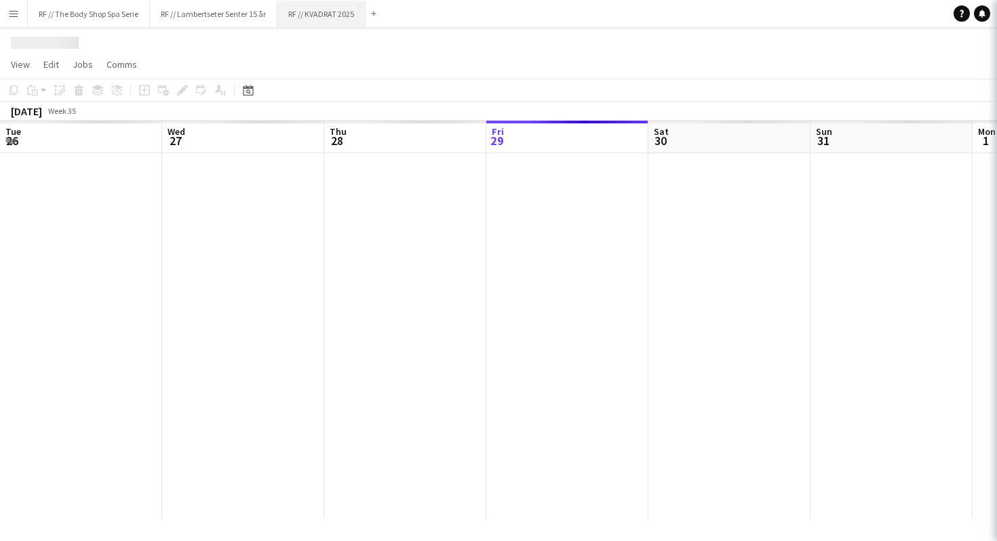
scroll to position [0, 324]
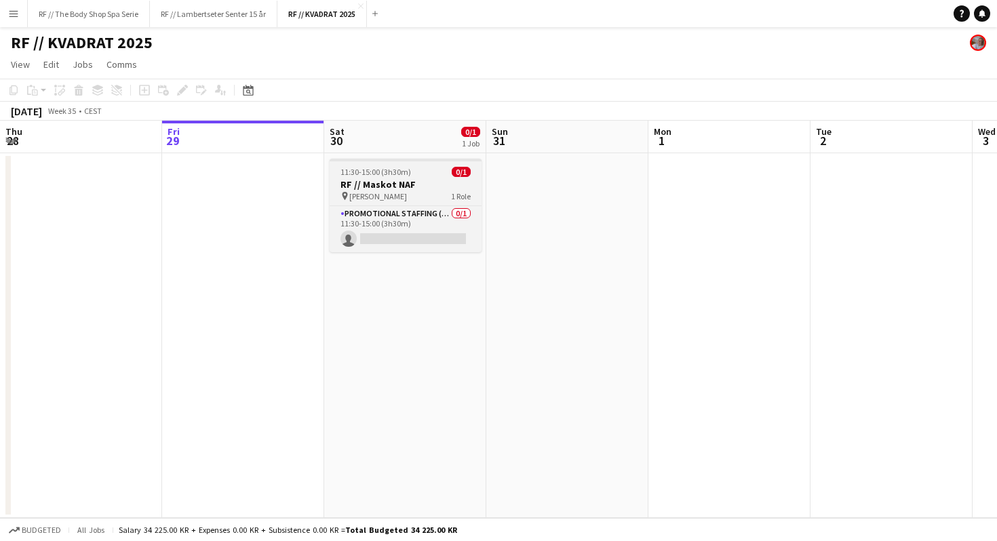
click at [409, 183] on h3 "RF // Maskot NAF" at bounding box center [406, 184] width 152 height 12
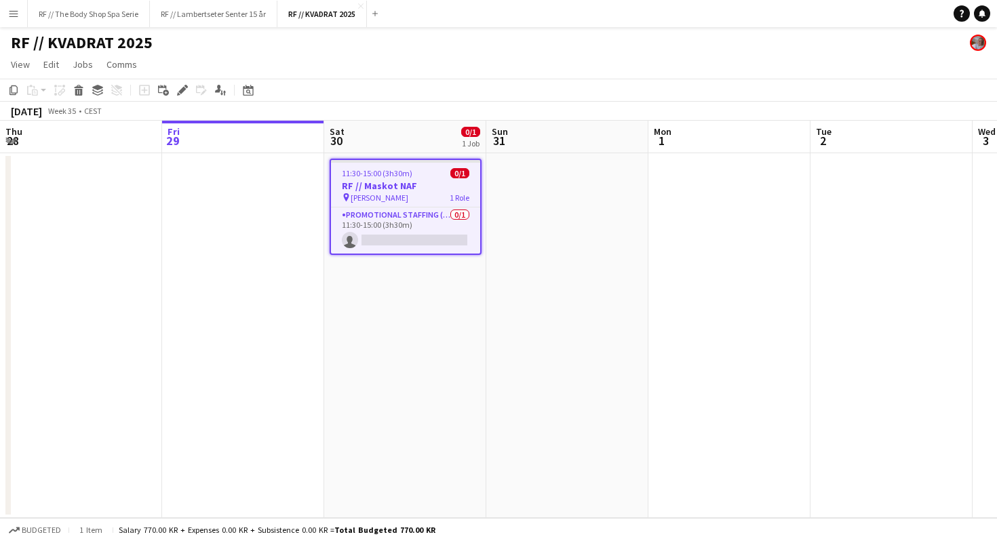
click at [423, 191] on h3 "RF // Maskot NAF" at bounding box center [405, 186] width 149 height 12
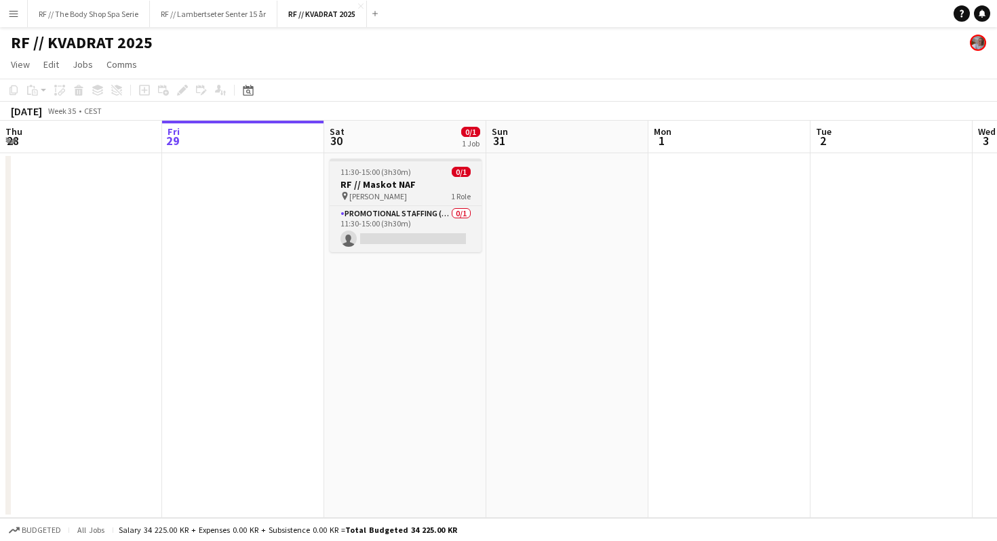
click at [377, 181] on h3 "RF // Maskot NAF" at bounding box center [406, 184] width 152 height 12
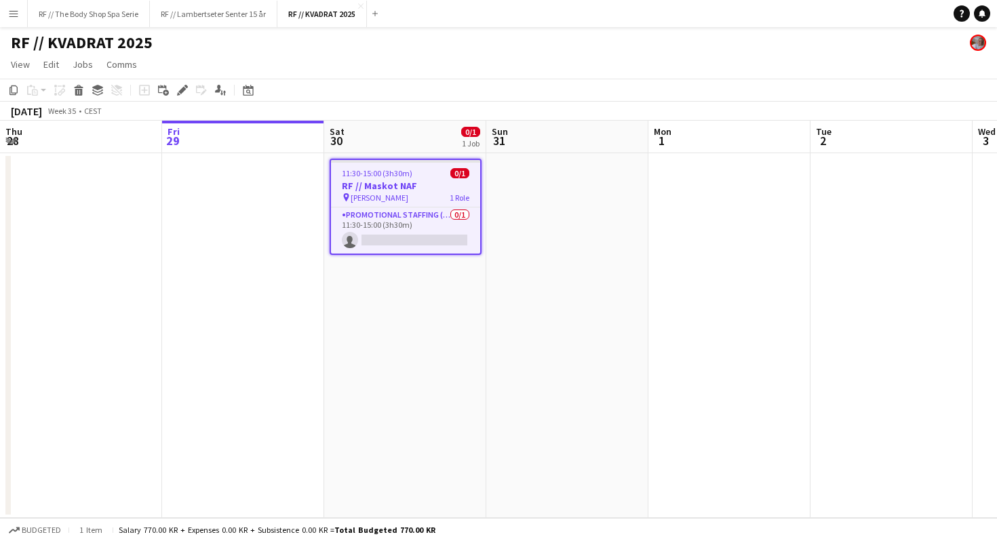
click at [407, 187] on h3 "RF // Maskot NAF" at bounding box center [405, 186] width 149 height 12
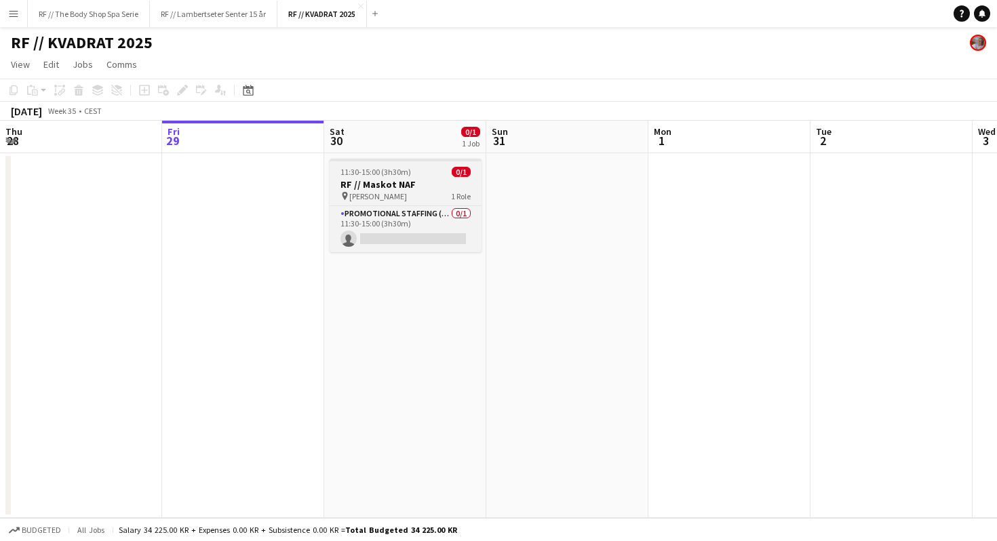
click at [407, 187] on h3 "RF // Maskot NAF" at bounding box center [406, 184] width 152 height 12
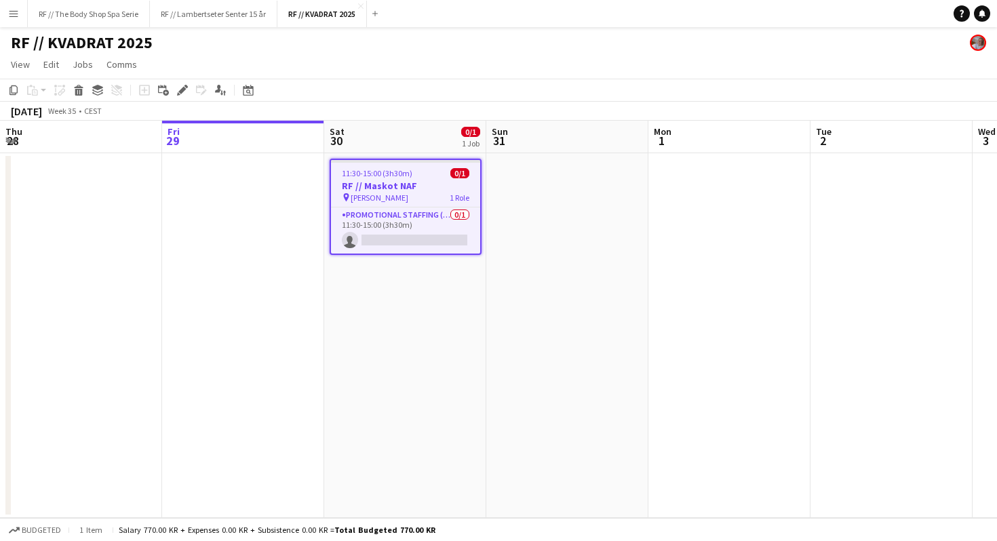
click at [407, 187] on h3 "RF // Maskot NAF" at bounding box center [405, 186] width 149 height 12
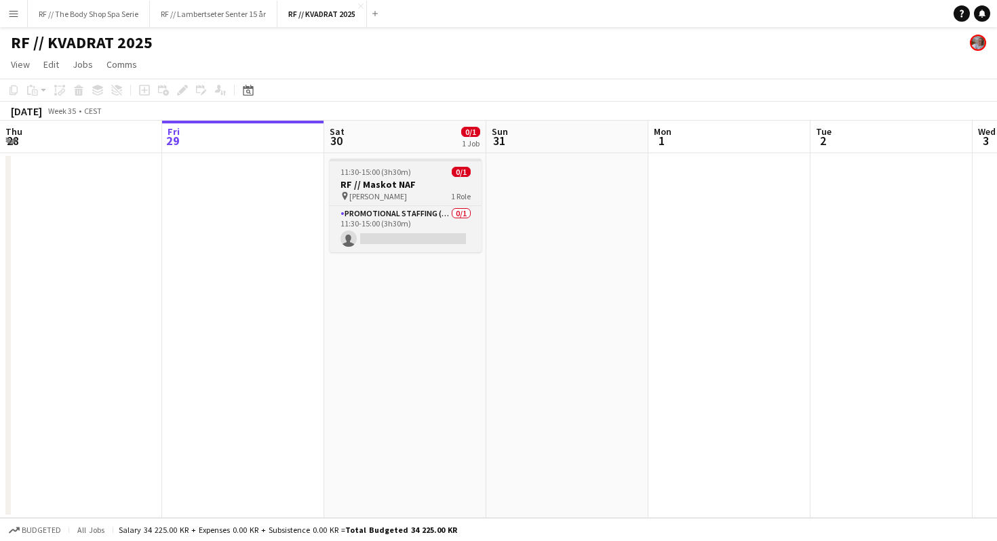
click at [436, 185] on h3 "RF // Maskot NAF" at bounding box center [406, 184] width 152 height 12
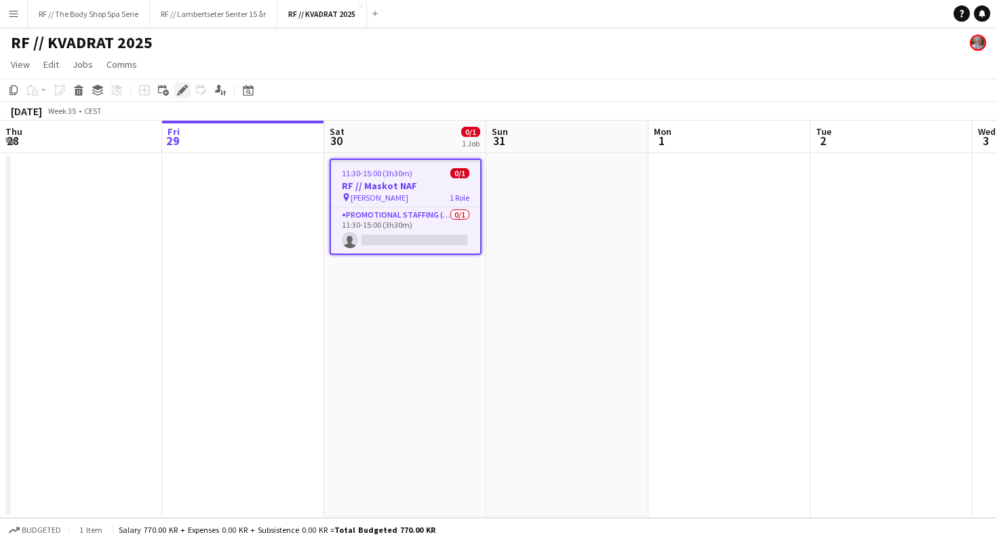
click at [181, 92] on icon at bounding box center [181, 90] width 7 height 7
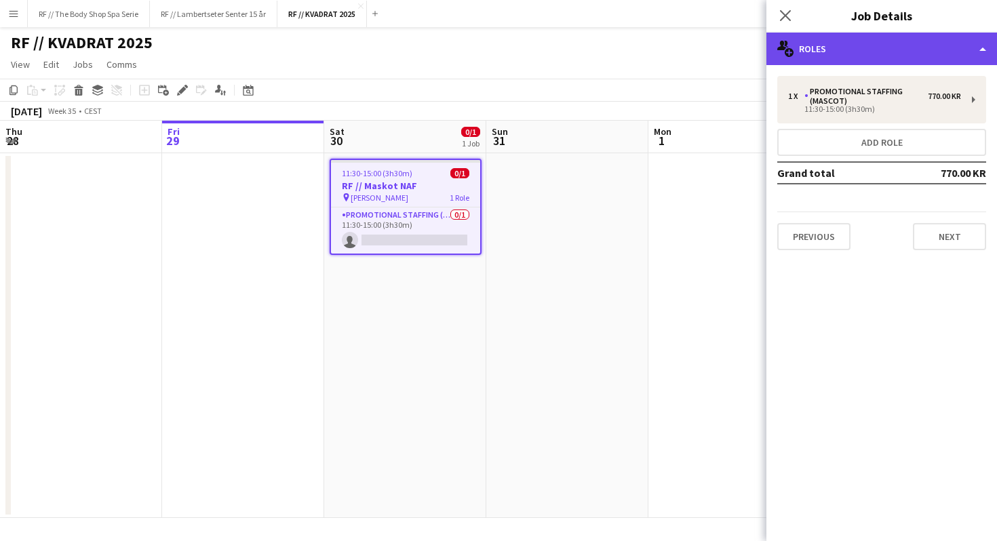
click at [887, 61] on div "multiple-users-add Roles" at bounding box center [882, 49] width 231 height 33
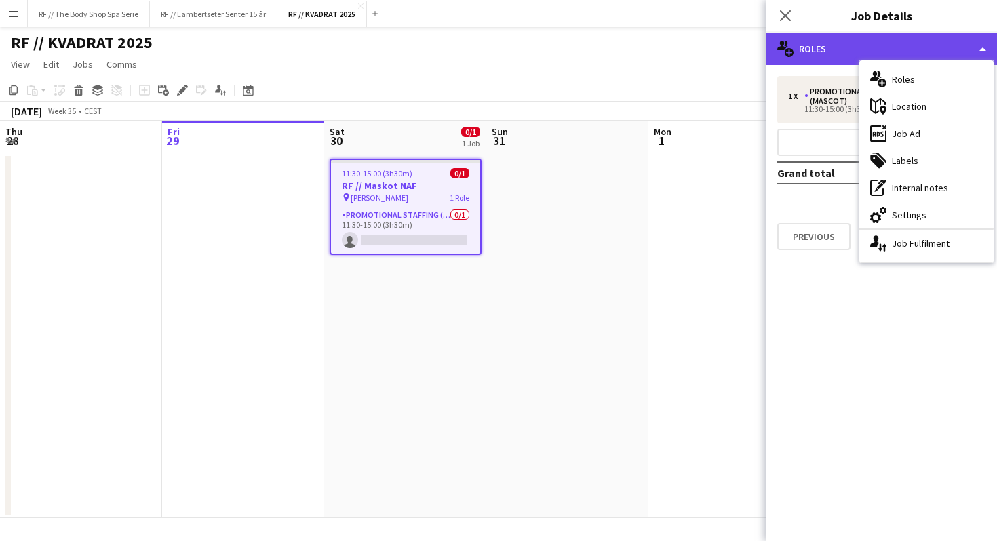
click at [846, 45] on div "multiple-users-add Roles" at bounding box center [882, 49] width 231 height 33
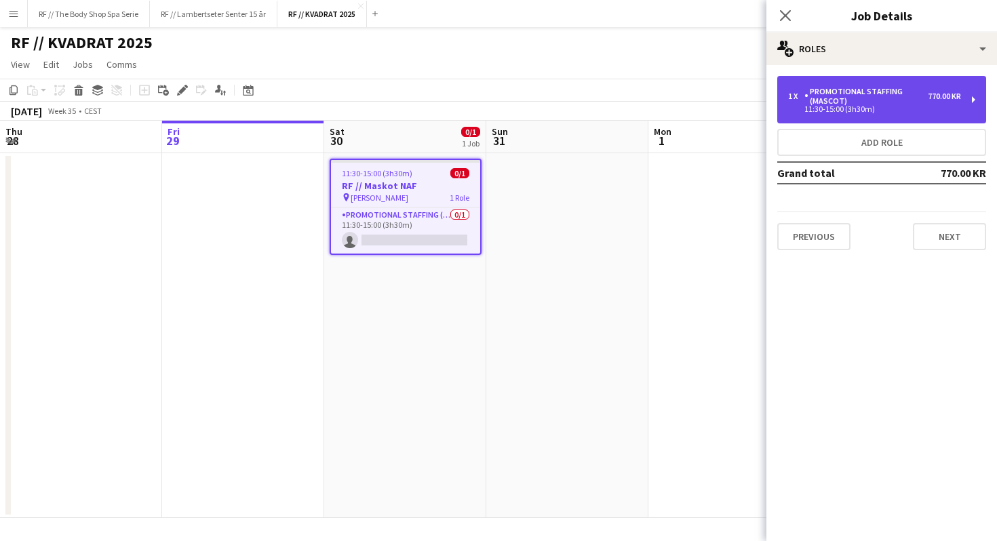
click at [894, 104] on div "Promotional Staffing (Mascot)" at bounding box center [866, 96] width 123 height 19
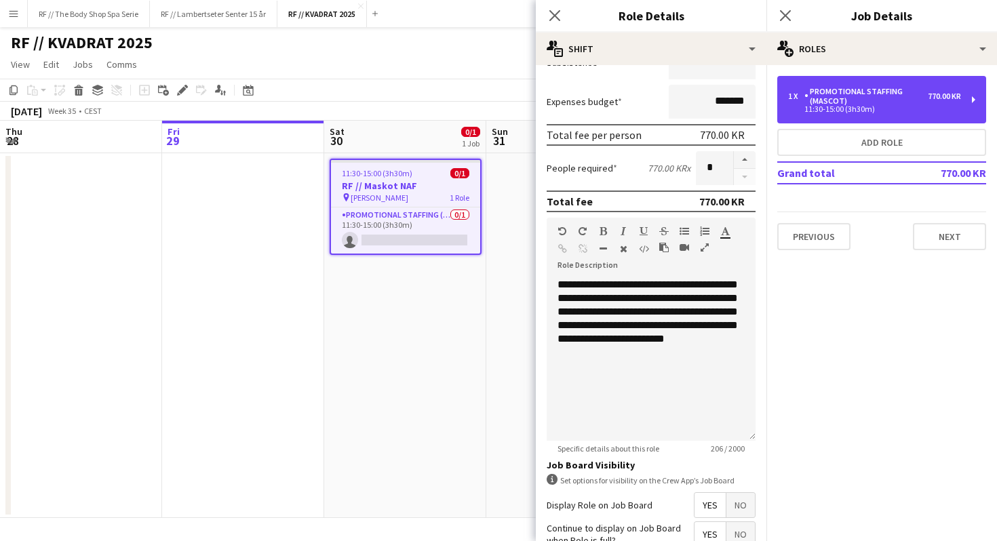
scroll to position [255, 0]
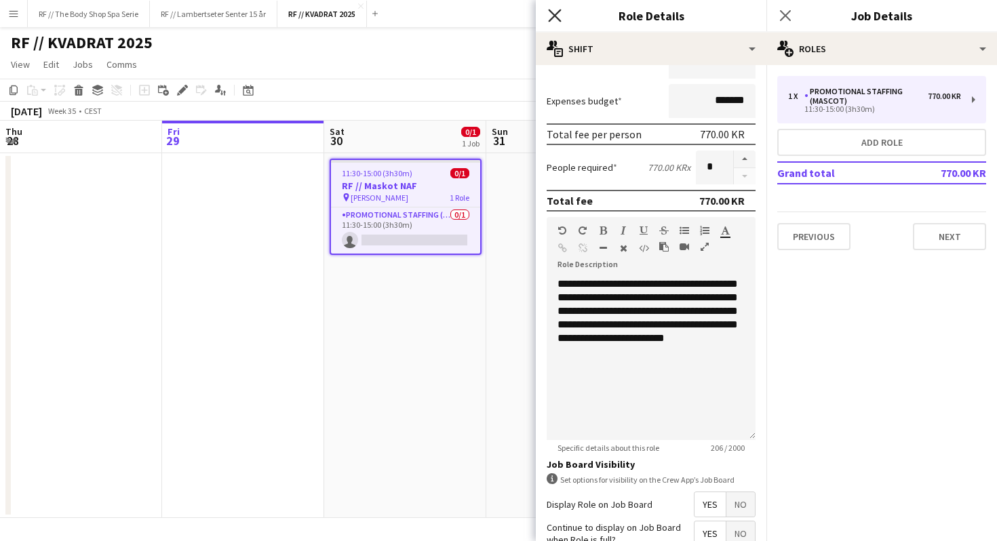
click at [550, 17] on icon "Close pop-in" at bounding box center [554, 15] width 13 height 13
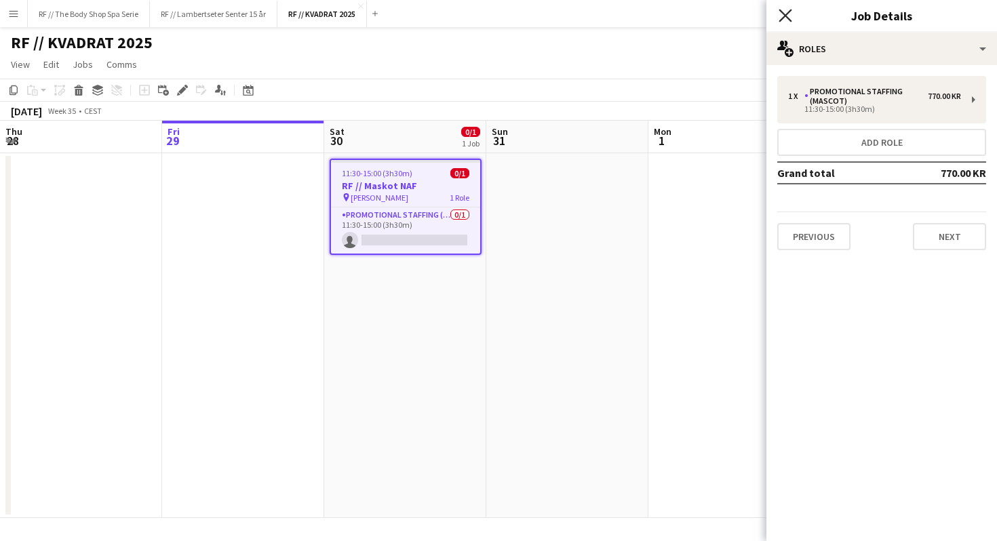
click at [788, 12] on icon at bounding box center [785, 15] width 13 height 13
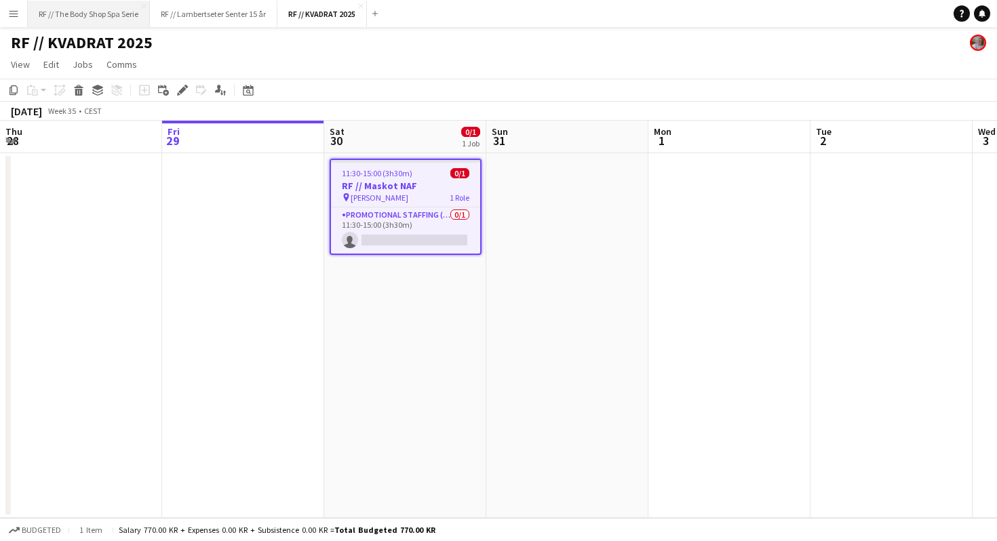
click at [104, 7] on button "RF // The Body Shop Spa Serie Close" at bounding box center [89, 14] width 122 height 26
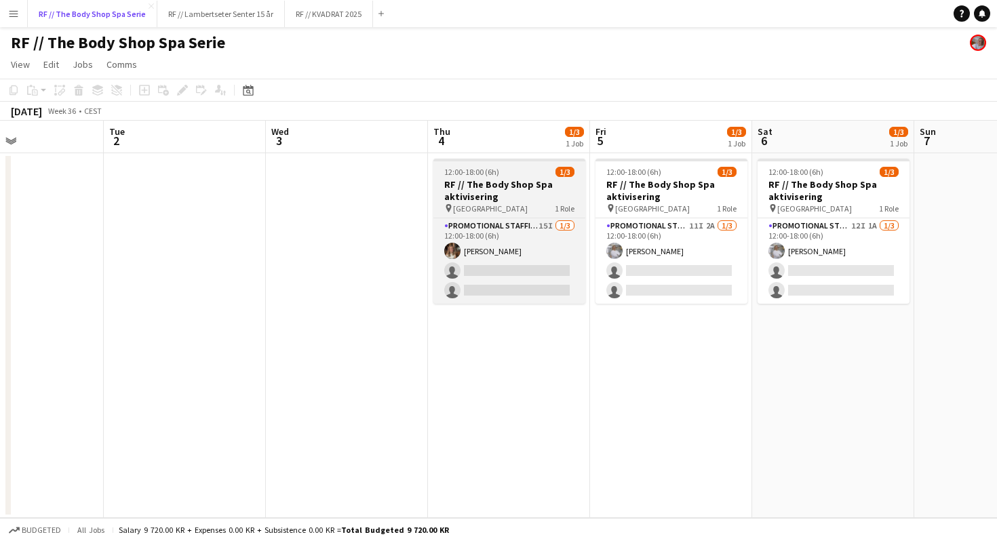
scroll to position [0, 385]
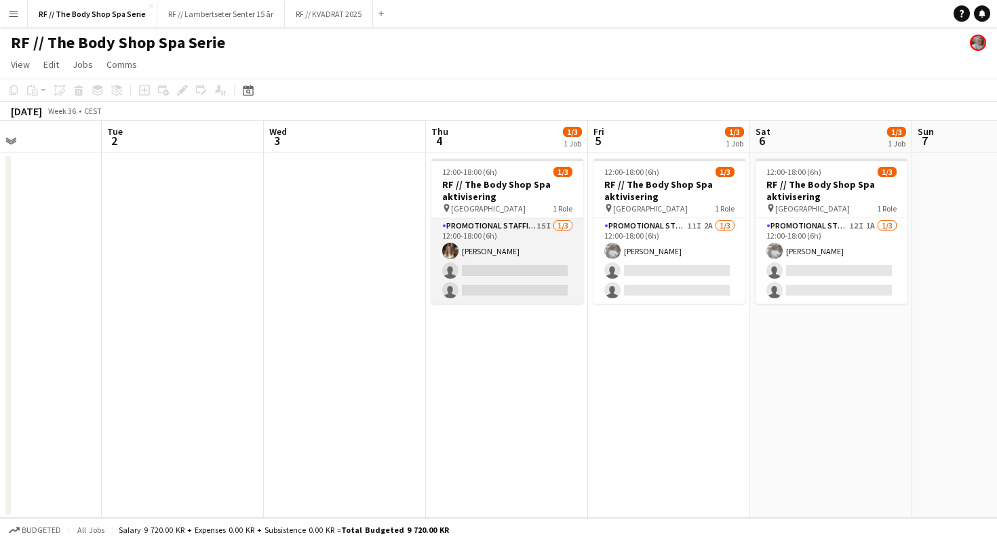
click at [524, 237] on app-card-role "Promotional Staffing (Promotional Staff) 15I [DATE] 12:00-18:00 (6h) [PERSON_NA…" at bounding box center [507, 260] width 152 height 85
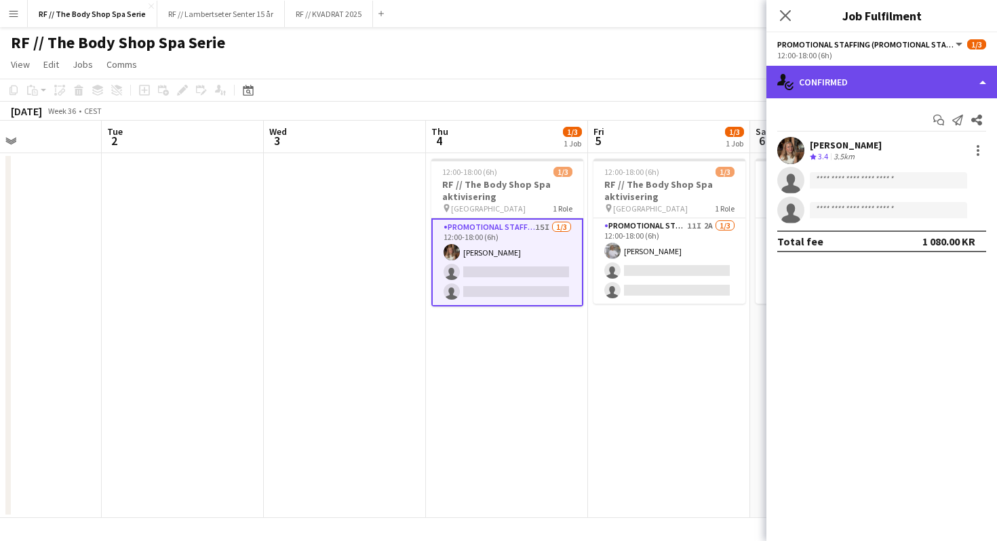
click at [826, 86] on div "single-neutral-actions-check-2 Confirmed" at bounding box center [882, 82] width 231 height 33
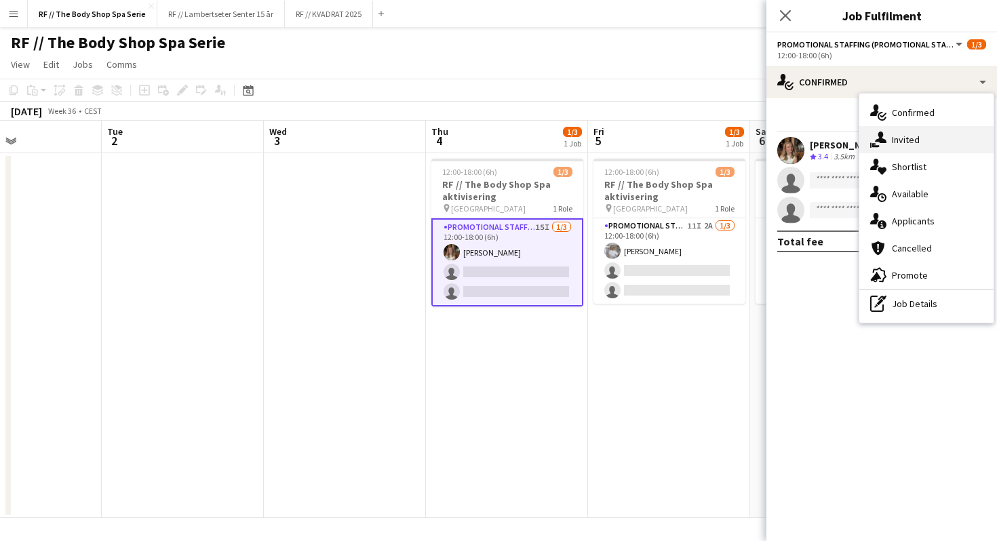
click at [894, 140] on div "single-neutral-actions-share-1 Invited" at bounding box center [927, 139] width 134 height 27
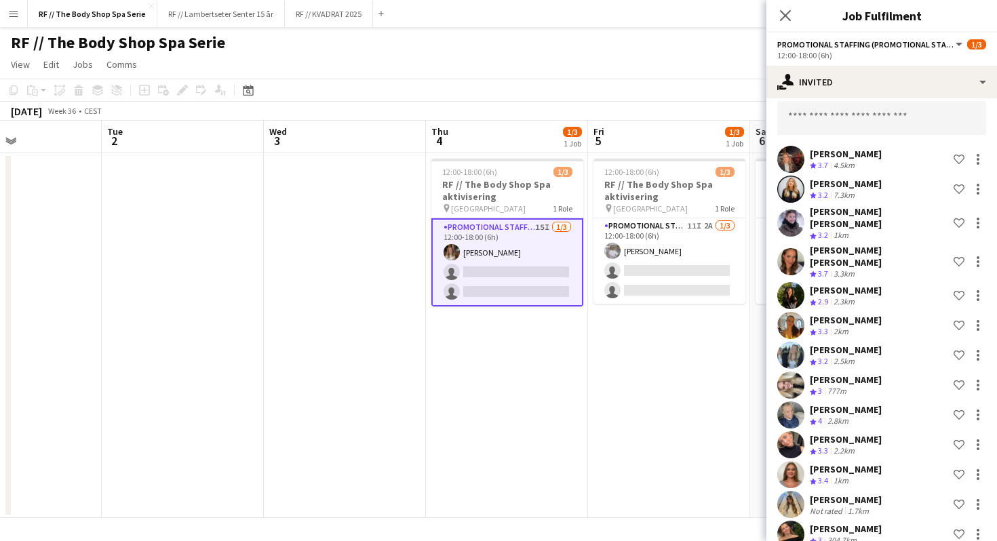
scroll to position [64, 0]
click at [879, 189] on div "[PERSON_NAME] Crew rating 3.2 7.3km Shortlist crew" at bounding box center [882, 187] width 231 height 27
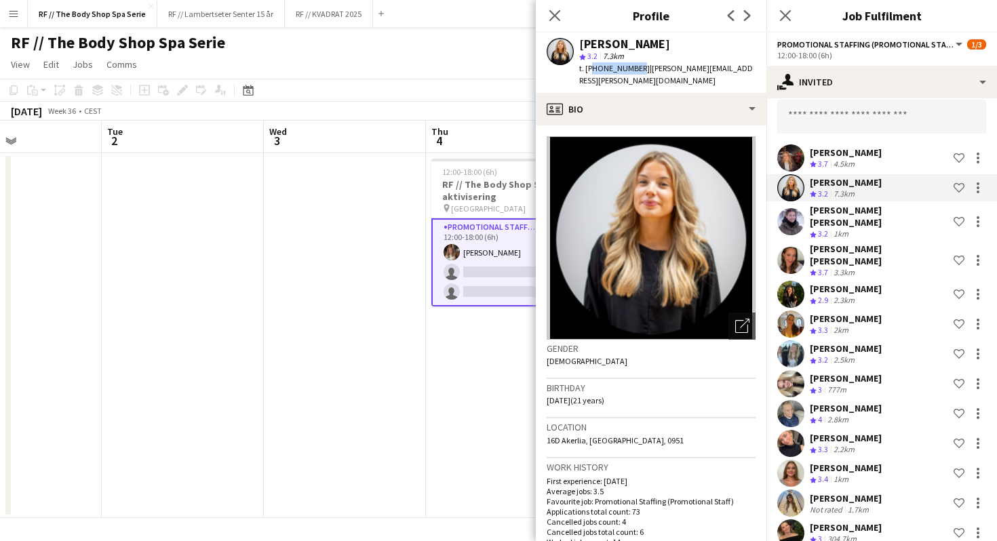
drag, startPoint x: 588, startPoint y: 70, endPoint x: 631, endPoint y: 69, distance: 42.7
click at [631, 69] on span "t. [PHONE_NUMBER]" at bounding box center [614, 68] width 71 height 10
click at [877, 213] on div "[PERSON_NAME] [PERSON_NAME] Crew rating 3.2 1km Shortlist crew" at bounding box center [882, 222] width 231 height 36
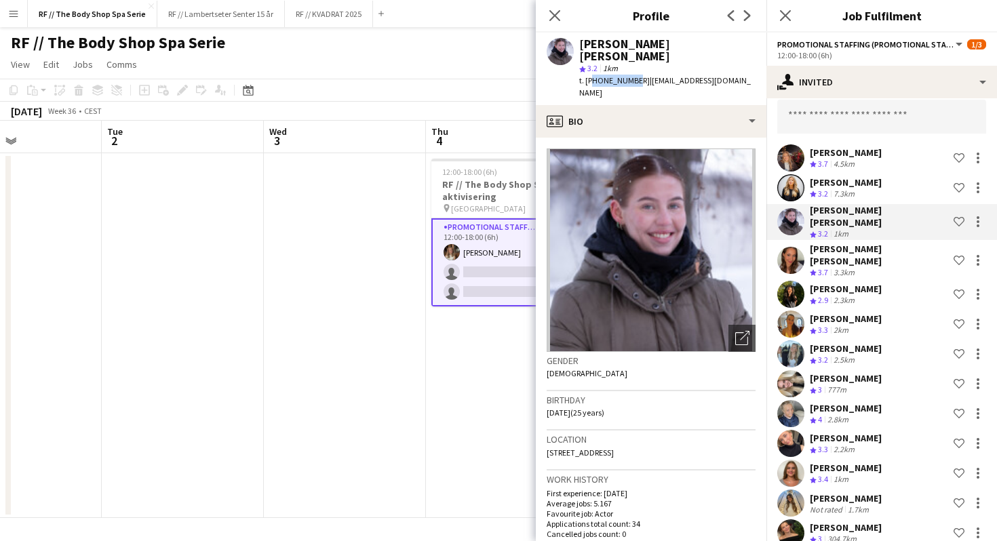
drag, startPoint x: 588, startPoint y: 71, endPoint x: 630, endPoint y: 73, distance: 41.4
click at [630, 75] on div "t. [PHONE_NUMBER] | [EMAIL_ADDRESS][DOMAIN_NAME]" at bounding box center [667, 87] width 176 height 24
click at [614, 75] on span "t. [PHONE_NUMBER]" at bounding box center [614, 80] width 71 height 10
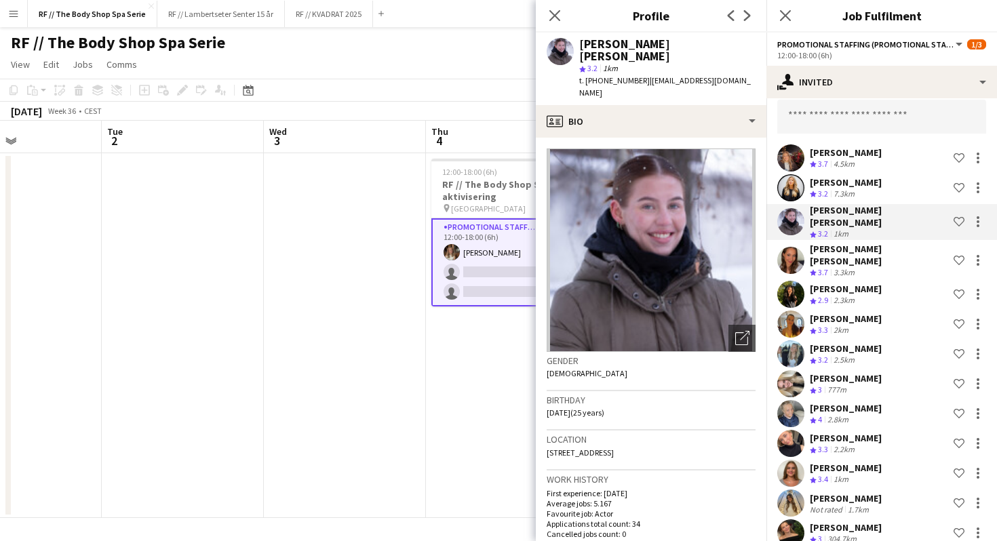
click at [885, 267] on div "Crew rating 3.7 3.3km" at bounding box center [879, 273] width 138 height 12
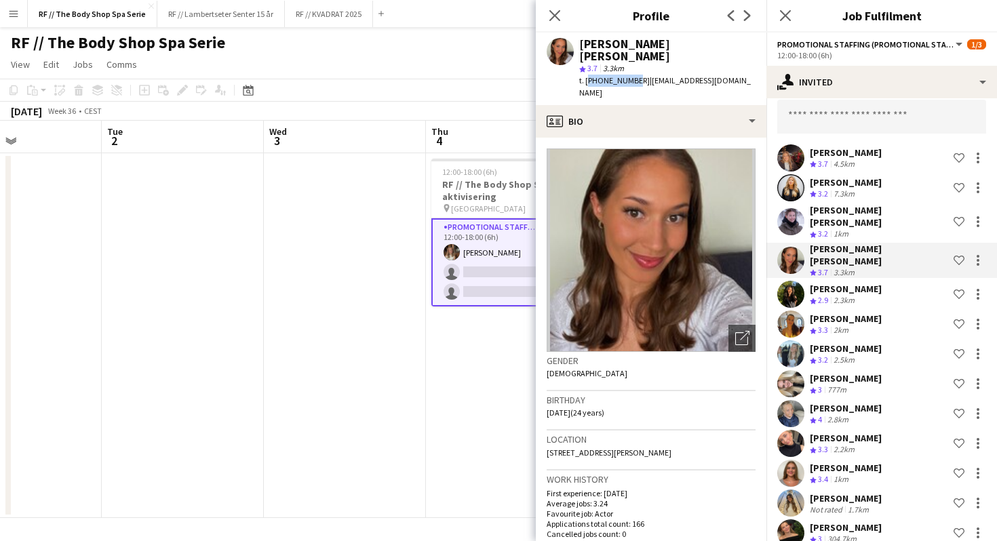
drag, startPoint x: 587, startPoint y: 67, endPoint x: 630, endPoint y: 66, distance: 42.1
click at [630, 75] on span "t. [PHONE_NUMBER]" at bounding box center [614, 80] width 71 height 10
click at [880, 281] on div "[PERSON_NAME] Crew rating 2.9 2.3km Shortlist crew" at bounding box center [882, 294] width 231 height 27
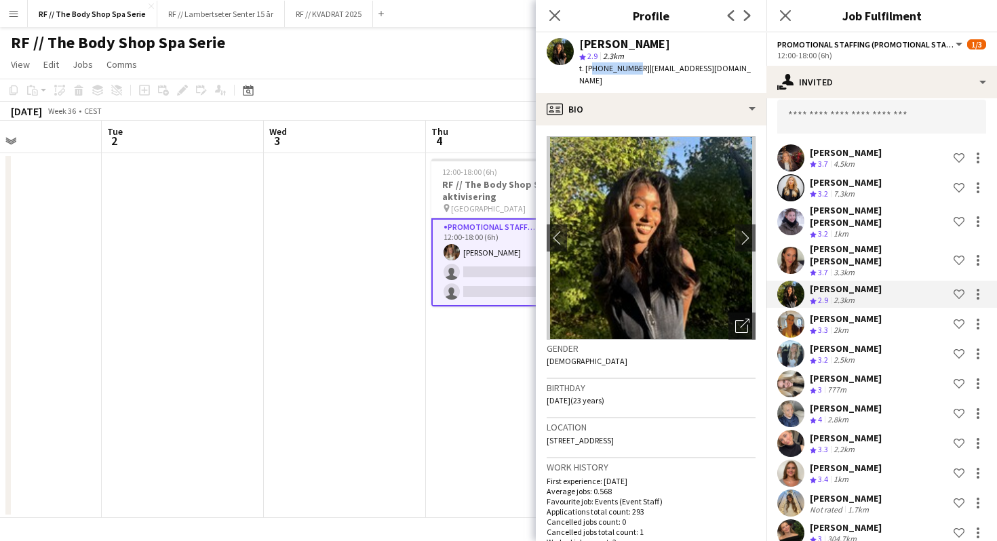
drag, startPoint x: 589, startPoint y: 67, endPoint x: 630, endPoint y: 66, distance: 41.4
click at [630, 66] on span "t. [PHONE_NUMBER]" at bounding box center [614, 68] width 71 height 10
click at [621, 64] on span "t. [PHONE_NUMBER]" at bounding box center [614, 68] width 71 height 10
click at [885, 311] on div "[PERSON_NAME] Crew rating 3.3 2km Shortlist crew" at bounding box center [882, 324] width 231 height 27
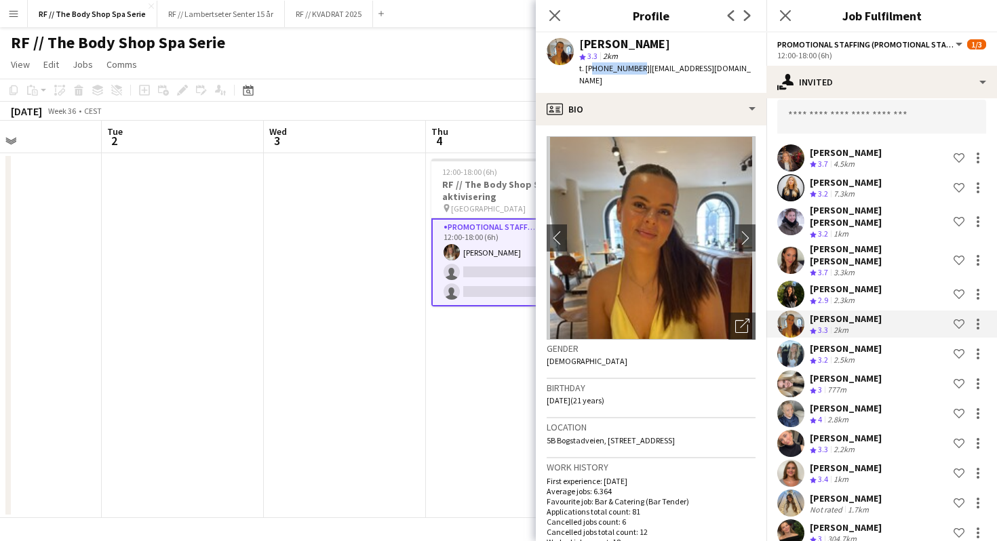
drag, startPoint x: 589, startPoint y: 68, endPoint x: 632, endPoint y: 70, distance: 42.8
click at [632, 70] on div "t. [PHONE_NUMBER] | [EMAIL_ADDRESS][DOMAIN_NAME]" at bounding box center [667, 74] width 176 height 24
click at [632, 70] on span "| [EMAIL_ADDRESS][DOMAIN_NAME]" at bounding box center [665, 74] width 172 height 22
click at [882, 343] on div "[PERSON_NAME]" at bounding box center [846, 349] width 72 height 12
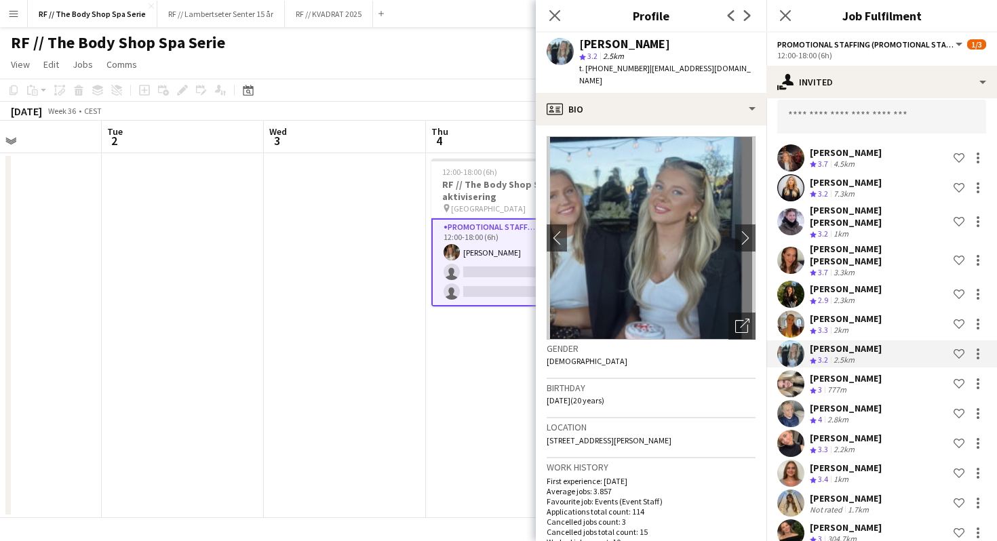
drag, startPoint x: 587, startPoint y: 69, endPoint x: 634, endPoint y: 68, distance: 46.1
click at [634, 68] on div "t. [PHONE_NUMBER] | [EMAIL_ADDRESS][DOMAIN_NAME]" at bounding box center [667, 74] width 176 height 24
drag, startPoint x: 632, startPoint y: 68, endPoint x: 585, endPoint y: 70, distance: 47.5
click at [585, 70] on div "t. [PHONE_NUMBER] | [EMAIL_ADDRESS][DOMAIN_NAME]" at bounding box center [667, 74] width 176 height 24
click at [585, 70] on span "t. [PHONE_NUMBER]" at bounding box center [614, 68] width 71 height 10
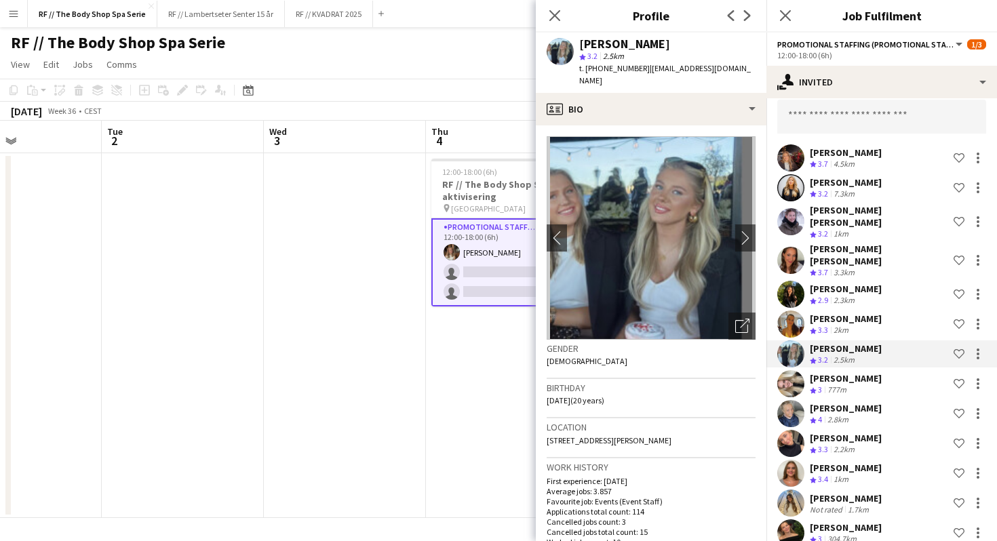
click at [868, 372] on div "[PERSON_NAME]" at bounding box center [846, 378] width 72 height 12
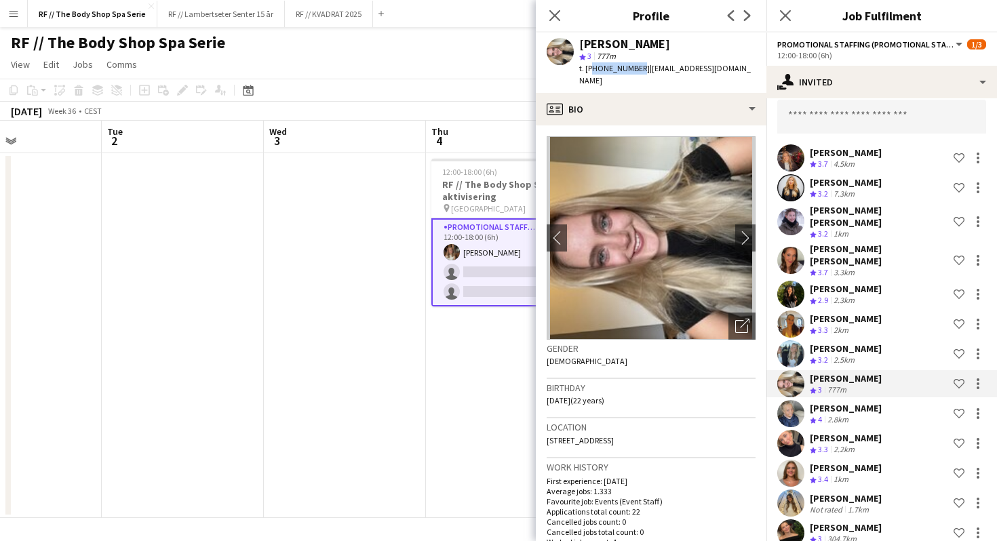
drag, startPoint x: 591, startPoint y: 69, endPoint x: 631, endPoint y: 71, distance: 40.1
click at [631, 71] on span "t. [PHONE_NUMBER]" at bounding box center [614, 68] width 71 height 10
click at [876, 400] on div "[PERSON_NAME] Crew rating 4 2.8km Shortlist crew" at bounding box center [882, 413] width 231 height 27
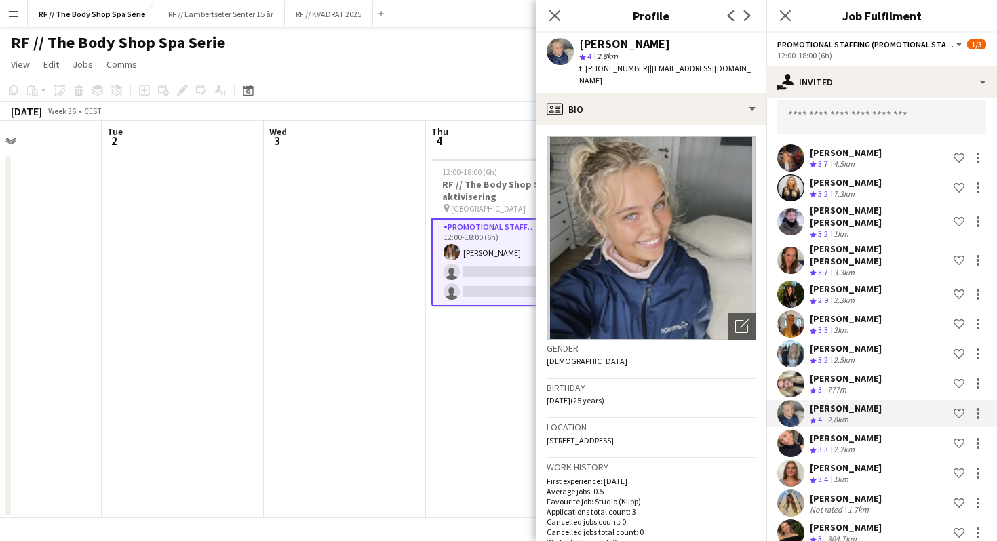
drag, startPoint x: 587, startPoint y: 68, endPoint x: 633, endPoint y: 66, distance: 45.5
click at [633, 66] on div "t. [PHONE_NUMBER] | [EMAIL_ADDRESS][DOMAIN_NAME]" at bounding box center [667, 74] width 176 height 24
click at [899, 430] on div "[PERSON_NAME] Crew rating 3.3 2.2km Shortlist crew" at bounding box center [882, 443] width 231 height 27
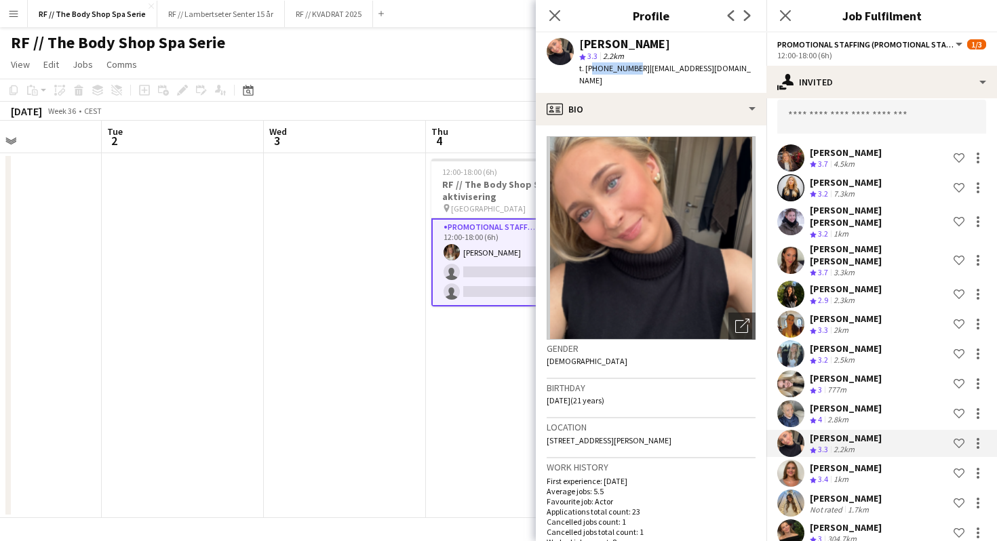
drag, startPoint x: 590, startPoint y: 69, endPoint x: 630, endPoint y: 73, distance: 40.9
click at [630, 73] on span "t. [PHONE_NUMBER]" at bounding box center [614, 68] width 71 height 10
click at [882, 460] on div "[PERSON_NAME] Crew rating 3.4 1km Shortlist crew" at bounding box center [882, 473] width 231 height 27
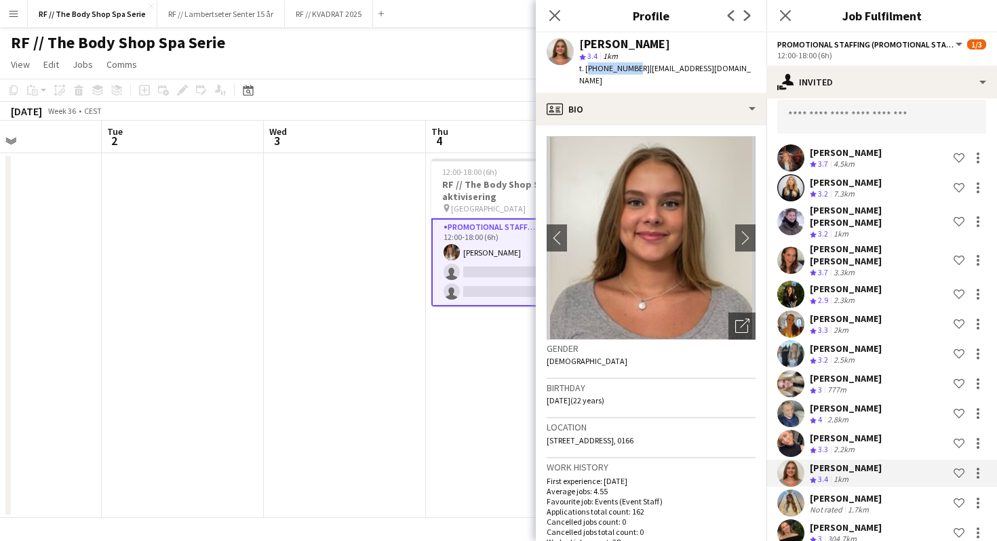
drag, startPoint x: 586, startPoint y: 67, endPoint x: 630, endPoint y: 68, distance: 44.1
click at [630, 68] on span "t. [PHONE_NUMBER]" at bounding box center [614, 68] width 71 height 10
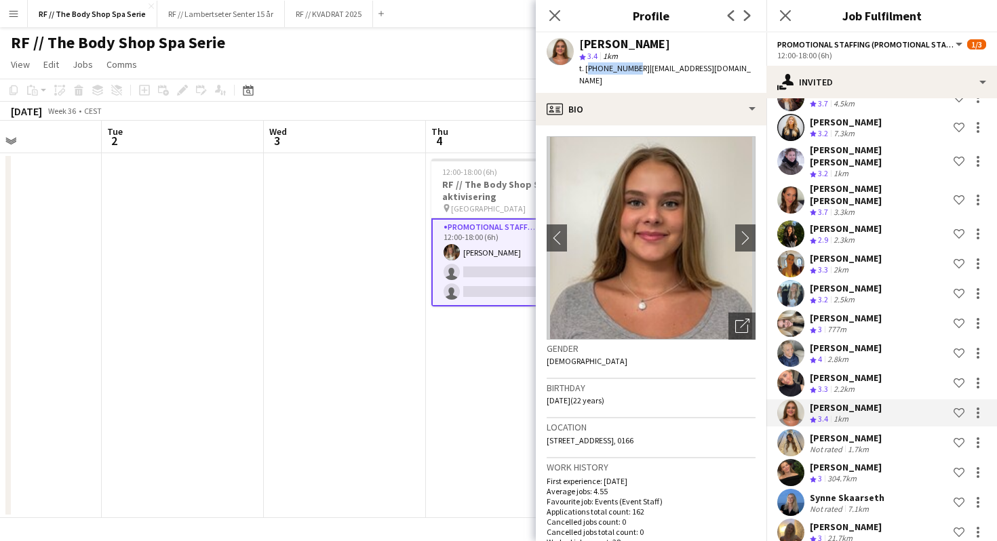
scroll to position [126, 0]
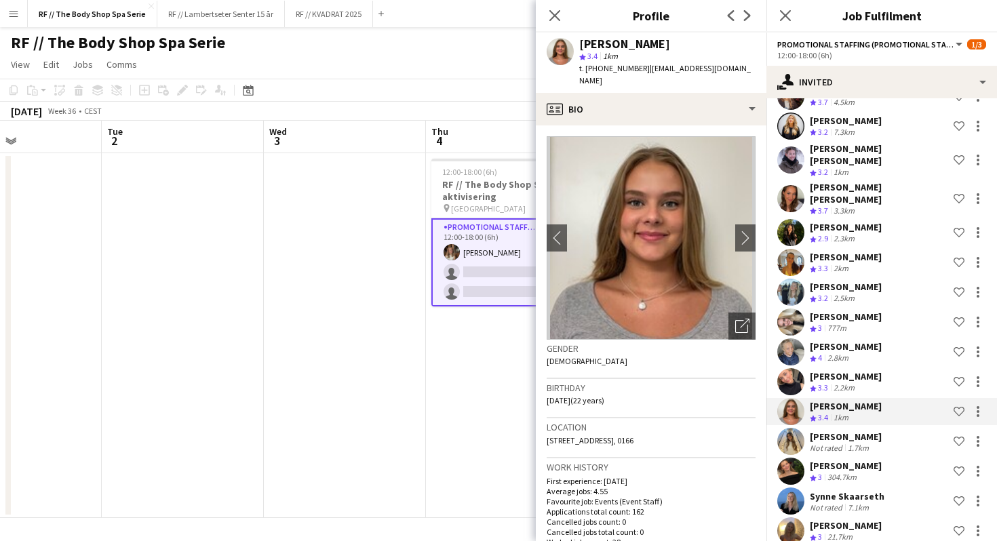
click at [882, 443] on div "Not rated 1.7km" at bounding box center [846, 448] width 72 height 10
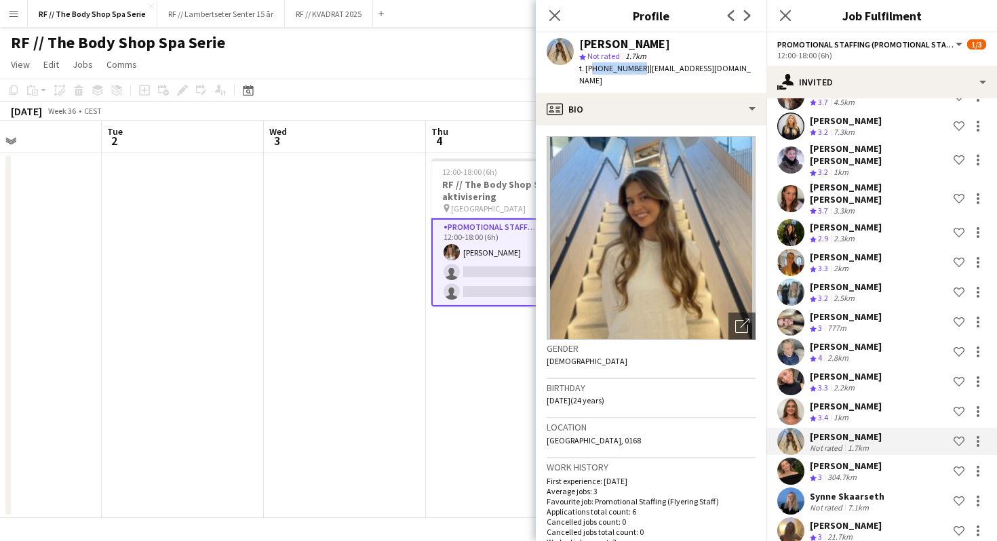
drag, startPoint x: 590, startPoint y: 69, endPoint x: 631, endPoint y: 71, distance: 41.4
click at [631, 71] on span "t. [PHONE_NUMBER]" at bounding box center [614, 68] width 71 height 10
click at [882, 460] on div "[PERSON_NAME]" at bounding box center [846, 466] width 72 height 12
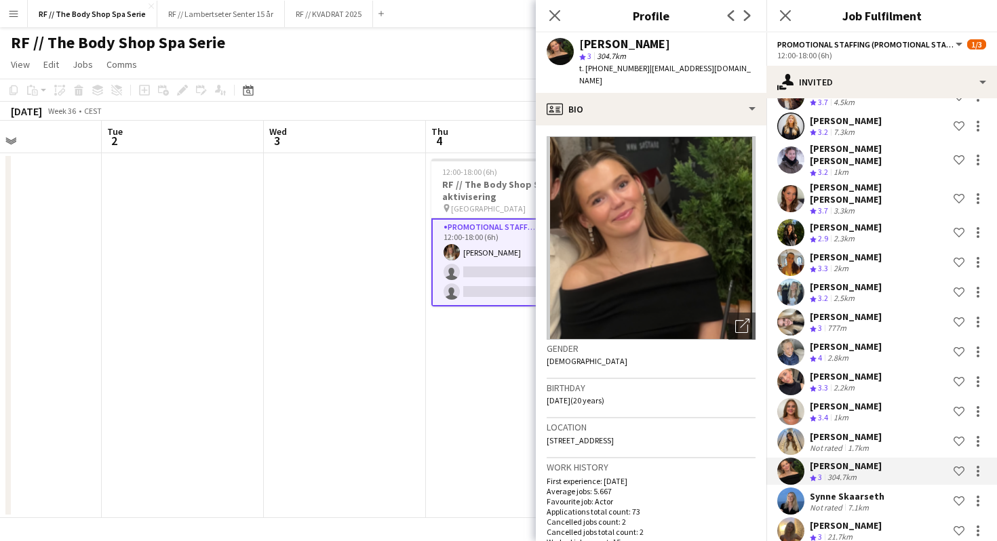
click at [590, 71] on span "t. [PHONE_NUMBER]" at bounding box center [614, 68] width 71 height 10
drag, startPoint x: 587, startPoint y: 70, endPoint x: 632, endPoint y: 70, distance: 44.1
click at [632, 70] on div "t. [PHONE_NUMBER] | [EMAIL_ADDRESS][DOMAIN_NAME]" at bounding box center [667, 74] width 176 height 24
click at [632, 70] on span "| [EMAIL_ADDRESS][DOMAIN_NAME]" at bounding box center [665, 74] width 172 height 22
click at [895, 488] on div "Synne Skaarseth Not rated 7.1km Shortlist crew" at bounding box center [882, 501] width 231 height 27
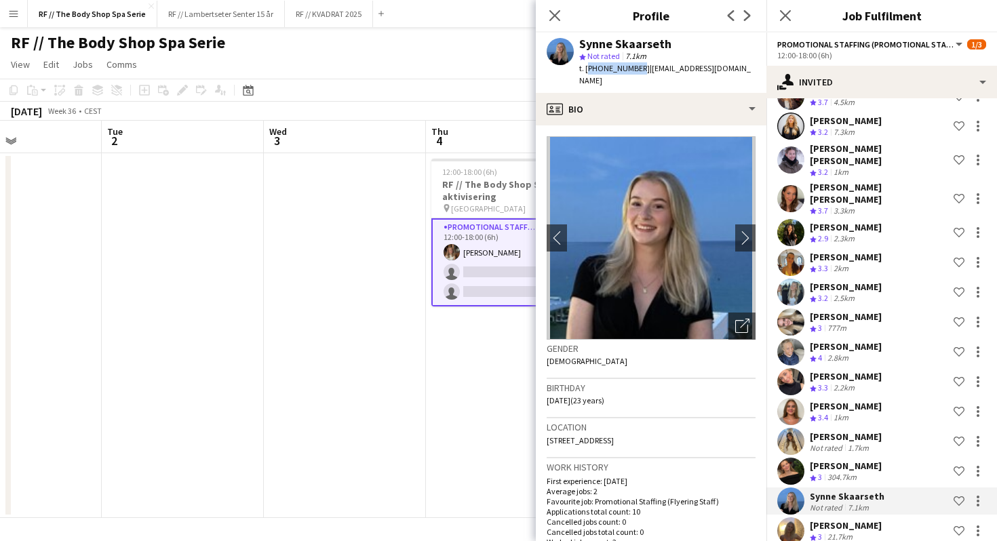
drag, startPoint x: 587, startPoint y: 68, endPoint x: 632, endPoint y: 69, distance: 45.5
click at [632, 69] on div "t. [PHONE_NUMBER] | [EMAIL_ADDRESS][DOMAIN_NAME]" at bounding box center [667, 74] width 176 height 24
click at [632, 69] on span "| [EMAIL_ADDRESS][DOMAIN_NAME]" at bounding box center [665, 74] width 172 height 22
click at [884, 518] on div "[PERSON_NAME] Crew rating 3 21.7km Shortlist crew" at bounding box center [882, 531] width 231 height 27
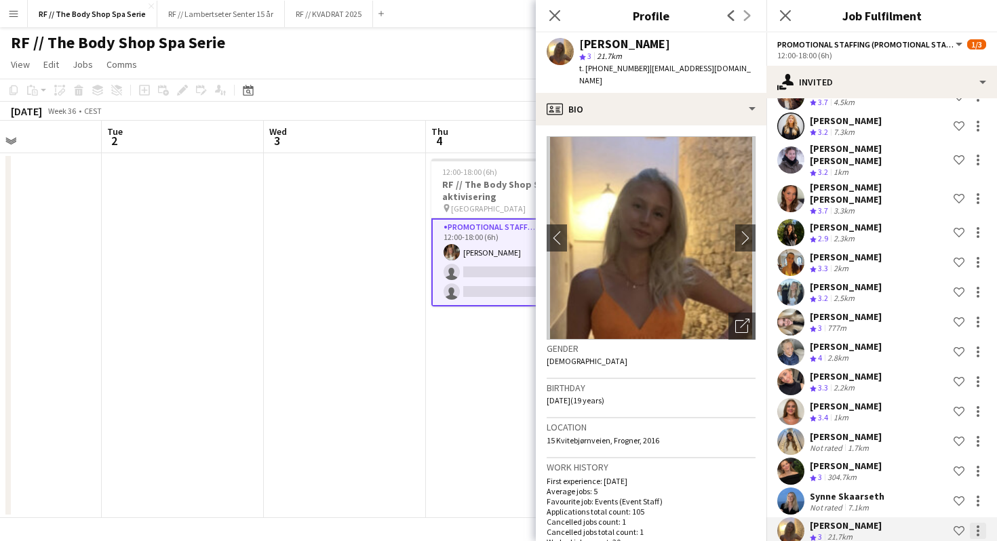
click at [976, 523] on div at bounding box center [978, 531] width 16 height 16
click at [653, 440] on div at bounding box center [498, 270] width 997 height 541
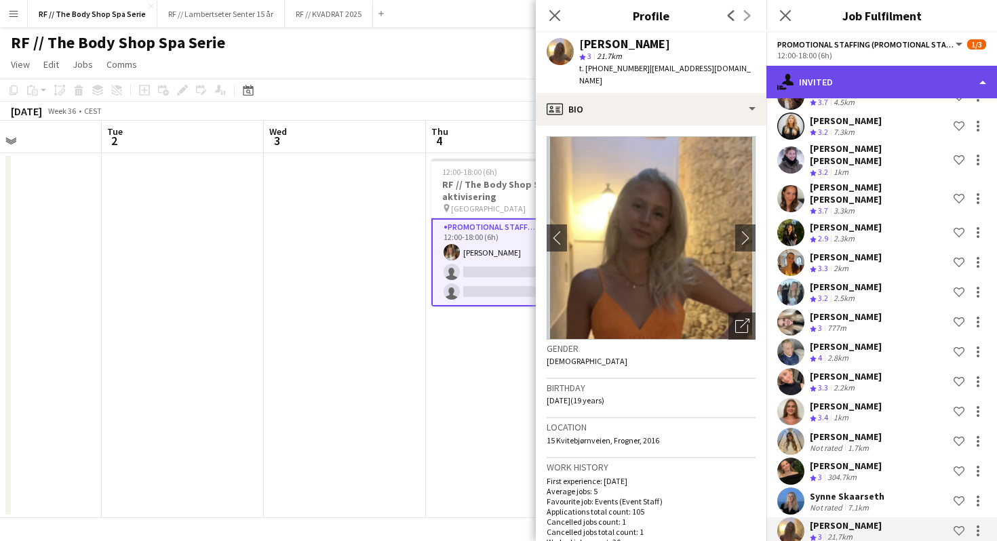
click at [852, 87] on div "single-neutral-actions-share-1 Invited" at bounding box center [882, 82] width 231 height 33
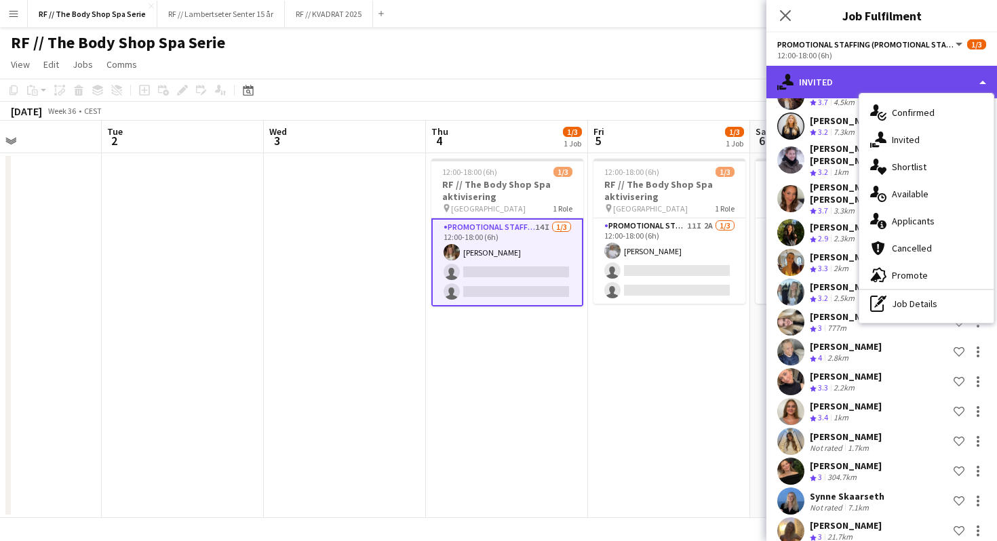
click at [835, 85] on div "single-neutral-actions-share-1 Invited" at bounding box center [882, 82] width 231 height 33
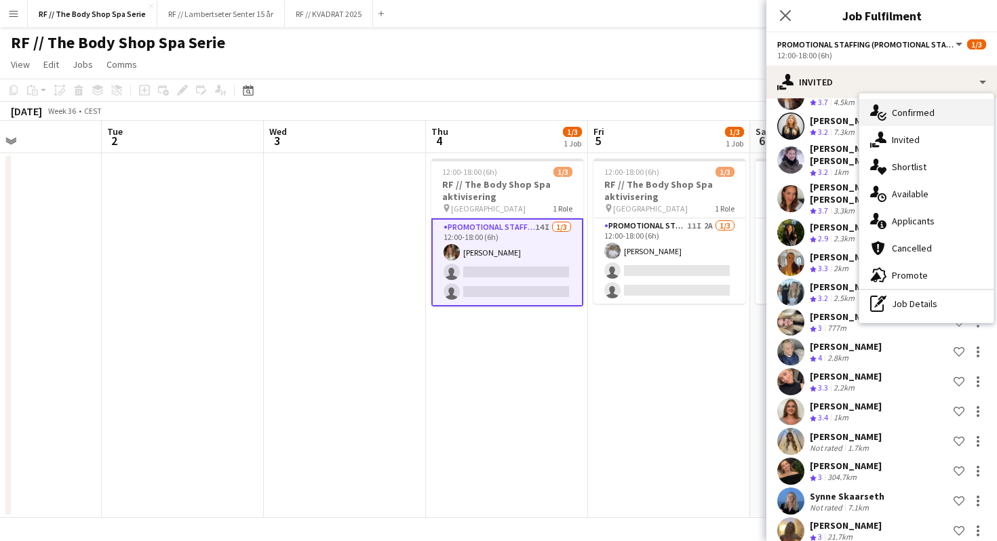
click at [901, 115] on div "single-neutral-actions-check-2 Confirmed" at bounding box center [927, 112] width 134 height 27
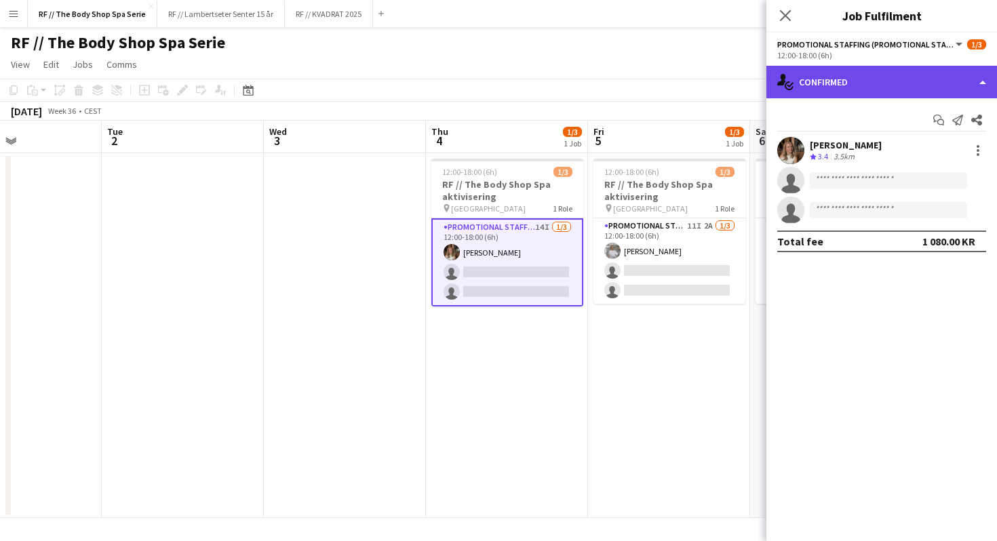
click at [871, 88] on div "single-neutral-actions-check-2 Confirmed" at bounding box center [882, 82] width 231 height 33
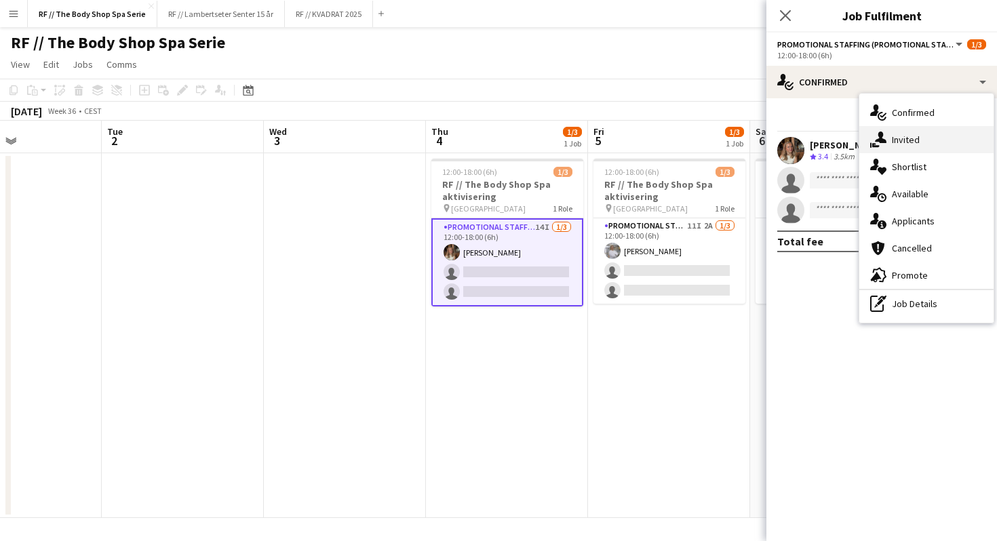
click at [890, 140] on div "single-neutral-actions-share-1 Invited" at bounding box center [927, 139] width 134 height 27
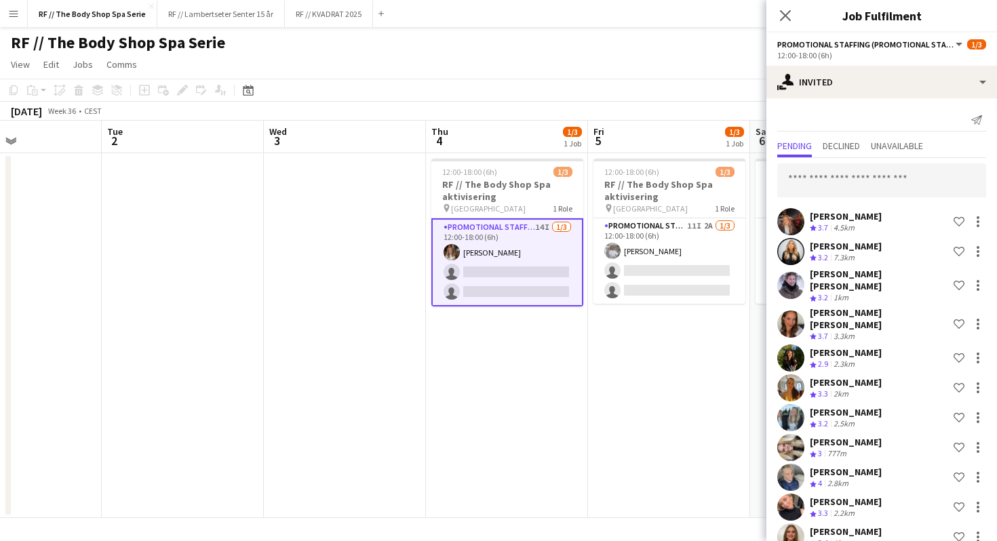
scroll to position [126, 0]
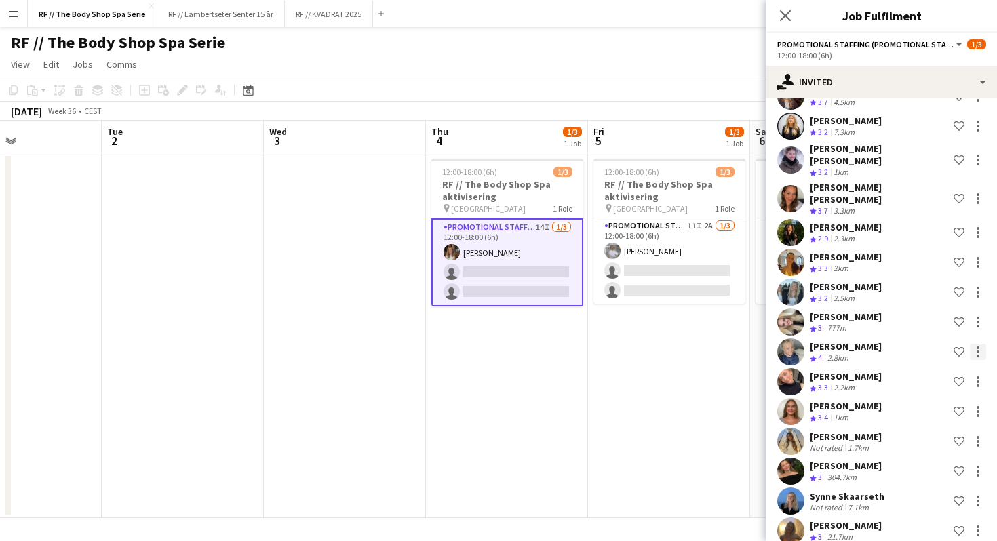
click at [977, 351] on div at bounding box center [978, 352] width 3 height 3
click at [923, 457] on span "Cancel invitation" at bounding box center [934, 458] width 79 height 12
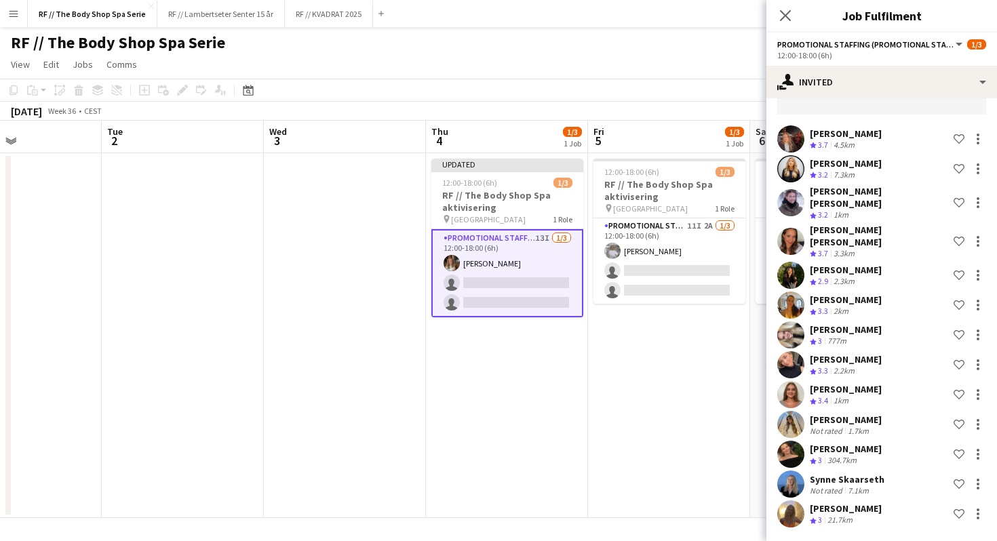
scroll to position [66, 0]
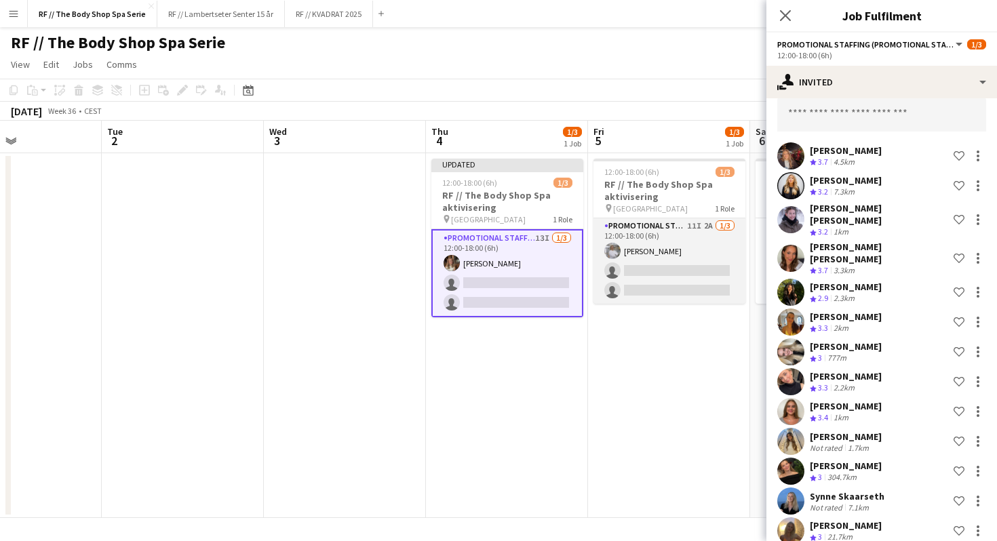
click at [695, 250] on app-card-role "Promotional Staffing (Promotional Staff) 11I 2A [DATE] 12:00-18:00 (6h) [PERSON…" at bounding box center [670, 260] width 152 height 85
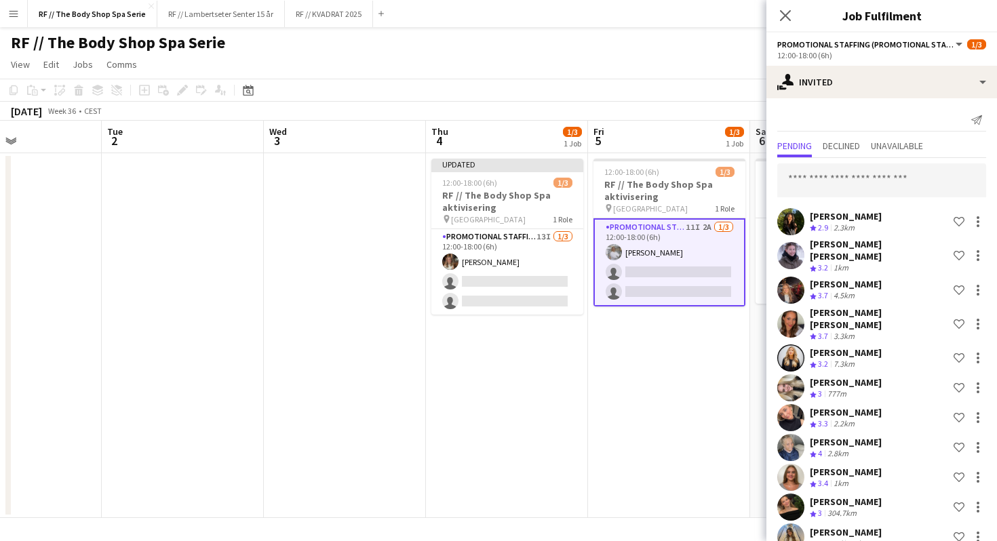
scroll to position [6, 0]
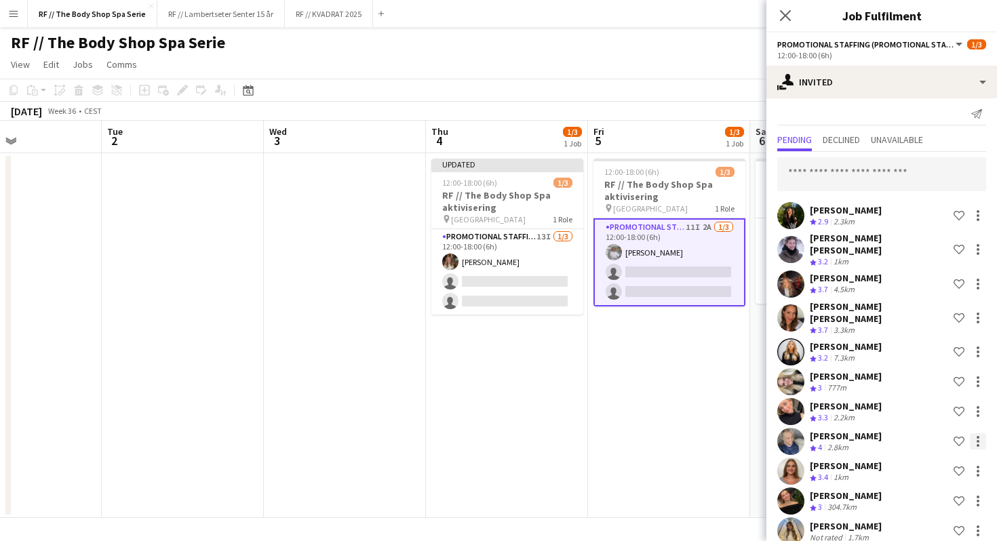
click at [975, 433] on div at bounding box center [978, 441] width 16 height 16
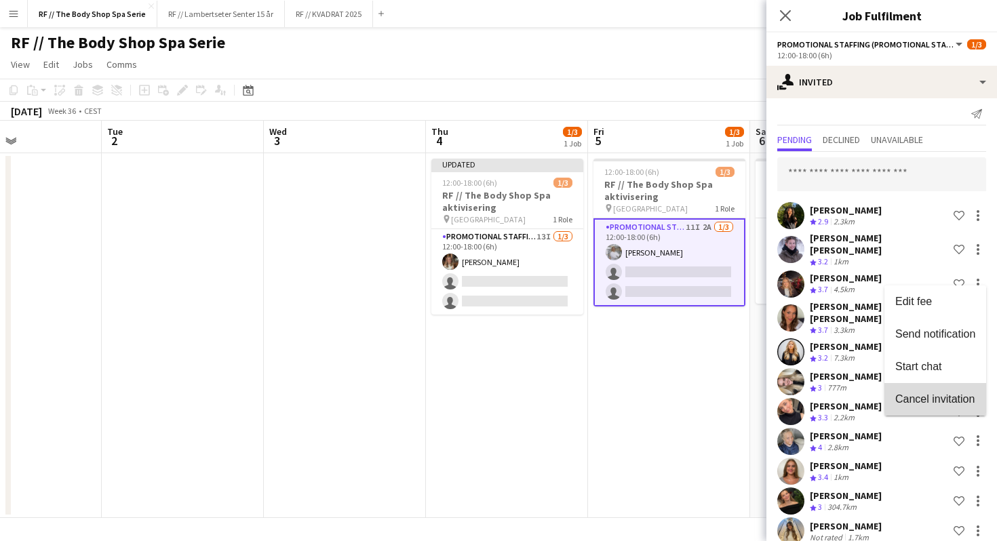
click at [919, 399] on span "Cancel invitation" at bounding box center [934, 399] width 79 height 12
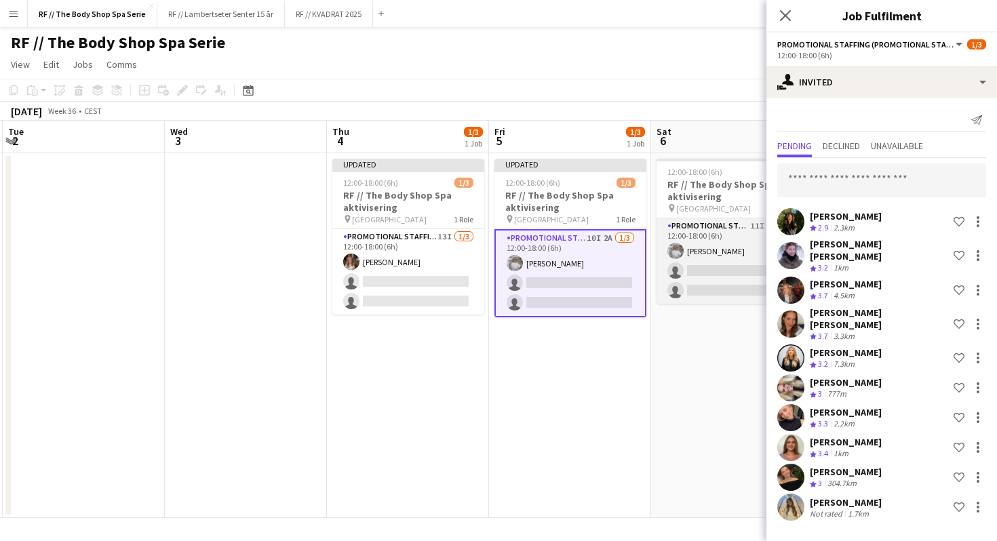
click at [732, 245] on app-card-role "Promotional Staffing (Promotional Staff) 11I 1A [DATE] 12:00-18:00 (6h) [PERSON…" at bounding box center [733, 260] width 152 height 85
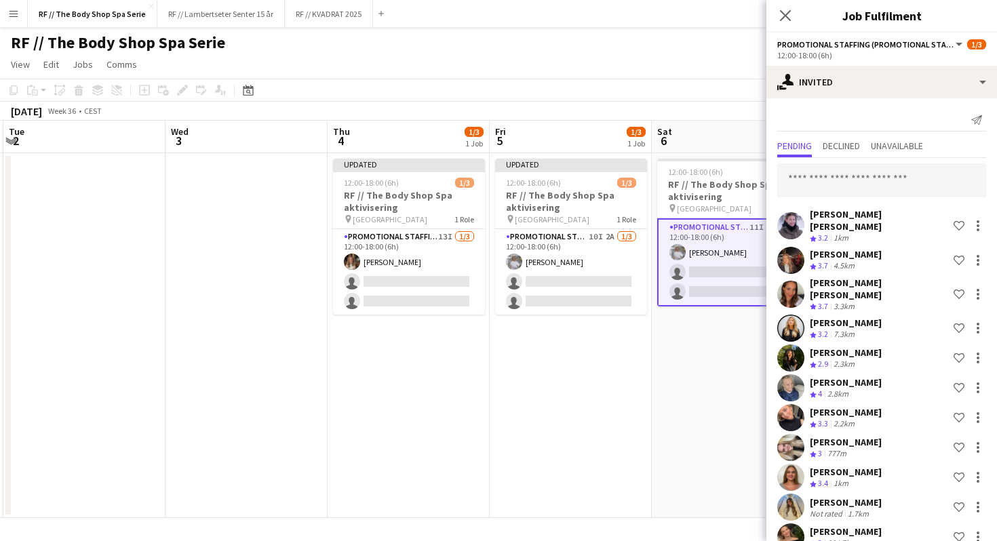
scroll to position [6, 0]
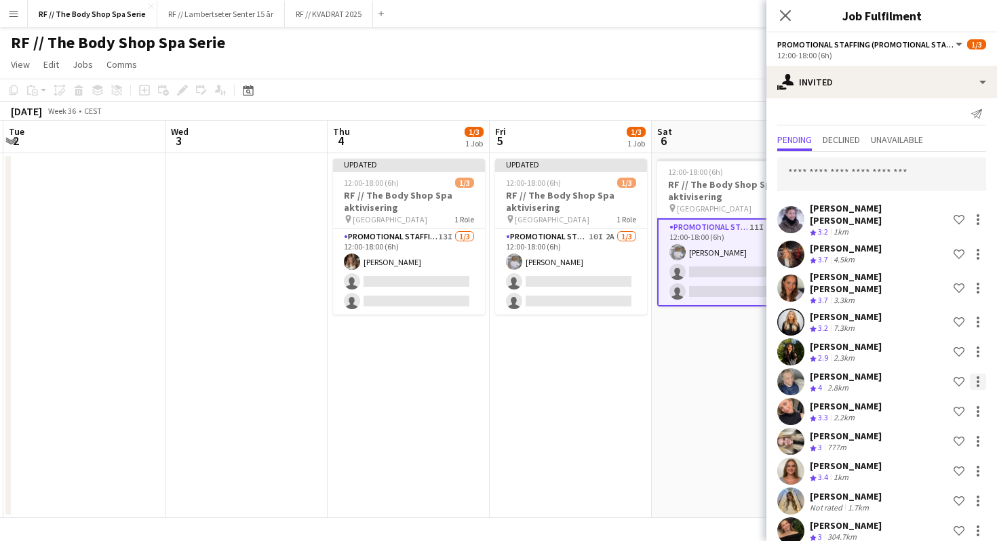
click at [980, 374] on div at bounding box center [978, 382] width 16 height 16
click at [912, 488] on span "Cancel invitation" at bounding box center [934, 488] width 79 height 12
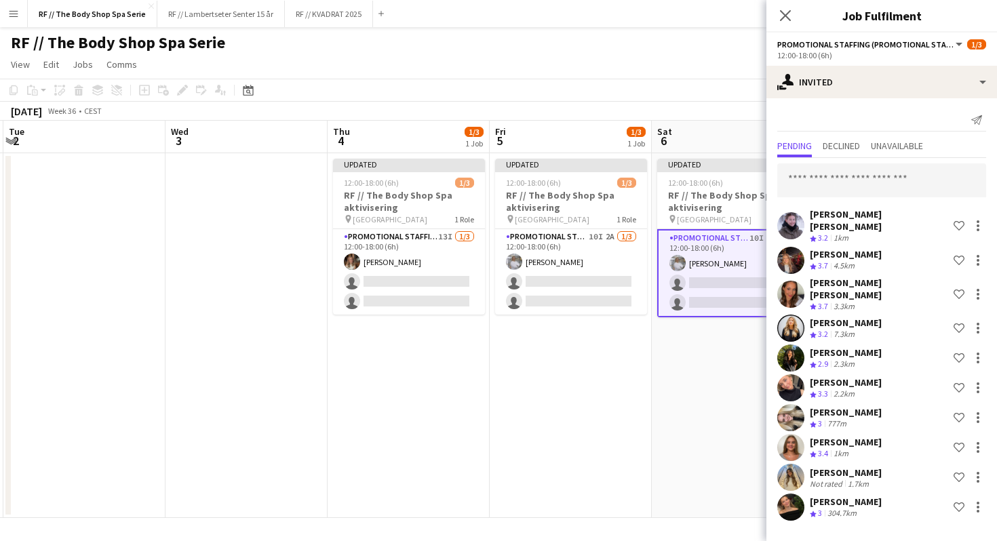
scroll to position [0, 0]
click at [729, 376] on app-date-cell "Updated 12:00-18:00 (6h) 1/3 RF // The Body Shop Spa aktivisering pin Oslo 1 Ro…" at bounding box center [733, 335] width 162 height 365
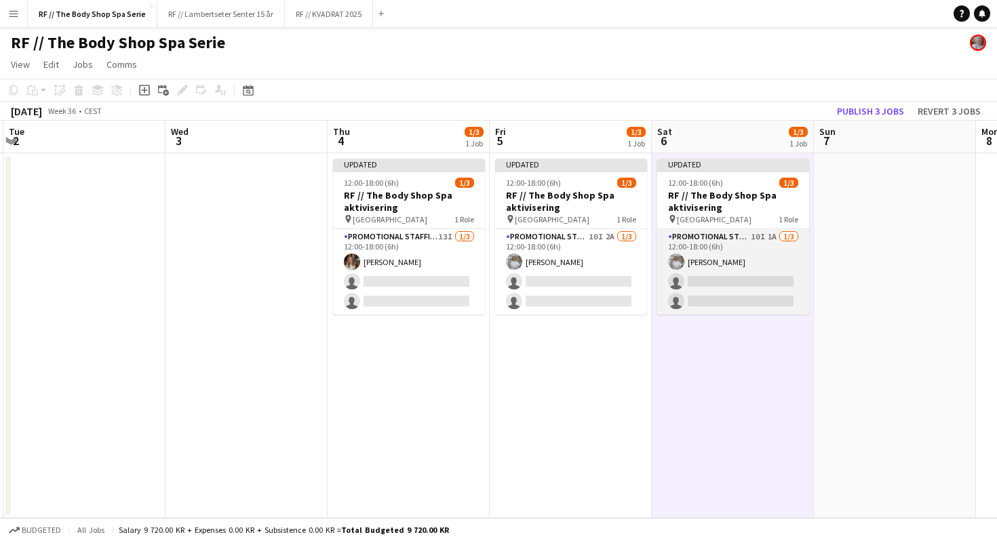
click at [735, 274] on app-card-role "Promotional Staffing (Promotional Staff) 10I 1A [DATE] 12:00-18:00 (6h) [PERSON…" at bounding box center [733, 271] width 152 height 85
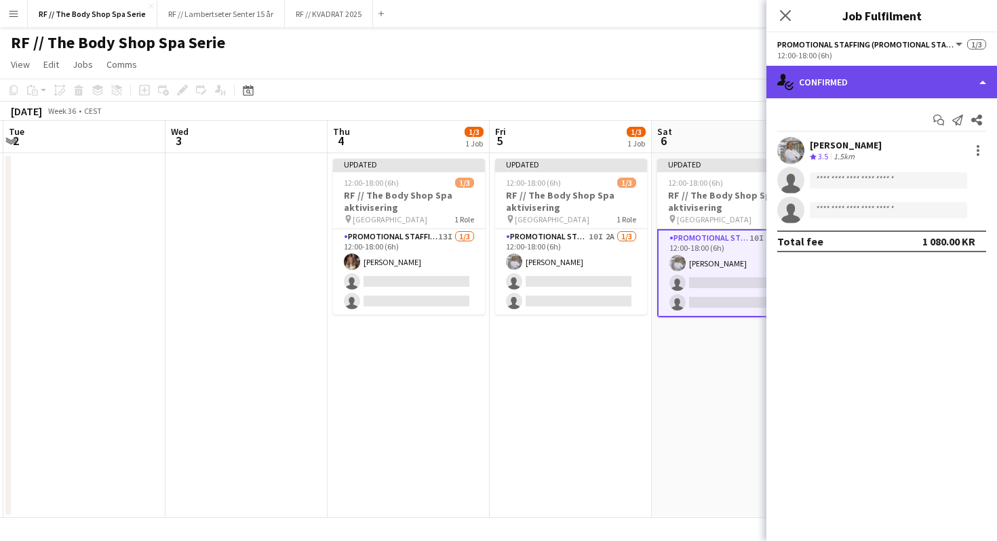
click at [839, 92] on div "single-neutral-actions-check-2 Confirmed" at bounding box center [882, 82] width 231 height 33
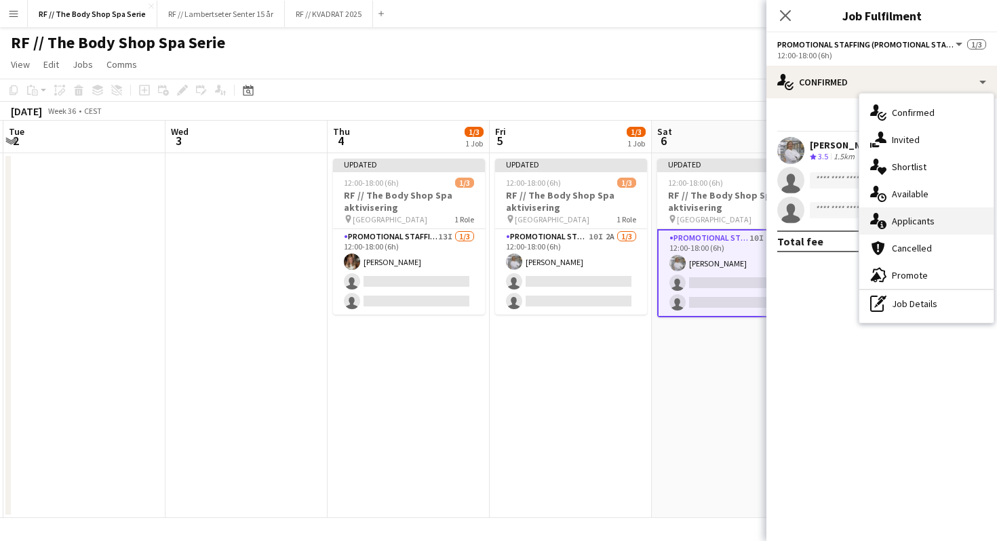
click at [900, 219] on div "single-neutral-actions-information Applicants" at bounding box center [927, 221] width 134 height 27
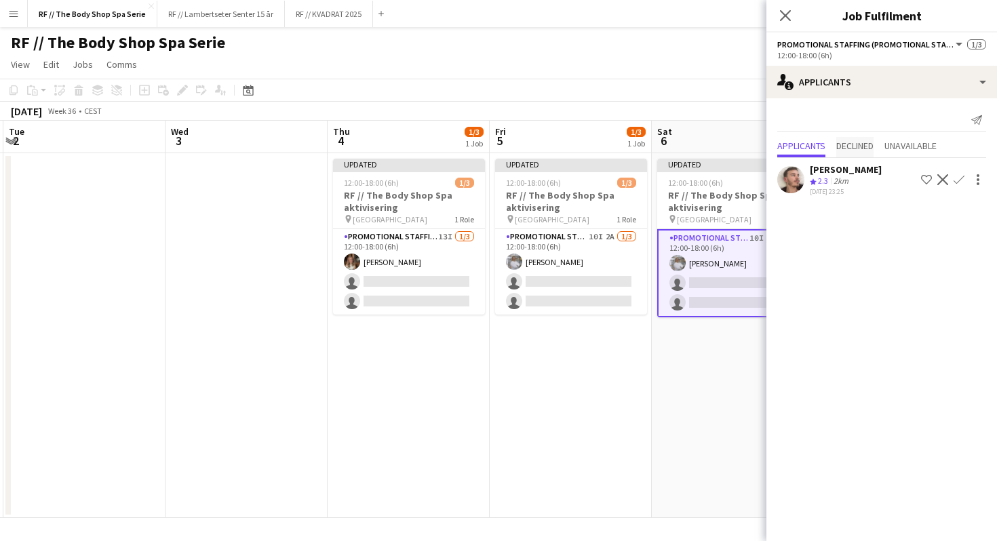
click at [863, 142] on span "Declined" at bounding box center [854, 145] width 37 height 9
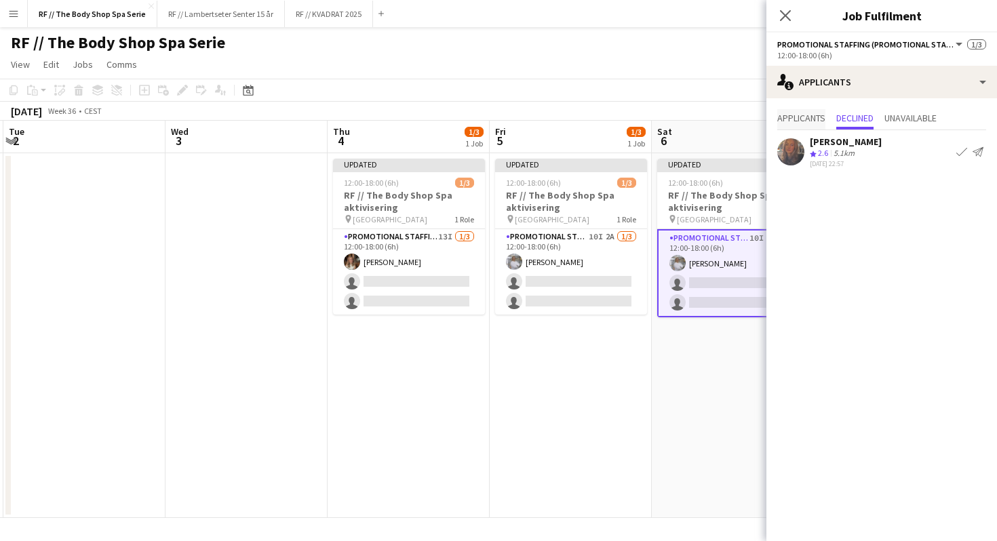
click at [810, 113] on span "Applicants" at bounding box center [801, 117] width 48 height 9
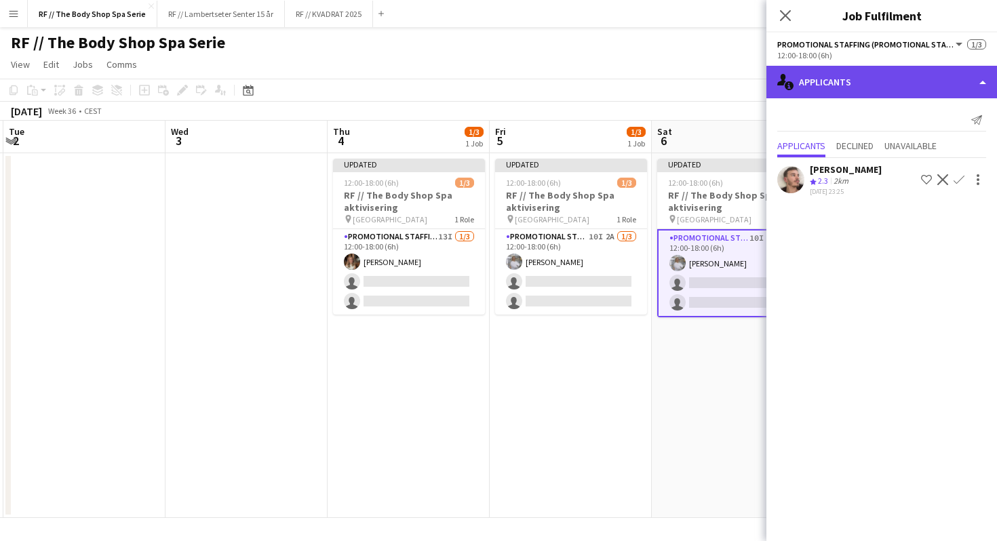
click at [864, 79] on div "single-neutral-actions-information Applicants" at bounding box center [882, 82] width 231 height 33
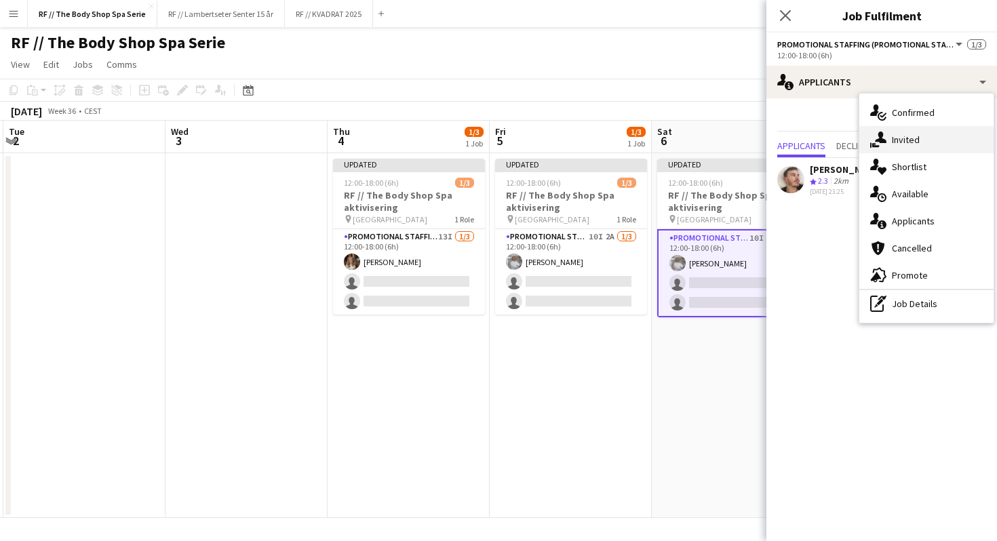
click at [900, 144] on div "single-neutral-actions-share-1 Invited" at bounding box center [927, 139] width 134 height 27
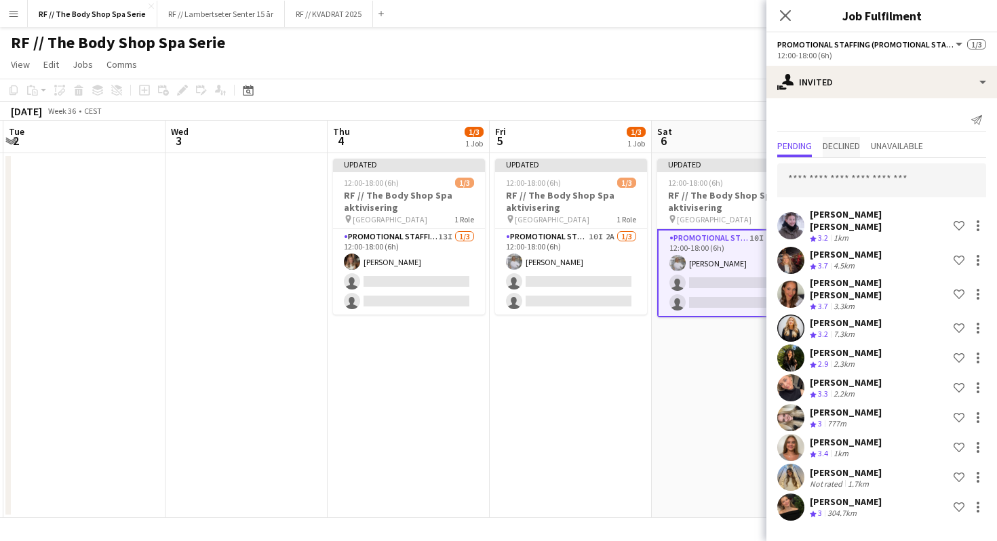
click at [859, 153] on span "Declined" at bounding box center [841, 147] width 37 height 20
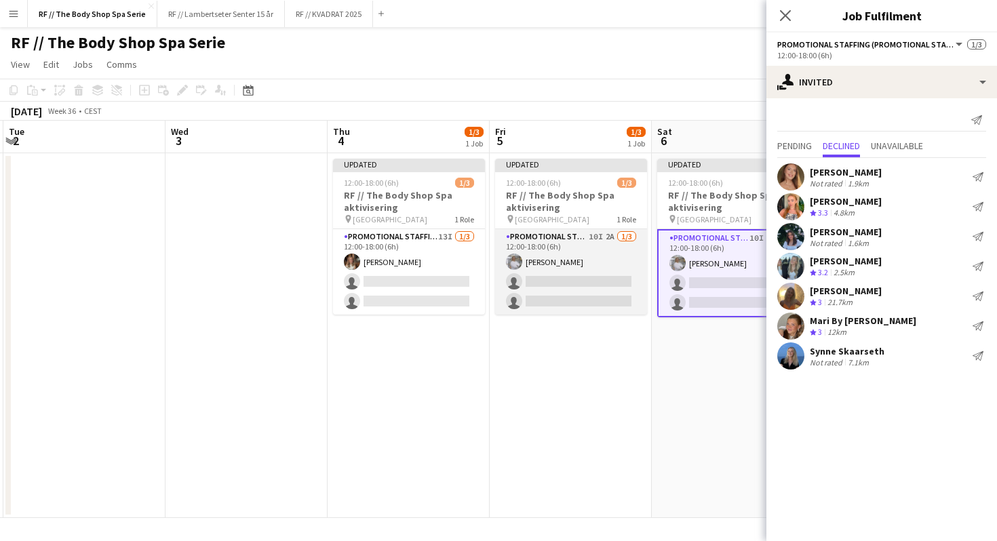
click at [571, 234] on app-card-role "Promotional Staffing (Promotional Staff) 10I 2A [DATE] 12:00-18:00 (6h) [PERSON…" at bounding box center [571, 271] width 152 height 85
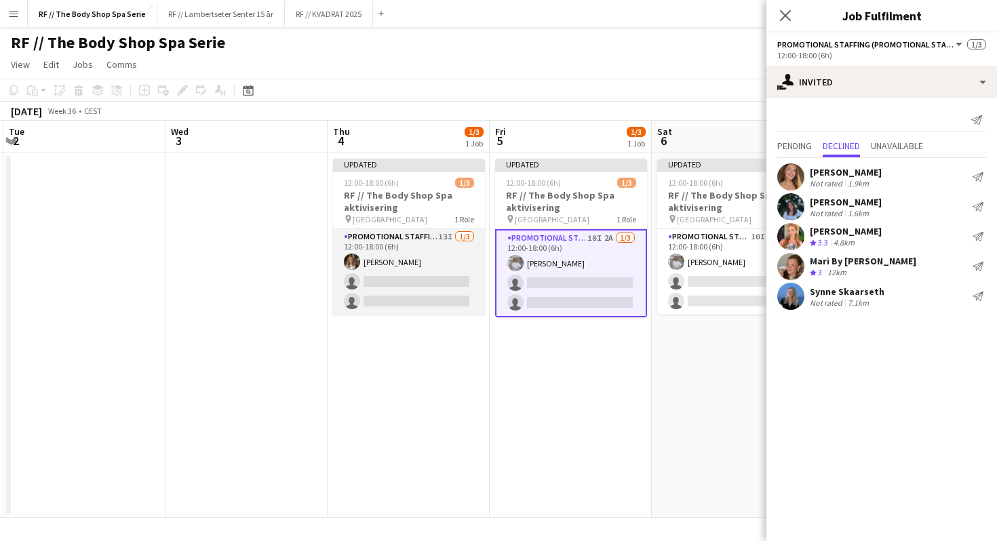
click at [429, 240] on app-card-role "Promotional Staffing (Promotional Staff) 13I [DATE] 12:00-18:00 (6h) [PERSON_NA…" at bounding box center [409, 271] width 152 height 85
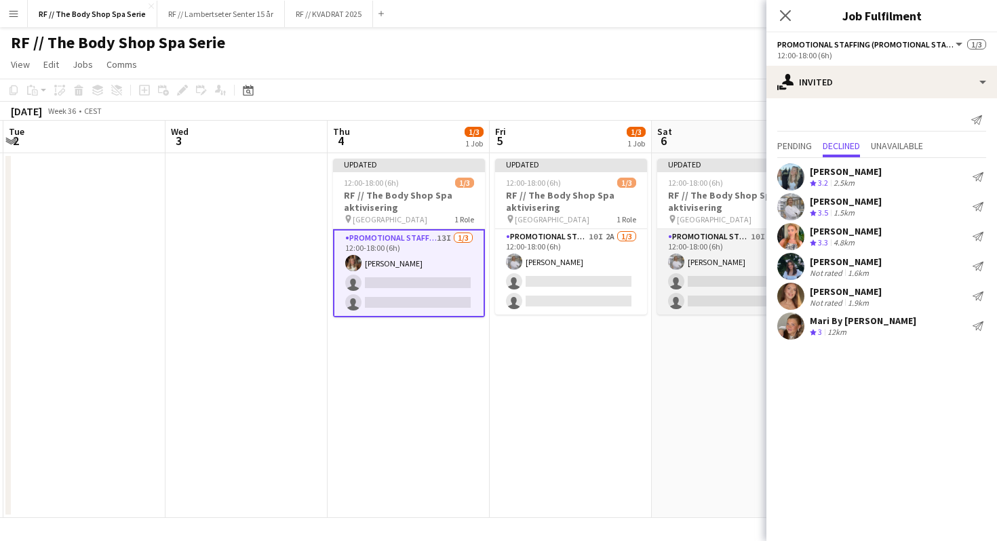
click at [740, 237] on app-card-role "Promotional Staffing (Promotional Staff) 10I 1A [DATE] 12:00-18:00 (6h) [PERSON…" at bounding box center [733, 271] width 152 height 85
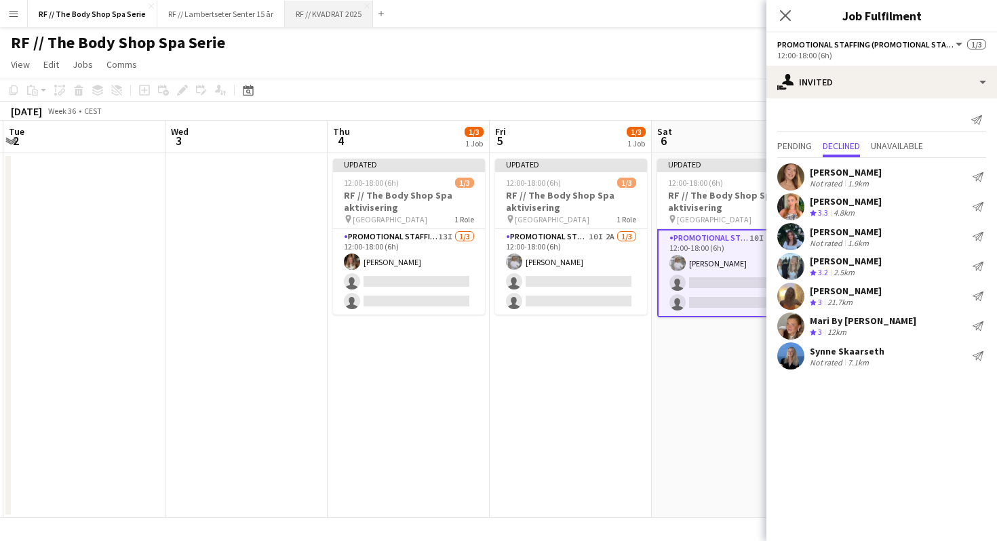
click at [332, 5] on button "RF // KVADRAT 2025 Close" at bounding box center [329, 14] width 88 height 26
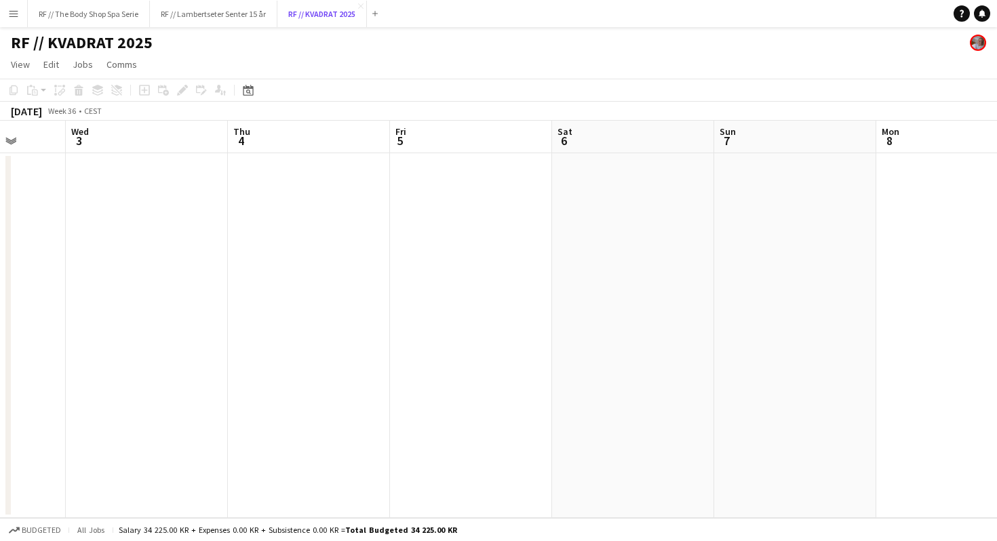
scroll to position [0, 587]
click at [509, 198] on app-date-cell at bounding box center [467, 335] width 162 height 365
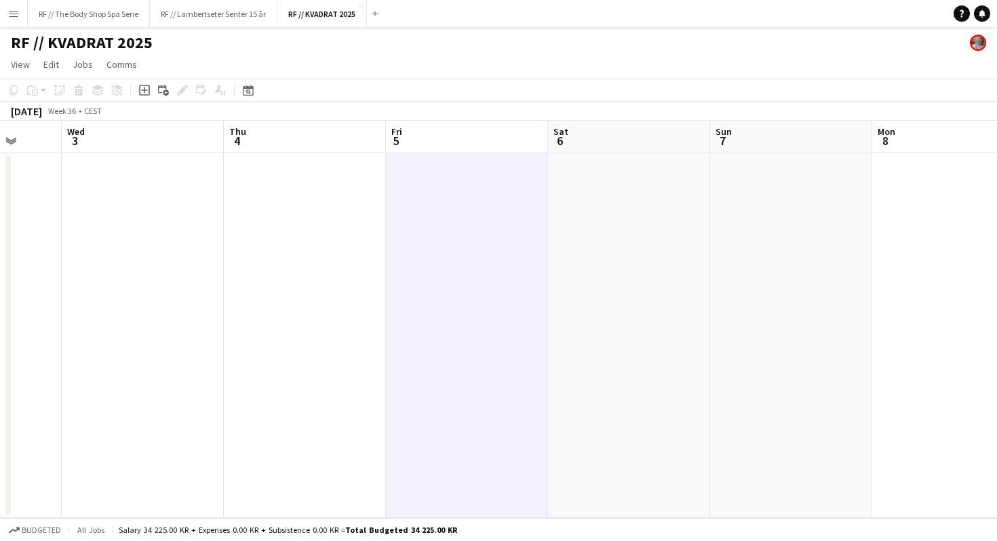
click at [577, 200] on app-date-cell at bounding box center [629, 335] width 162 height 365
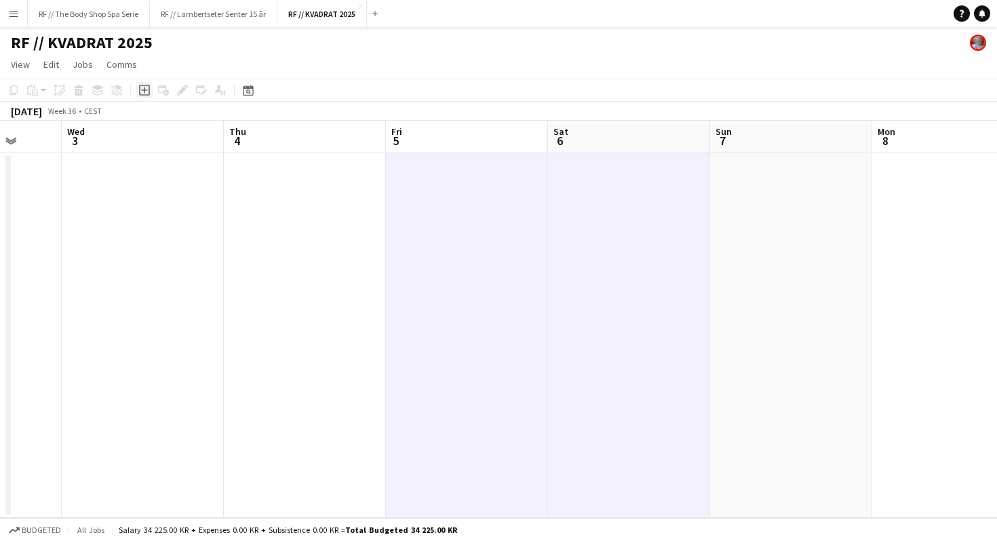
click at [143, 90] on icon "Add job" at bounding box center [144, 90] width 11 height 11
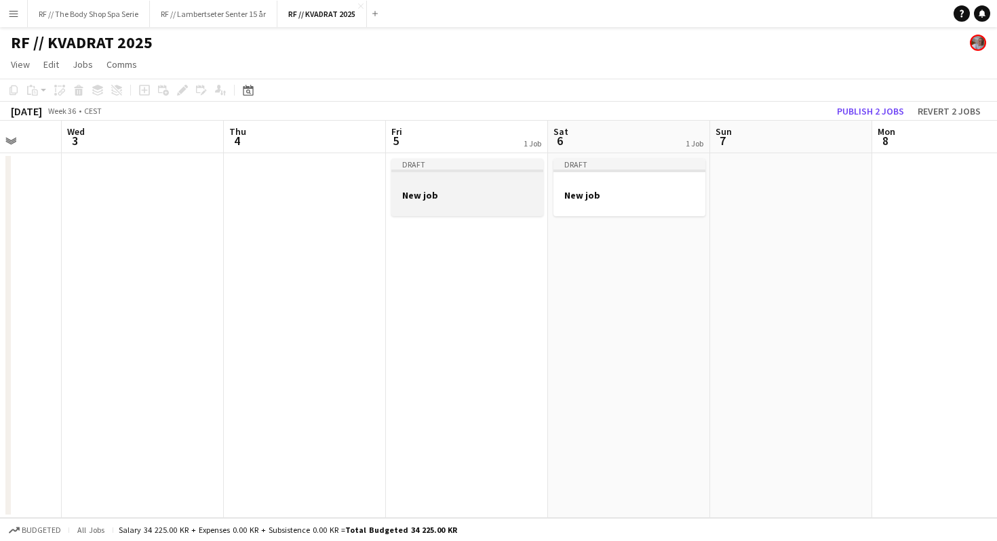
click at [448, 187] on div at bounding box center [467, 183] width 152 height 10
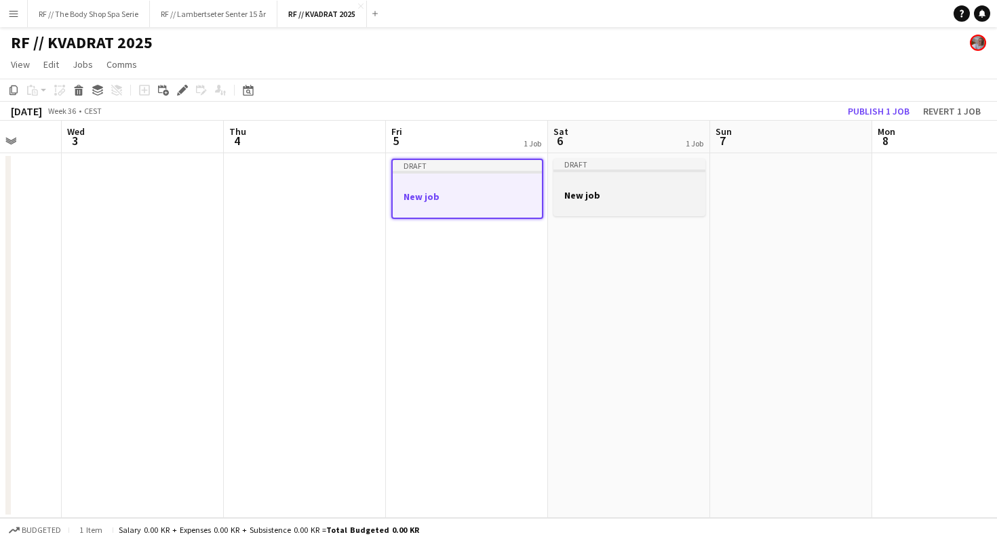
click at [628, 195] on h3 "New job" at bounding box center [630, 195] width 152 height 12
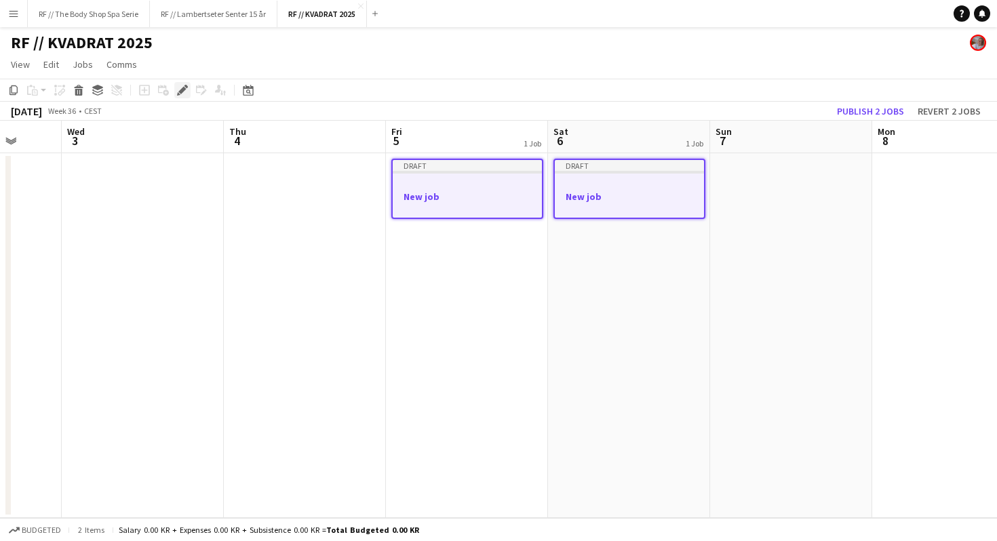
click at [184, 84] on div "Edit" at bounding box center [182, 90] width 16 height 16
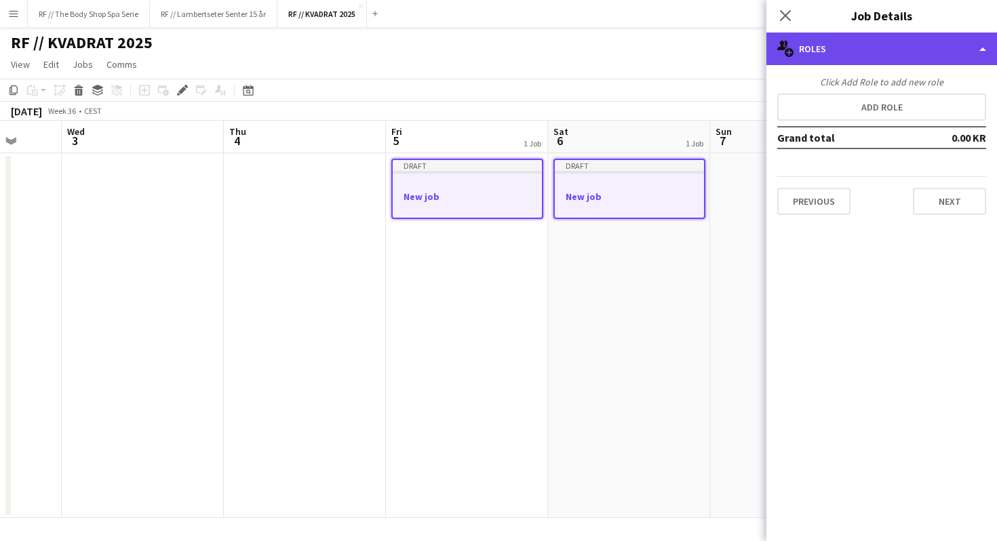
click at [868, 54] on div "multiple-users-add Roles" at bounding box center [882, 49] width 231 height 33
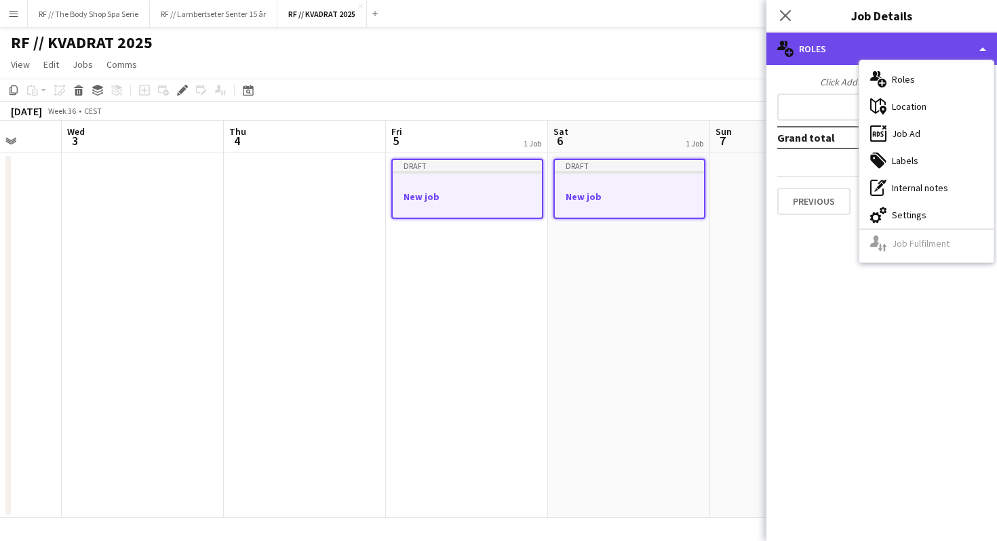
click at [865, 52] on div "multiple-users-add Roles" at bounding box center [882, 49] width 231 height 33
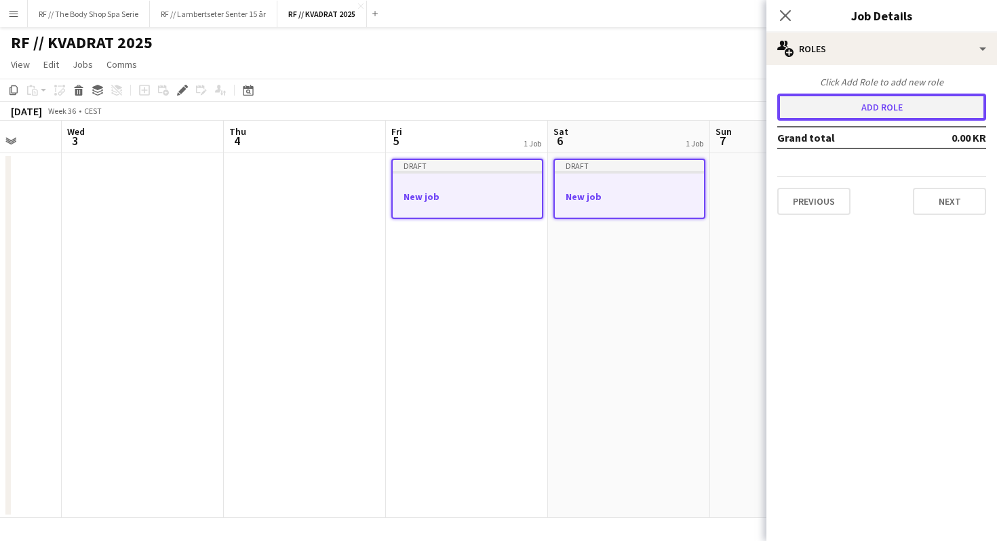
click at [880, 102] on button "Add role" at bounding box center [881, 107] width 209 height 27
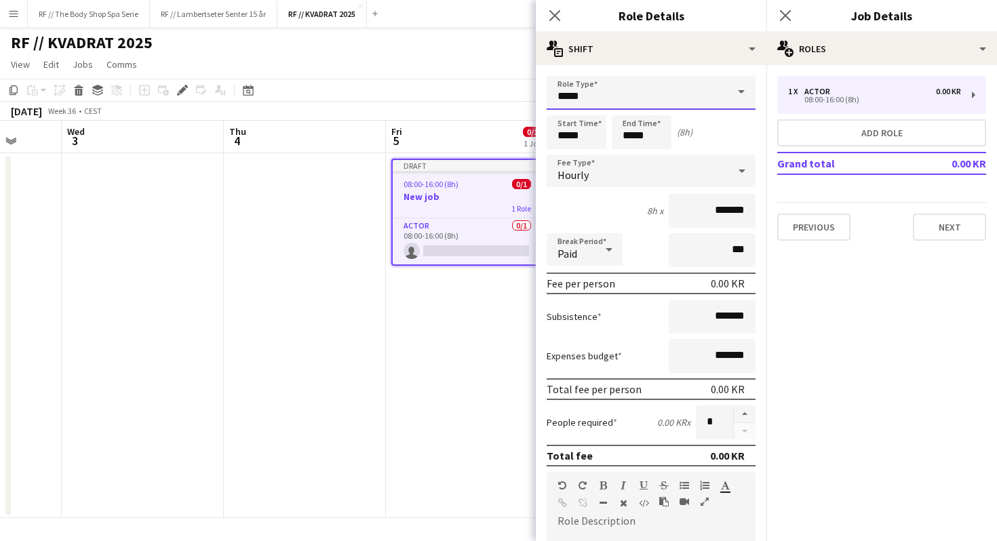
click at [655, 96] on input "*****" at bounding box center [651, 93] width 209 height 34
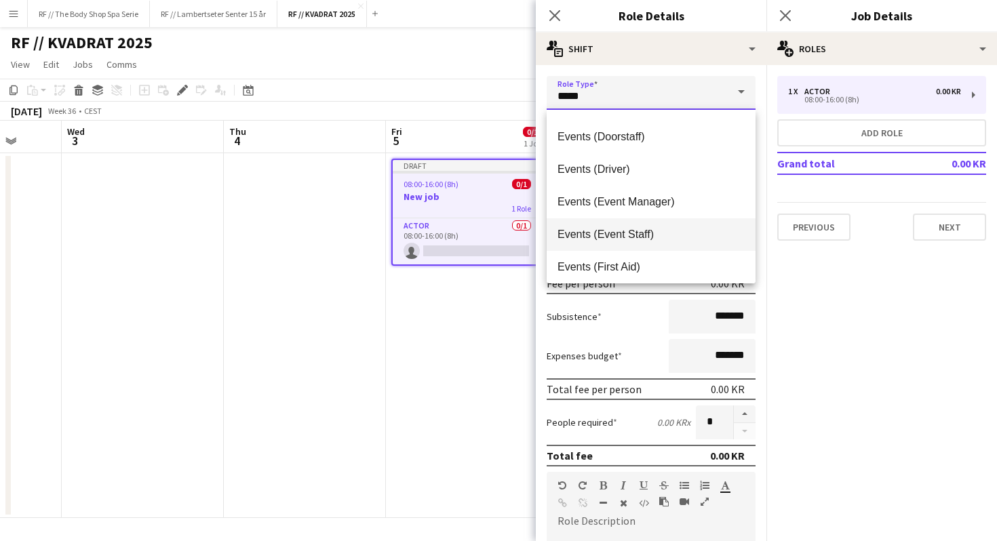
scroll to position [287, 0]
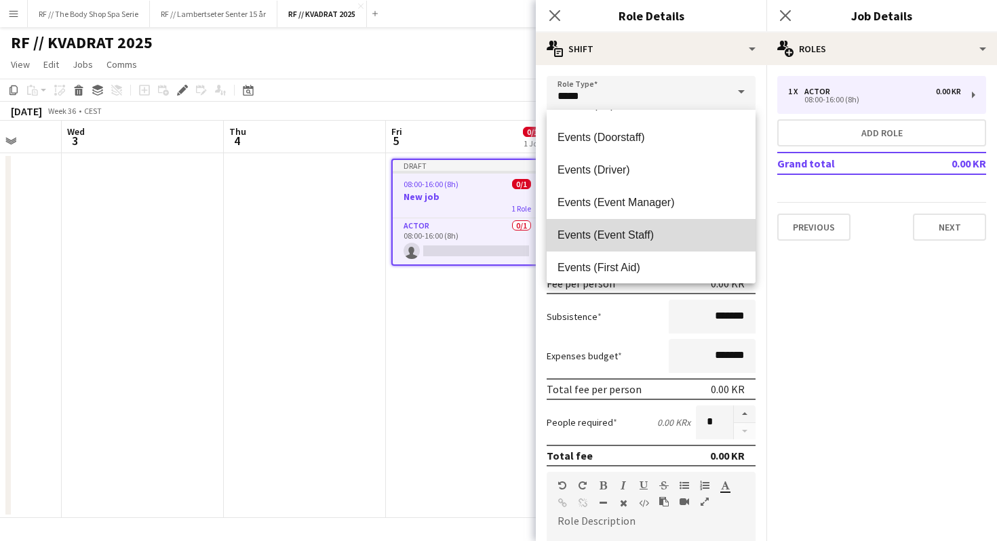
click at [649, 235] on span "Events (Event Staff)" at bounding box center [651, 235] width 187 height 13
type input "**********"
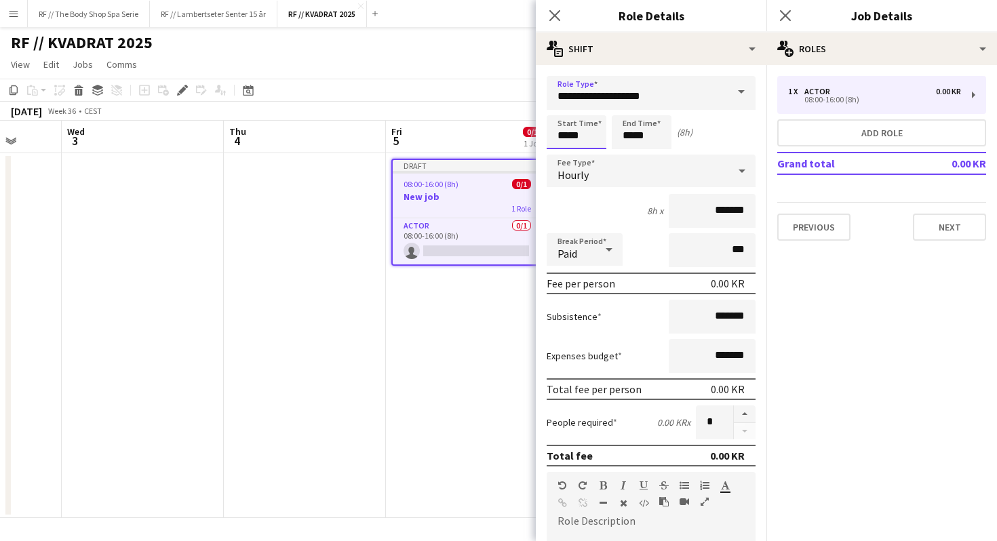
click at [581, 138] on input "*****" at bounding box center [577, 132] width 60 height 34
click at [568, 137] on input "*****" at bounding box center [577, 132] width 60 height 34
click at [583, 137] on input "*****" at bounding box center [577, 132] width 60 height 34
type input "*****"
click at [632, 138] on input "*****" at bounding box center [642, 132] width 60 height 34
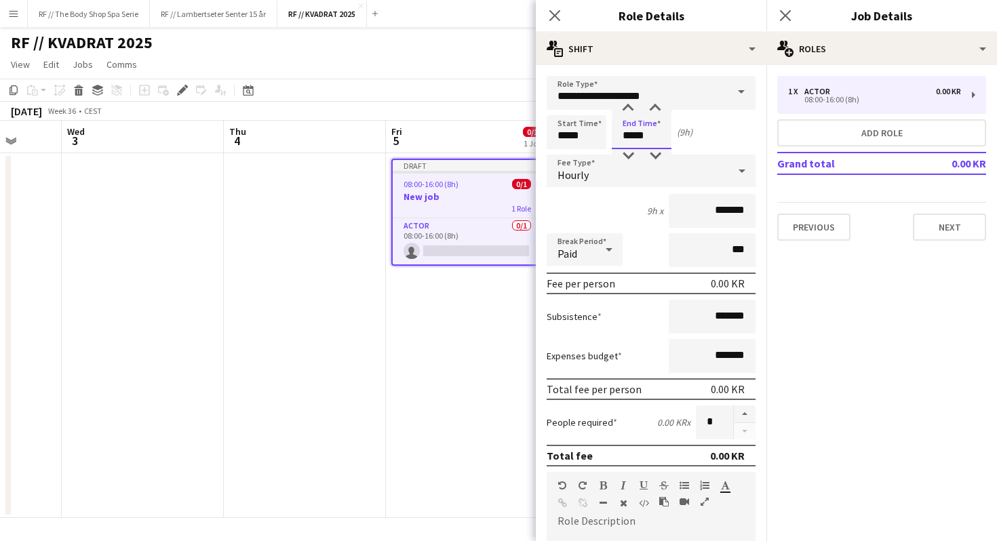
type input "*****"
click at [604, 173] on div "Hourly" at bounding box center [638, 171] width 182 height 33
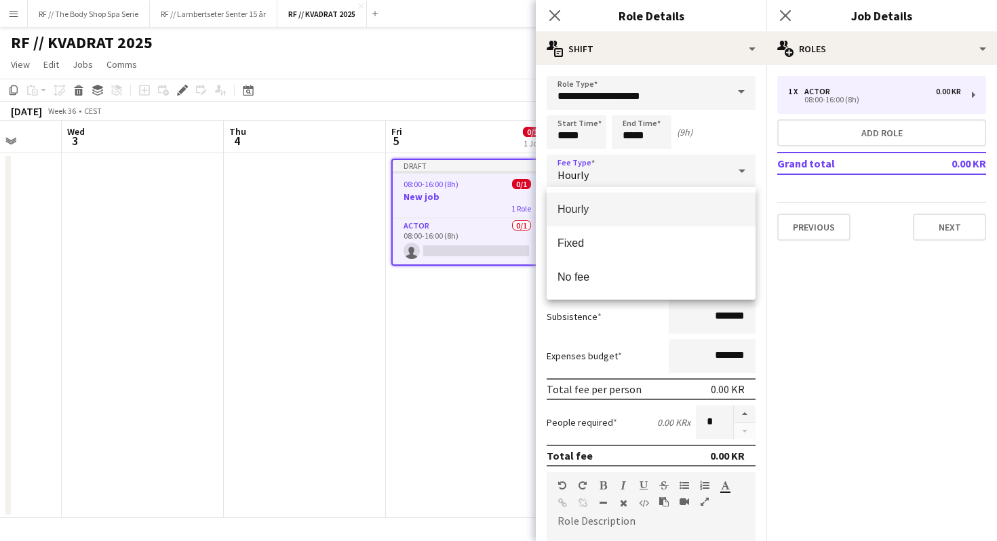
click at [595, 171] on div at bounding box center [498, 270] width 997 height 541
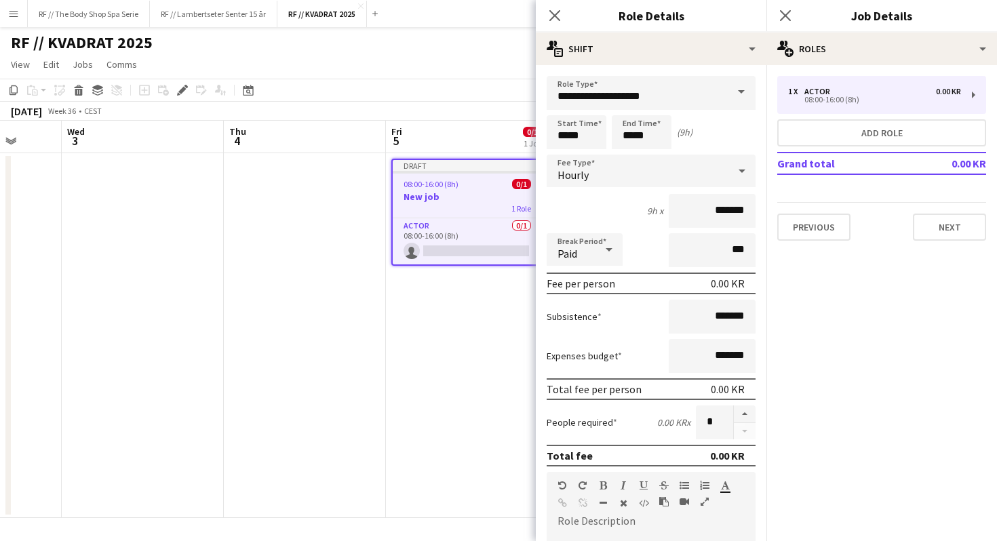
click at [628, 214] on div "9h x *******" at bounding box center [651, 211] width 209 height 34
click at [707, 206] on input "*******" at bounding box center [712, 211] width 87 height 34
type input "*********"
click at [650, 243] on div "Break Period Paid ***" at bounding box center [651, 250] width 209 height 34
click at [713, 251] on input "***" at bounding box center [712, 250] width 87 height 34
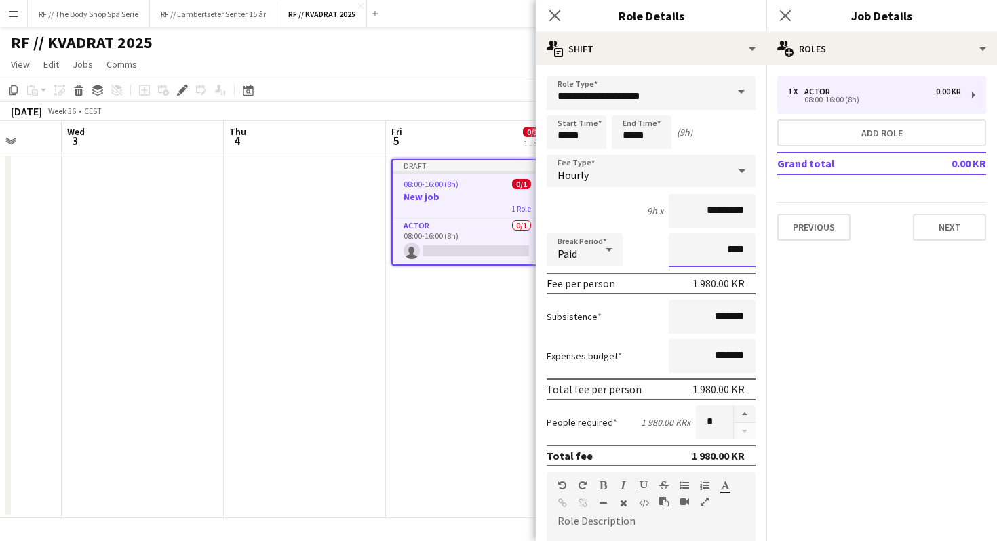
type input "****"
click at [659, 251] on div "Break Period Paid ****" at bounding box center [651, 250] width 209 height 34
click at [607, 204] on div "9h x *********" at bounding box center [651, 211] width 209 height 34
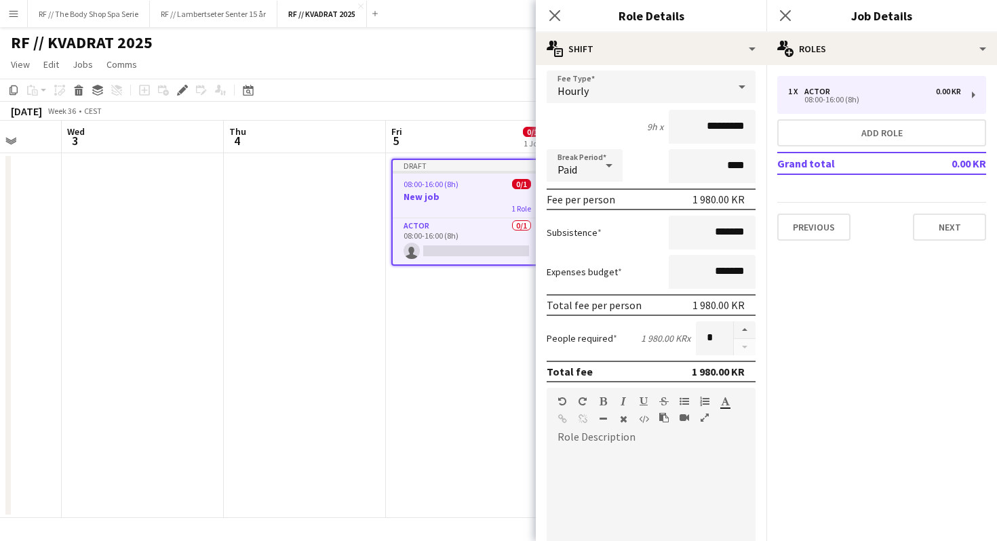
scroll to position [85, 0]
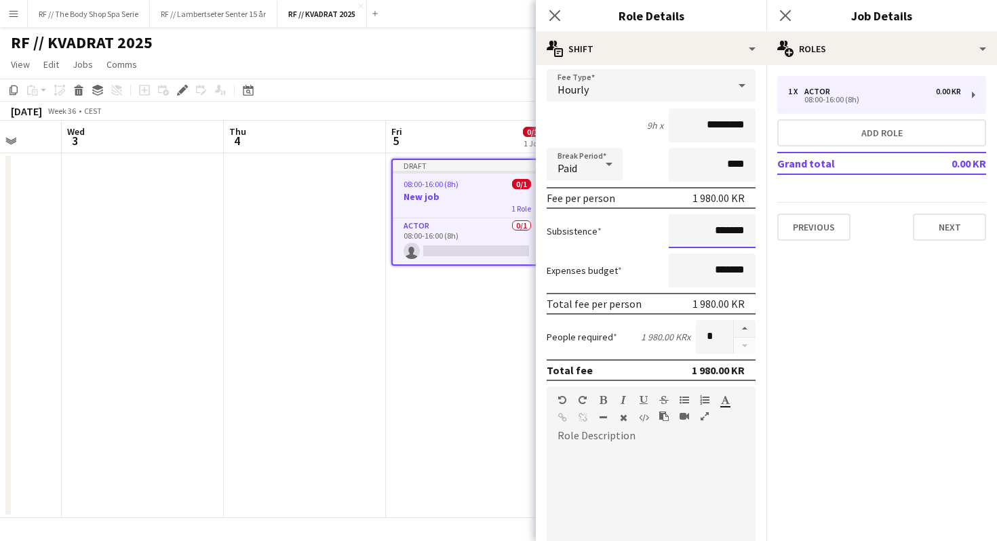
click at [687, 234] on input "*******" at bounding box center [712, 231] width 87 height 34
type input "*********"
click at [641, 227] on div "Subsistence *********" at bounding box center [651, 231] width 209 height 34
click at [640, 239] on div "Subsistence *********" at bounding box center [651, 231] width 209 height 34
click at [647, 164] on div "Break Period Paid ****" at bounding box center [651, 165] width 209 height 34
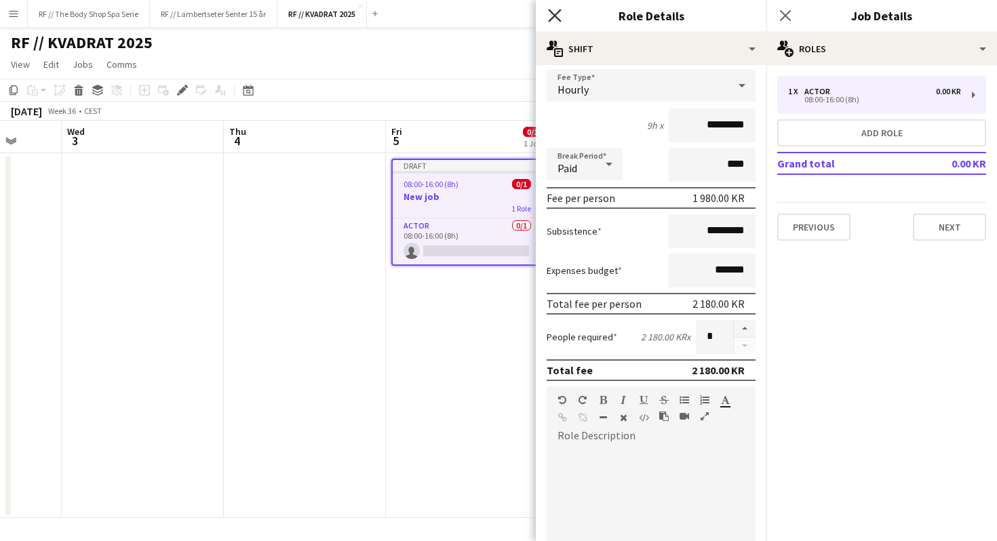
click at [558, 18] on icon at bounding box center [554, 15] width 13 height 13
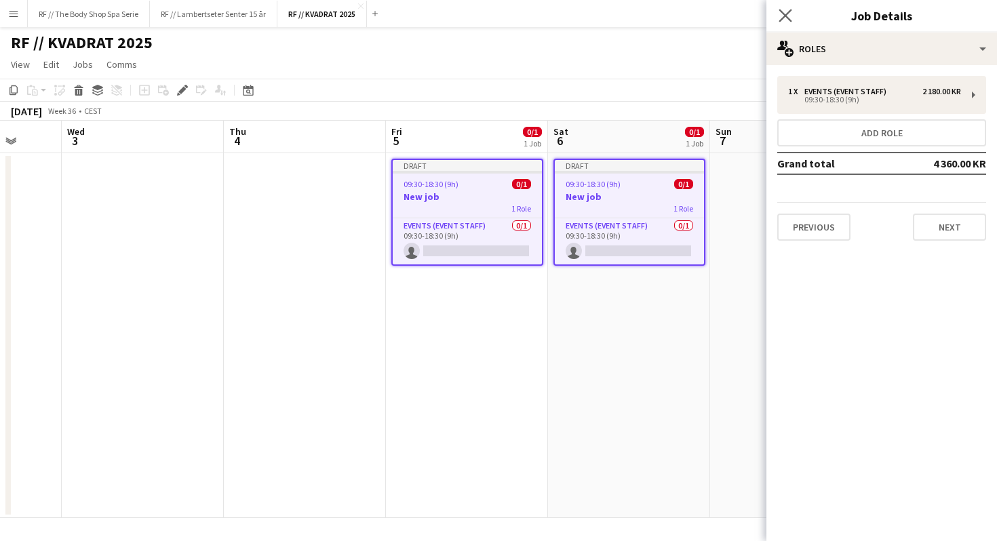
click at [787, 22] on app-icon "Close pop-in" at bounding box center [786, 16] width 20 height 20
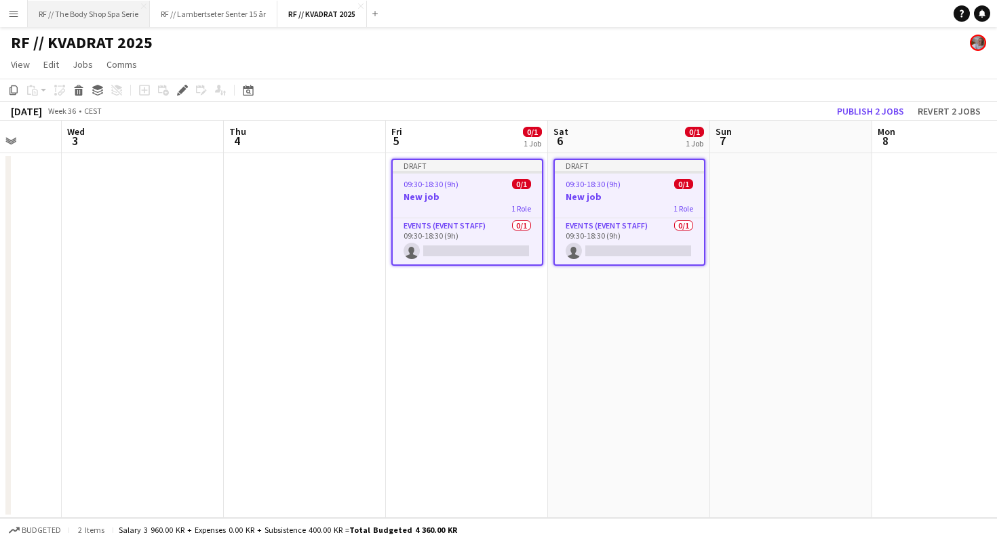
click at [62, 11] on button "RF // The Body Shop Spa Serie Close" at bounding box center [89, 14] width 122 height 26
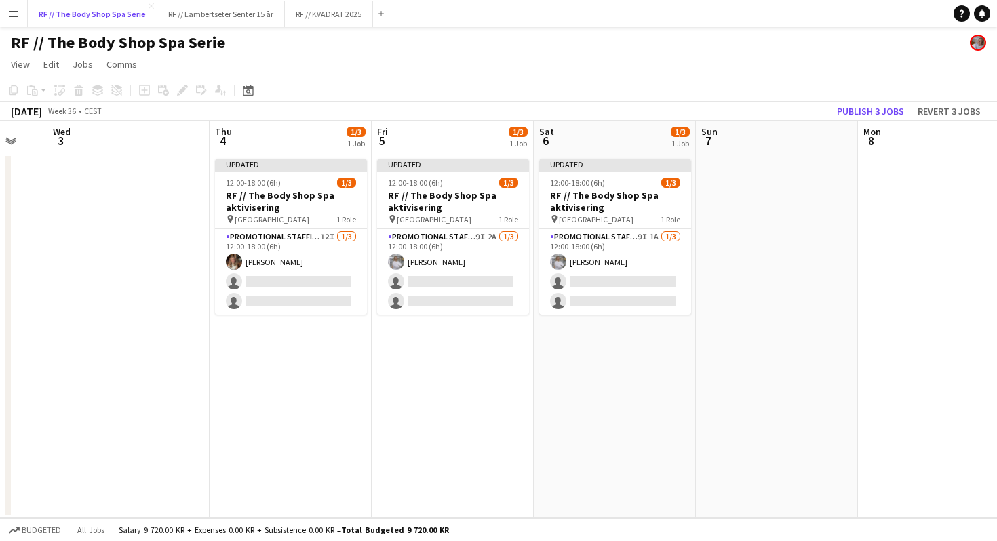
scroll to position [0, 276]
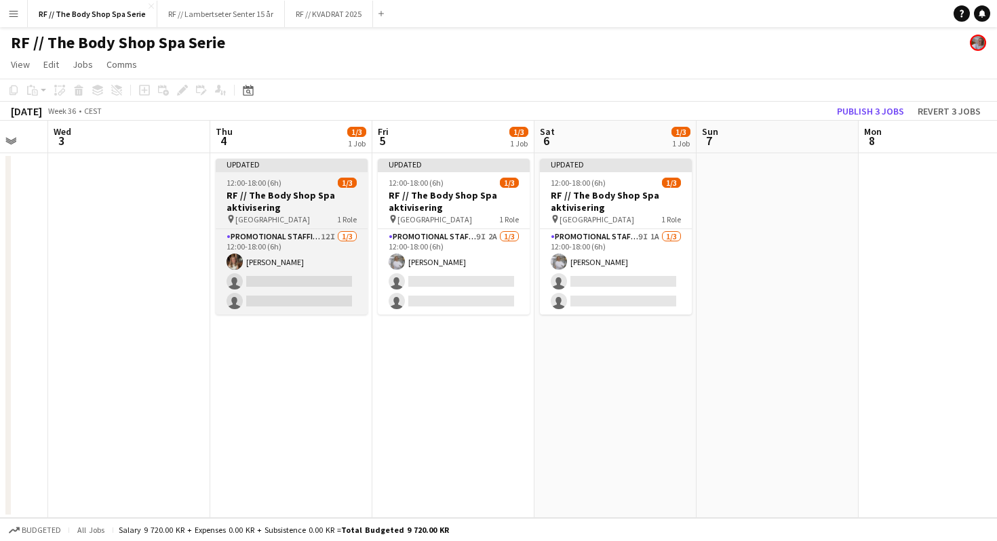
click at [313, 204] on h3 "RF // The Body Shop Spa aktivisering" at bounding box center [292, 201] width 152 height 24
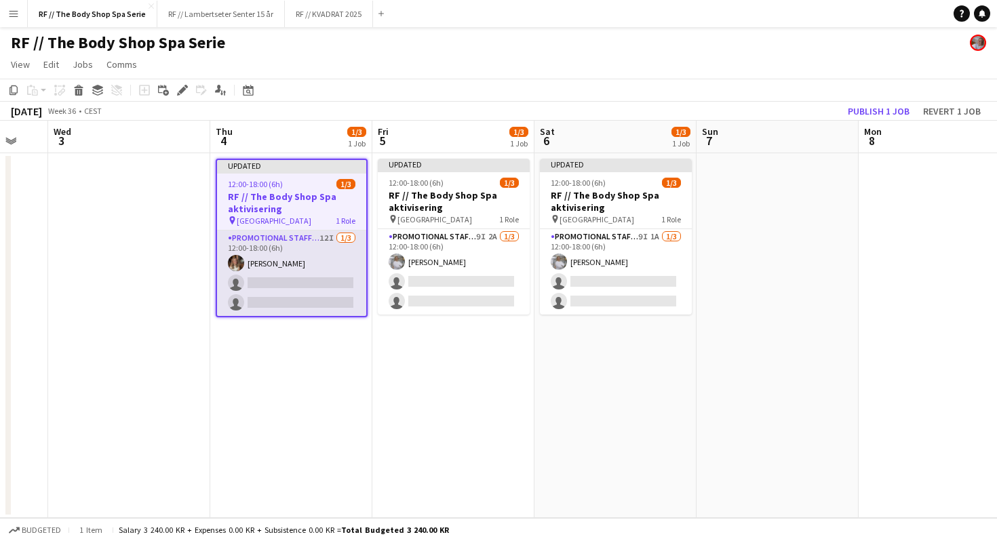
click at [295, 242] on app-card-role "Promotional Staffing (Promotional Staff) 12I [DATE] 12:00-18:00 (6h) [PERSON_NA…" at bounding box center [291, 273] width 149 height 85
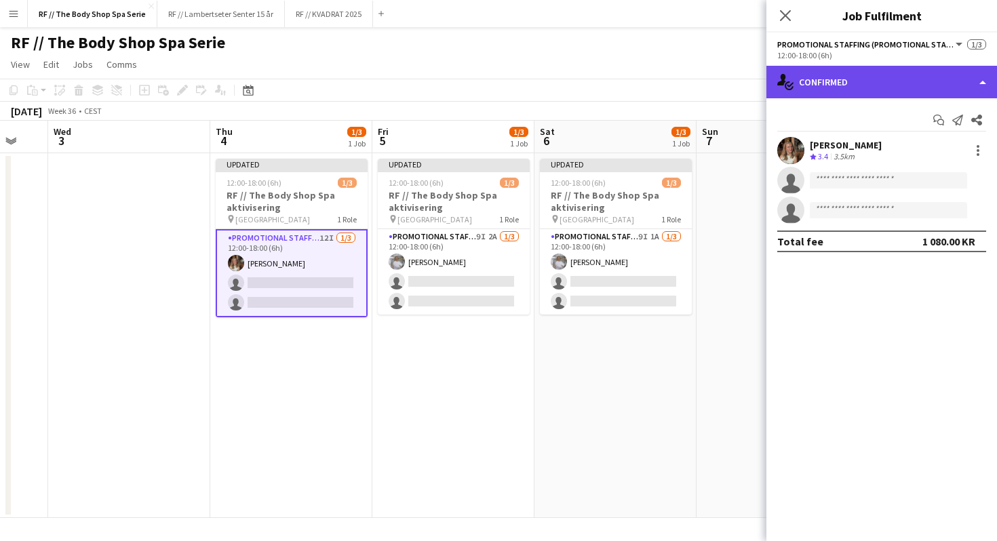
click at [847, 79] on div "single-neutral-actions-check-2 Confirmed" at bounding box center [882, 82] width 231 height 33
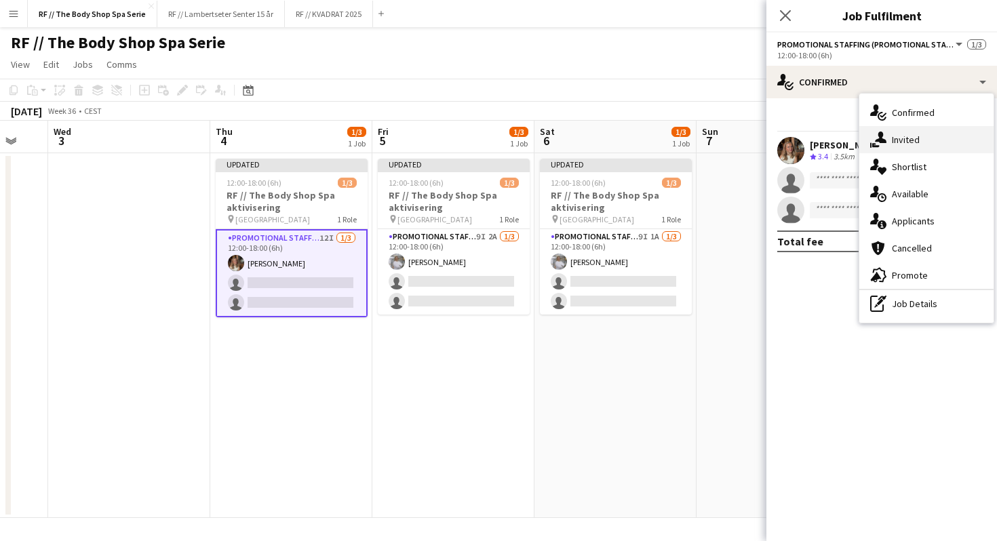
click at [898, 139] on div "single-neutral-actions-share-1 Invited" at bounding box center [927, 139] width 134 height 27
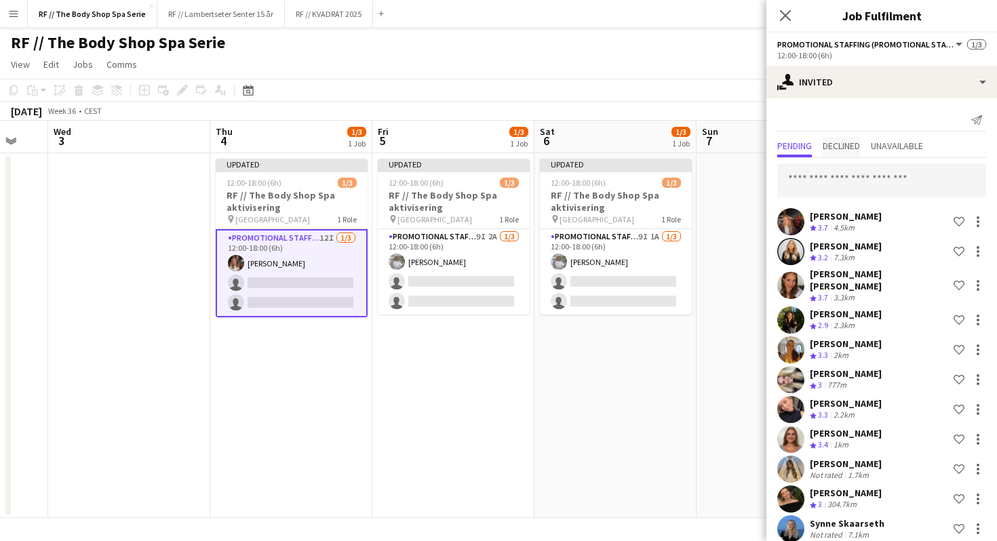
click at [849, 156] on span "Declined" at bounding box center [841, 147] width 37 height 20
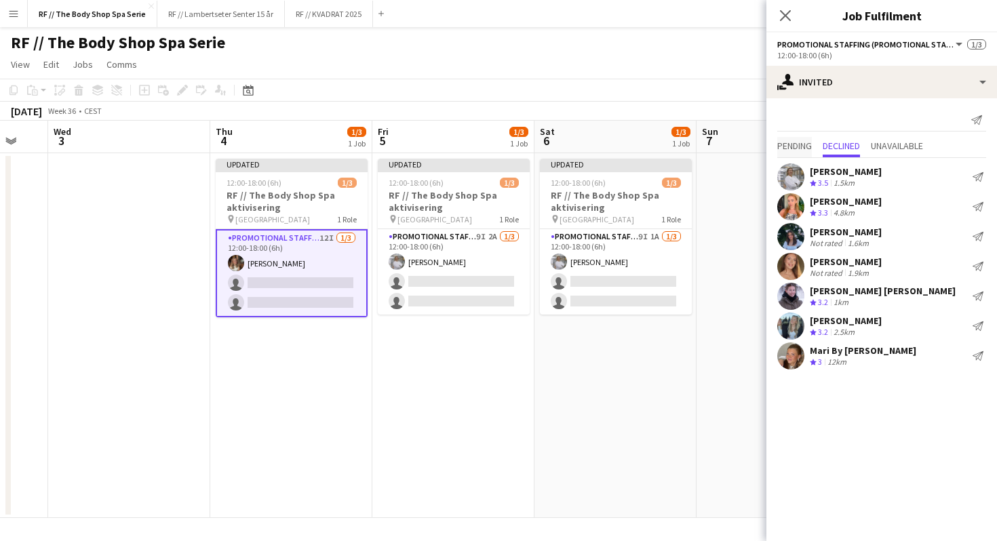
click at [788, 144] on span "Pending" at bounding box center [794, 145] width 35 height 9
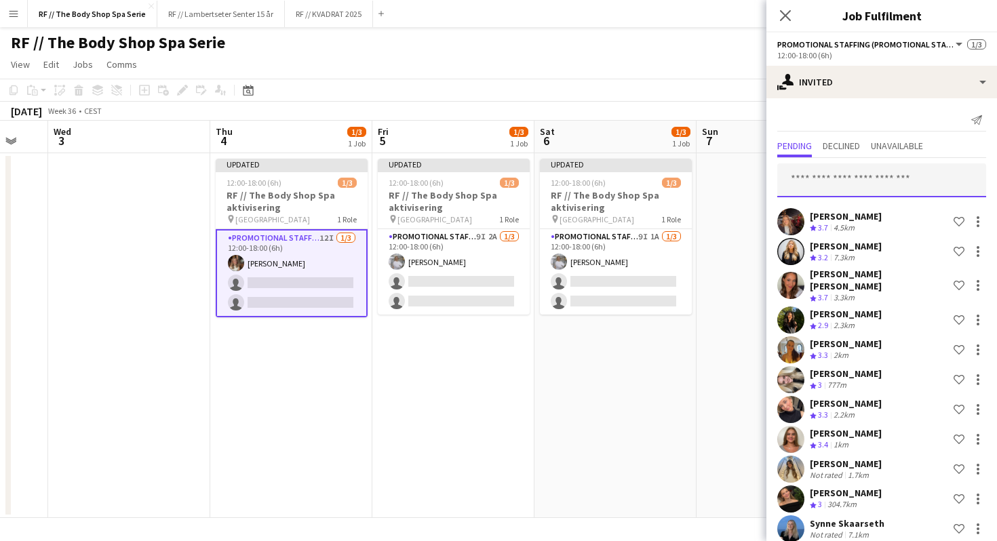
click at [849, 187] on input "text" at bounding box center [881, 180] width 209 height 34
click at [818, 179] on input "text" at bounding box center [881, 180] width 209 height 34
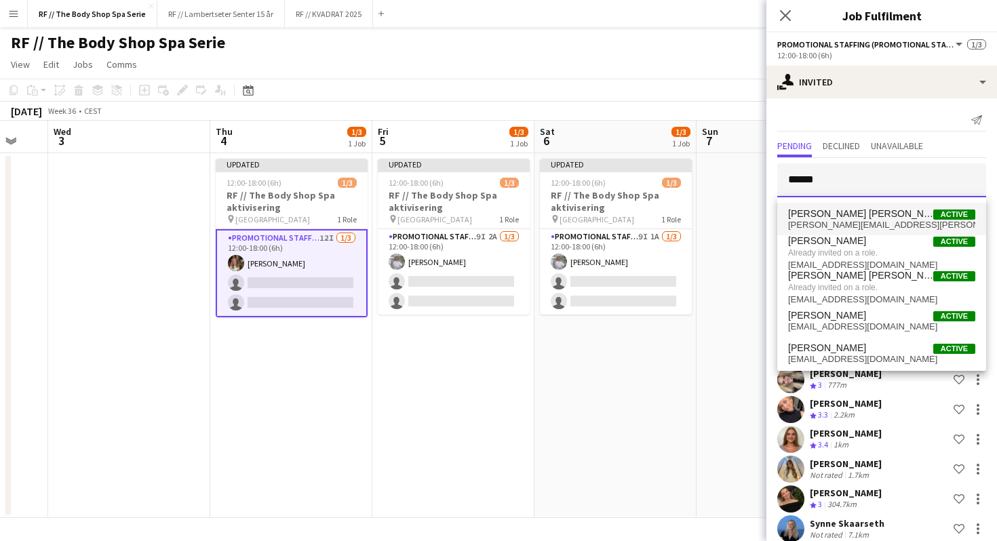
type input "*****"
click at [897, 221] on span "[PERSON_NAME][EMAIL_ADDRESS][PERSON_NAME][DOMAIN_NAME]" at bounding box center [881, 225] width 187 height 11
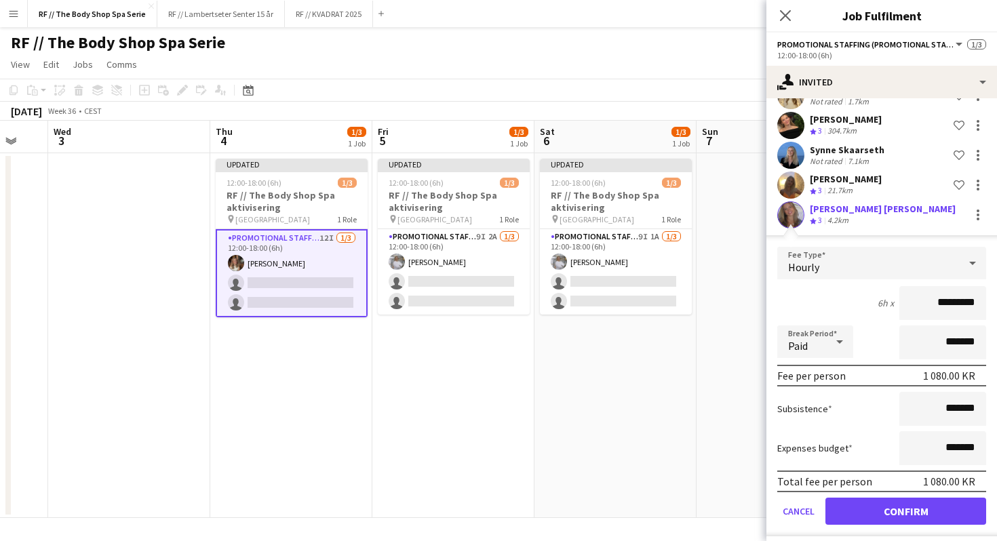
scroll to position [370, 0]
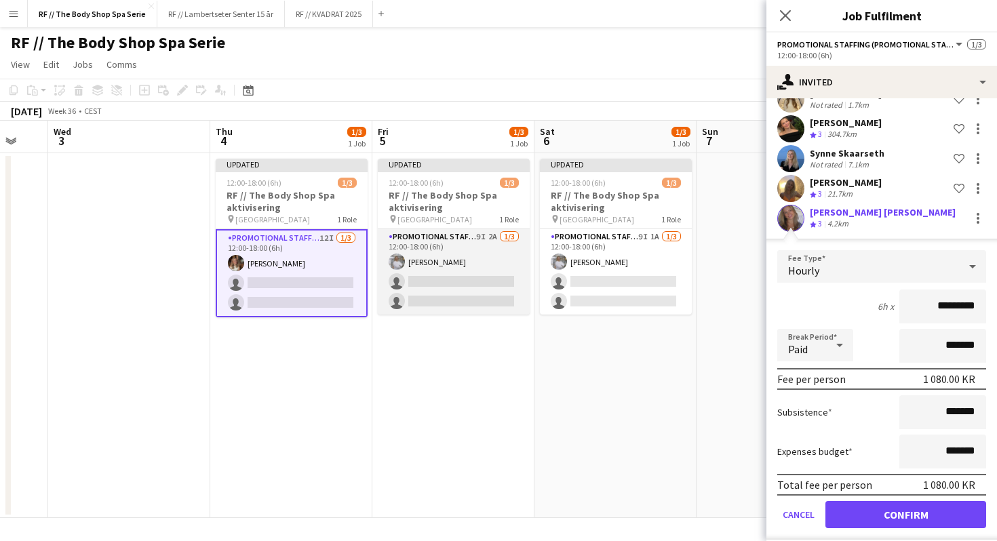
click at [480, 242] on app-card-role "Promotional Staffing (Promotional Staff) 9I 2A [DATE] 12:00-18:00 (6h) [PERSON_…" at bounding box center [454, 271] width 152 height 85
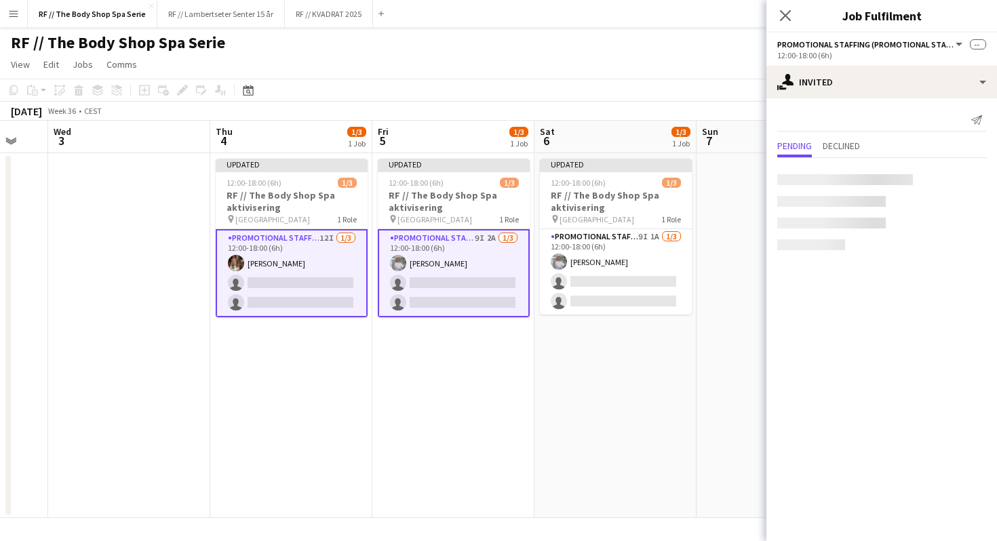
scroll to position [0, 0]
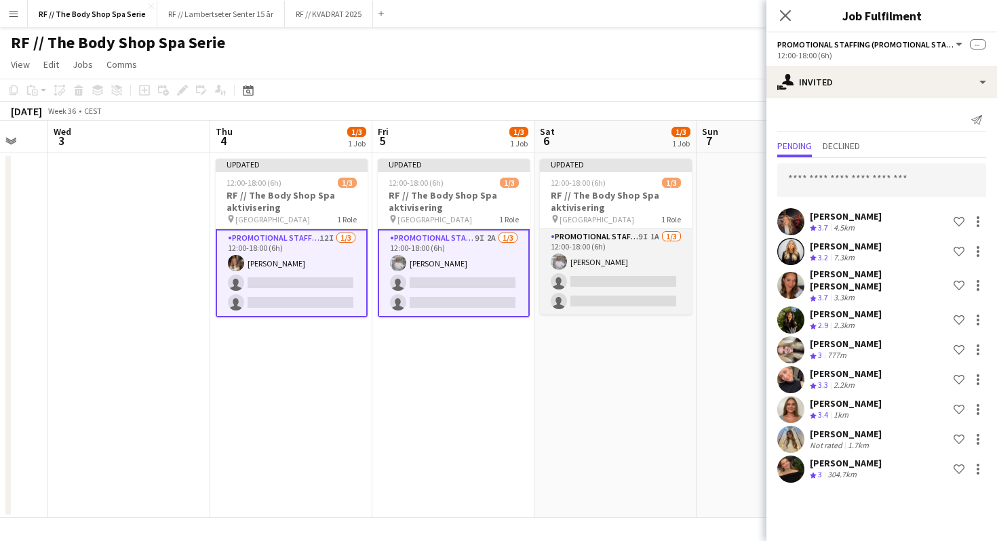
click at [640, 244] on app-card-role "Promotional Staffing (Promotional Staff) 9I 1A [DATE] 12:00-18:00 (6h) [PERSON_…" at bounding box center [616, 271] width 152 height 85
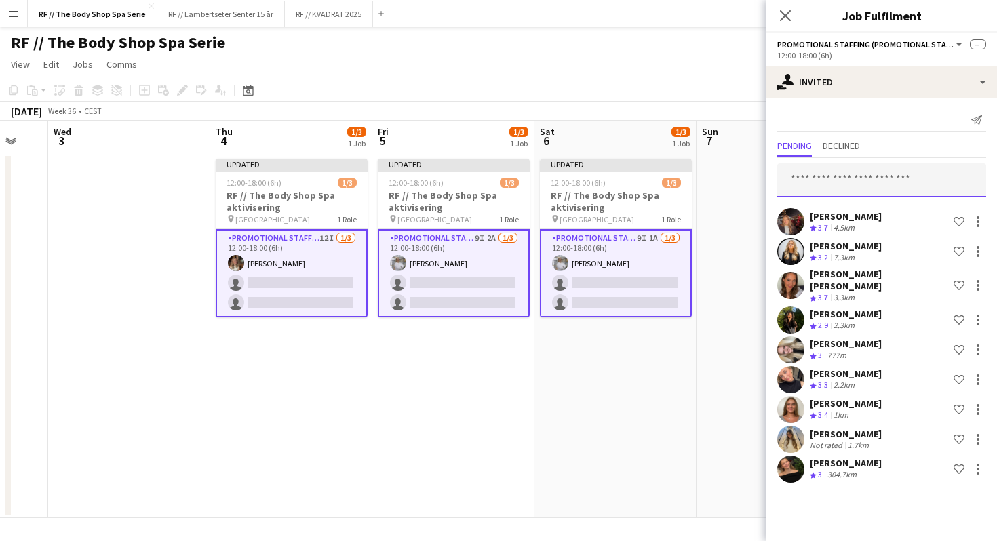
click at [858, 188] on input "text" at bounding box center [881, 180] width 209 height 34
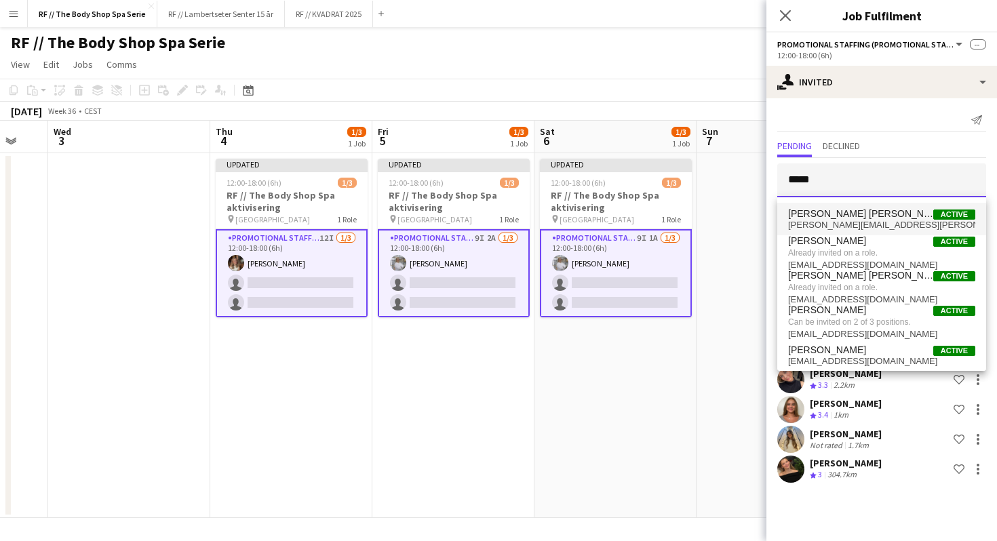
type input "*****"
click at [857, 212] on span "[PERSON_NAME] [PERSON_NAME]" at bounding box center [860, 214] width 145 height 12
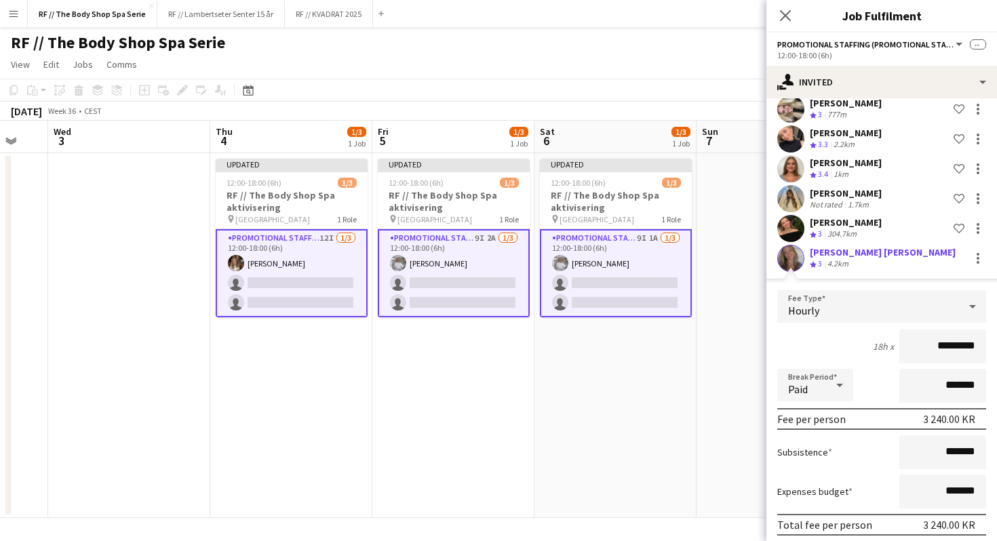
scroll to position [284, 0]
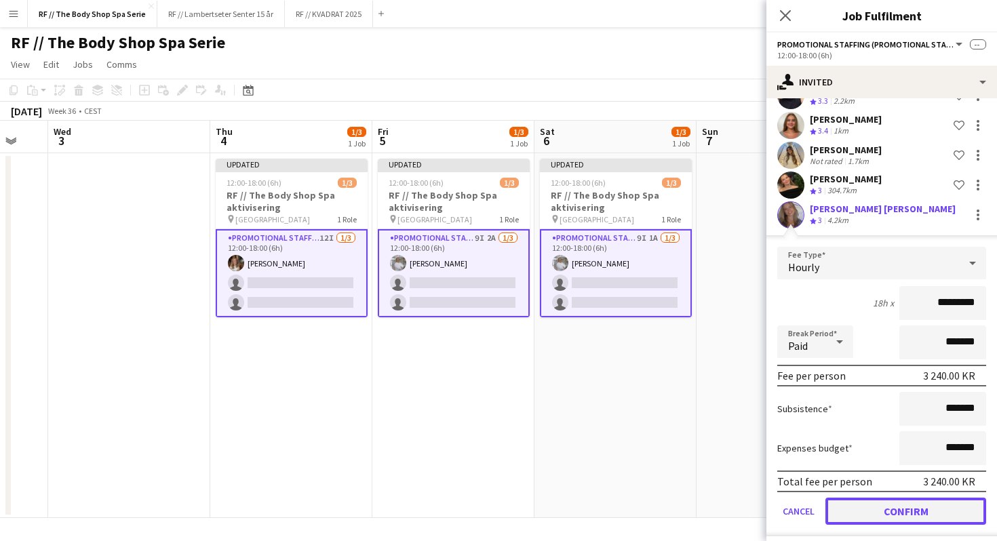
click at [925, 508] on button "Confirm" at bounding box center [906, 511] width 161 height 27
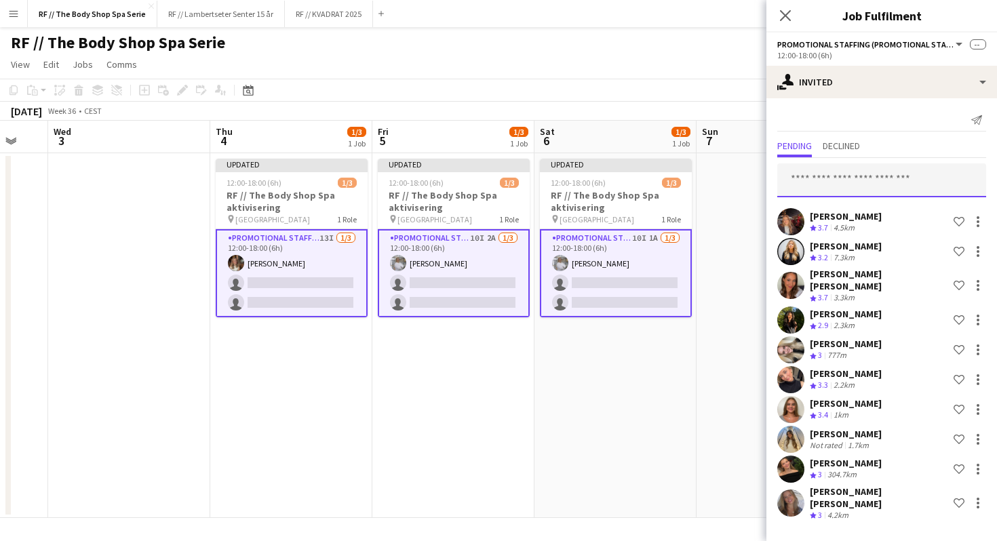
click at [822, 180] on input "text" at bounding box center [881, 180] width 209 height 34
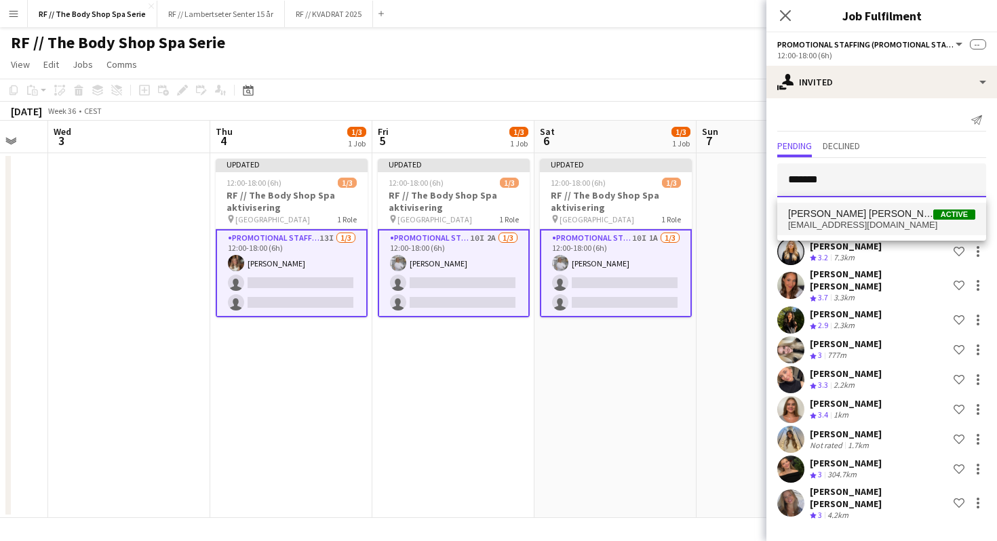
type input "******"
click at [826, 215] on span "[PERSON_NAME] [PERSON_NAME]" at bounding box center [860, 214] width 145 height 12
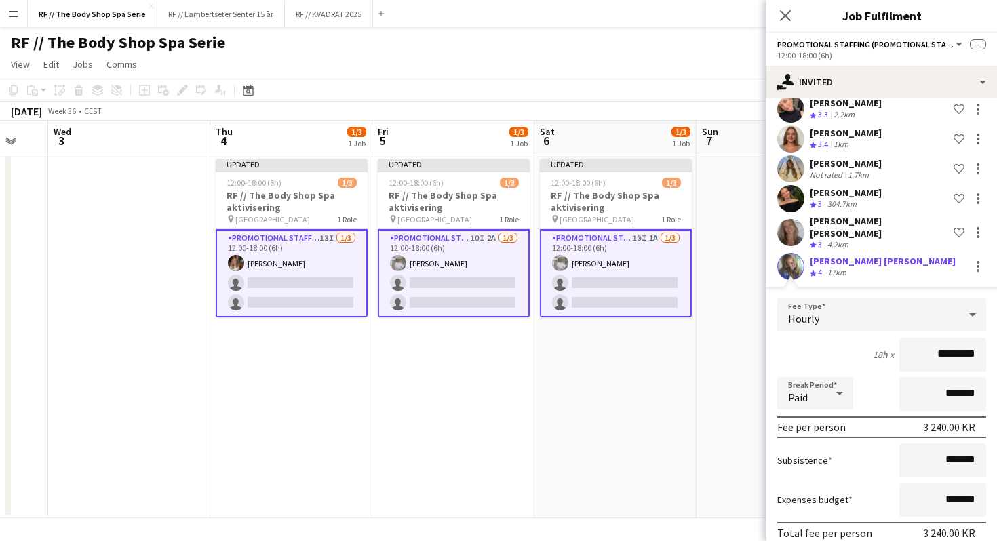
scroll to position [314, 0]
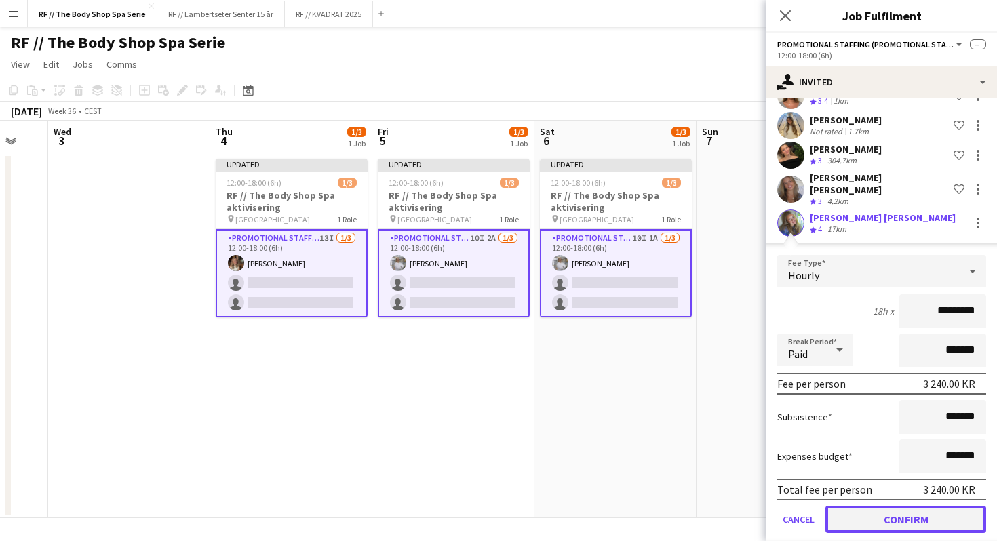
click at [905, 509] on button "Confirm" at bounding box center [906, 519] width 161 height 27
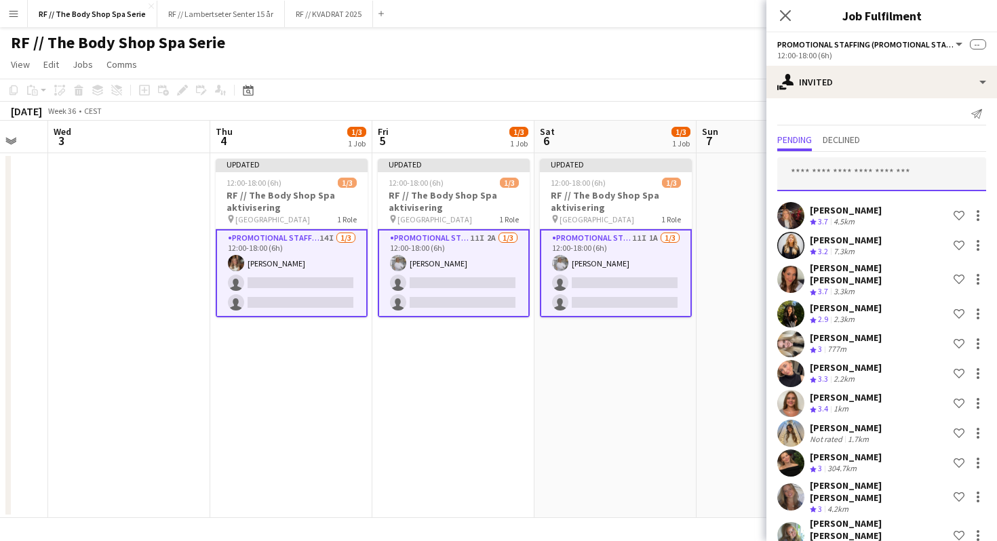
click at [828, 182] on input "text" at bounding box center [881, 174] width 209 height 34
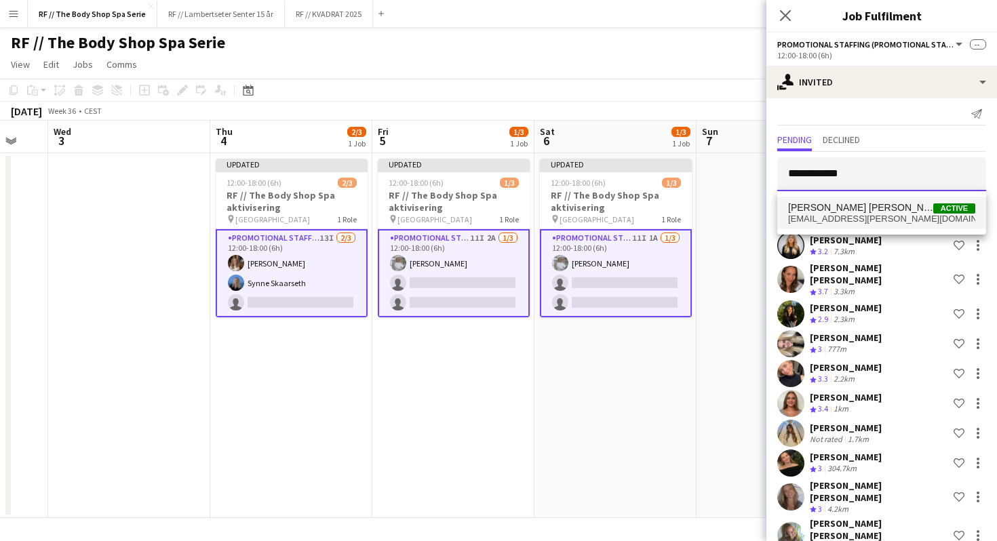
type input "**********"
click at [865, 202] on span "[PERSON_NAME] [PERSON_NAME]" at bounding box center [860, 208] width 145 height 12
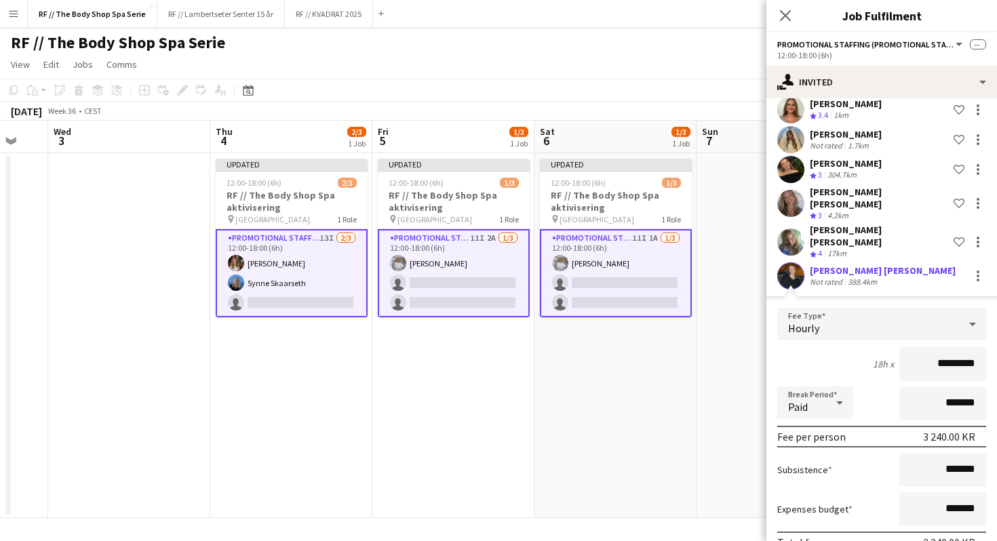
scroll to position [344, 0]
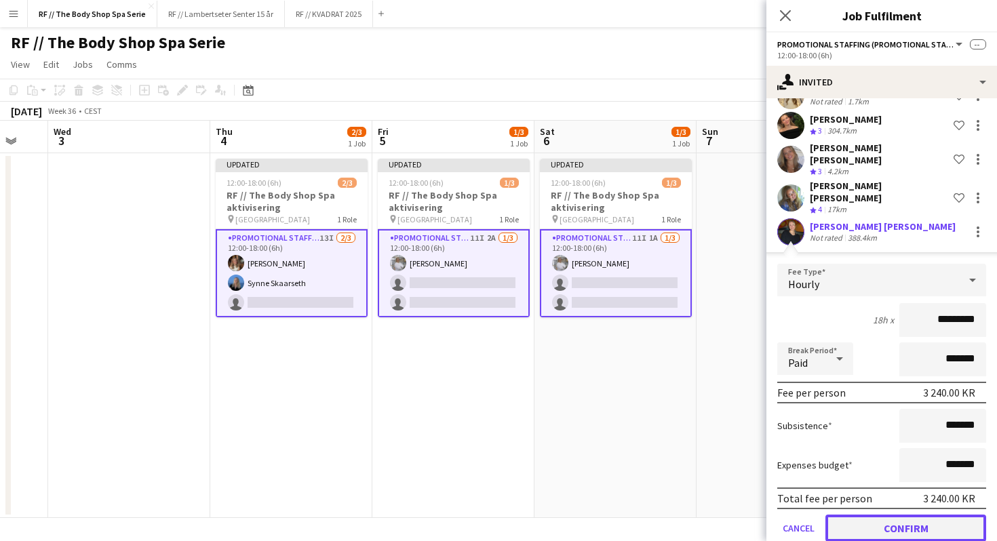
click at [906, 515] on button "Confirm" at bounding box center [906, 528] width 161 height 27
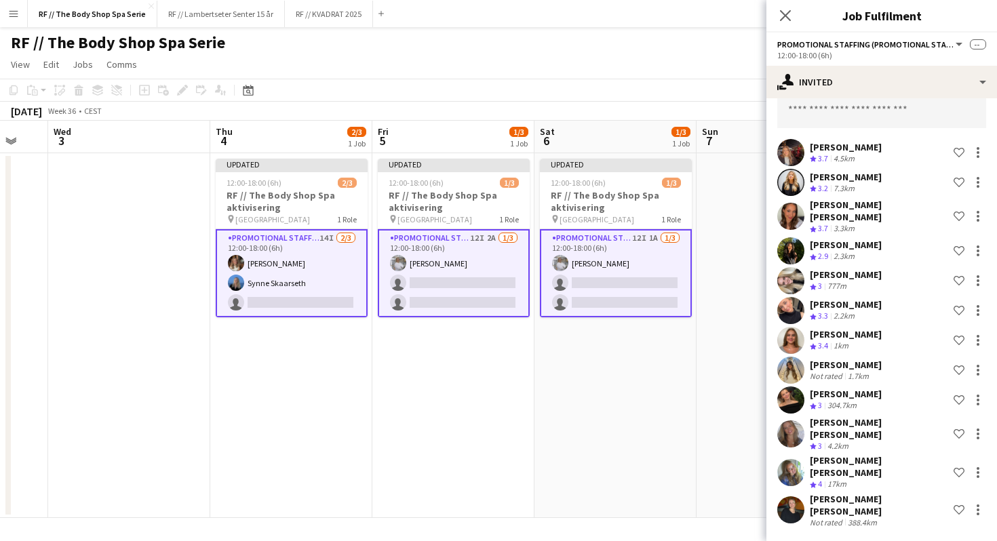
scroll to position [36, 0]
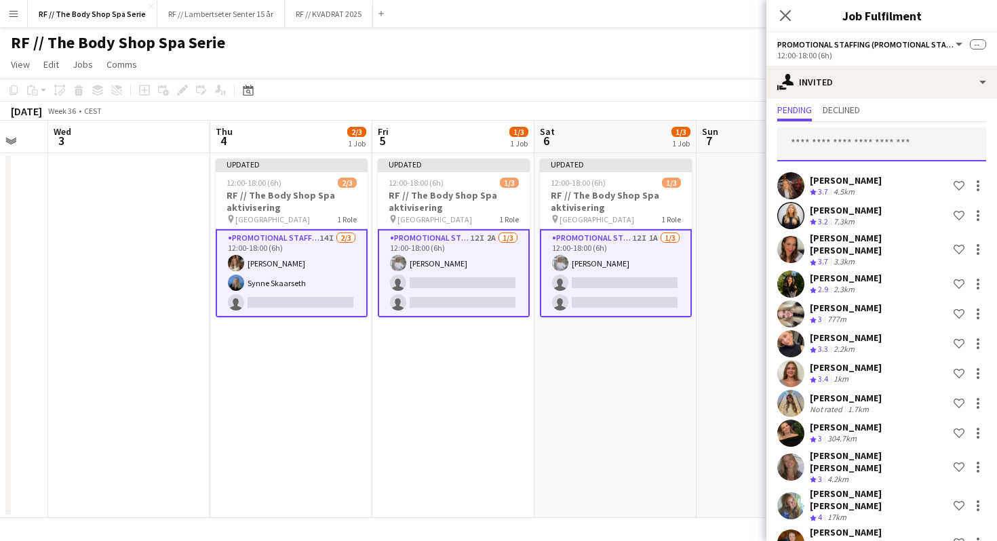
click at [838, 145] on input "text" at bounding box center [881, 145] width 209 height 34
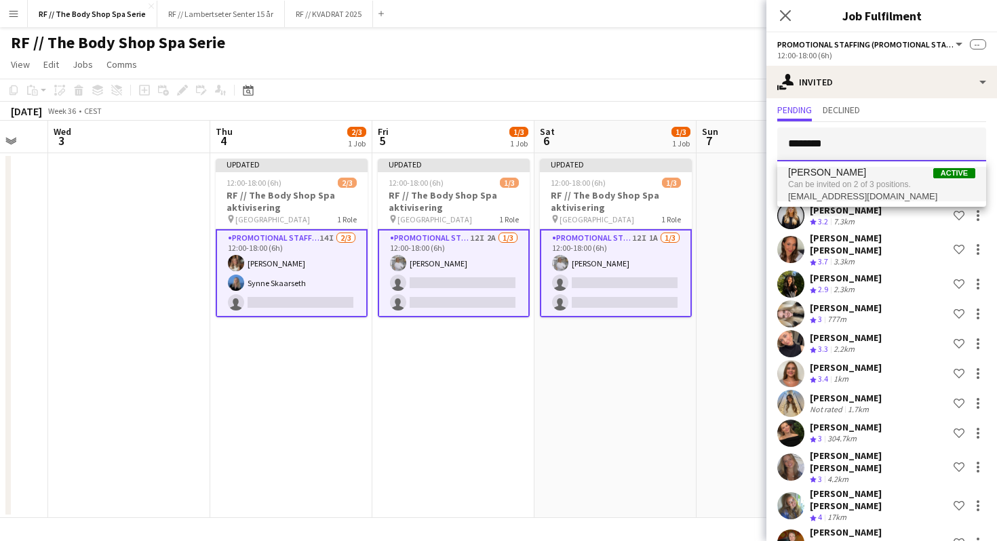
type input "********"
click at [872, 183] on span "Can be invited on 2 of 3 positions." at bounding box center [881, 184] width 187 height 12
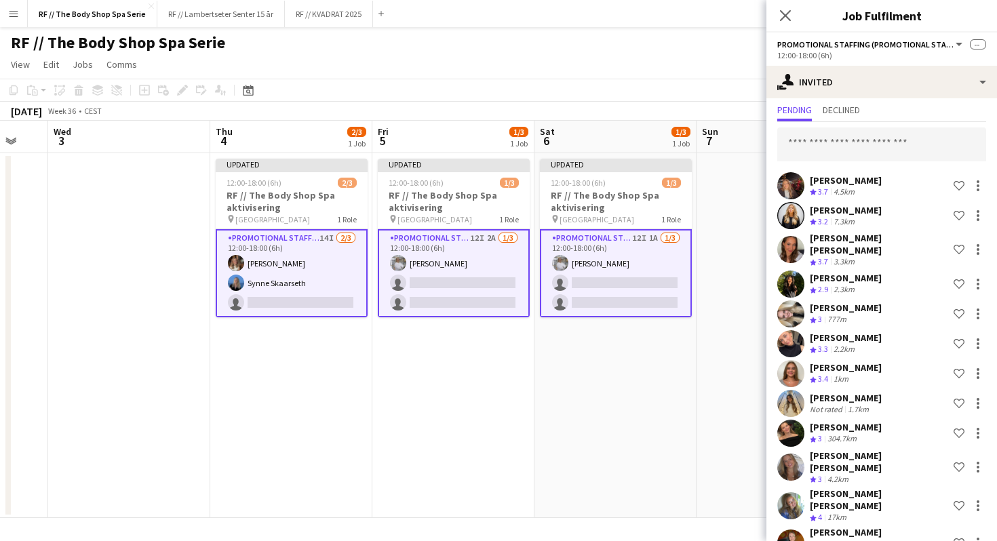
scroll to position [330, 0]
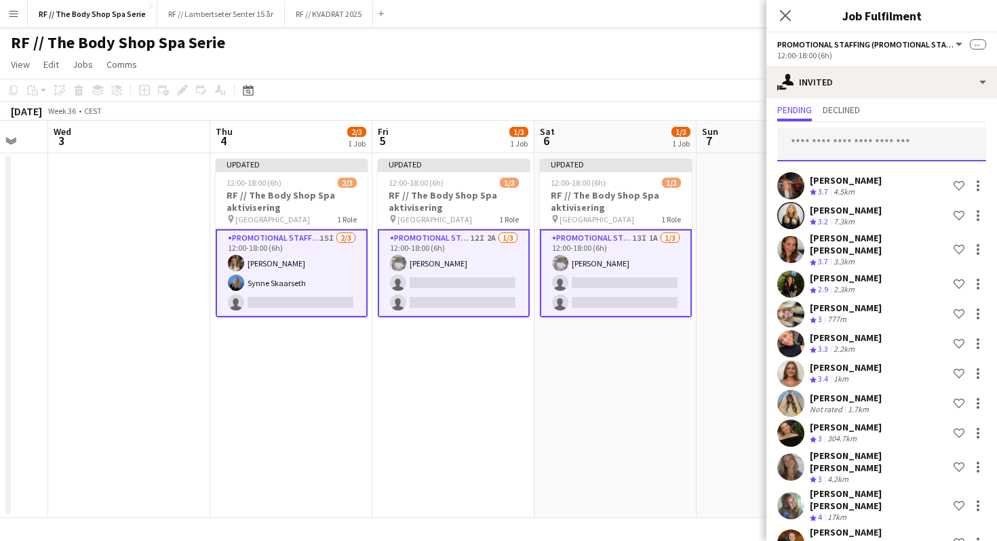
click at [828, 154] on input "text" at bounding box center [881, 145] width 209 height 34
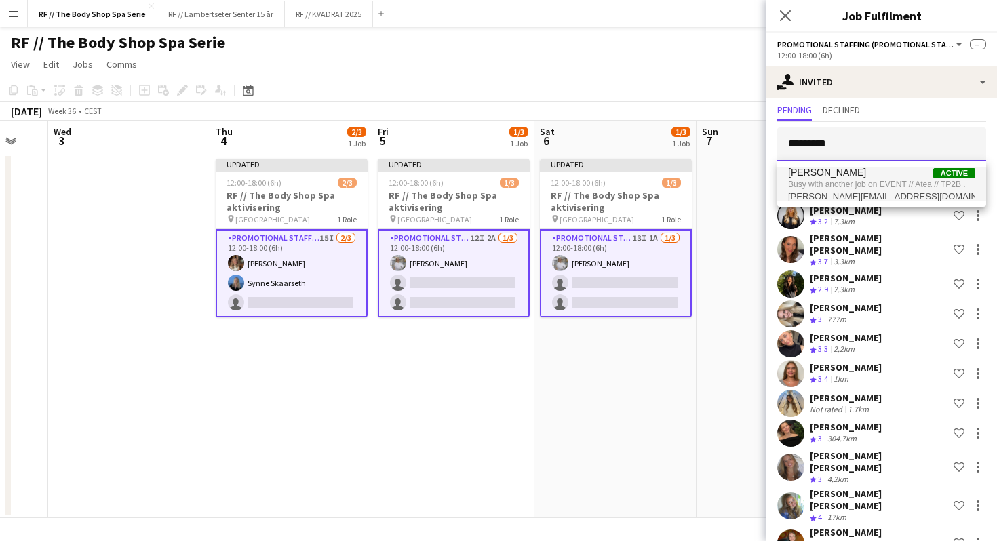
type input "*********"
click at [872, 179] on span "Busy with another job on EVENT // Atea // TP2B ." at bounding box center [881, 184] width 187 height 12
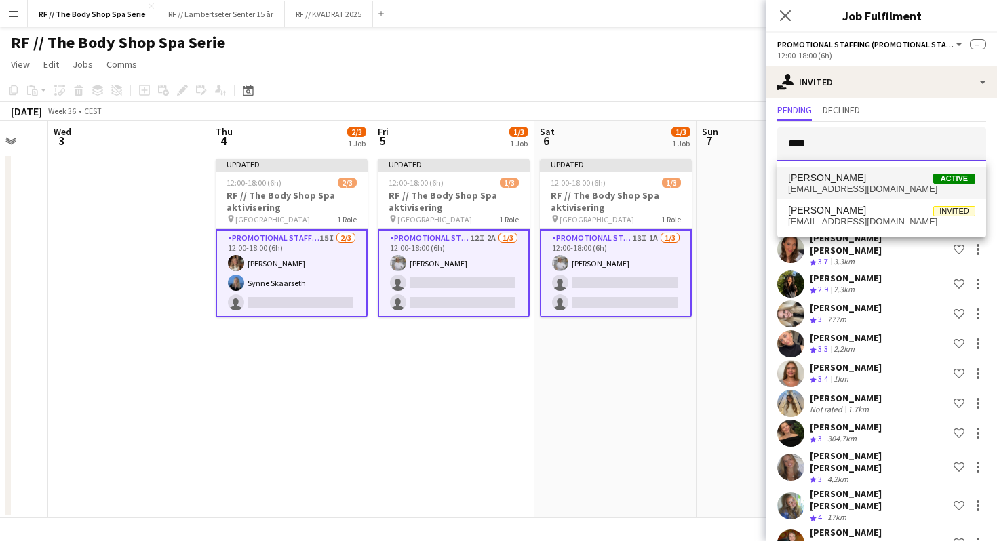
type input "***"
click at [841, 181] on span "[PERSON_NAME]" at bounding box center [827, 178] width 78 height 12
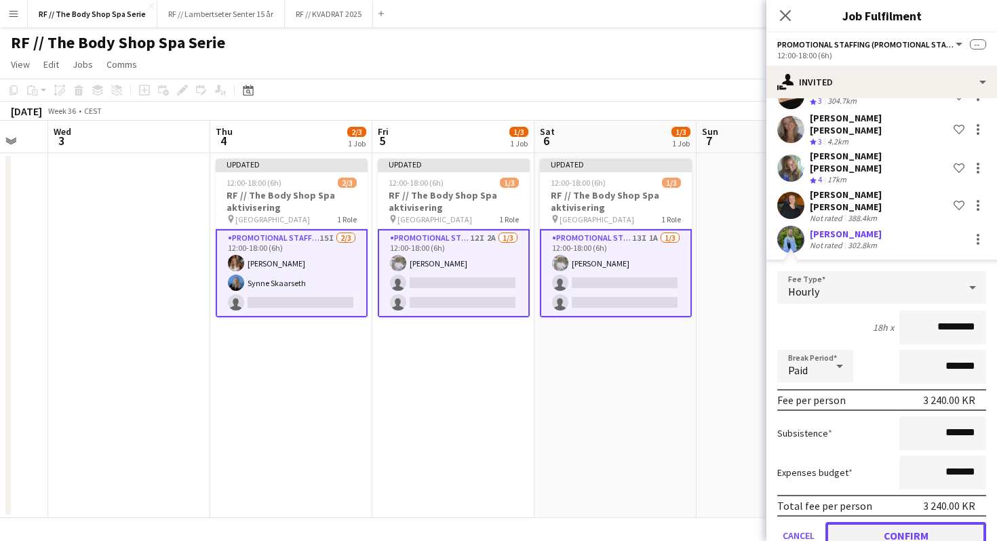
click at [919, 522] on button "Confirm" at bounding box center [906, 535] width 161 height 27
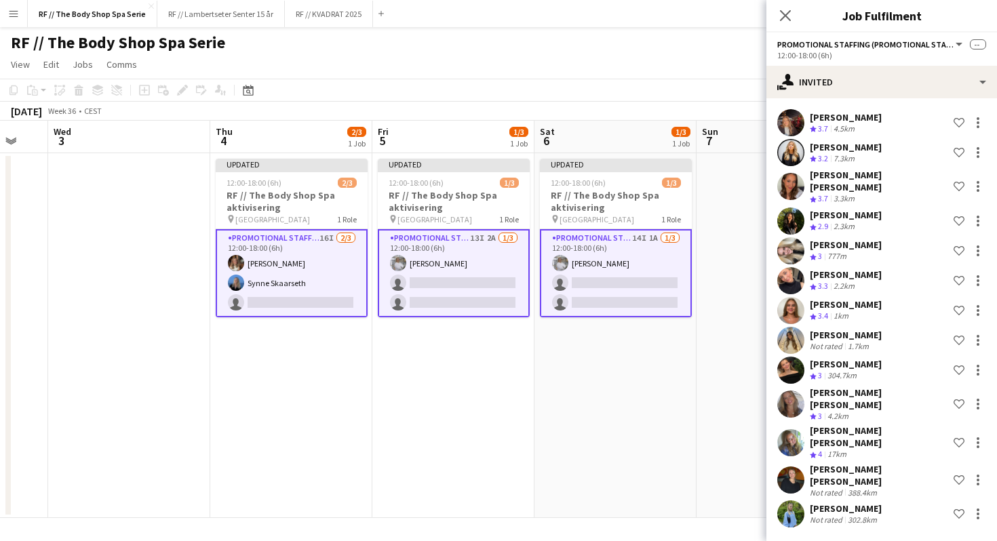
scroll to position [66, 0]
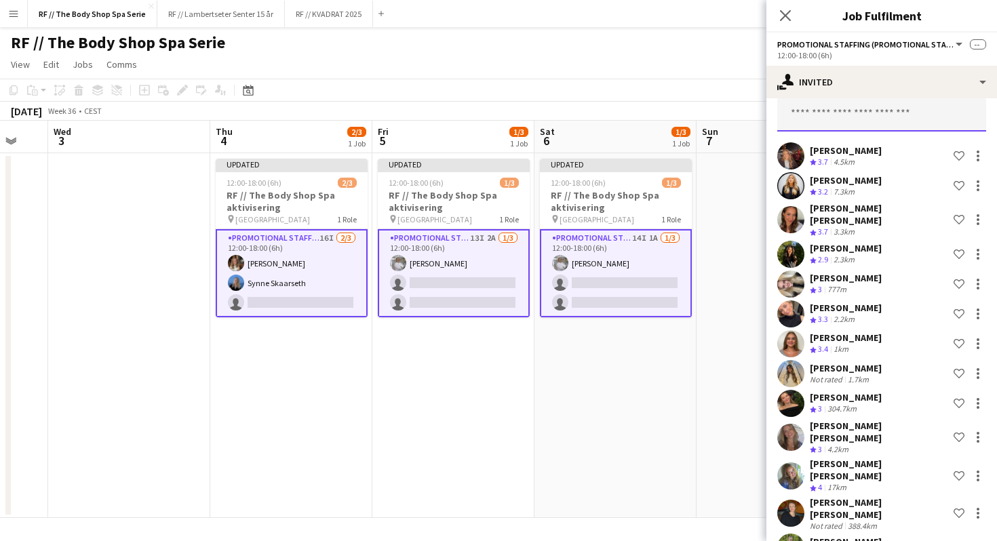
click at [831, 114] on input "text" at bounding box center [881, 115] width 209 height 34
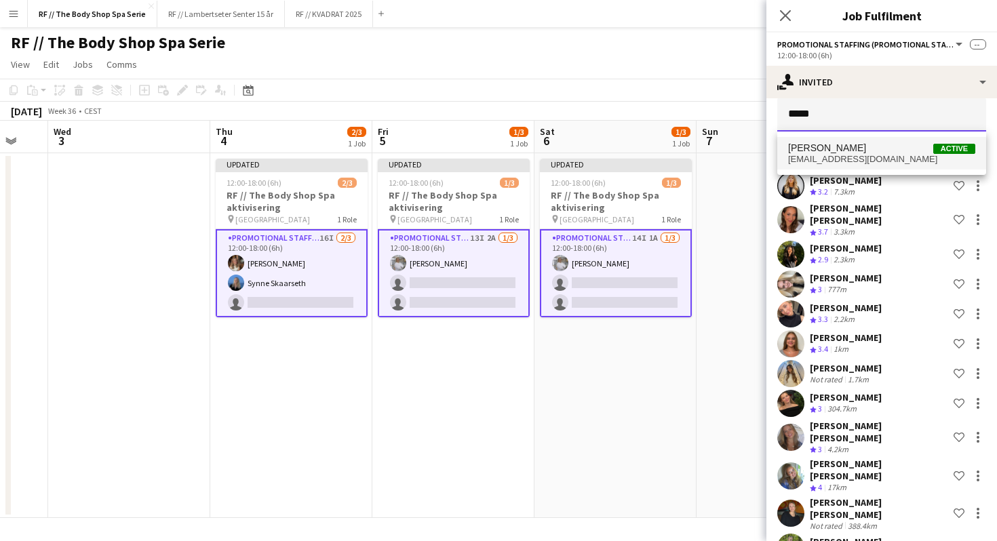
type input "*****"
click at [842, 150] on span "[PERSON_NAME] Active" at bounding box center [881, 148] width 187 height 12
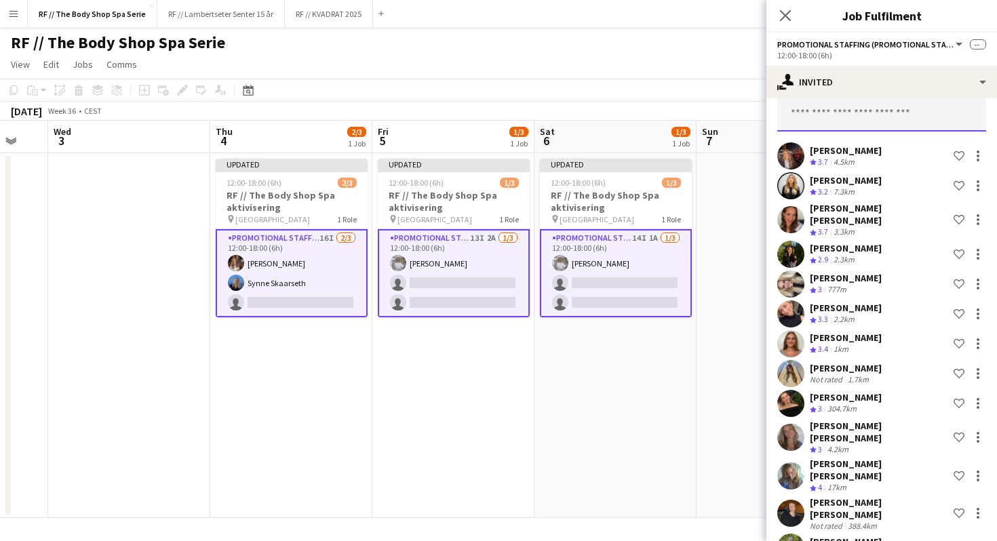
scroll to position [360, 0]
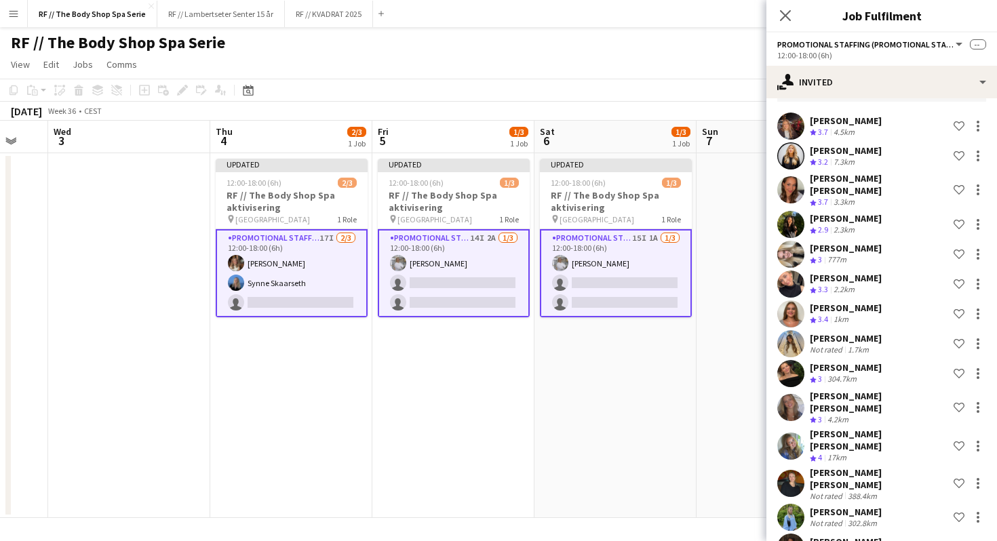
scroll to position [0, 0]
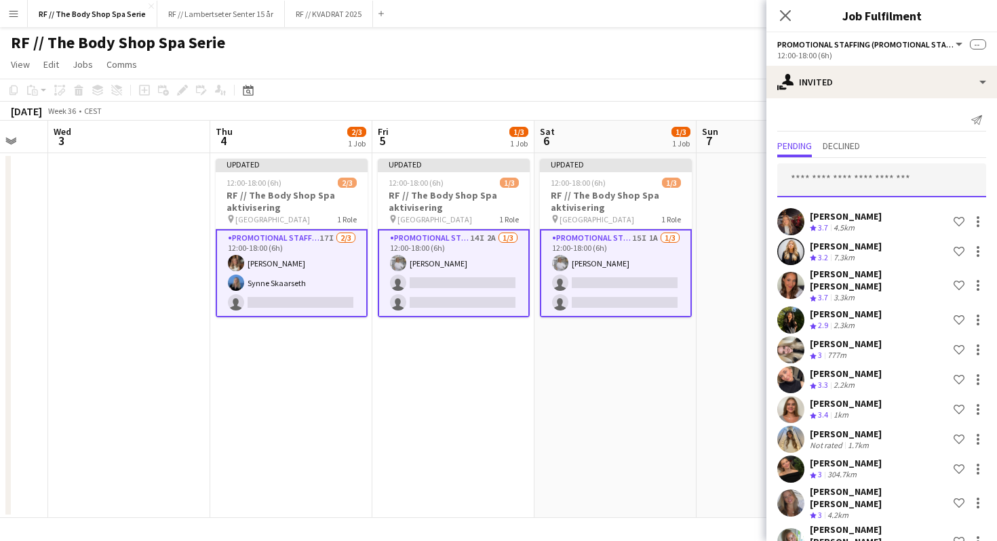
click at [841, 177] on input "text" at bounding box center [881, 180] width 209 height 34
click at [824, 178] on input "text" at bounding box center [881, 180] width 209 height 34
paste input "**********"
type input "**********"
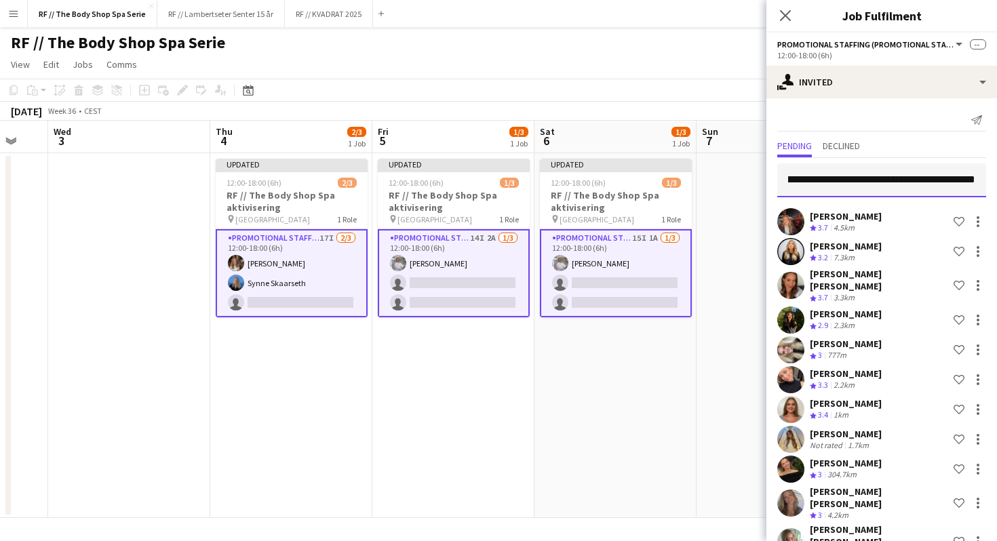
click at [832, 176] on input "**********" at bounding box center [881, 180] width 209 height 34
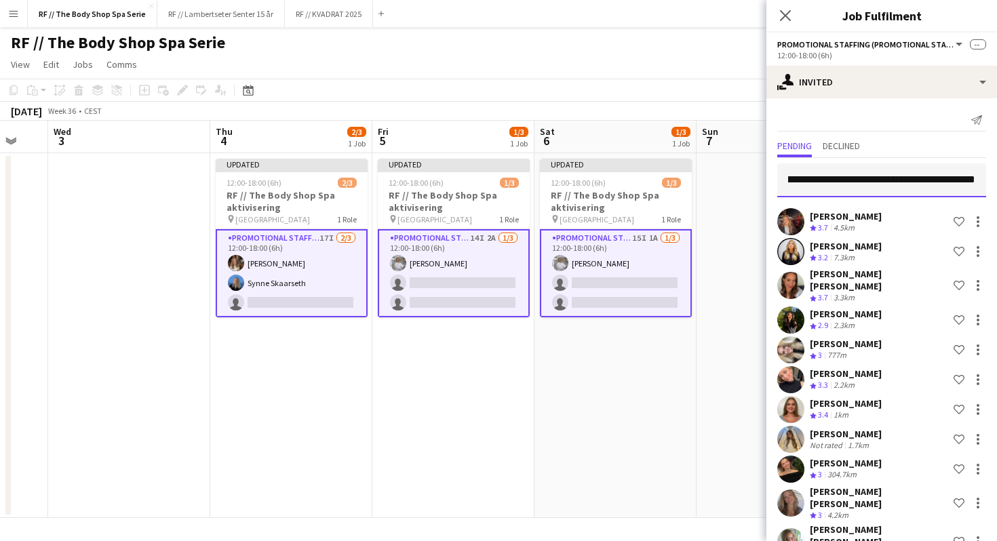
click at [832, 176] on input "**********" at bounding box center [881, 180] width 209 height 34
click at [832, 176] on input "text" at bounding box center [881, 180] width 209 height 34
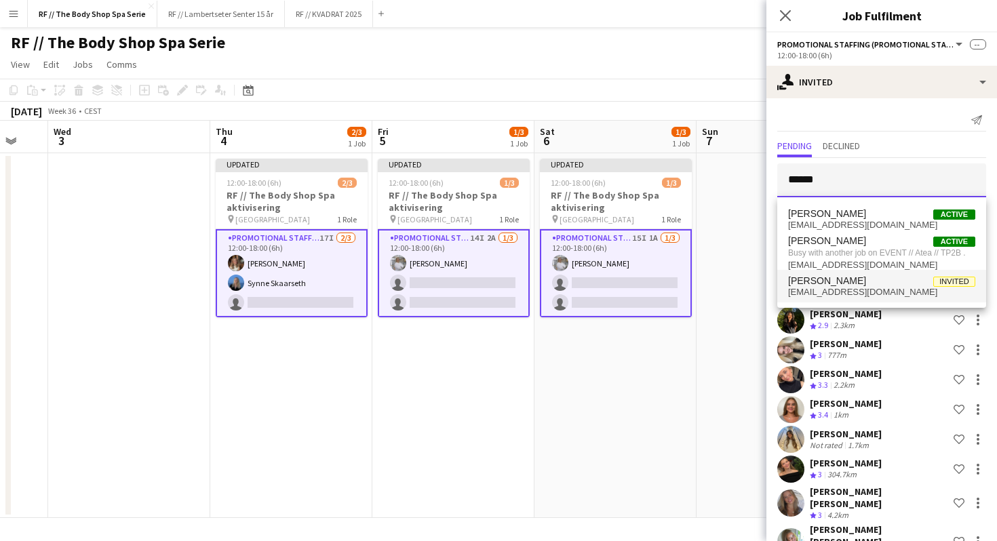
type input "*****"
click at [885, 286] on span "[PERSON_NAME] Invited" at bounding box center [881, 281] width 187 height 12
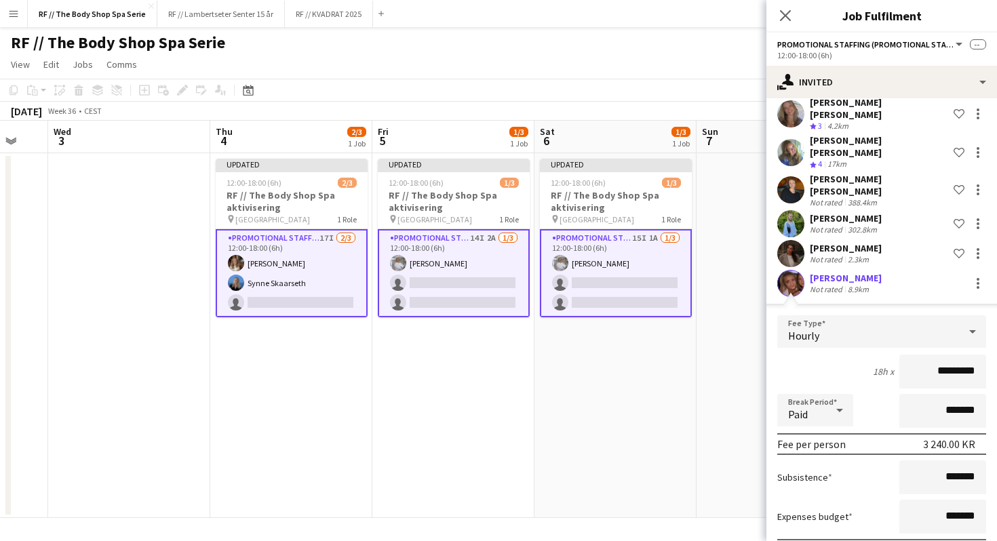
scroll to position [433, 0]
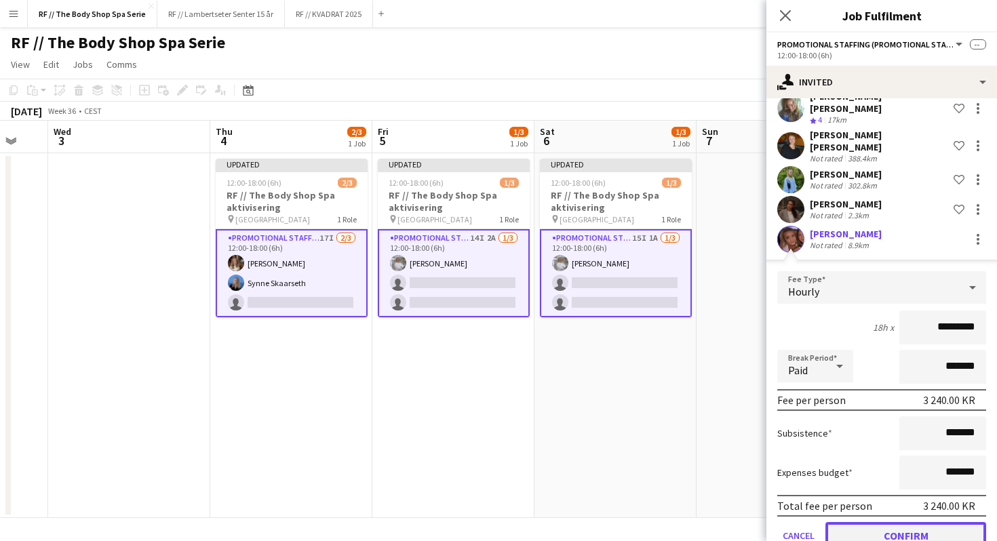
click at [921, 522] on button "Confirm" at bounding box center [906, 535] width 161 height 27
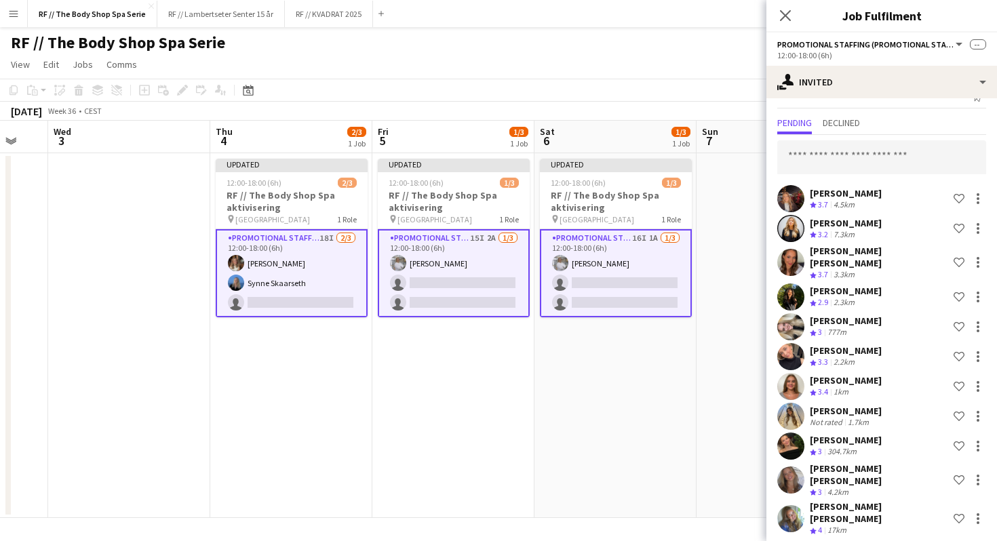
scroll to position [0, 0]
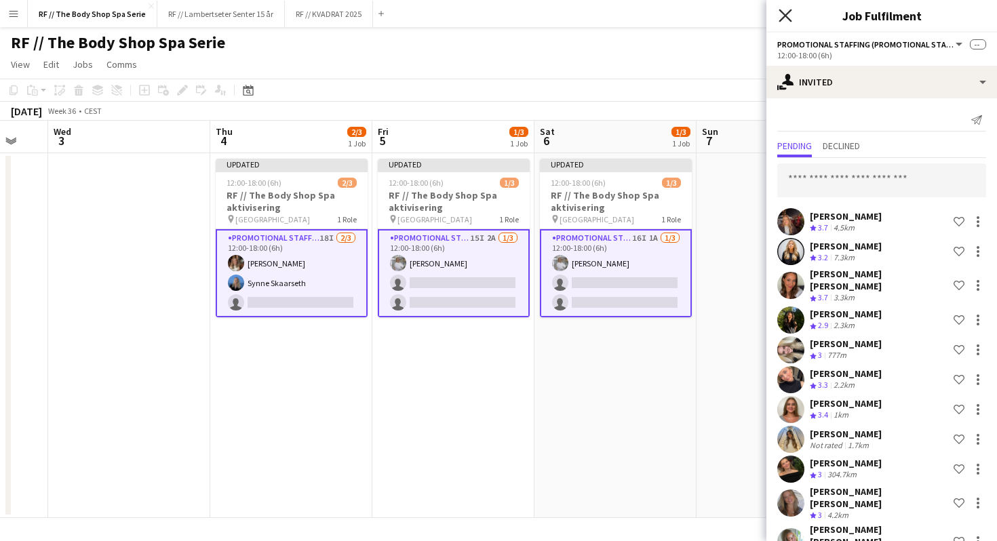
click at [783, 16] on icon at bounding box center [785, 15] width 13 height 13
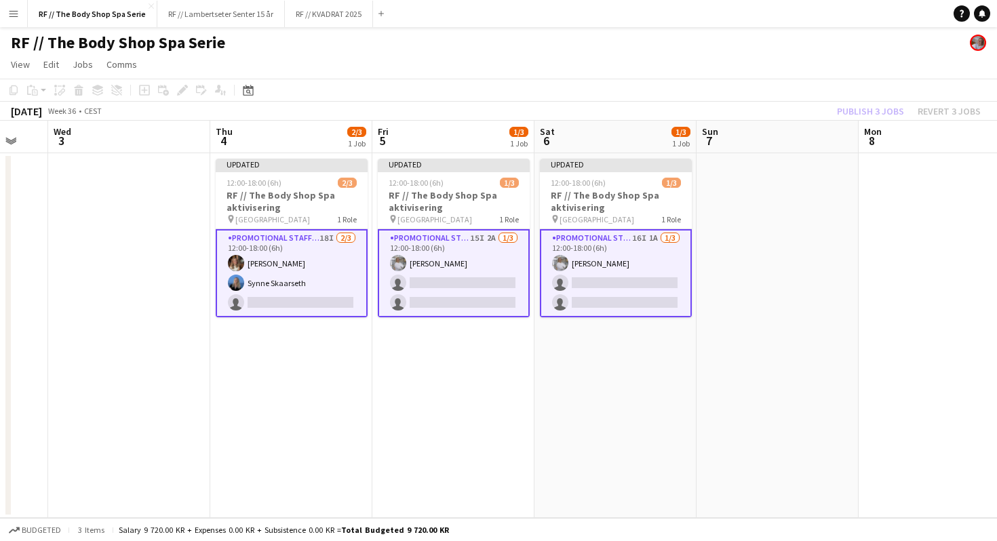
click at [868, 112] on div "Publish 3 jobs Revert 3 jobs" at bounding box center [909, 111] width 176 height 18
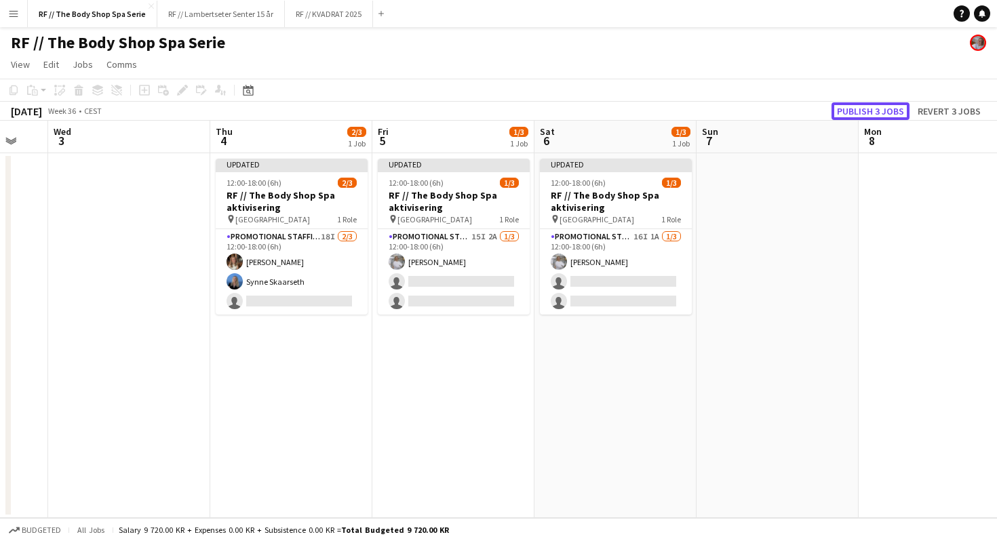
click at [868, 112] on button "Publish 3 jobs" at bounding box center [871, 111] width 78 height 18
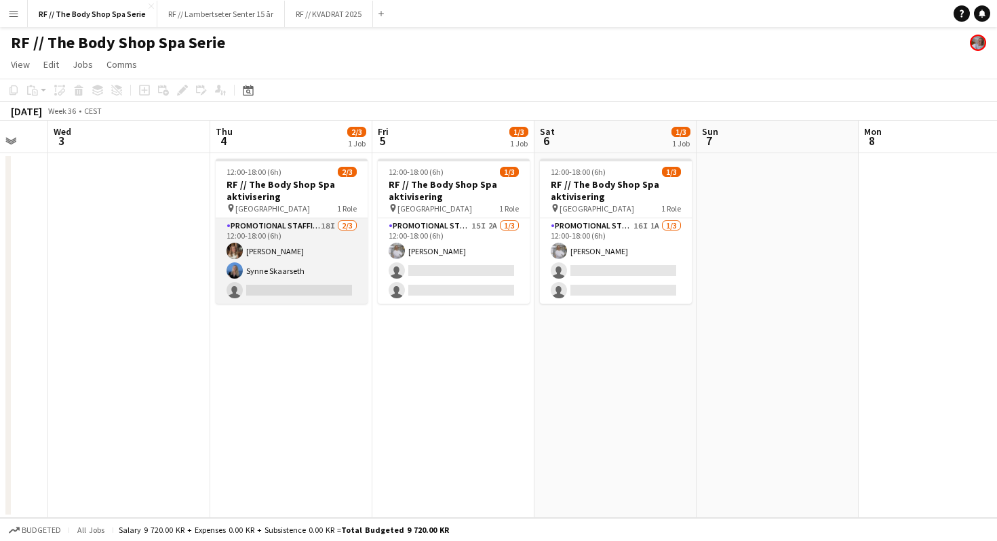
click at [284, 242] on app-card-role "Promotional Staffing (Promotional Staff) 18I [DATE] 12:00-18:00 (6h) [PERSON_NA…" at bounding box center [292, 260] width 152 height 85
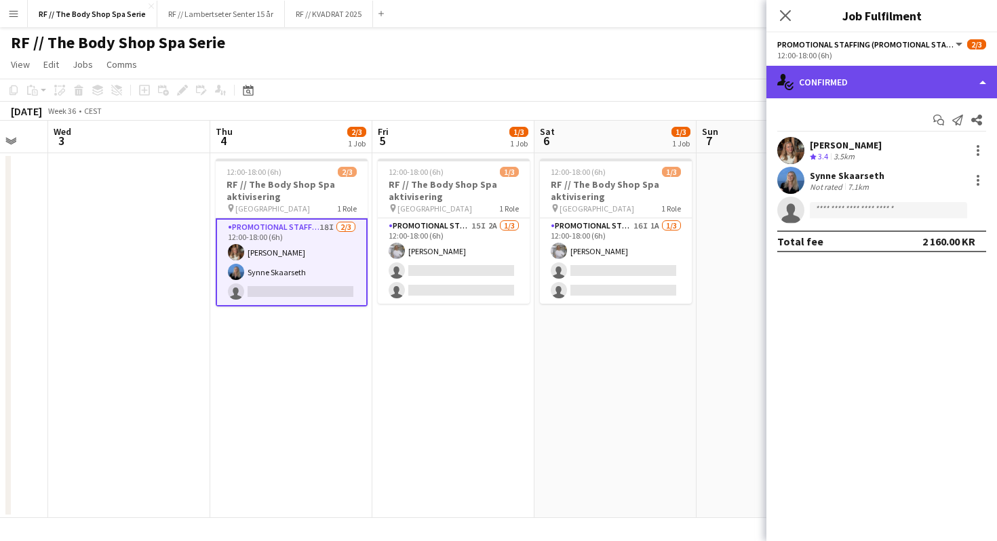
click at [835, 74] on div "single-neutral-actions-check-2 Confirmed" at bounding box center [882, 82] width 231 height 33
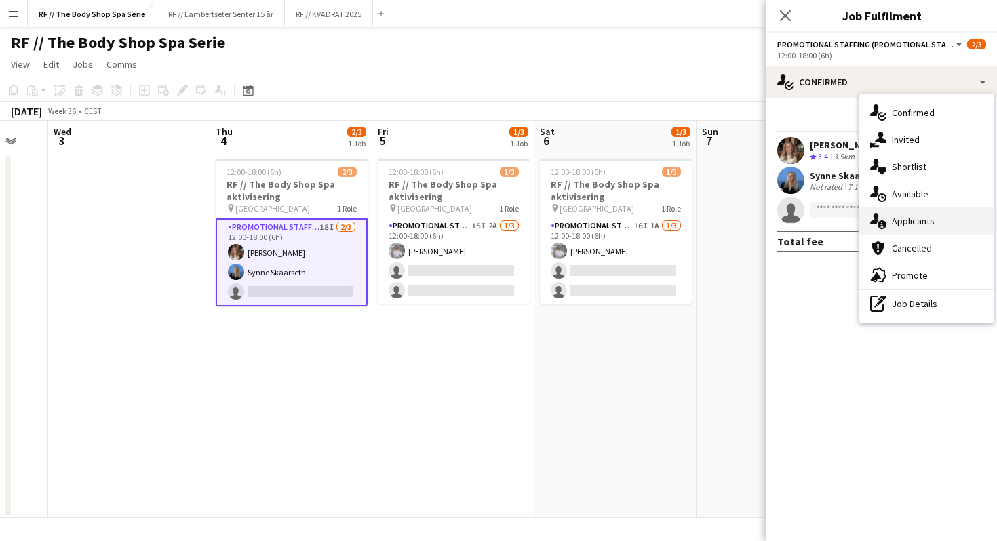
click at [902, 215] on div "single-neutral-actions-information Applicants" at bounding box center [927, 221] width 134 height 27
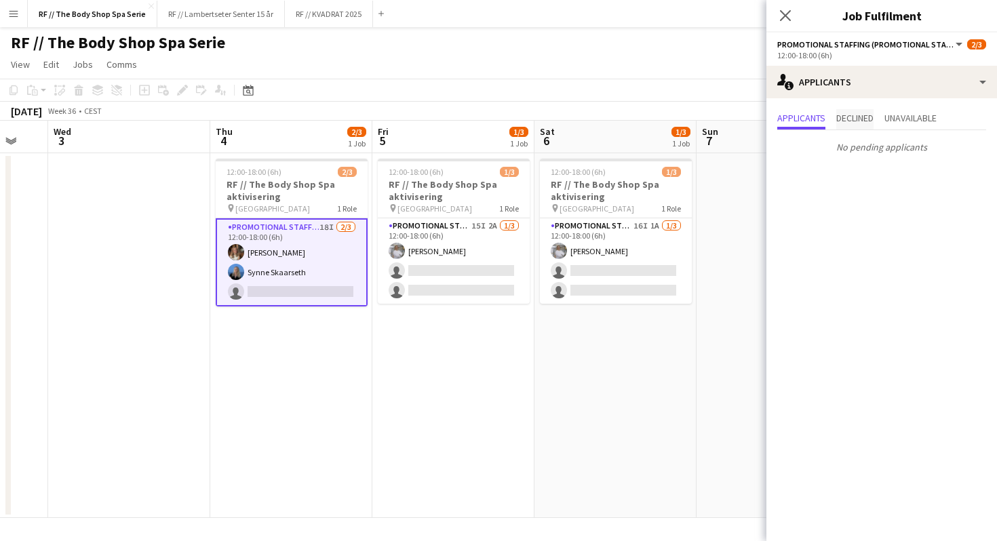
click at [872, 121] on span "Declined" at bounding box center [854, 117] width 37 height 9
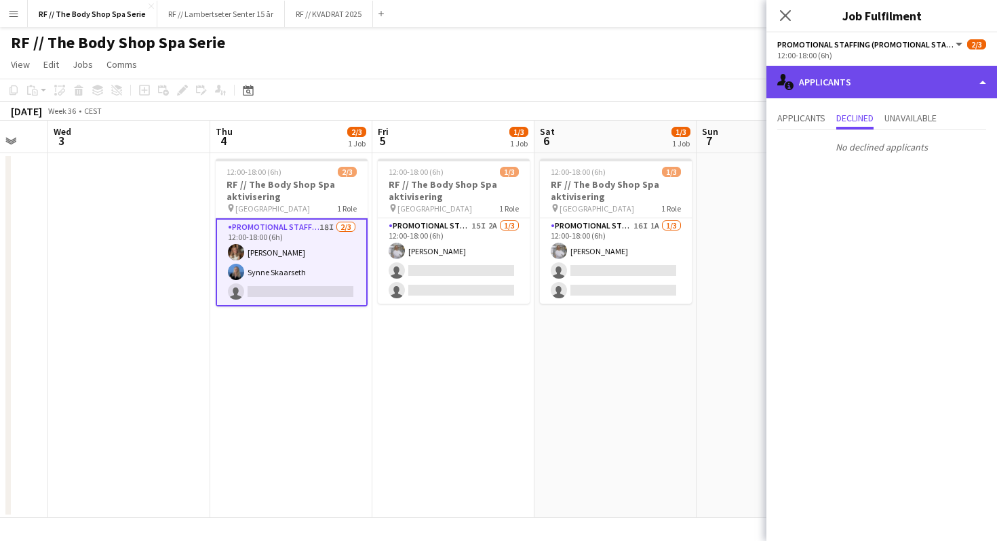
click at [824, 79] on div "single-neutral-actions-information Applicants" at bounding box center [882, 82] width 231 height 33
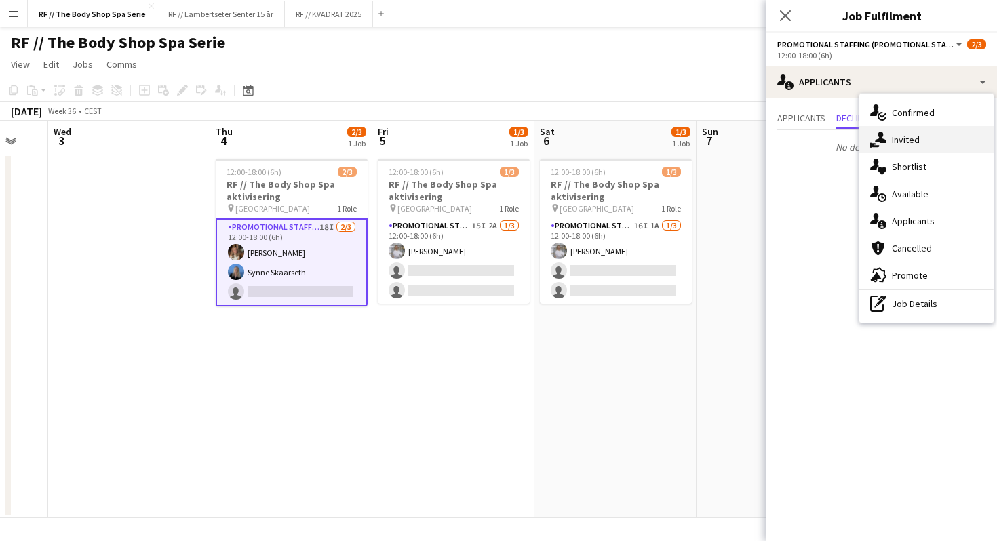
click at [889, 141] on div "single-neutral-actions-share-1 Invited" at bounding box center [927, 139] width 134 height 27
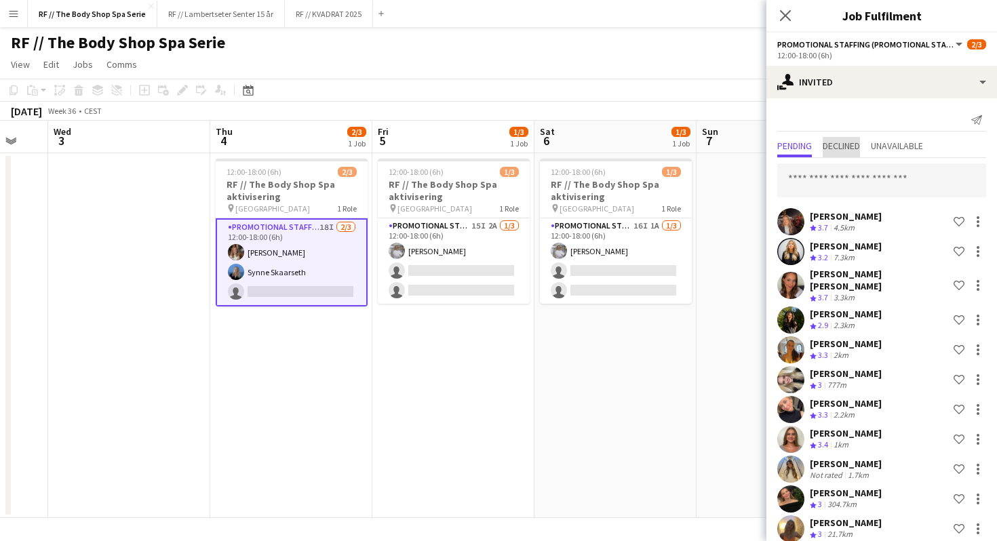
click at [860, 148] on span "Declined" at bounding box center [841, 145] width 37 height 9
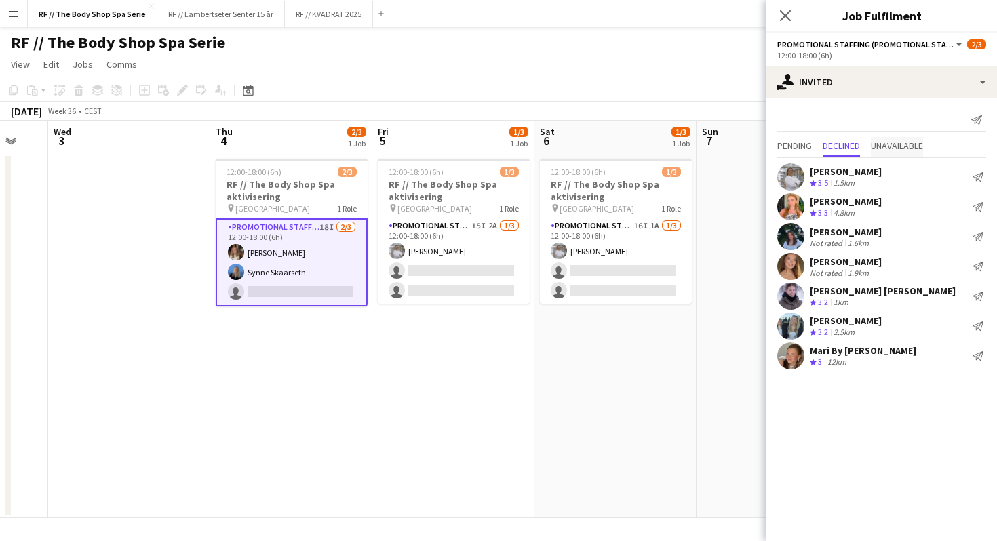
click at [895, 149] on span "Unavailable" at bounding box center [897, 145] width 52 height 9
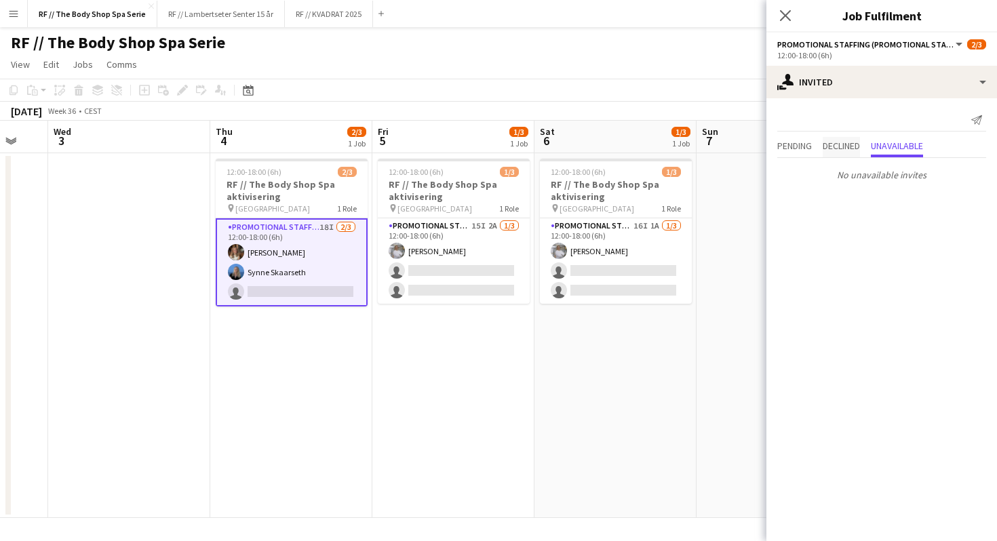
click at [836, 149] on span "Declined" at bounding box center [841, 145] width 37 height 9
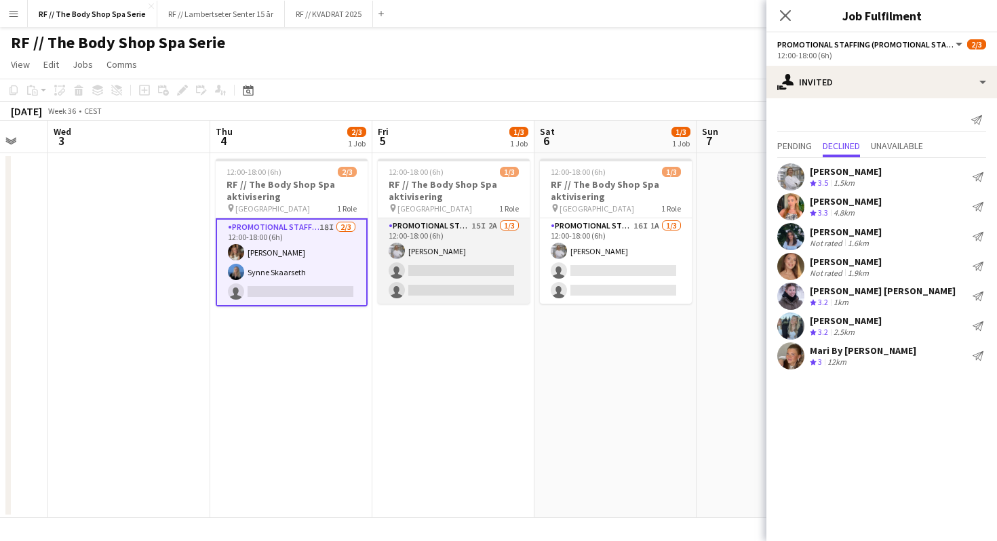
click at [469, 231] on app-card-role "Promotional Staffing (Promotional Staff) 15I 2A [DATE] 12:00-18:00 (6h) [PERSON…" at bounding box center [454, 260] width 152 height 85
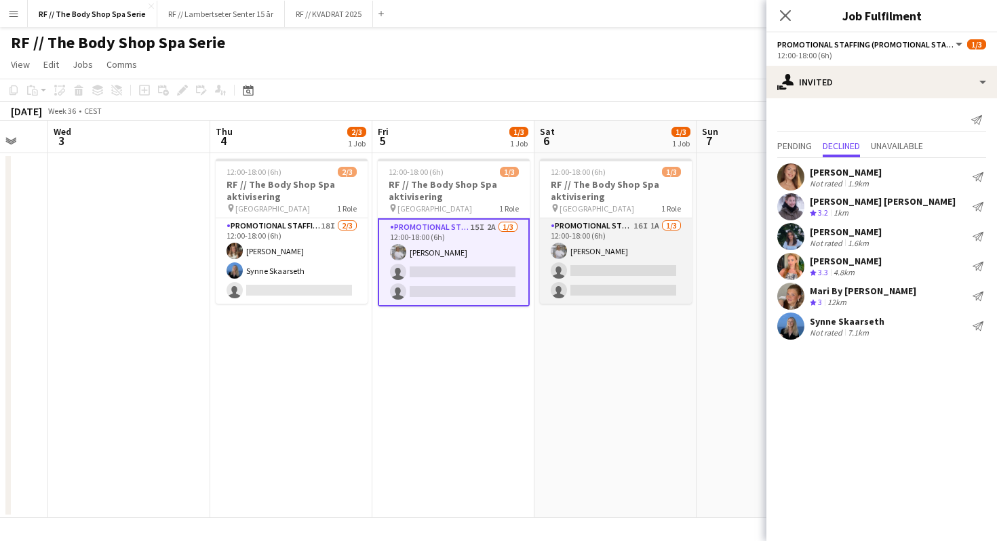
click at [615, 231] on app-card-role "Promotional Staffing (Promotional Staff) 16I 1A [DATE] 12:00-18:00 (6h) [PERSON…" at bounding box center [616, 260] width 152 height 85
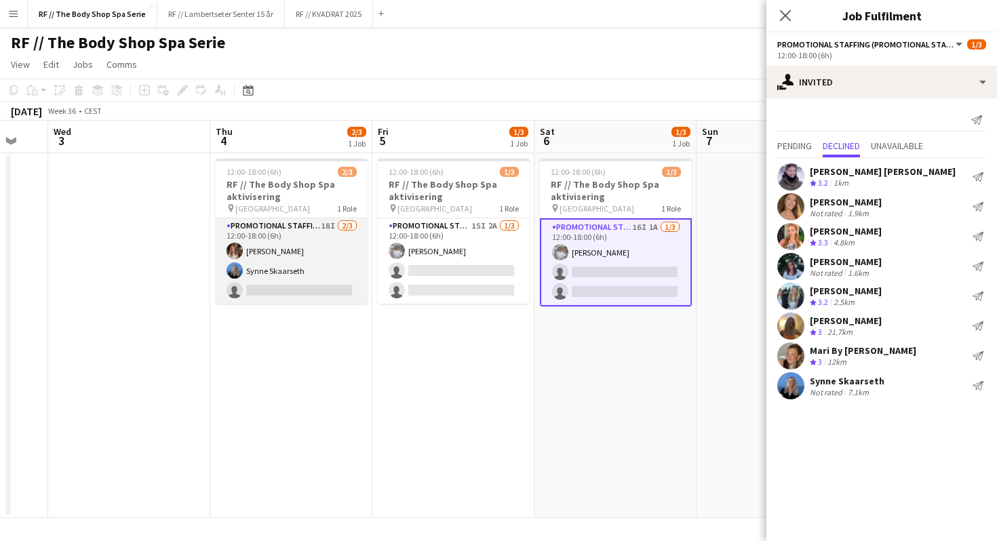
click at [317, 237] on app-card-role "Promotional Staffing (Promotional Staff) 18I [DATE] 12:00-18:00 (6h) [PERSON_NA…" at bounding box center [292, 260] width 152 height 85
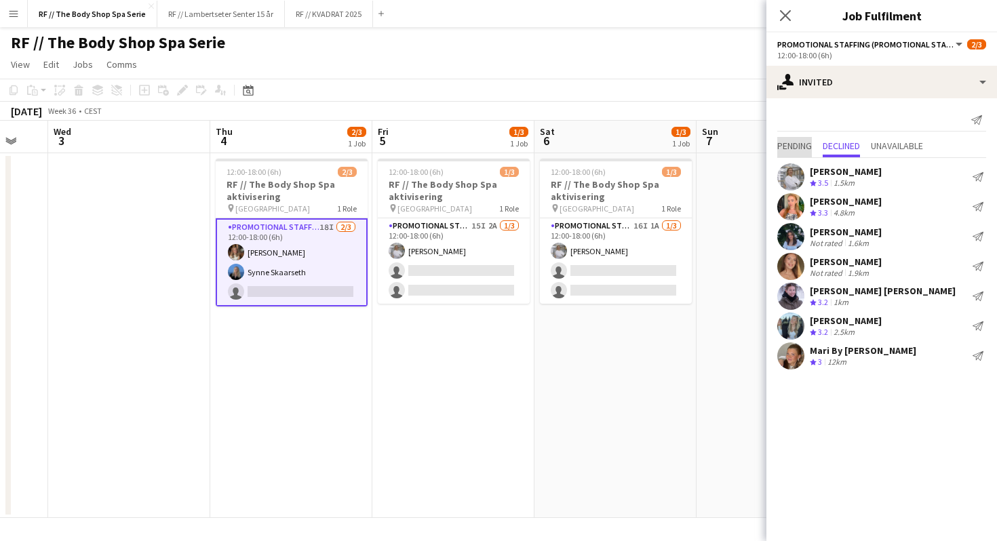
click at [795, 147] on span "Pending" at bounding box center [794, 145] width 35 height 9
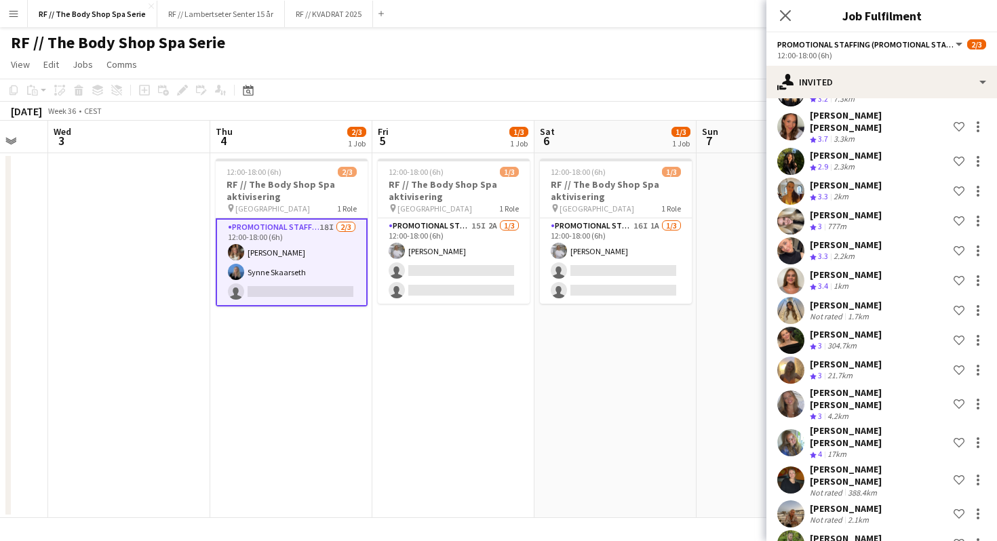
scroll to position [162, 0]
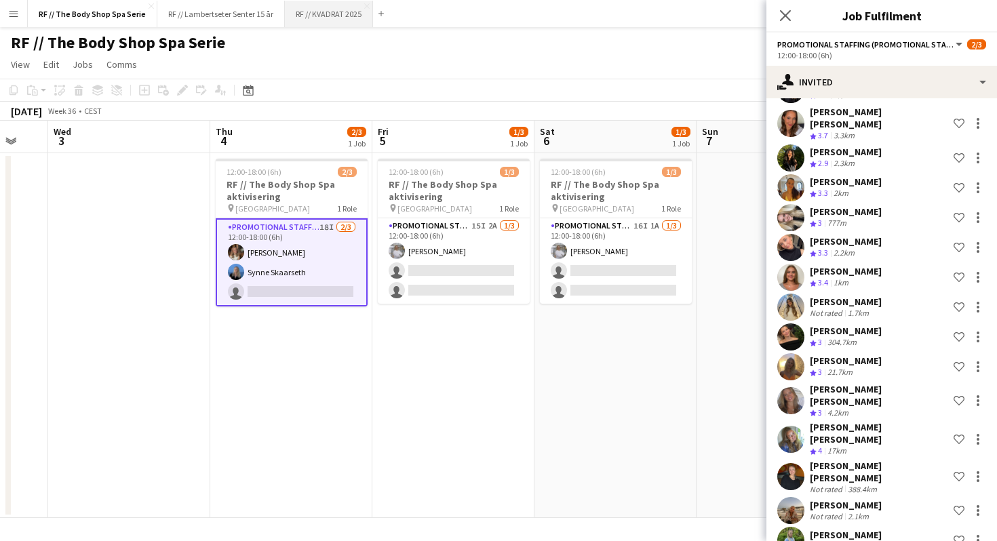
click at [333, 14] on button "RF // KVADRAT 2025 Close" at bounding box center [329, 14] width 88 height 26
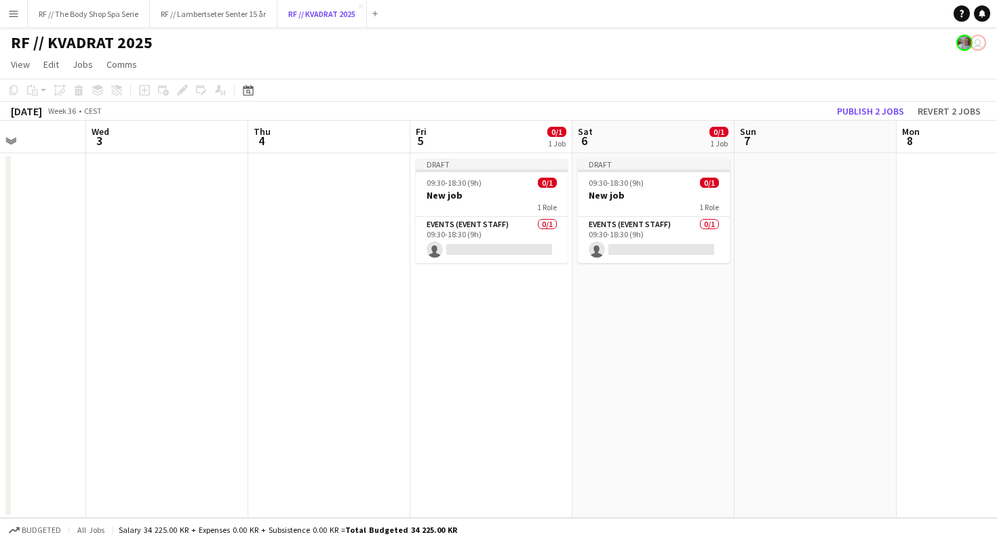
scroll to position [0, 665]
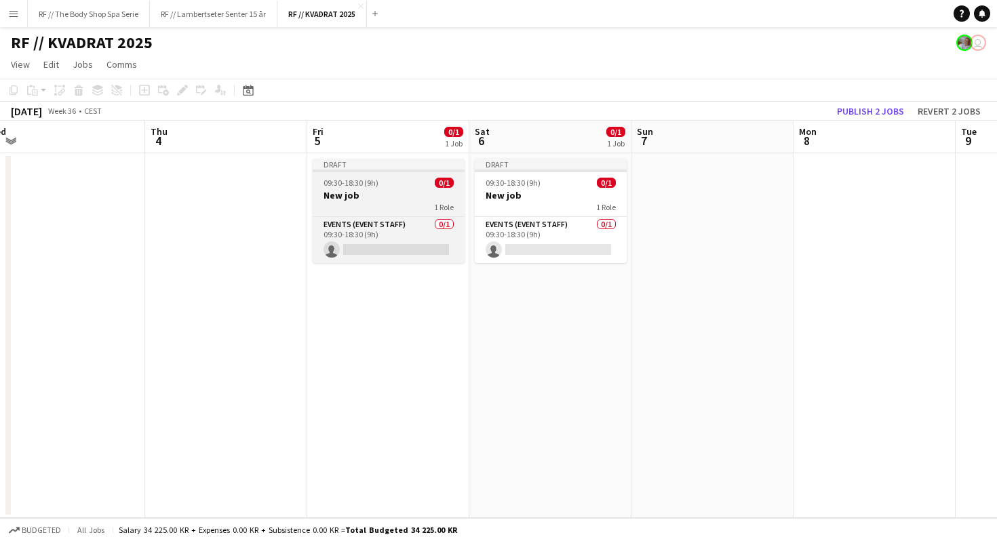
click at [392, 182] on div "09:30-18:30 (9h) 0/1" at bounding box center [389, 183] width 152 height 10
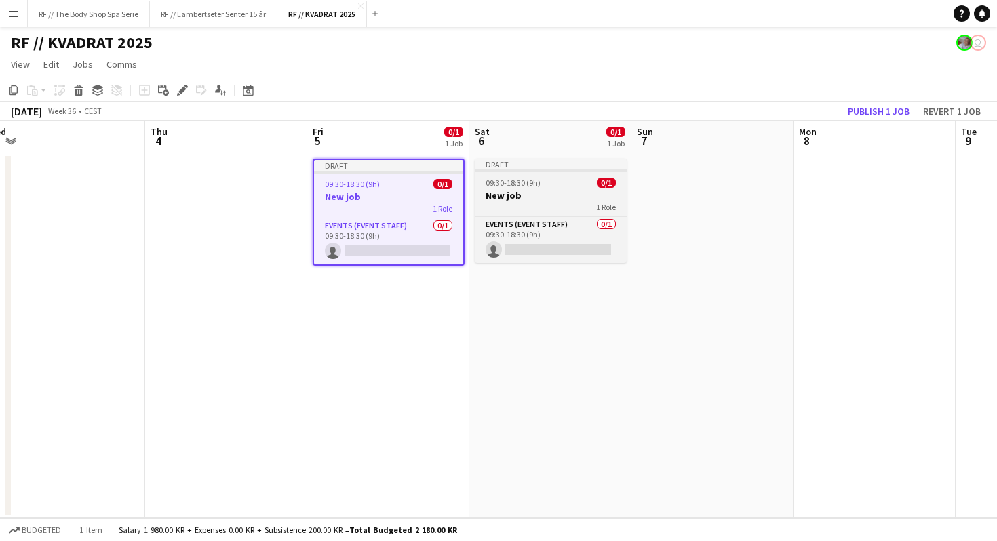
click at [555, 201] on div "1 Role" at bounding box center [551, 206] width 152 height 11
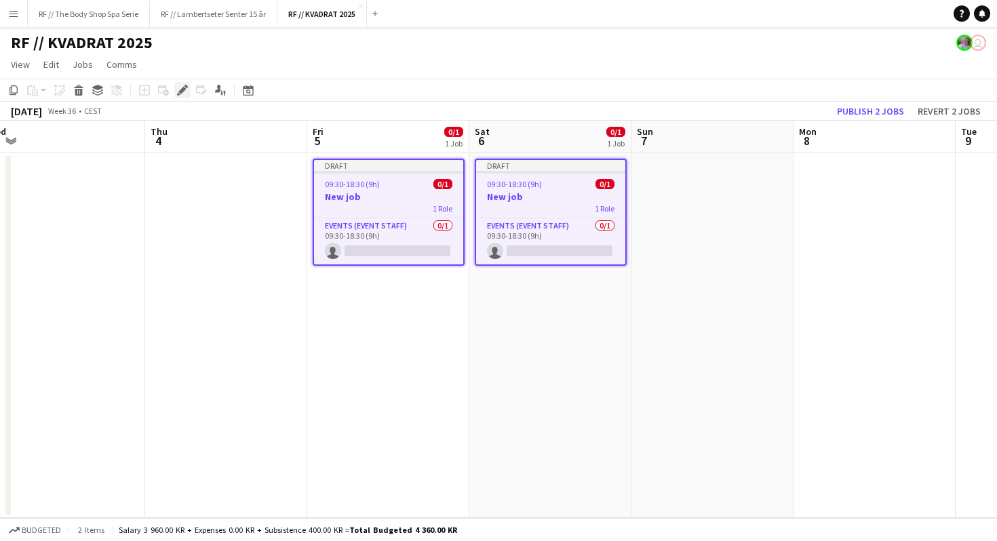
click at [183, 90] on icon at bounding box center [181, 90] width 7 height 7
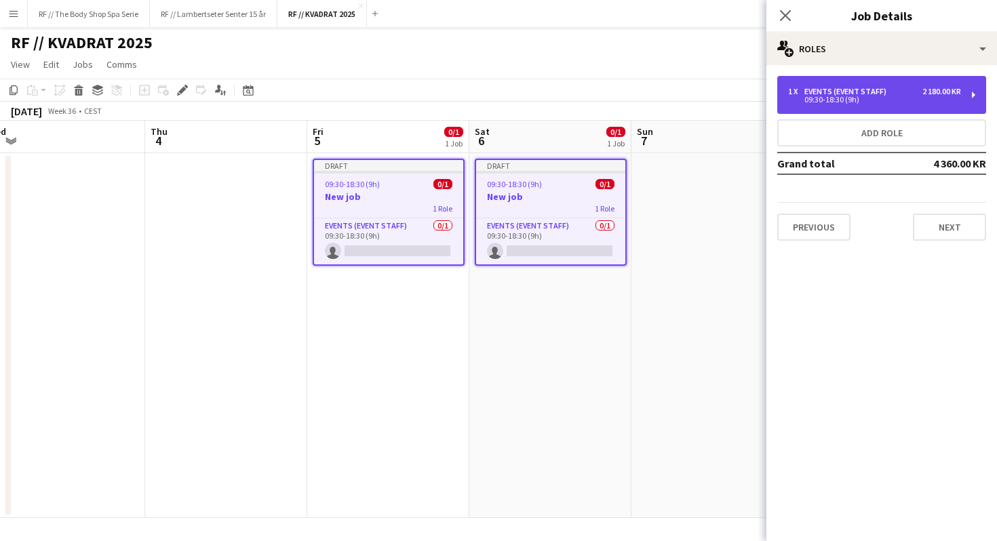
click at [900, 94] on div "1 x Events (Event Staff) 2 180.00 KR" at bounding box center [874, 91] width 173 height 9
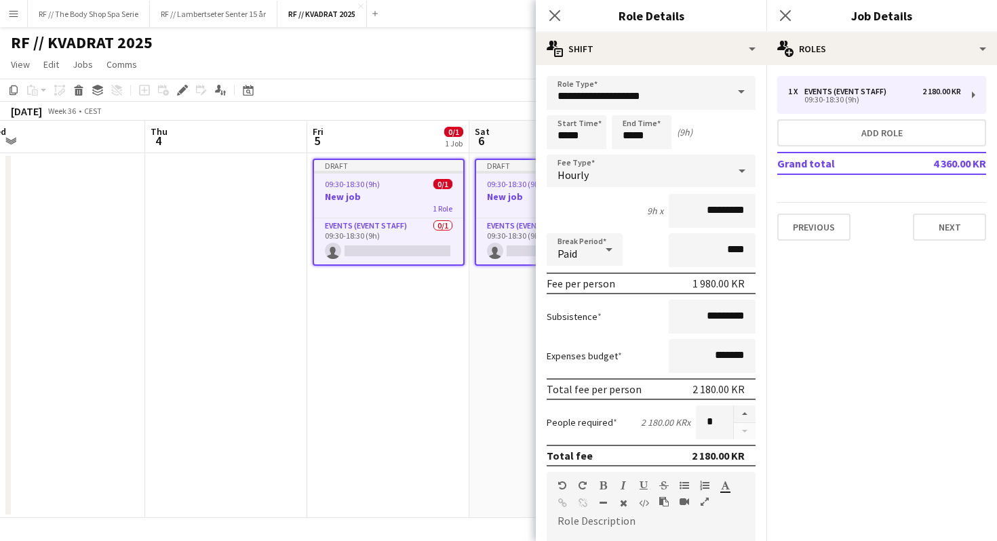
click at [614, 205] on div "9h x *********" at bounding box center [651, 211] width 209 height 34
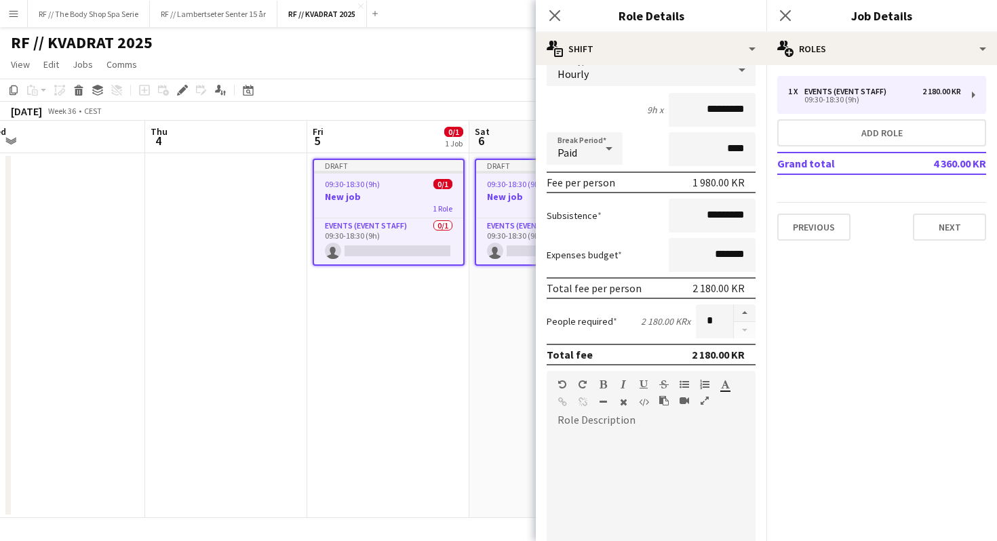
scroll to position [114, 0]
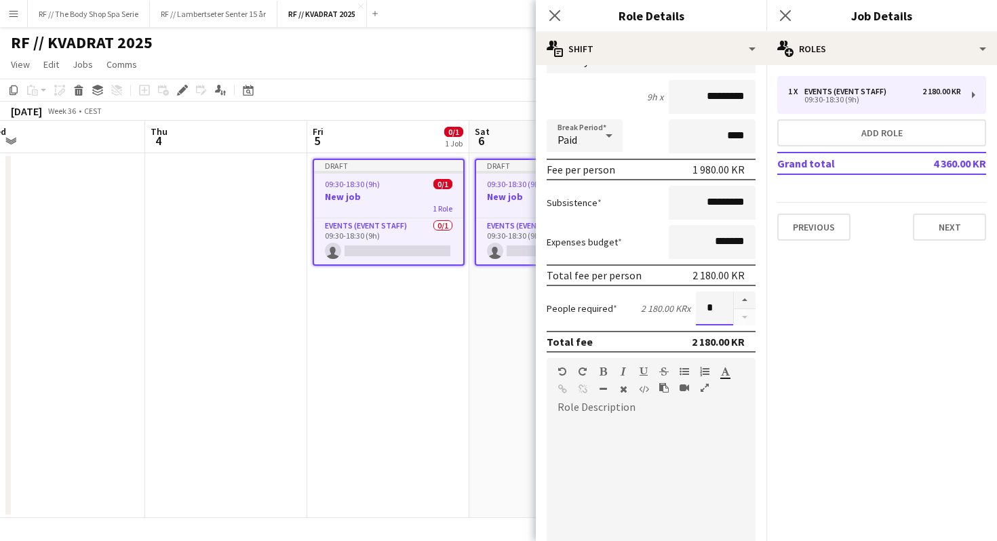
click at [721, 311] on input "*" at bounding box center [714, 309] width 37 height 34
type input "*"
click at [625, 307] on div "People required 2 180.00 KR x *" at bounding box center [651, 309] width 209 height 34
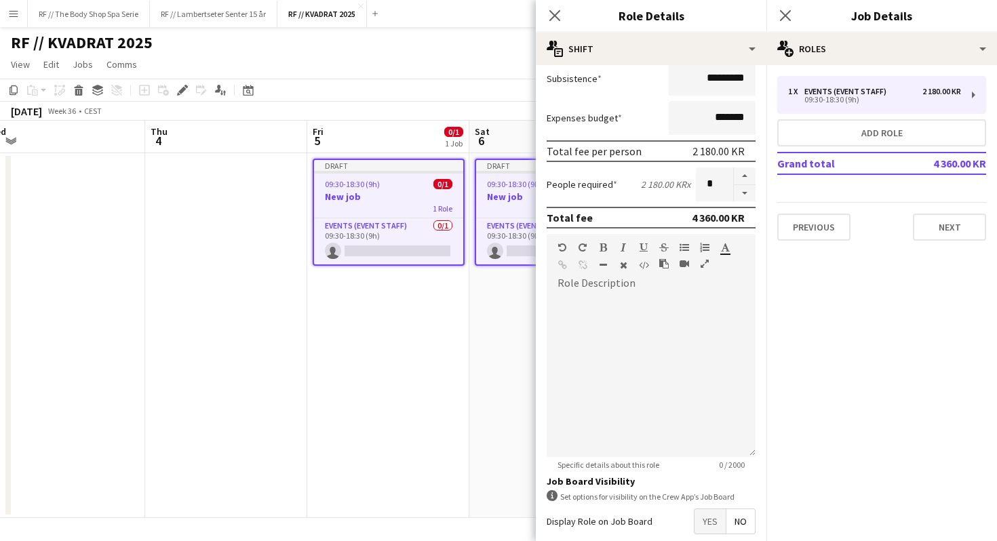
scroll to position [242, 0]
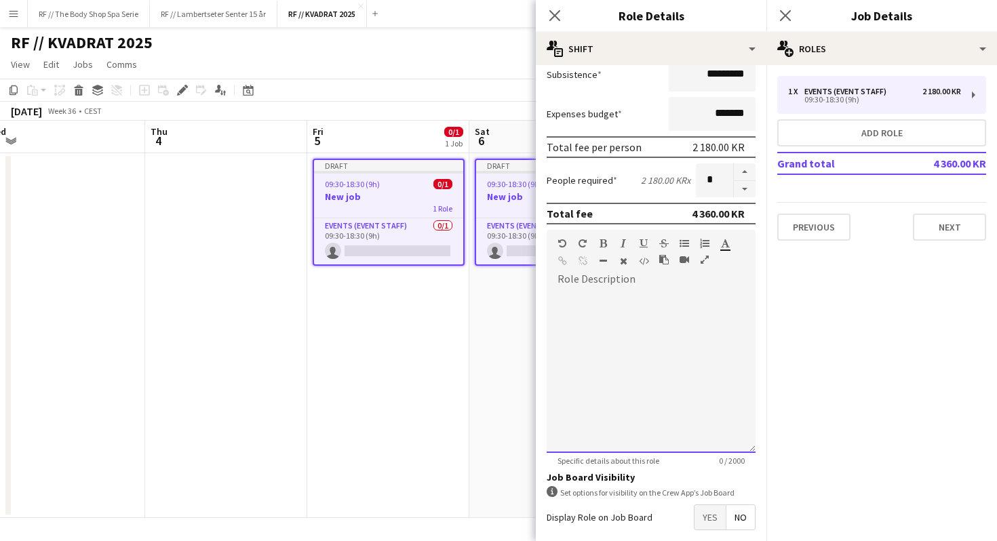
click at [606, 285] on div at bounding box center [651, 367] width 209 height 172
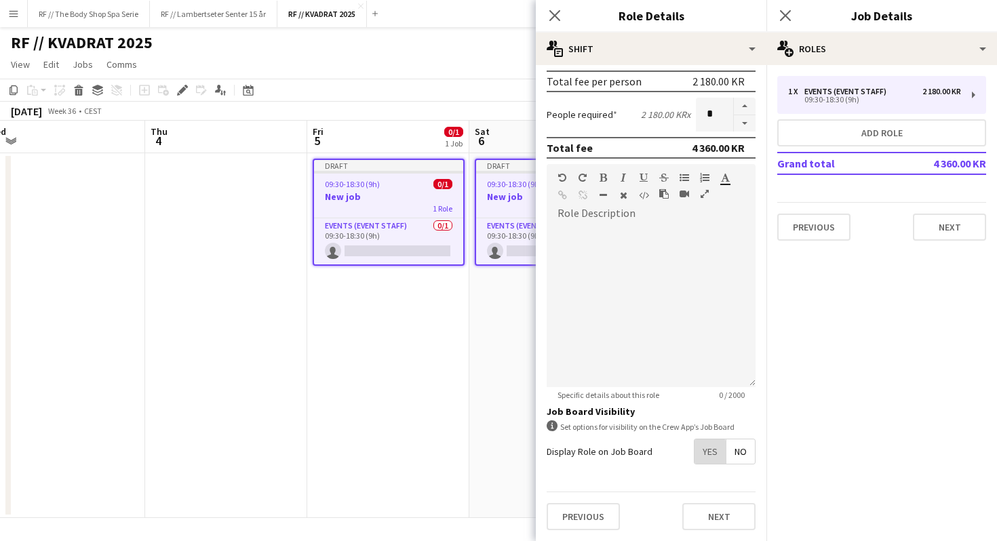
click at [703, 456] on span "Yes" at bounding box center [710, 452] width 31 height 24
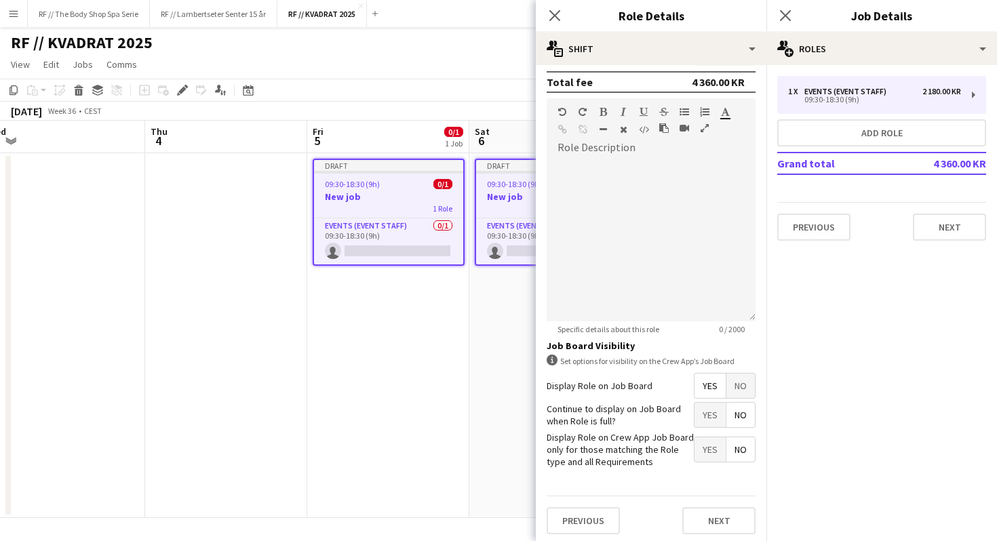
scroll to position [377, 0]
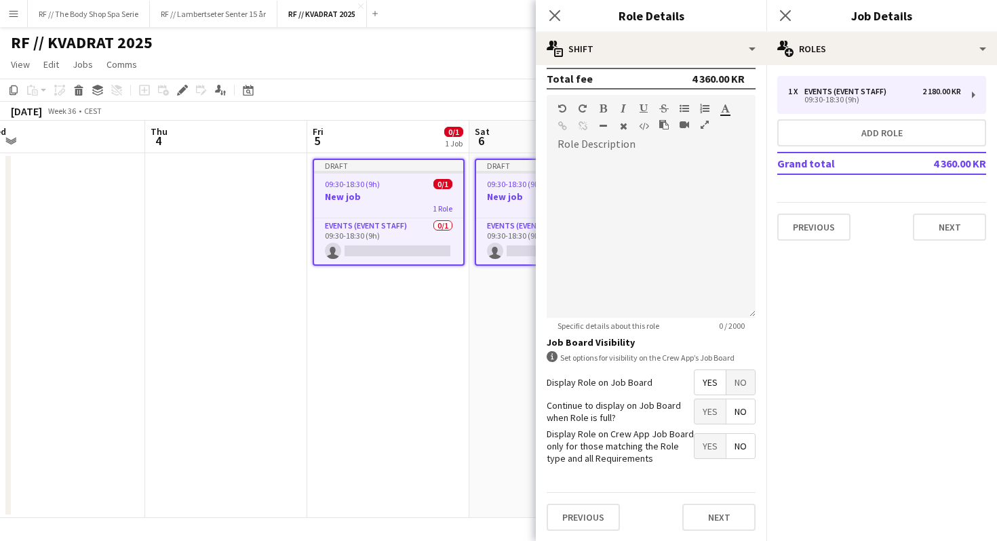
click at [706, 417] on span "Yes" at bounding box center [710, 412] width 31 height 24
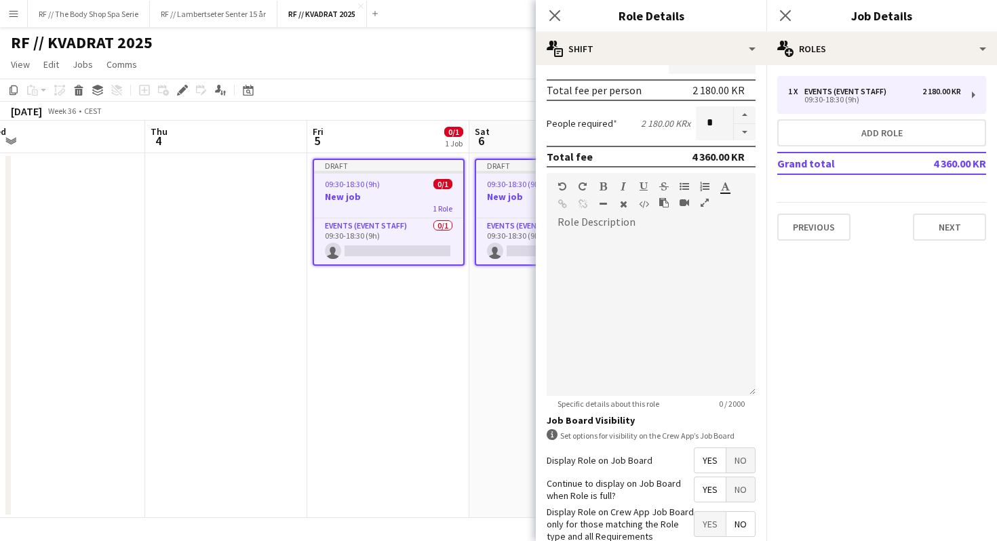
scroll to position [298, 0]
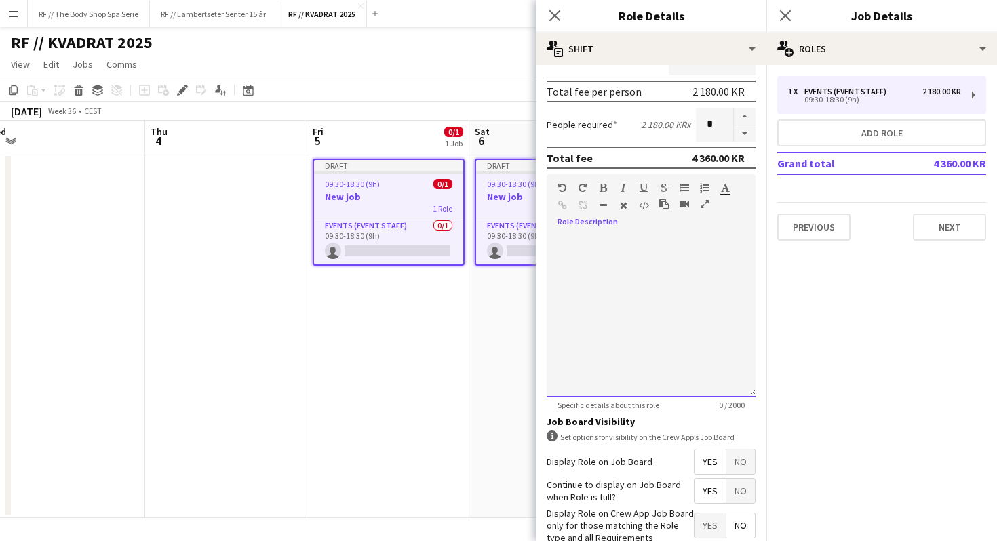
click at [619, 251] on div at bounding box center [651, 316] width 209 height 163
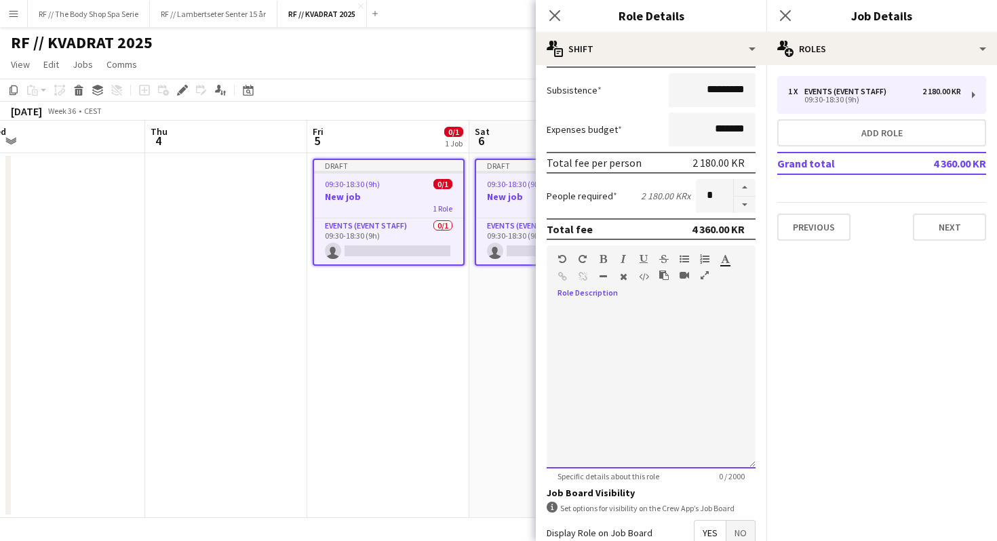
scroll to position [195, 0]
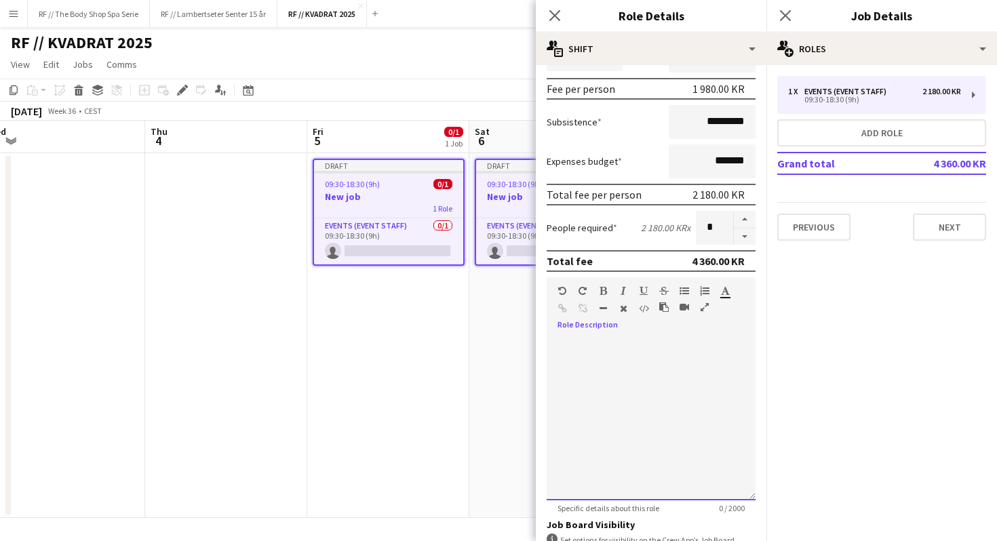
click at [564, 356] on div at bounding box center [651, 419] width 209 height 163
click at [565, 349] on div "**********" at bounding box center [651, 419] width 209 height 163
click at [556, 349] on div "**********" at bounding box center [651, 419] width 209 height 163
click at [558, 345] on div "**********" at bounding box center [651, 419] width 209 height 163
click at [664, 345] on div "**********" at bounding box center [651, 419] width 209 height 163
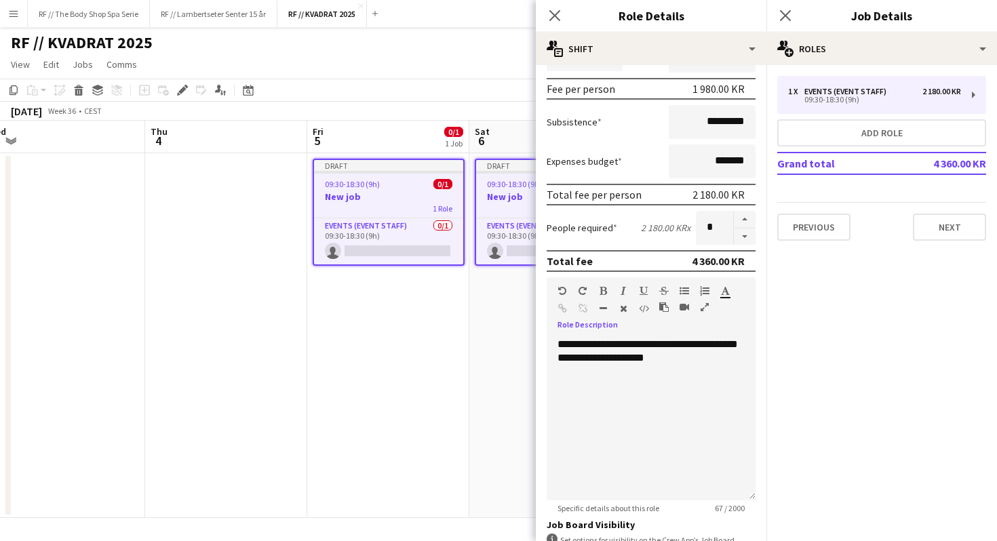
click at [623, 291] on icon "button" at bounding box center [623, 290] width 5 height 9
click at [625, 291] on icon "button" at bounding box center [623, 290] width 5 height 9
click at [657, 374] on div "**********" at bounding box center [651, 419] width 209 height 163
click at [650, 374] on div "**********" at bounding box center [651, 419] width 209 height 163
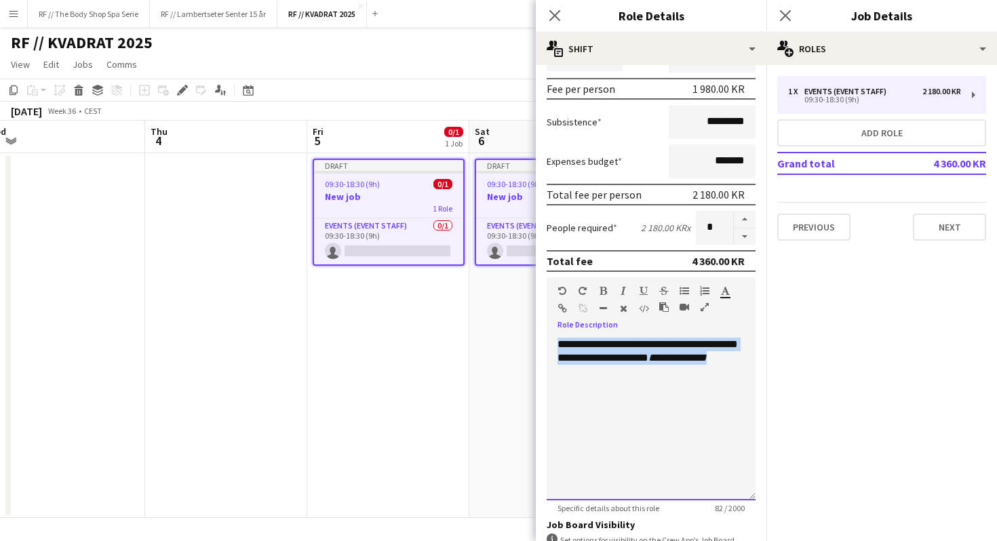
drag, startPoint x: 644, startPoint y: 374, endPoint x: 556, endPoint y: 348, distance: 91.9
click at [556, 348] on div "**********" at bounding box center [651, 419] width 209 height 163
click at [643, 378] on div "**********" at bounding box center [651, 419] width 209 height 163
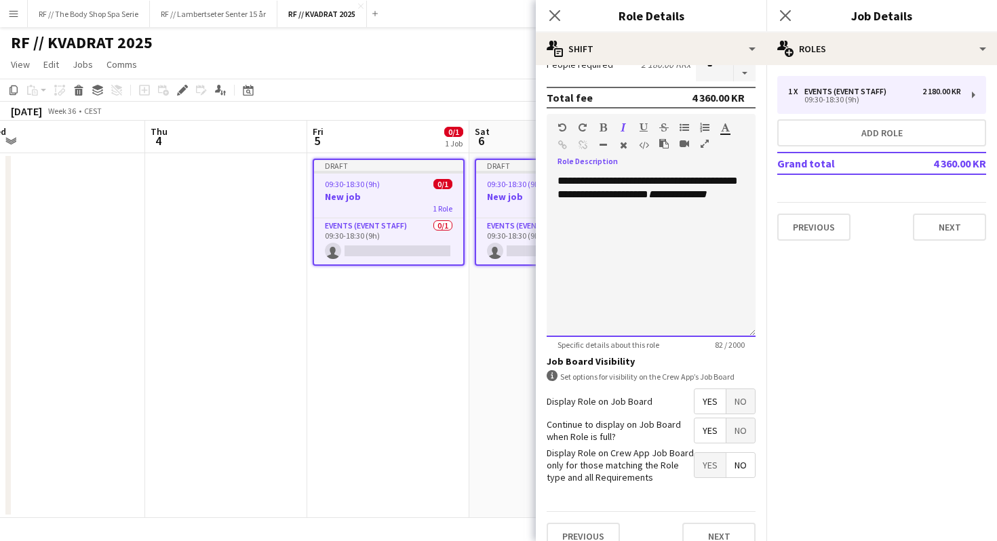
scroll to position [377, 0]
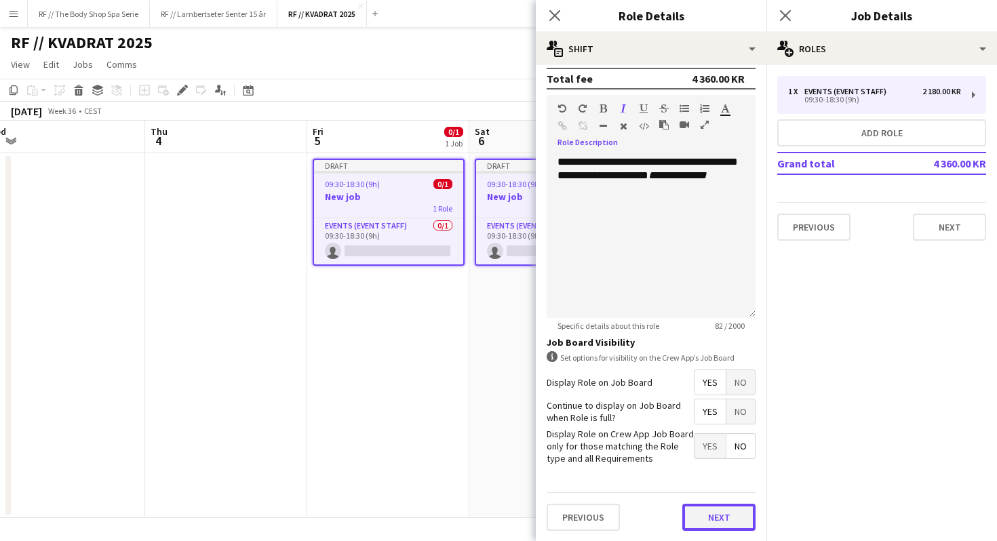
click at [721, 513] on button "Next" at bounding box center [718, 517] width 73 height 27
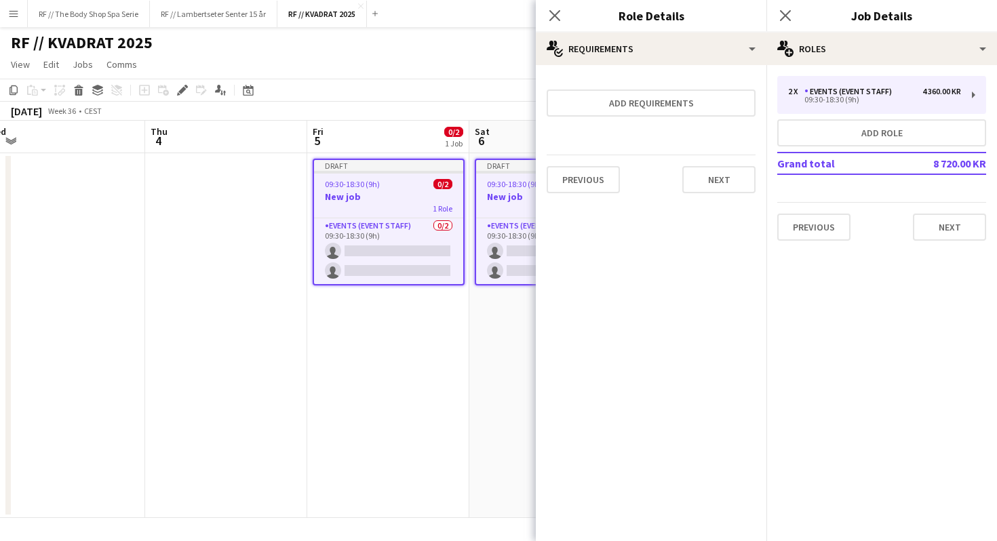
scroll to position [0, 0]
